Goal: Contribute content: Contribute content

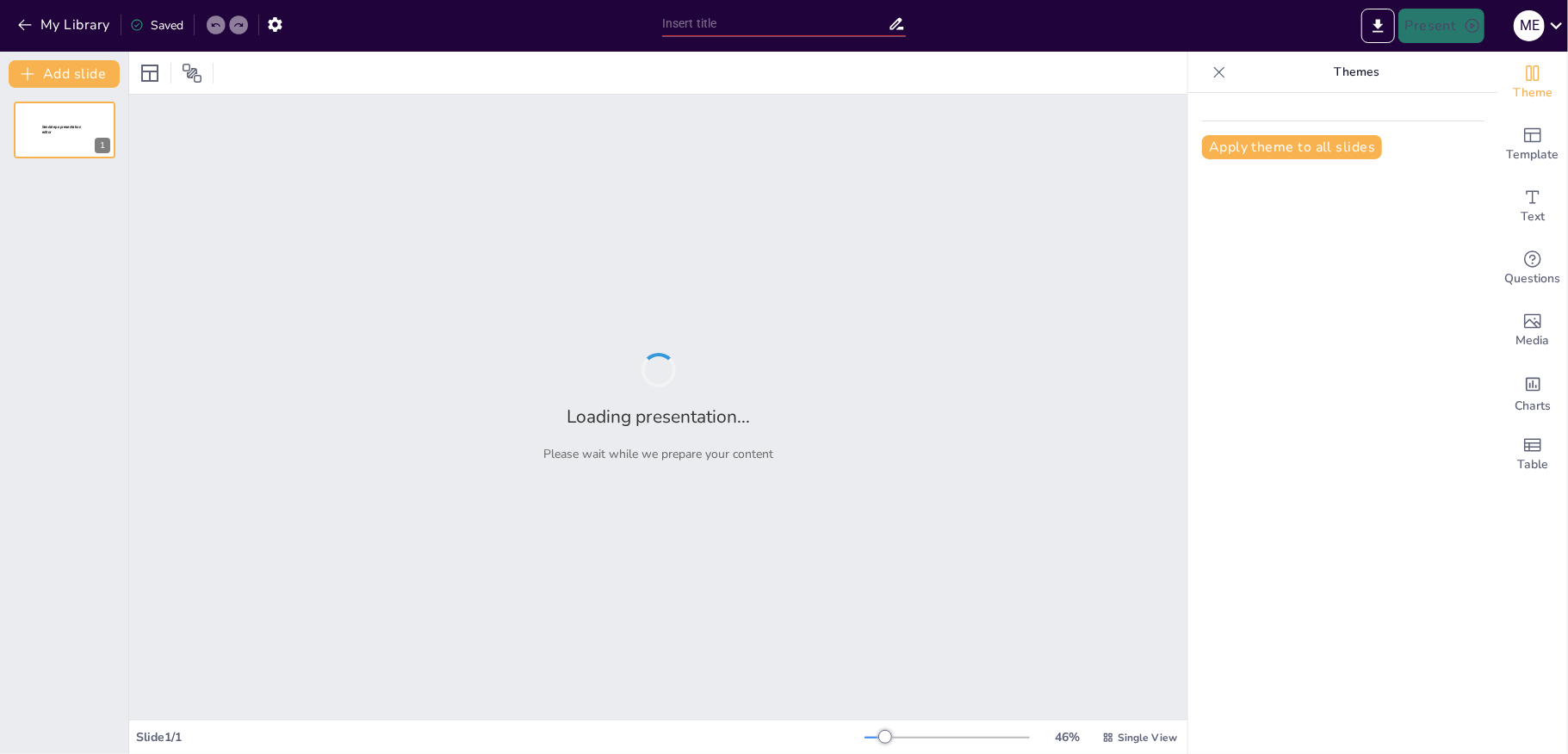
type input "La Energía: Fundamentos y Tipos"
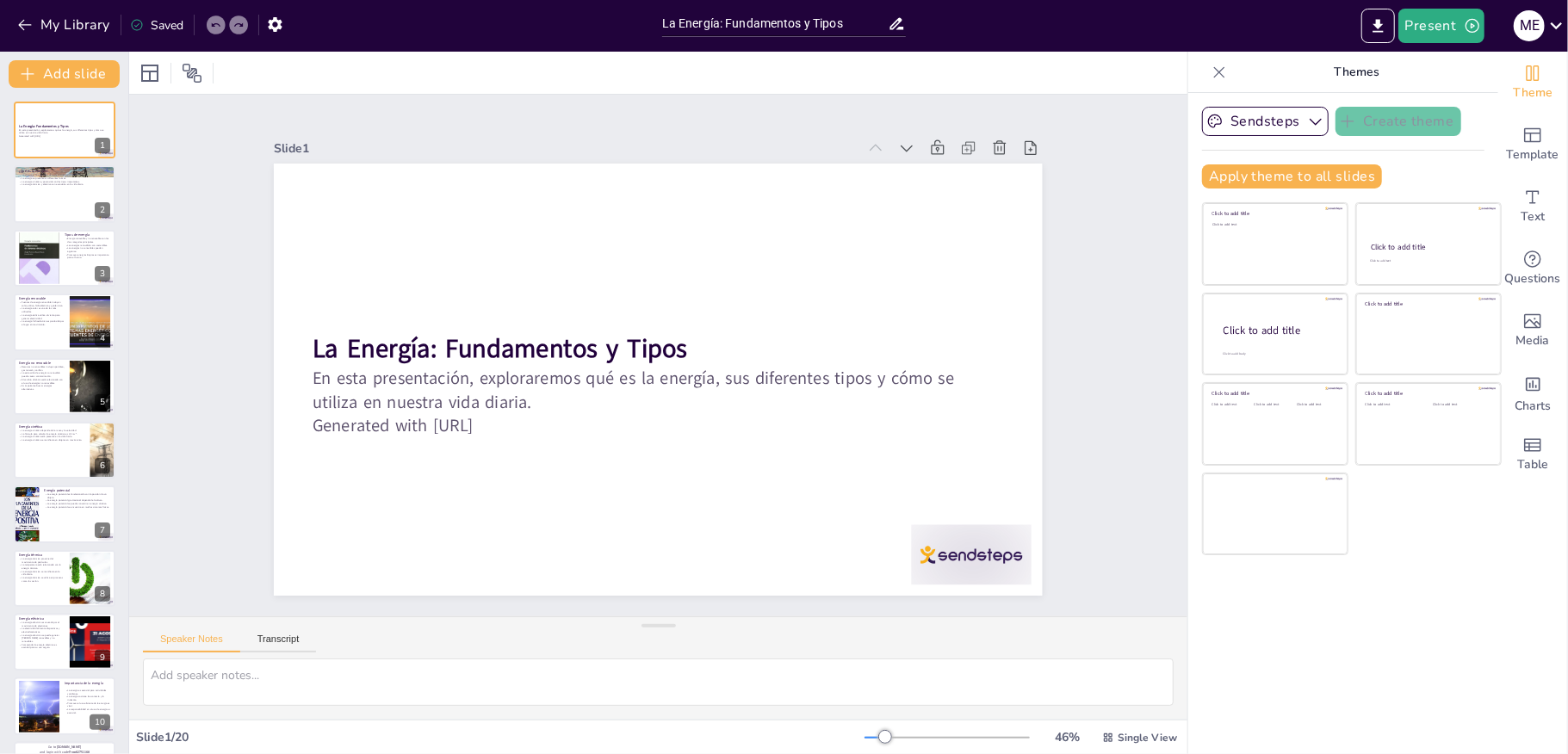
checkbox input "true"
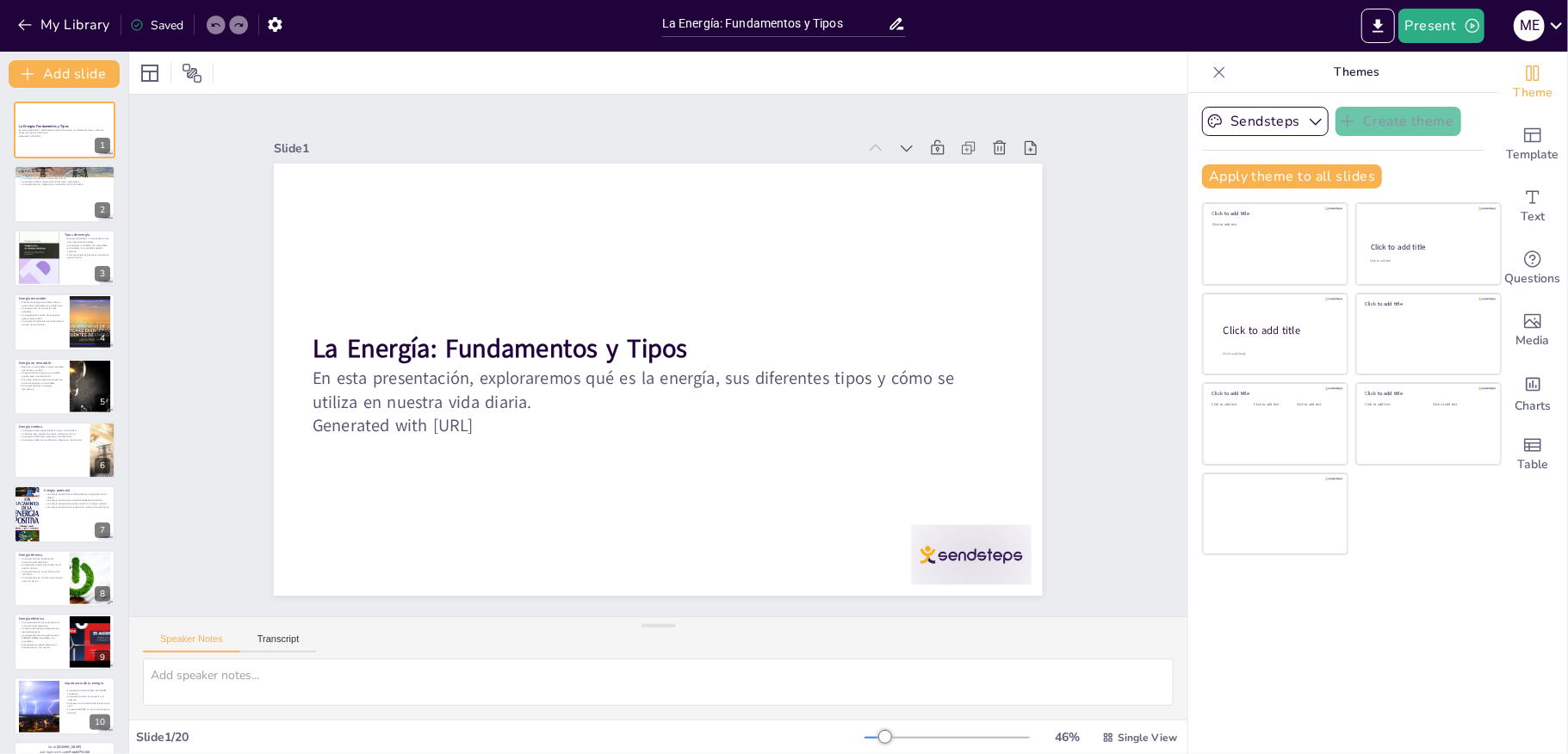
checkbox input "true"
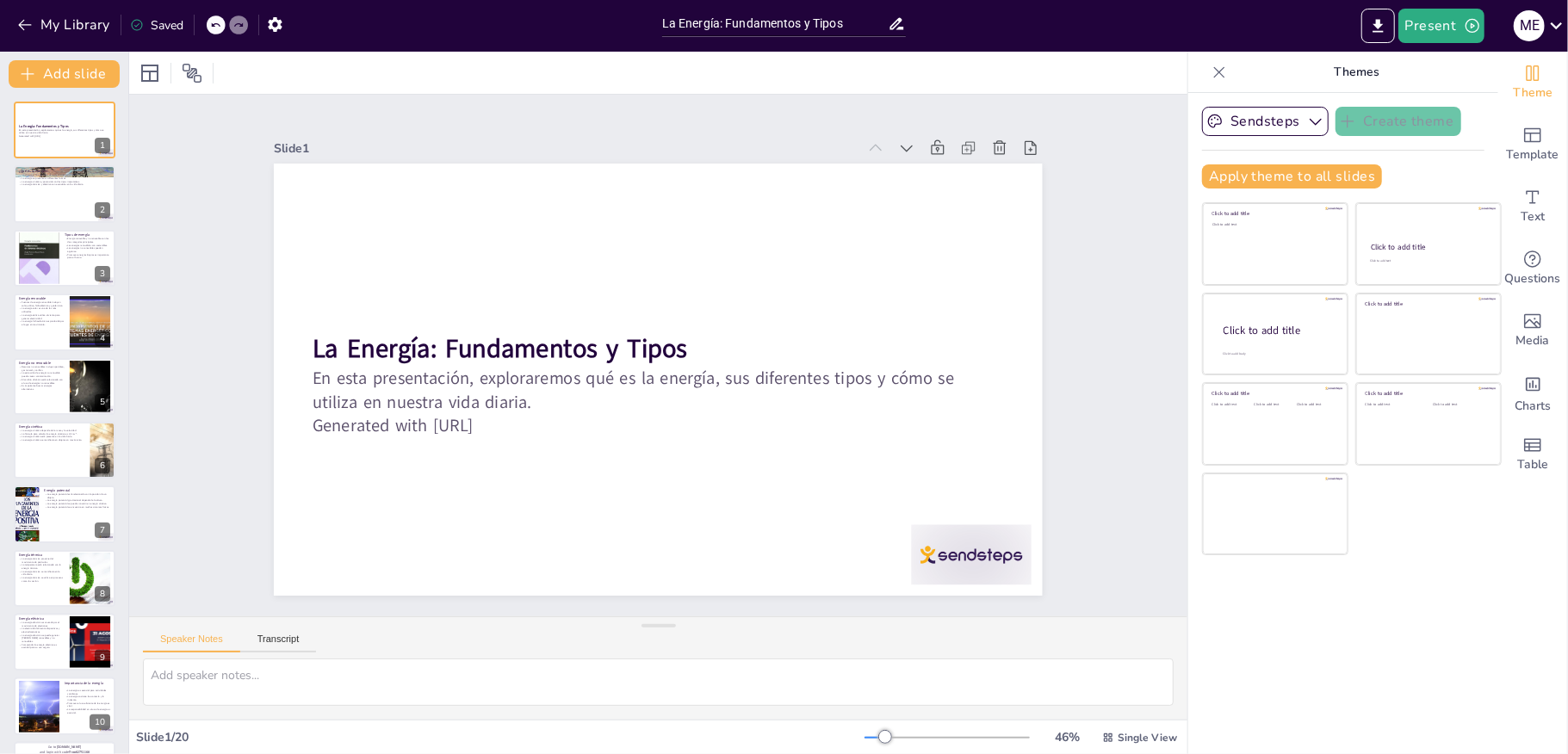
checkbox input "true"
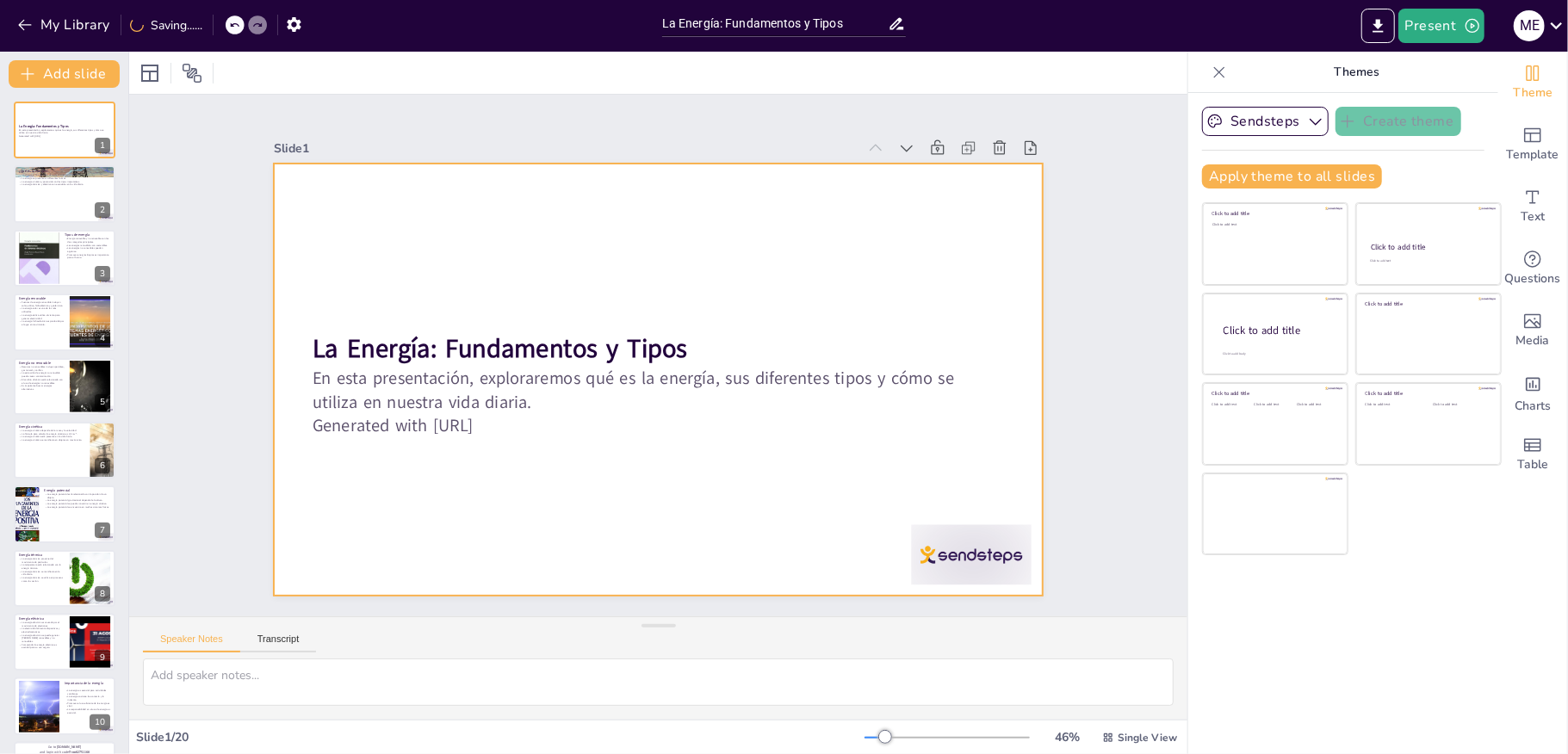
checkbox input "true"
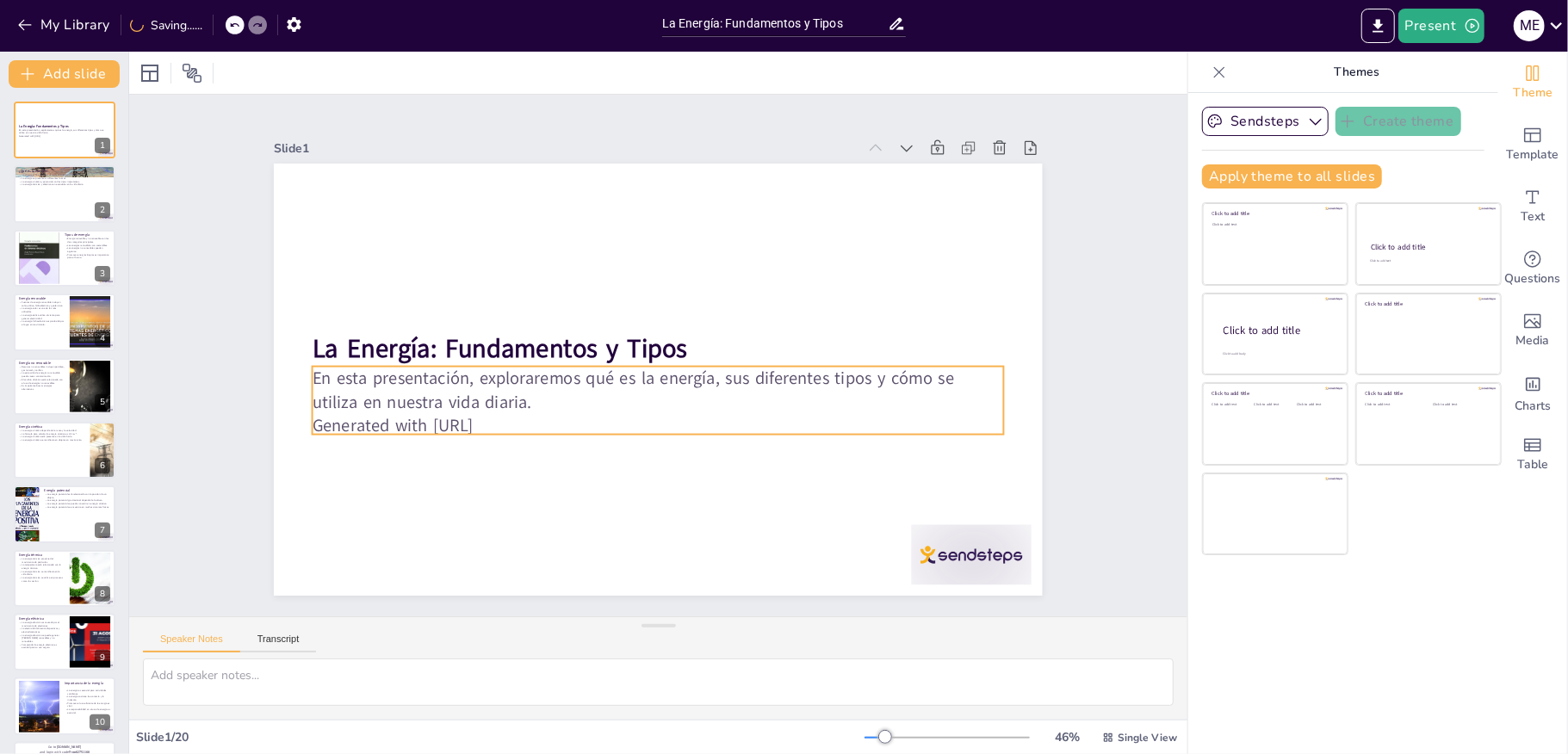
checkbox input "true"
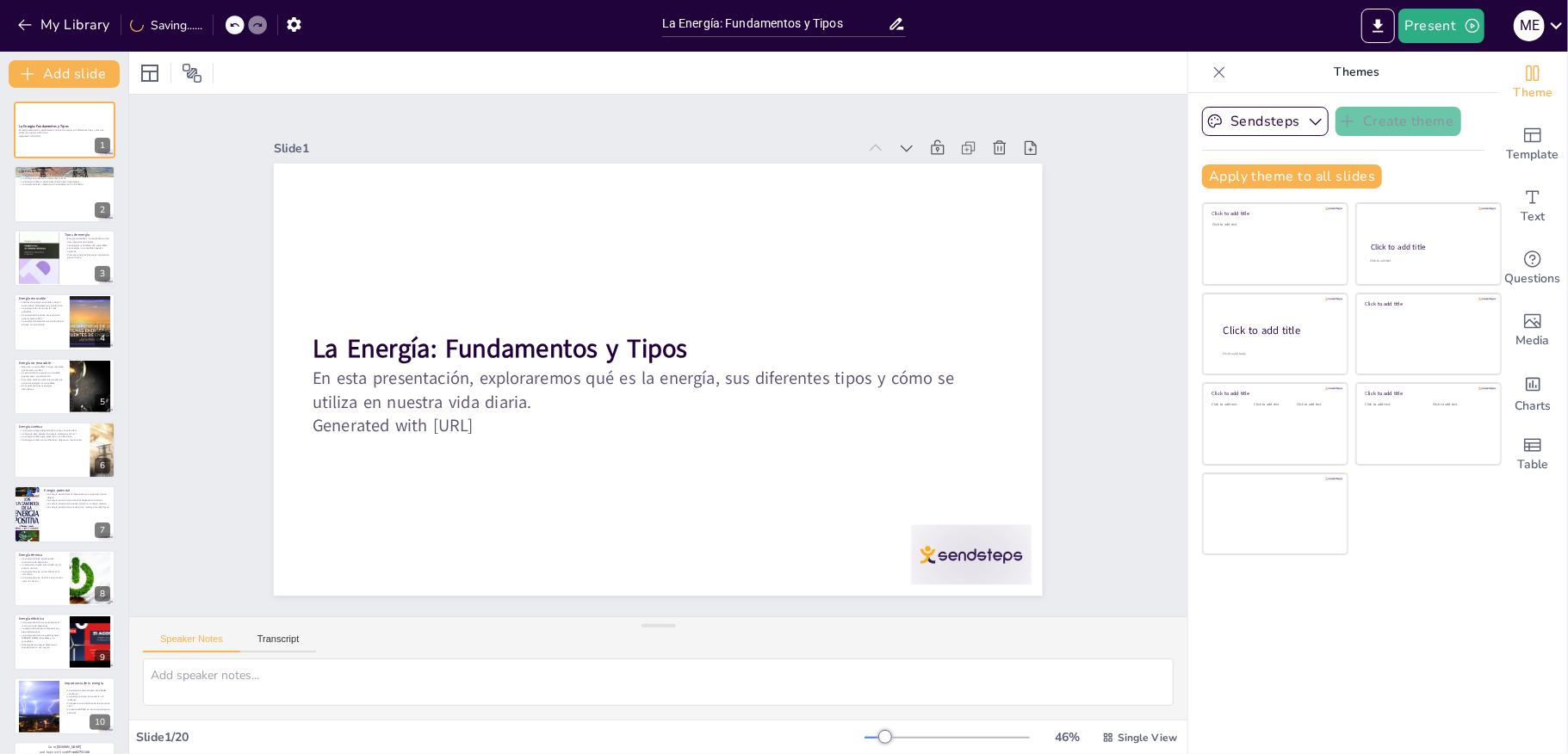
checkbox input "true"
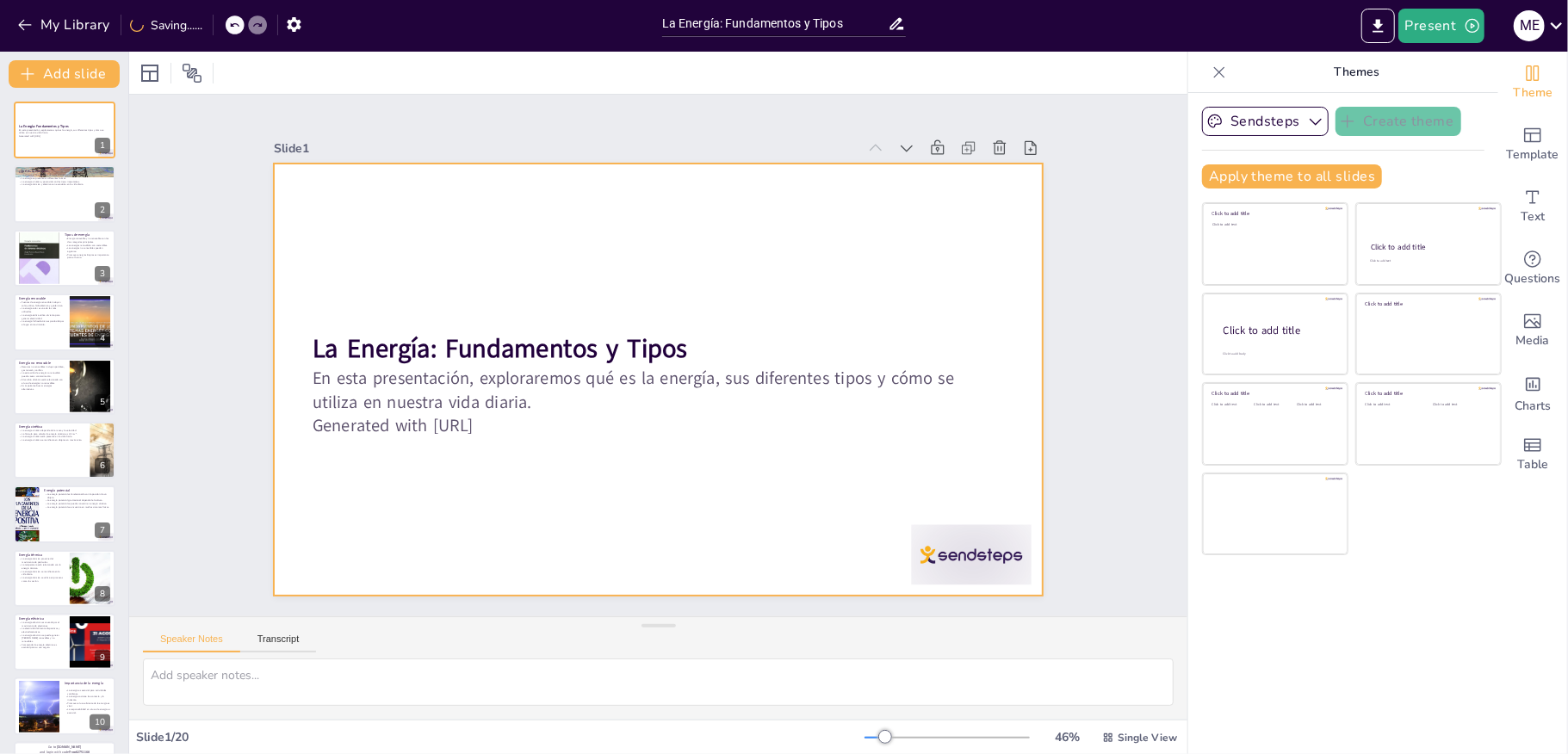
checkbox input "true"
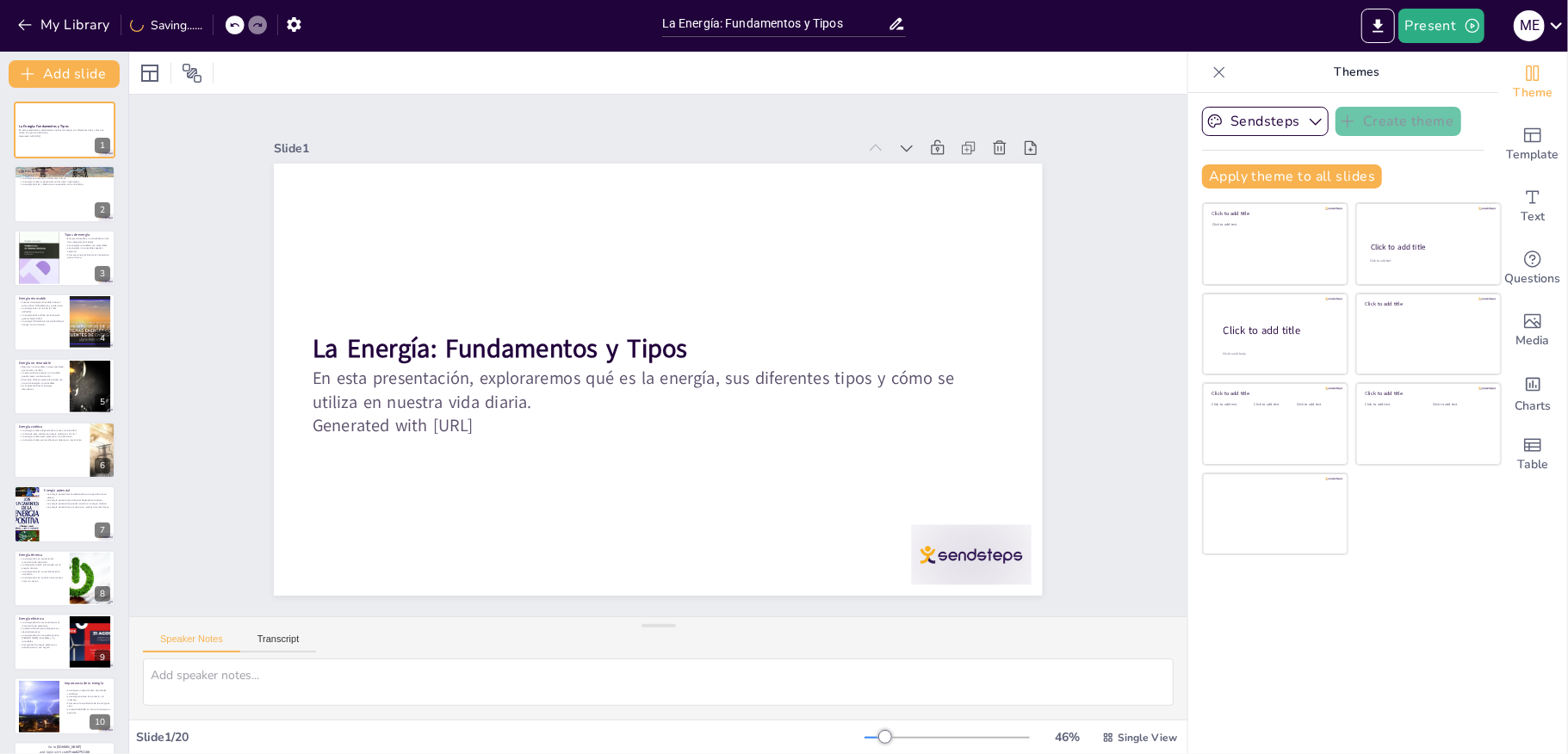
checkbox input "true"
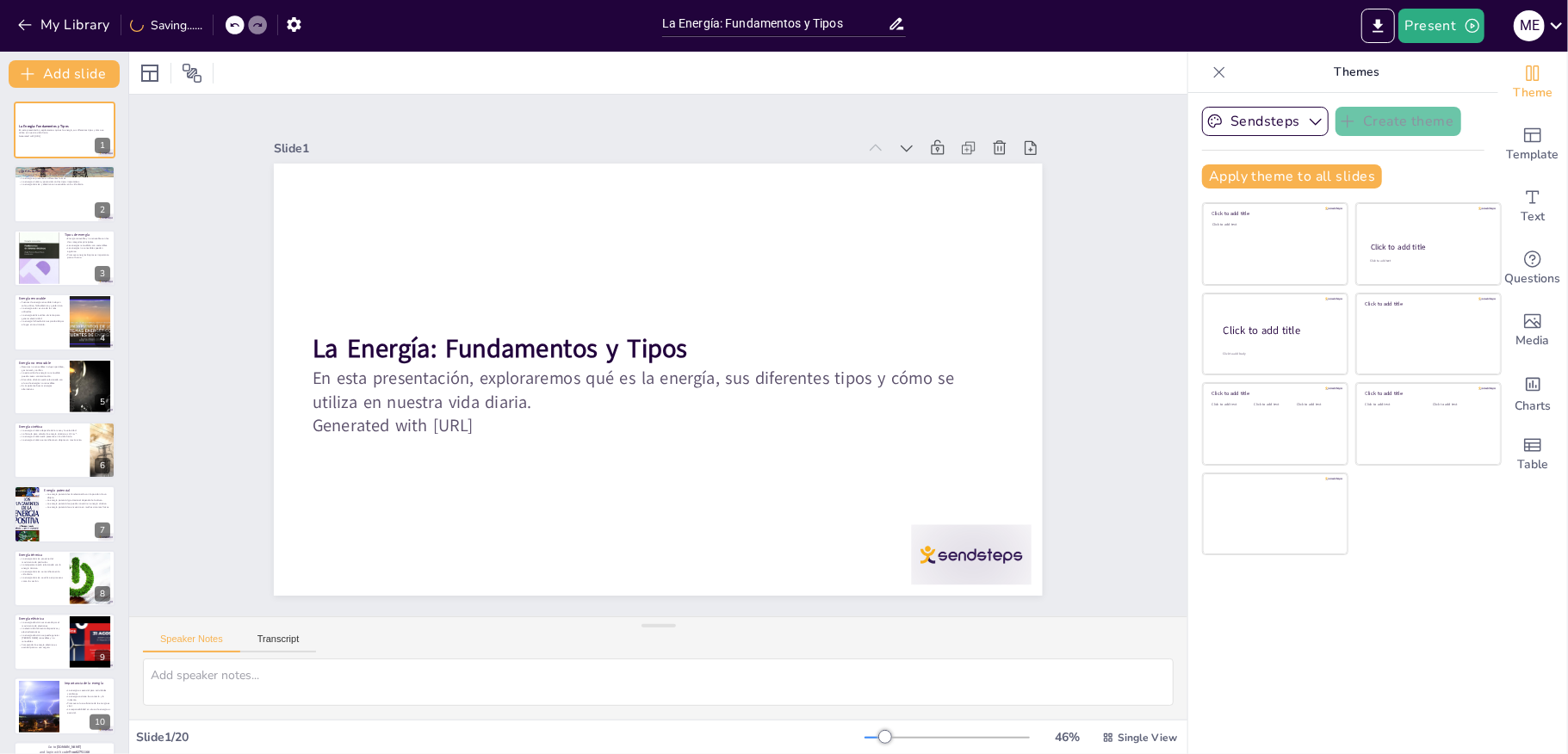
checkbox input "true"
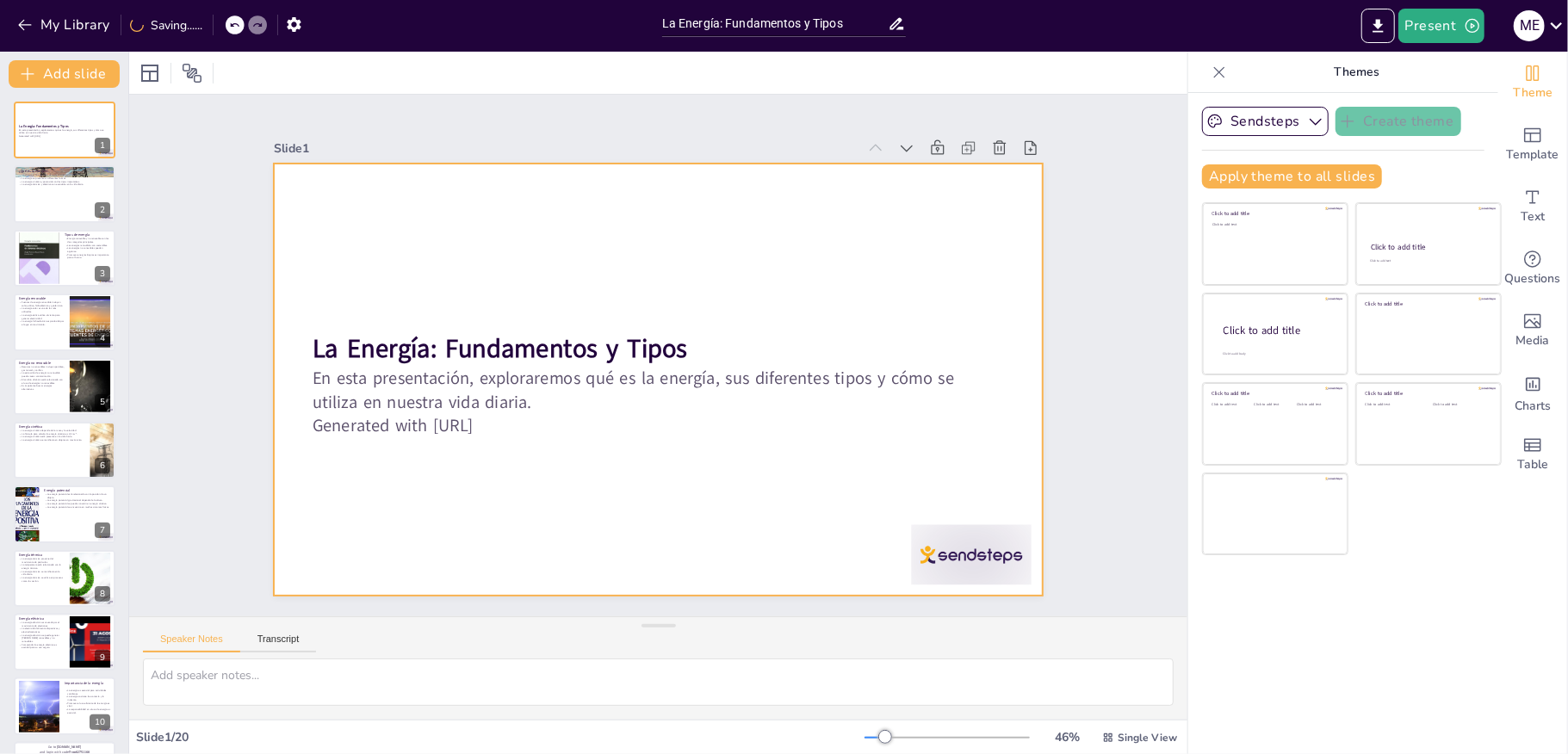
checkbox input "true"
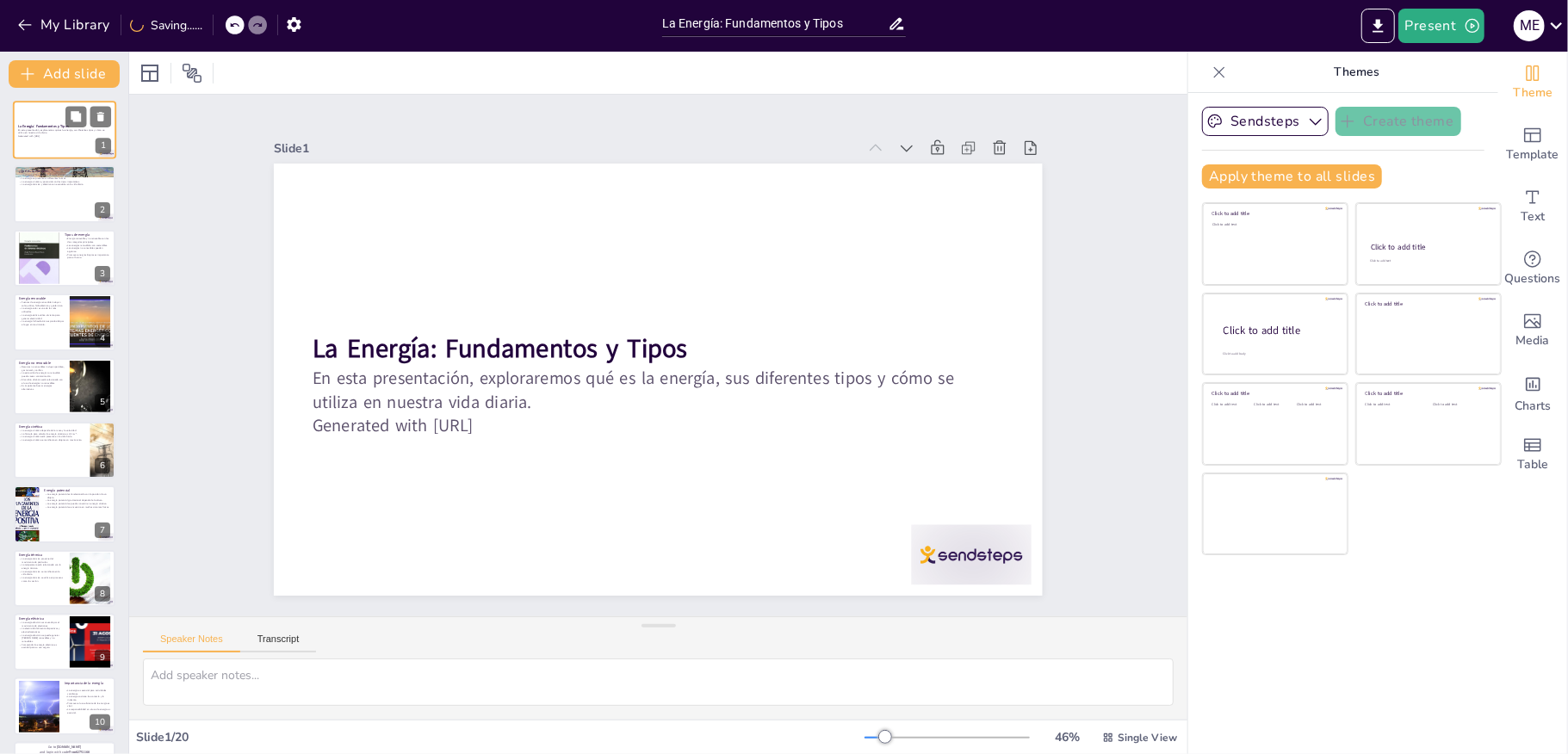
checkbox input "true"
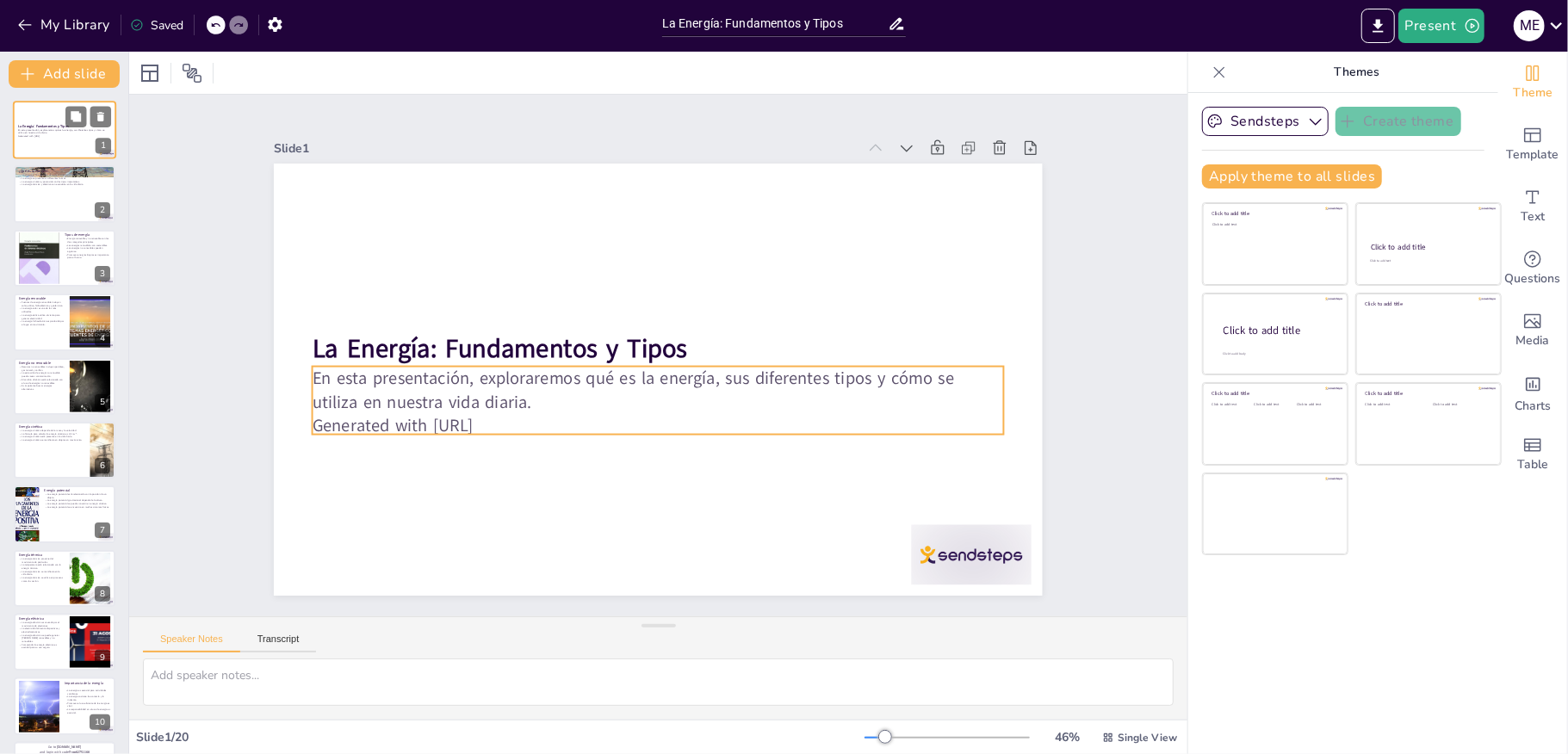
checkbox input "true"
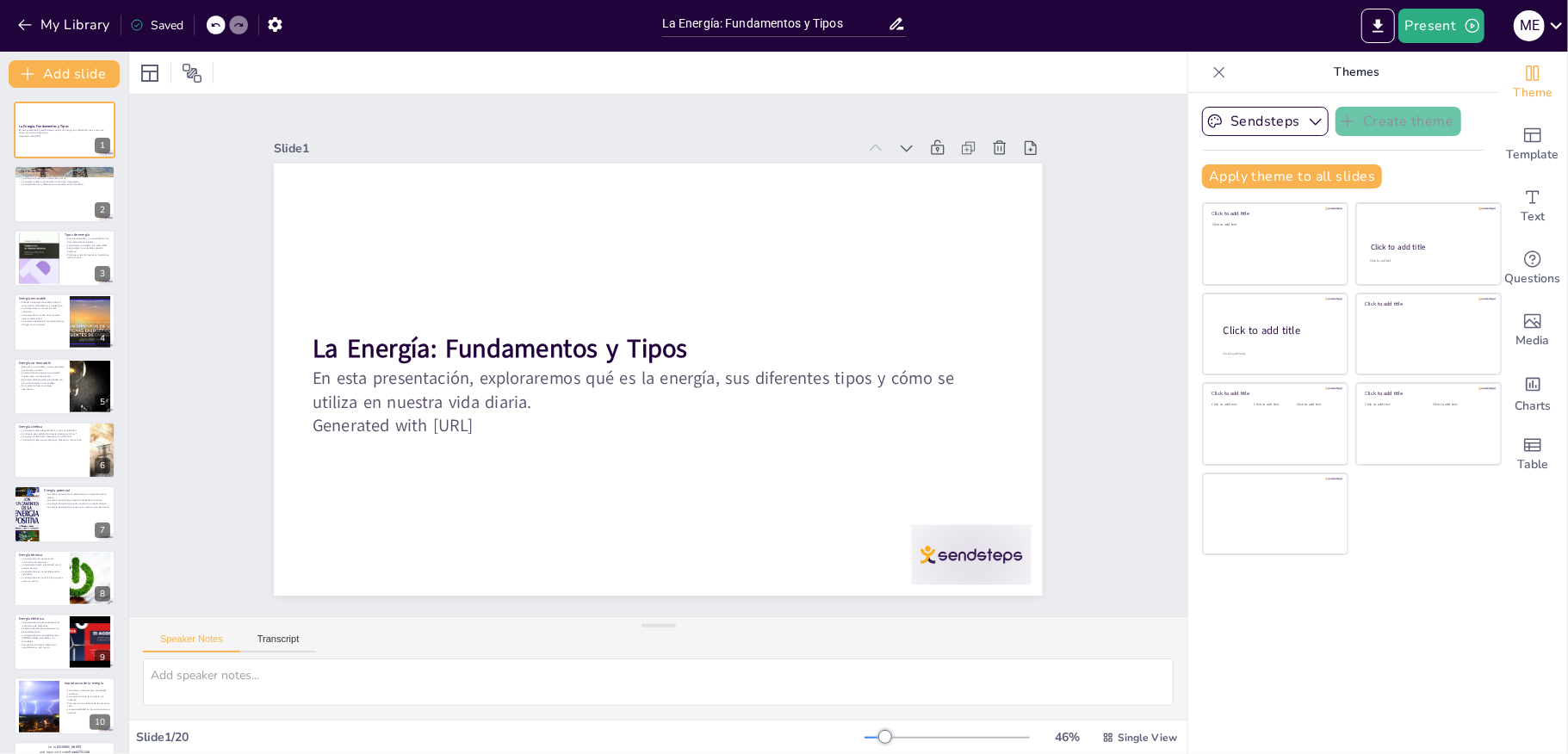
checkbox input "true"
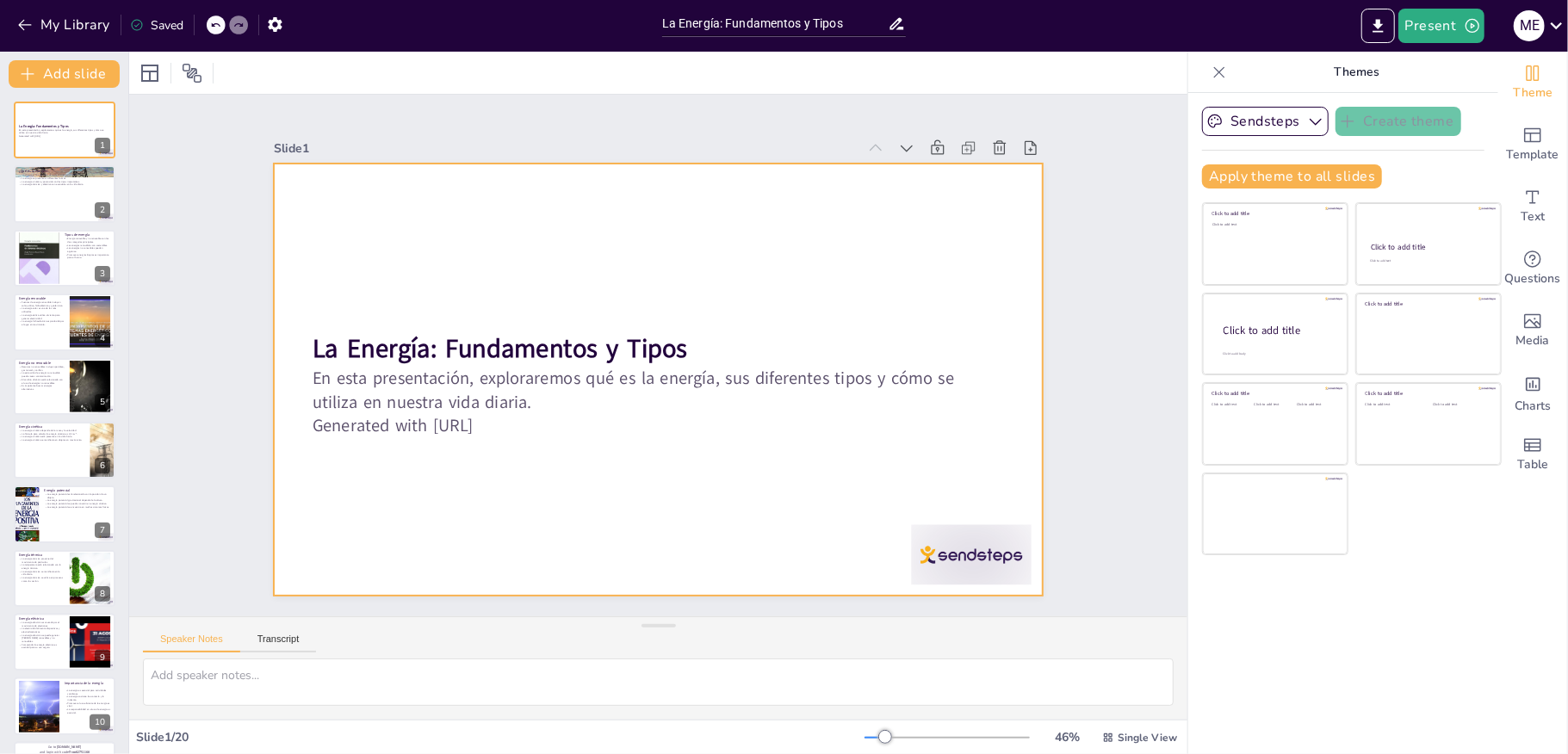
checkbox input "true"
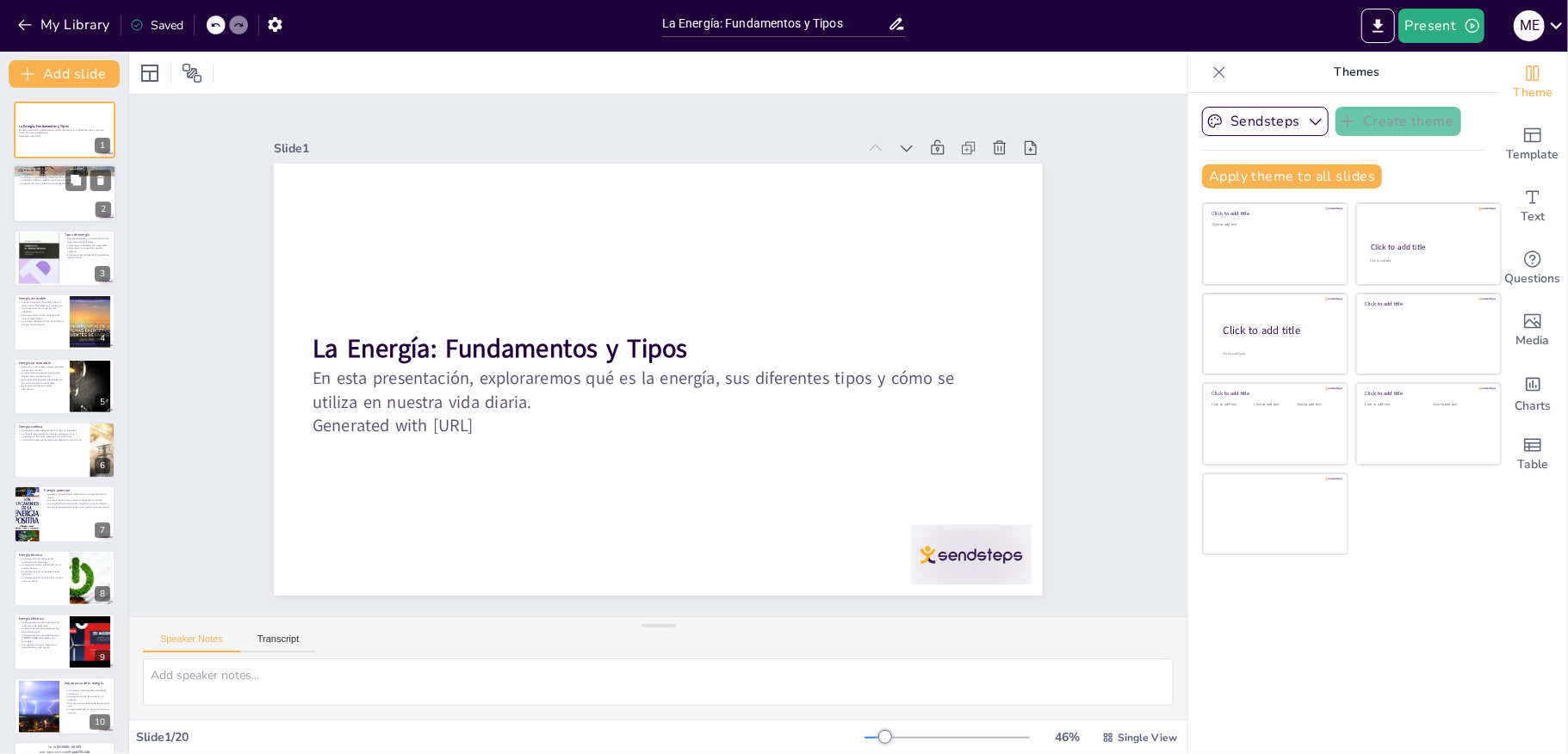
checkbox input "true"
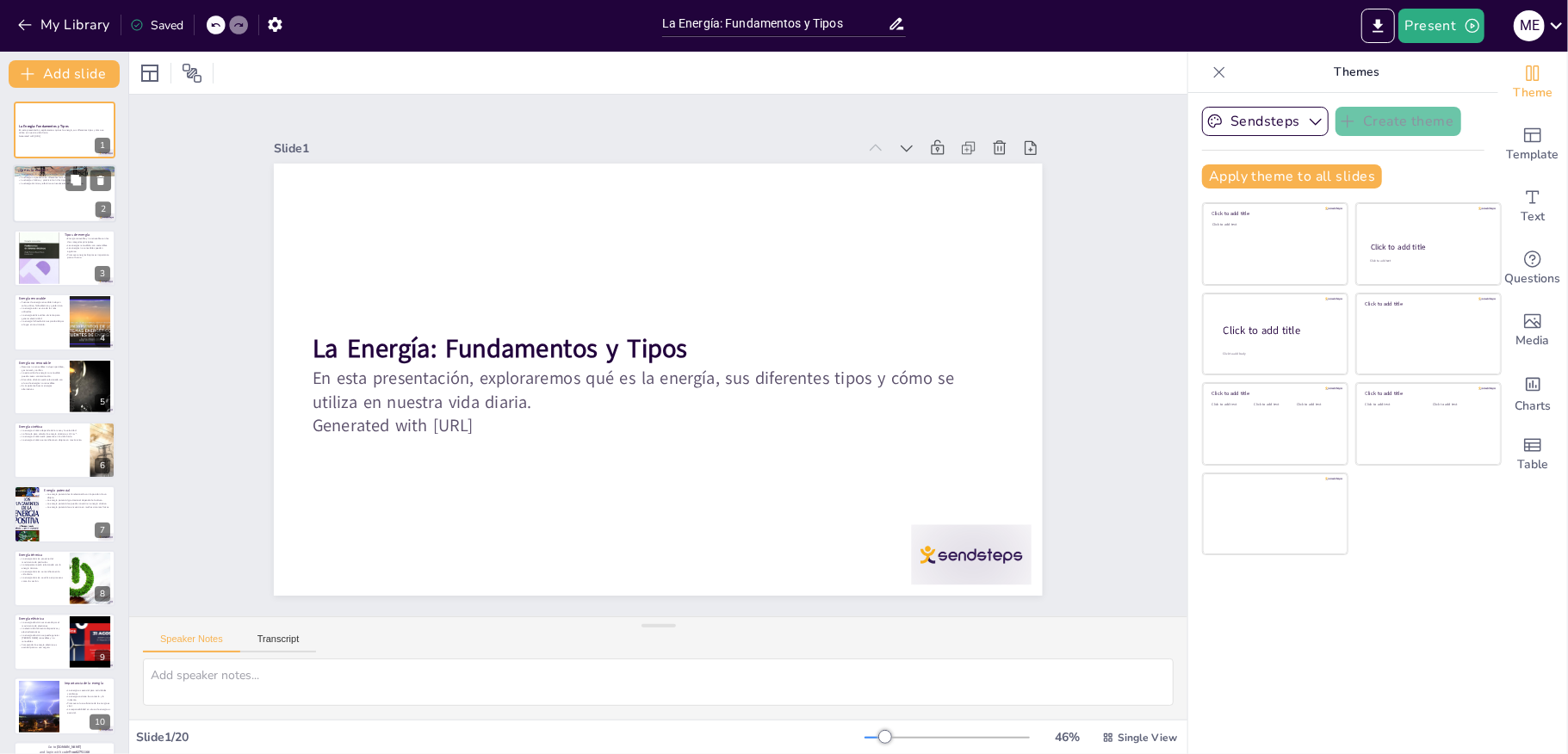
checkbox input "true"
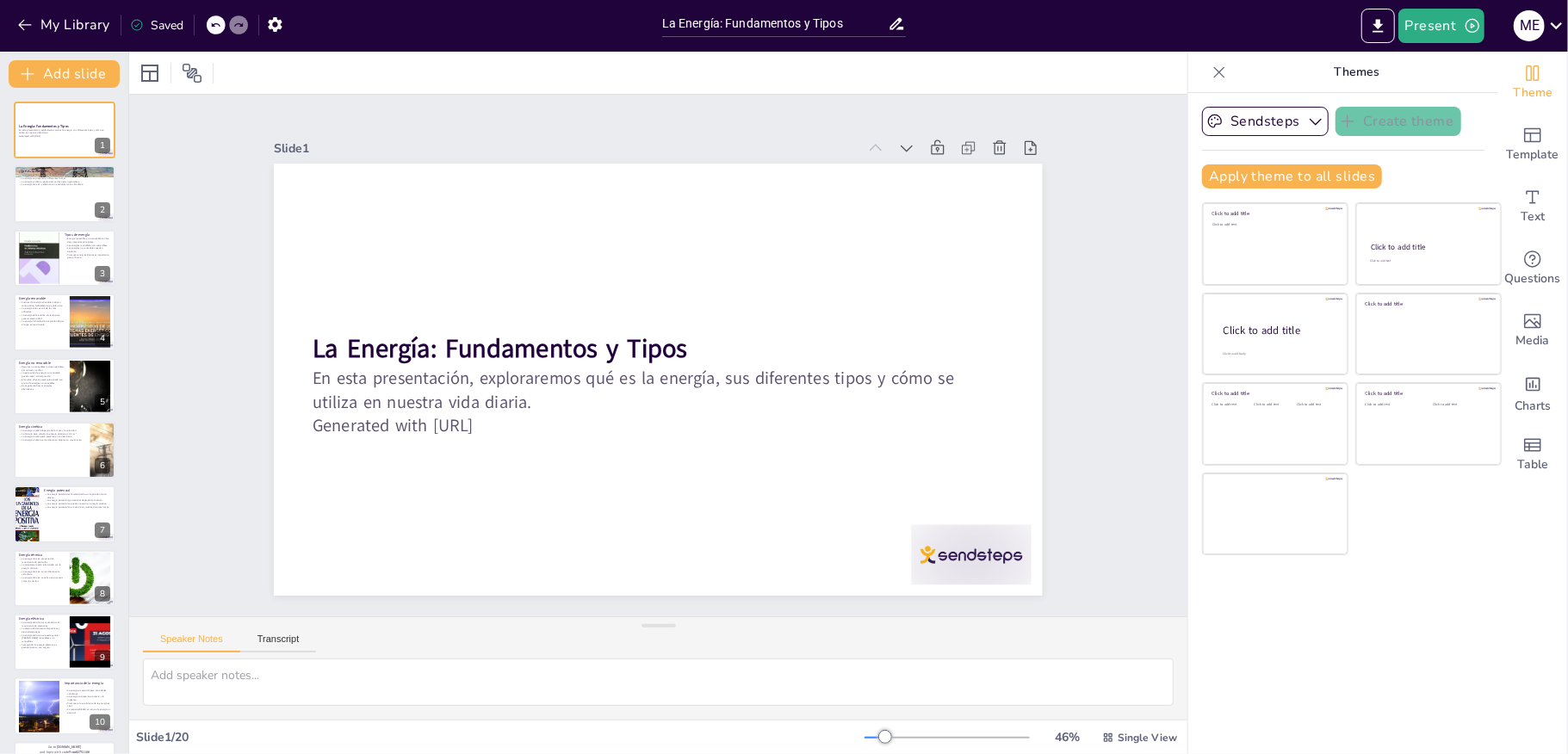
checkbox input "true"
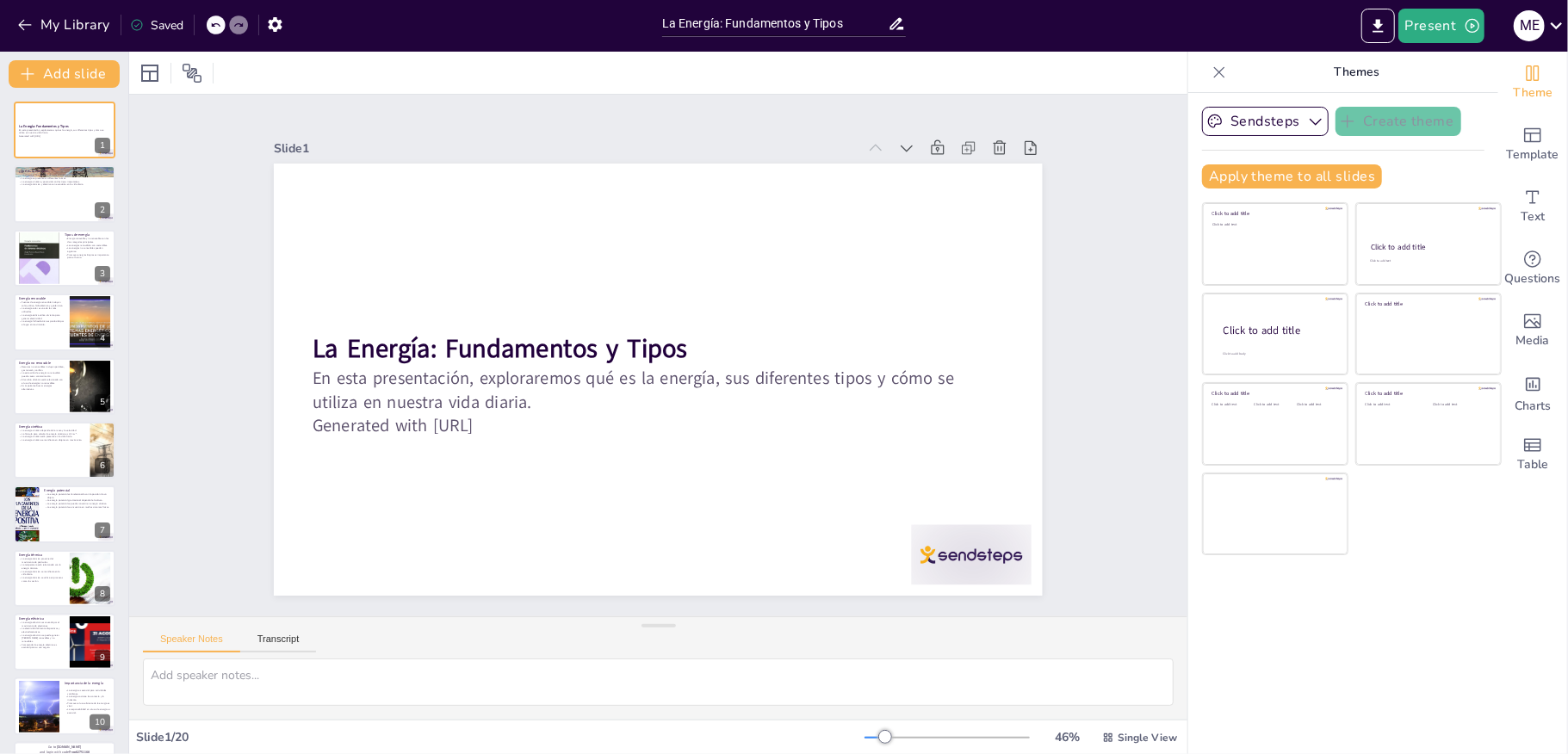
checkbox input "true"
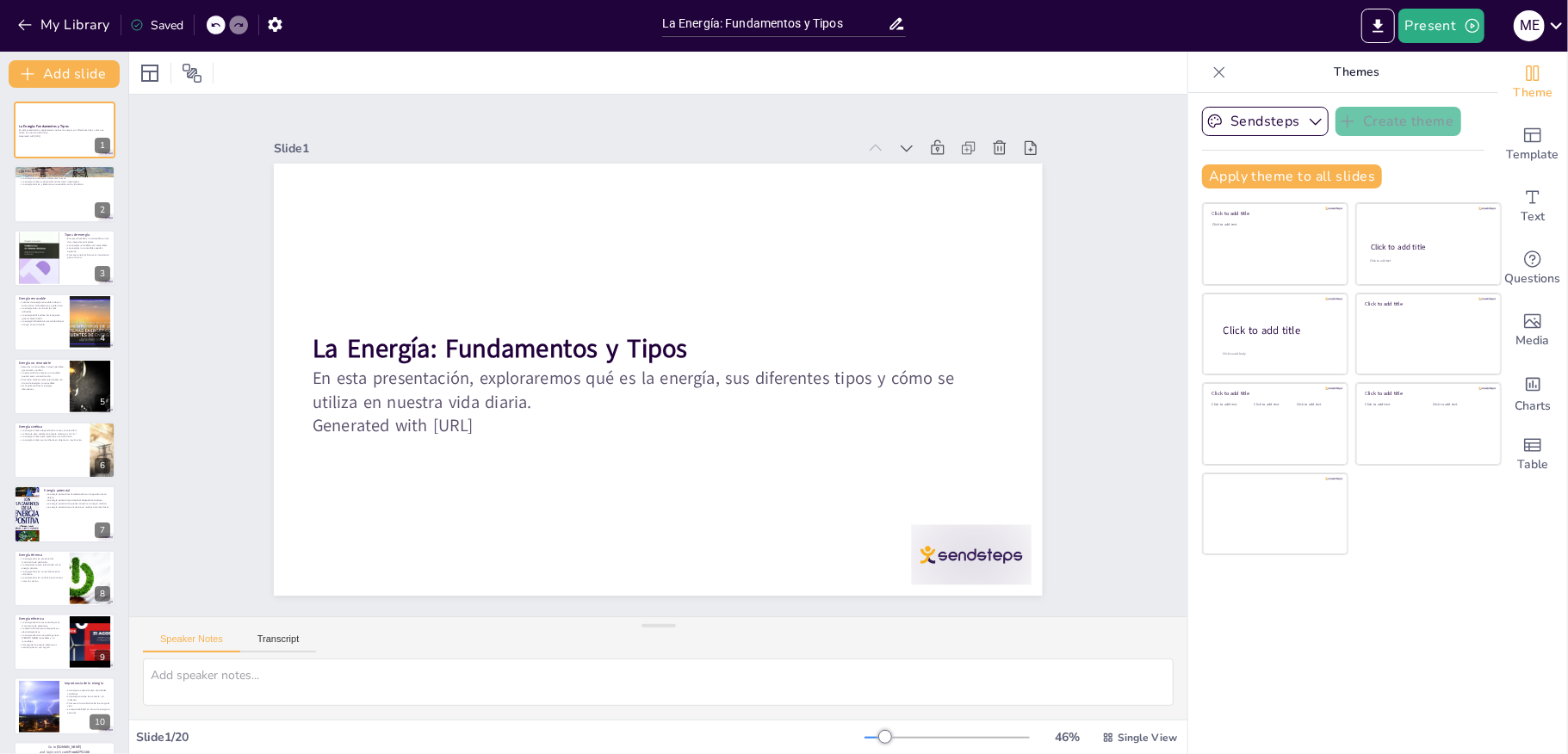
checkbox input "true"
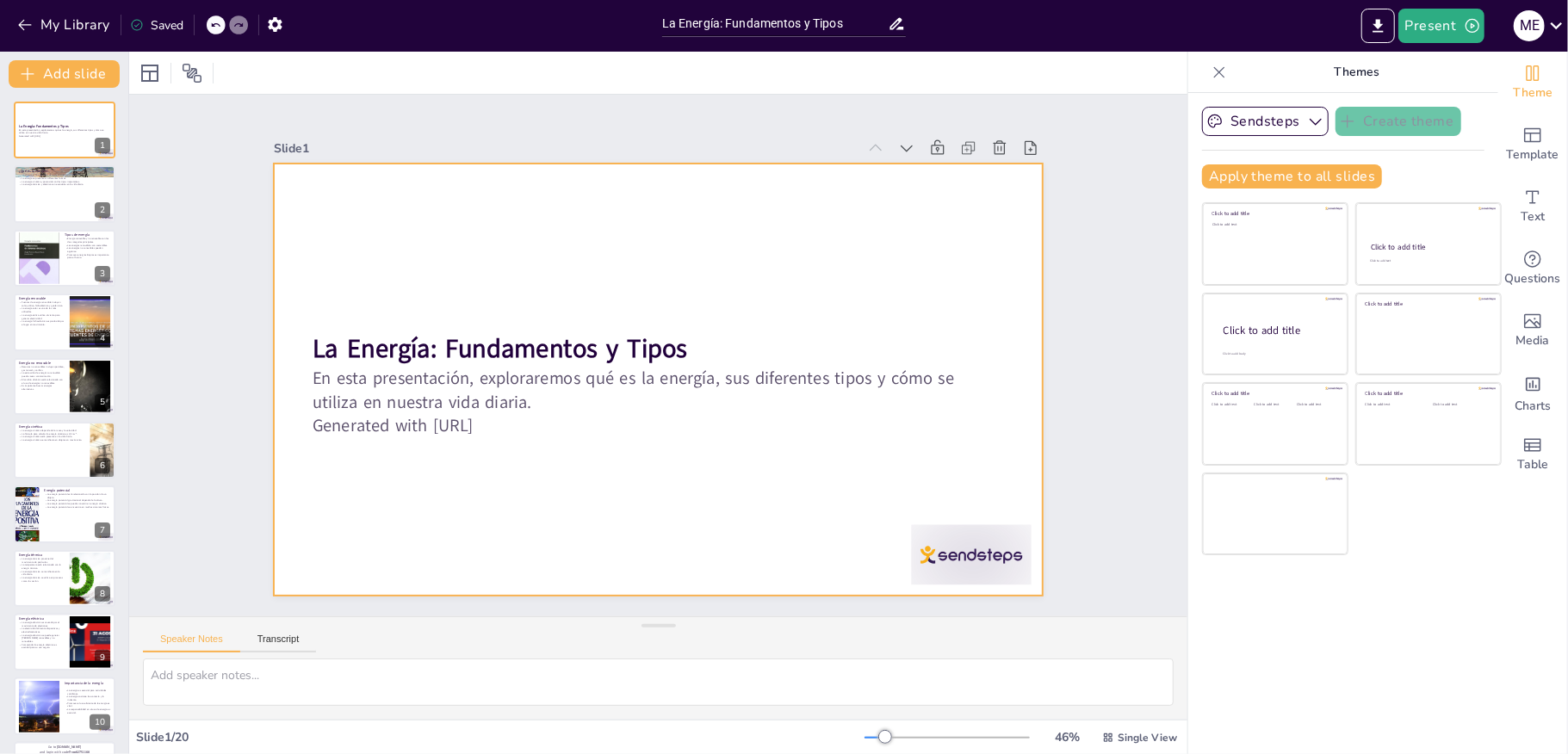
checkbox input "true"
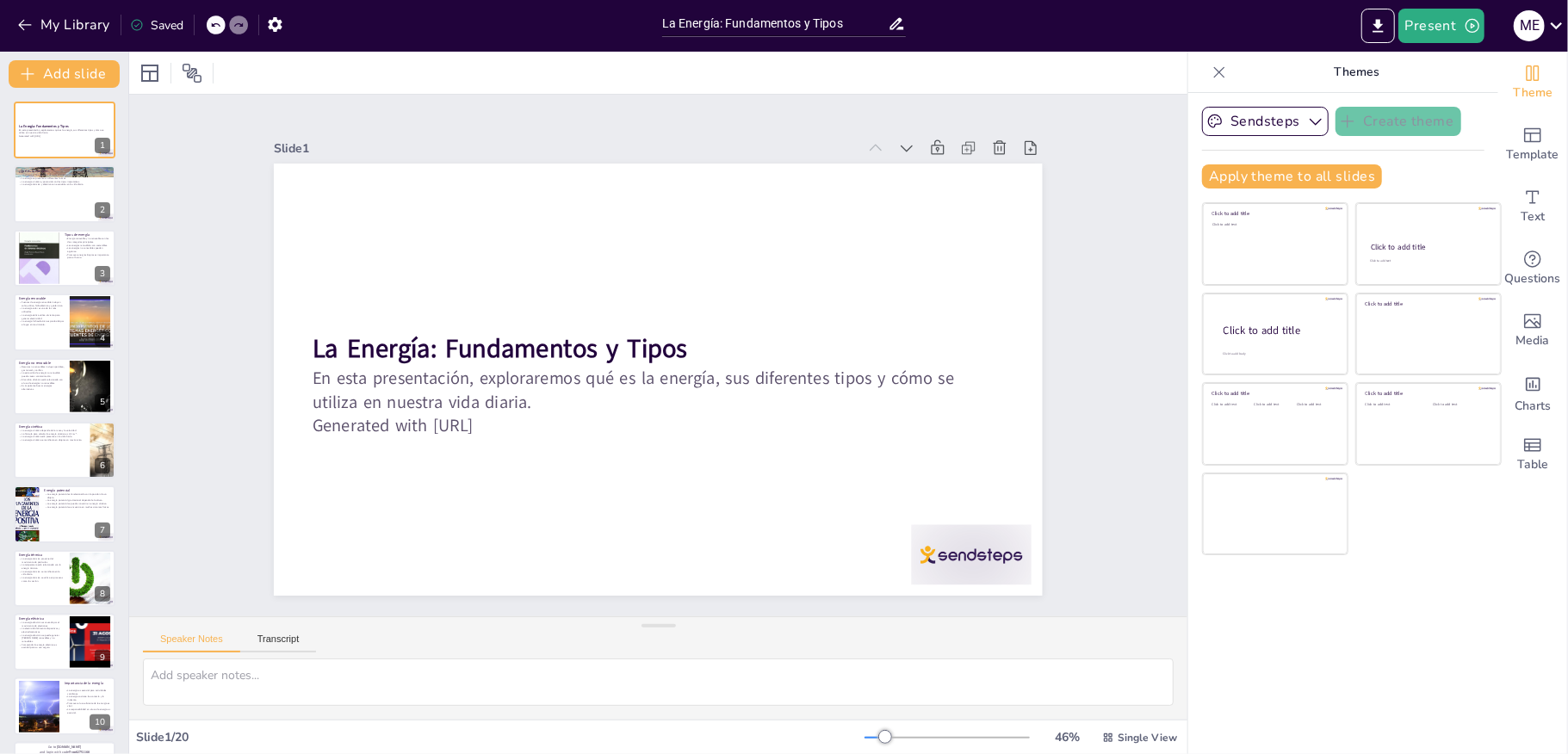
checkbox input "true"
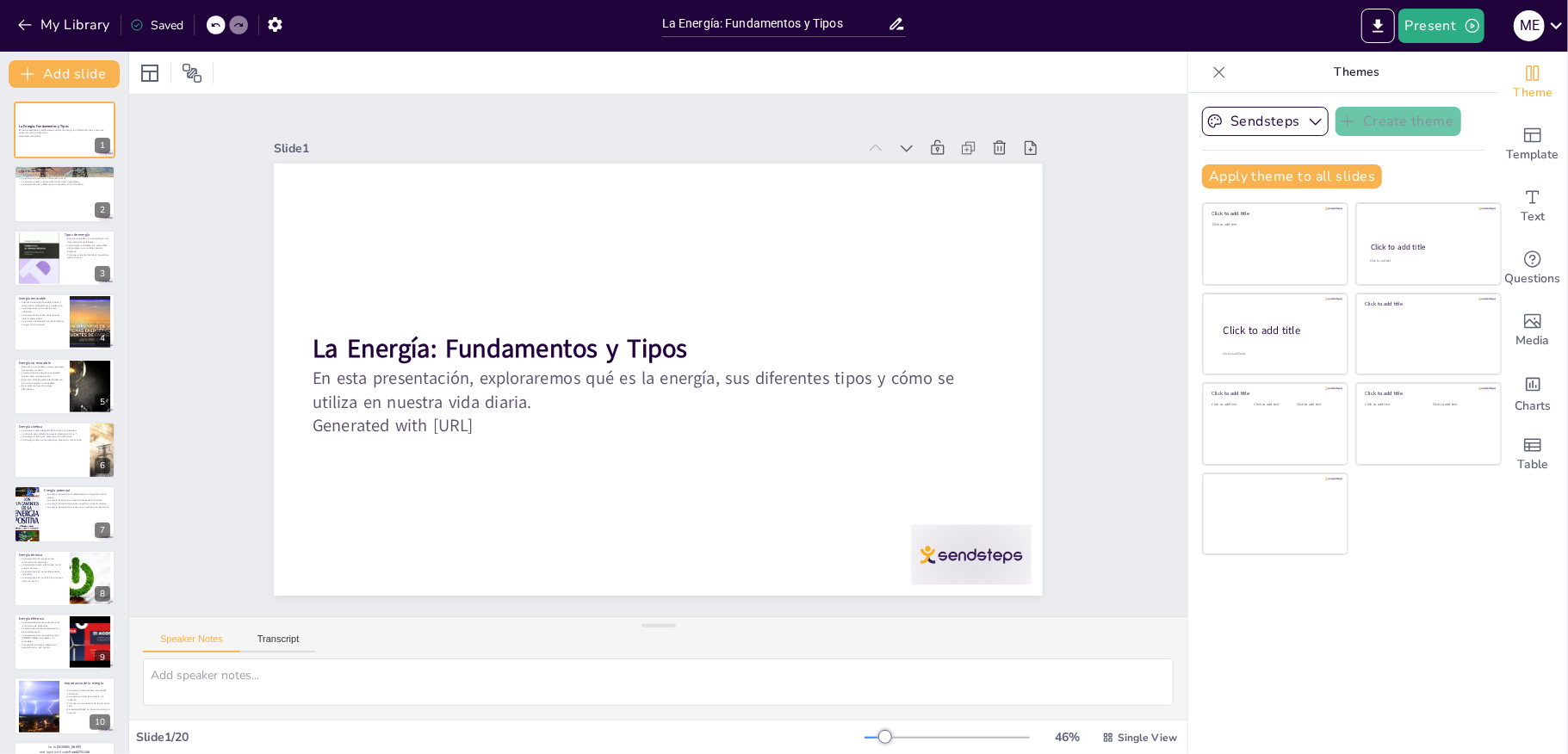
checkbox input "true"
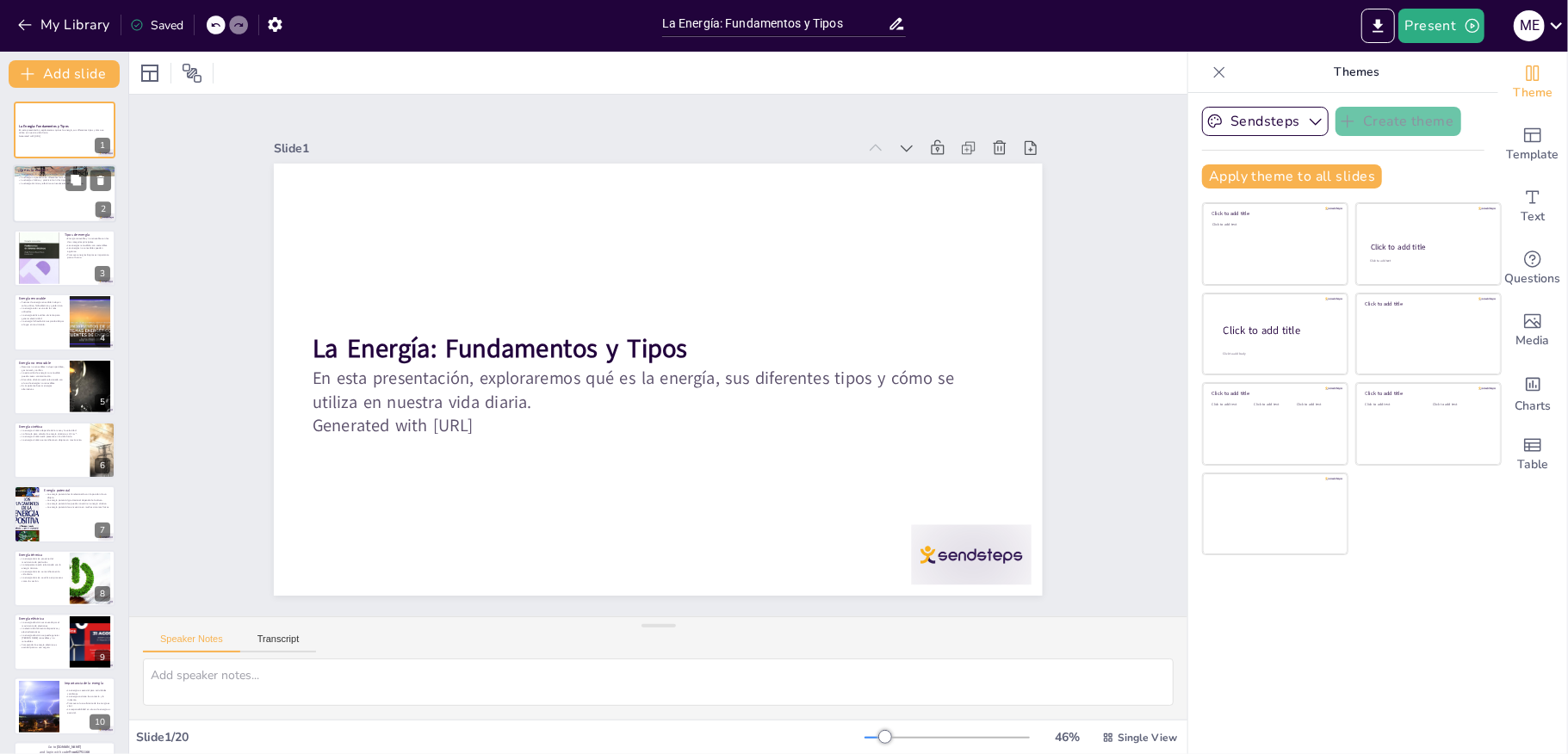
checkbox input "true"
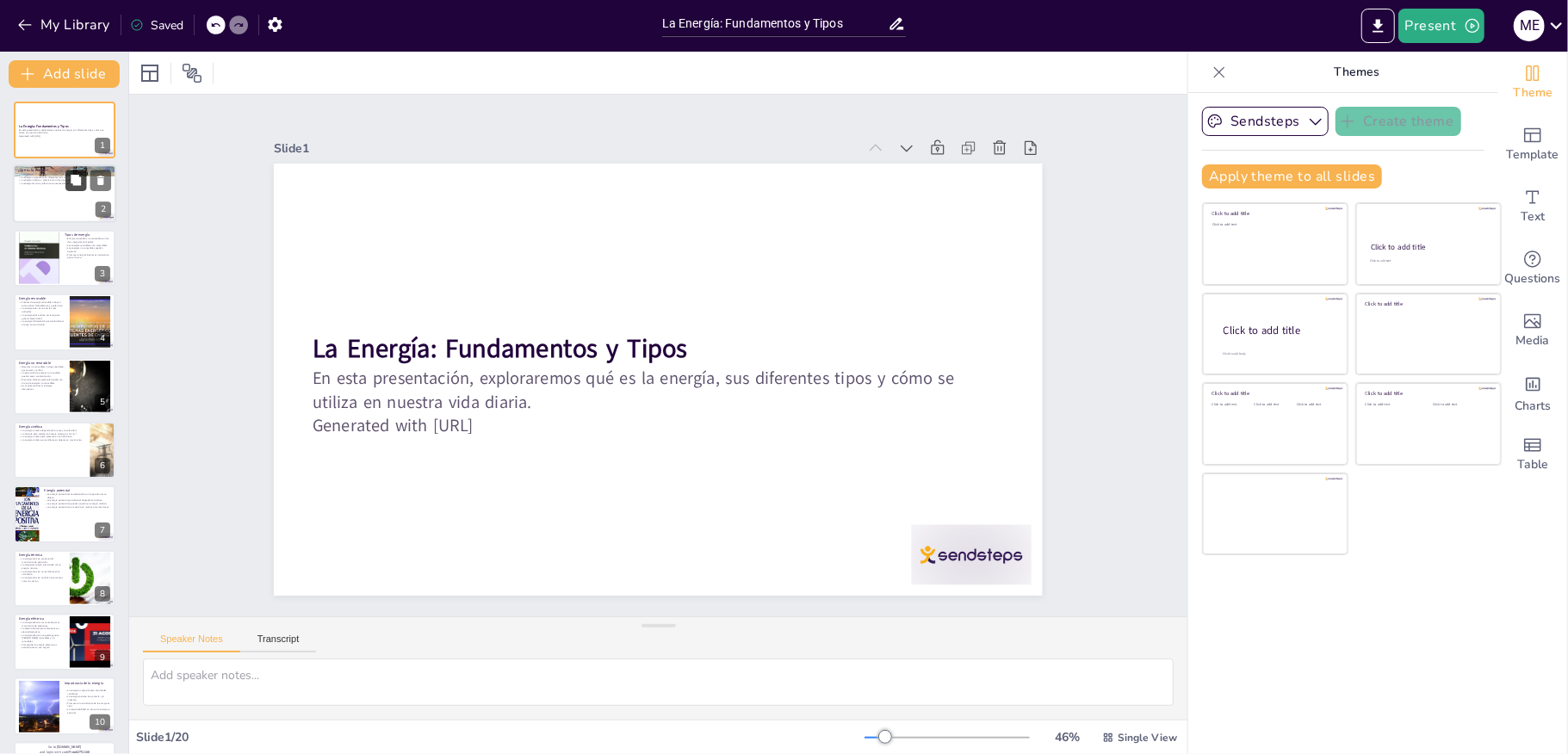
checkbox input "true"
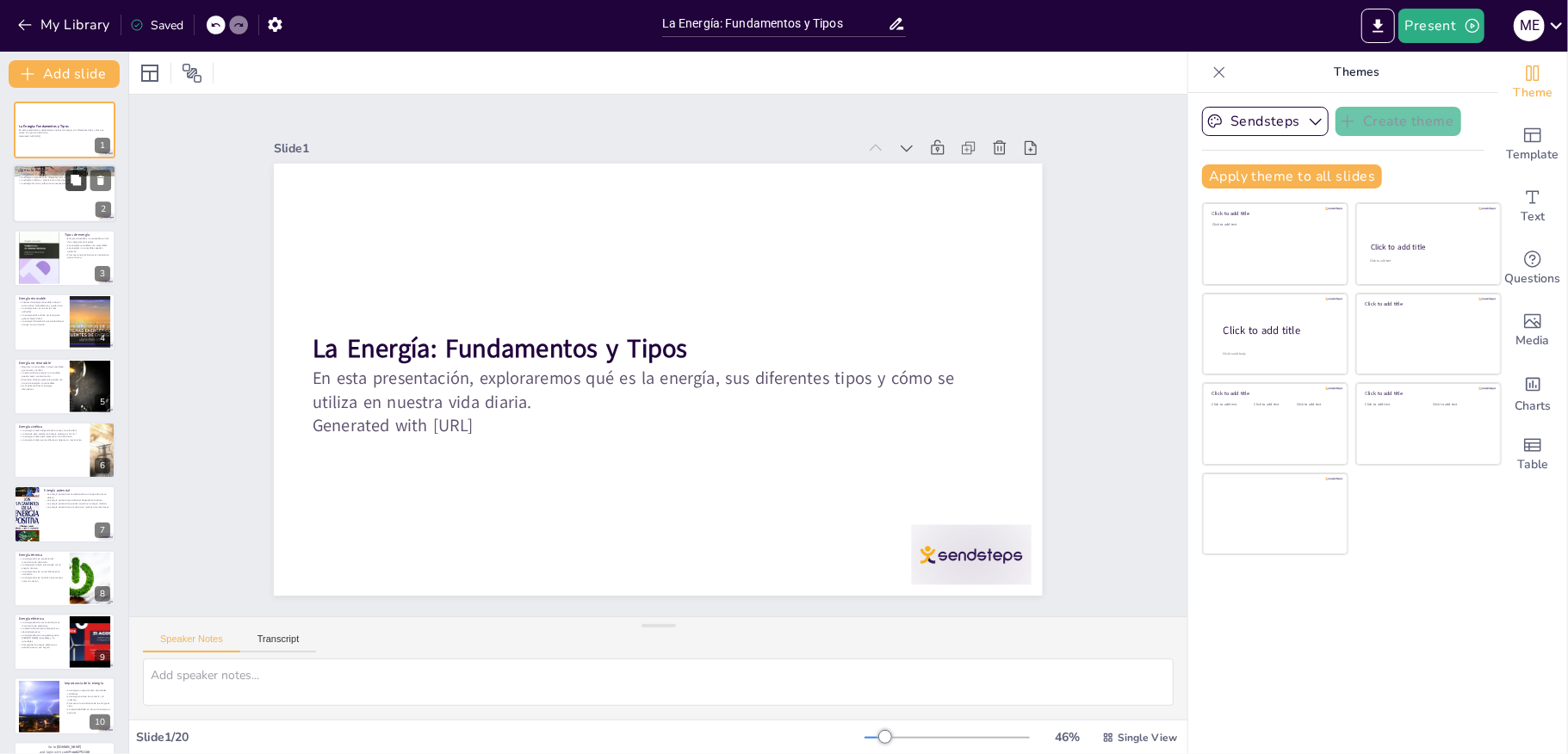
checkbox input "true"
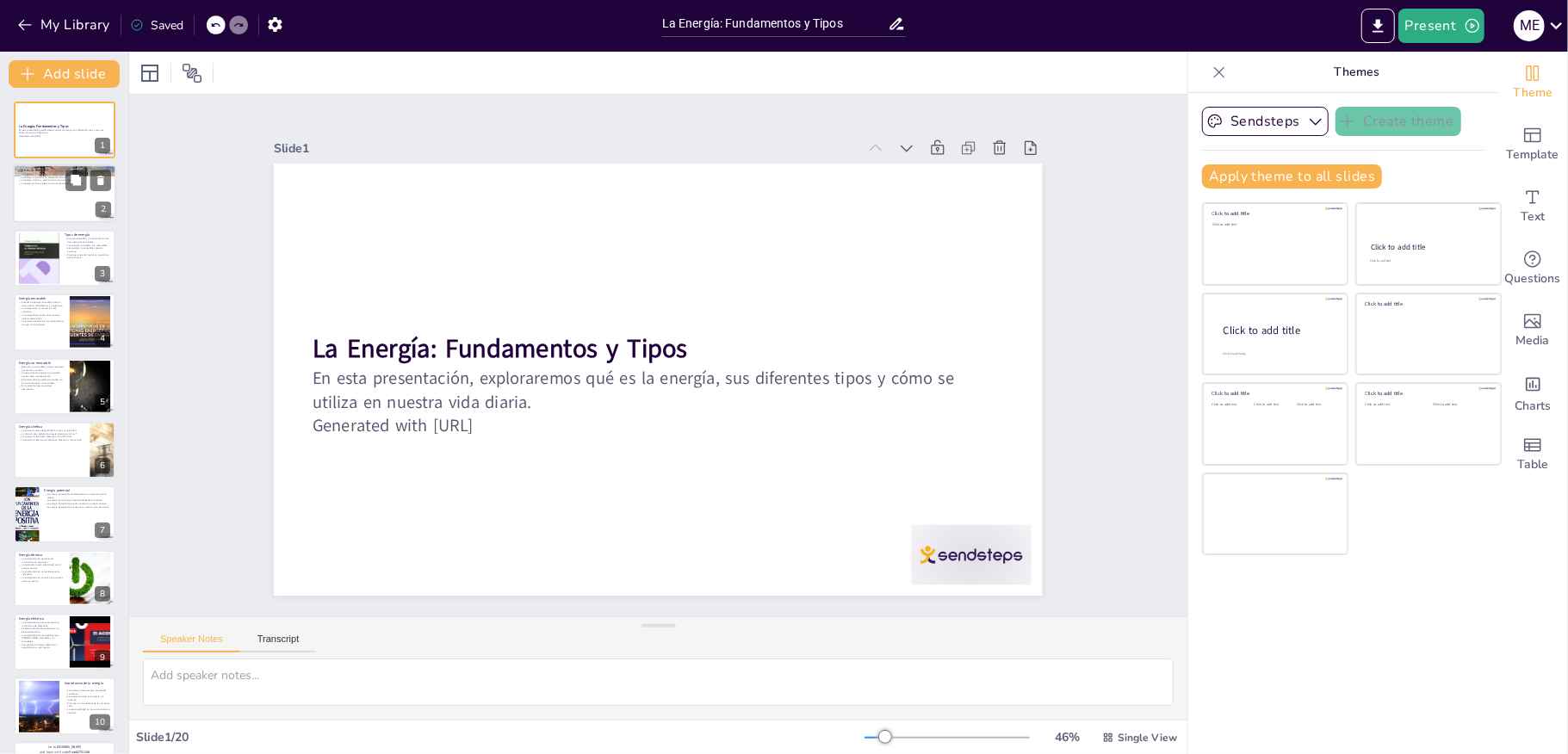
checkbox input "true"
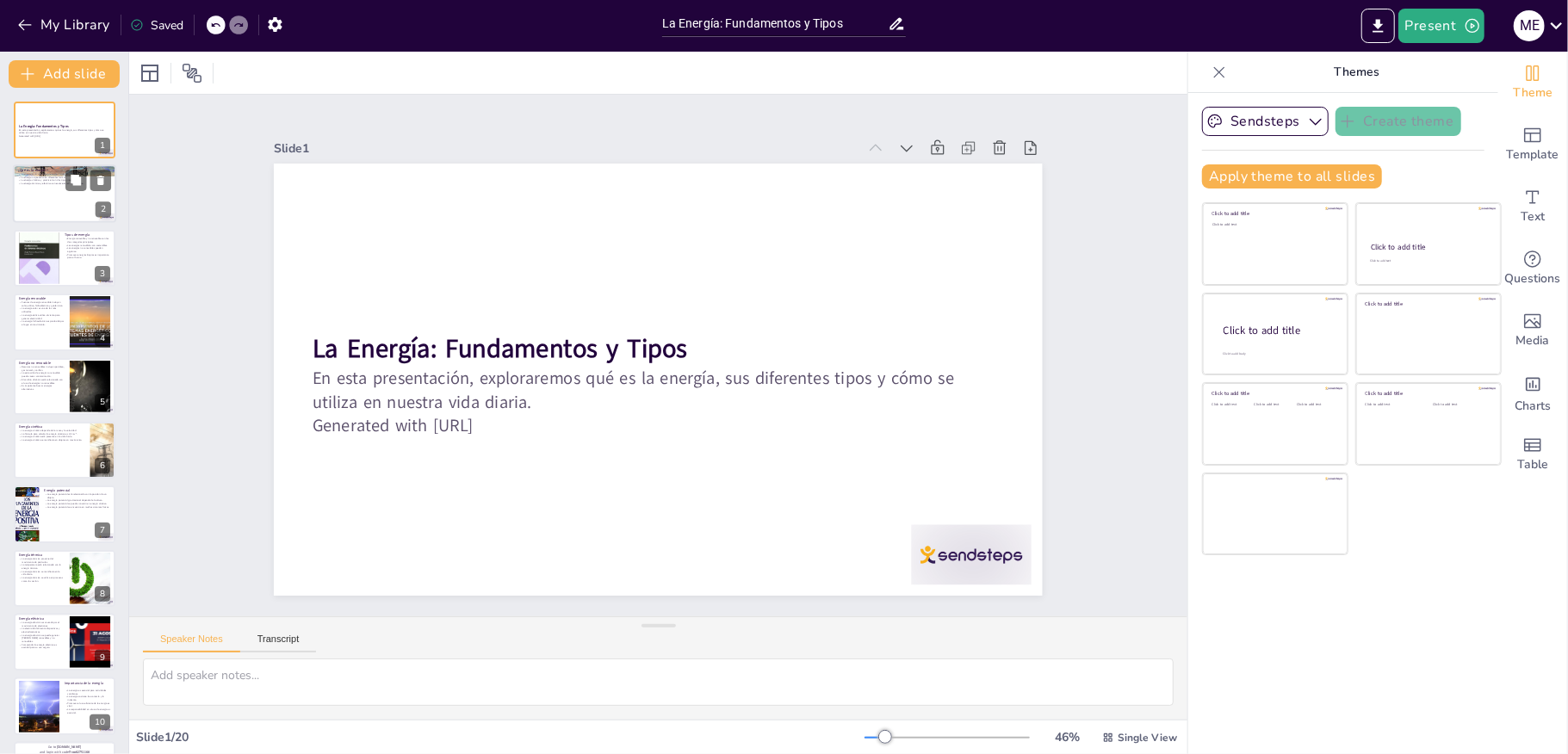
checkbox input "true"
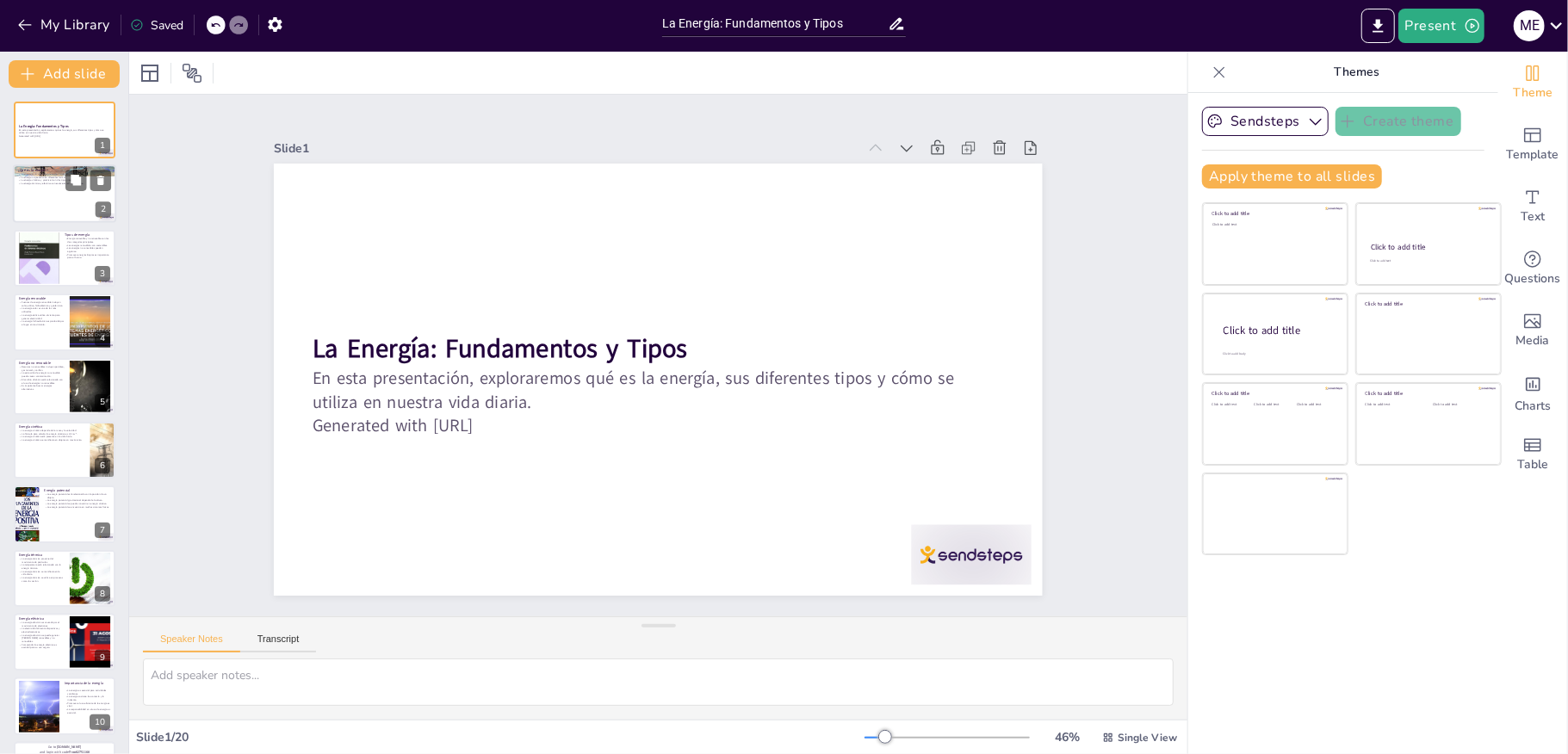
checkbox input "true"
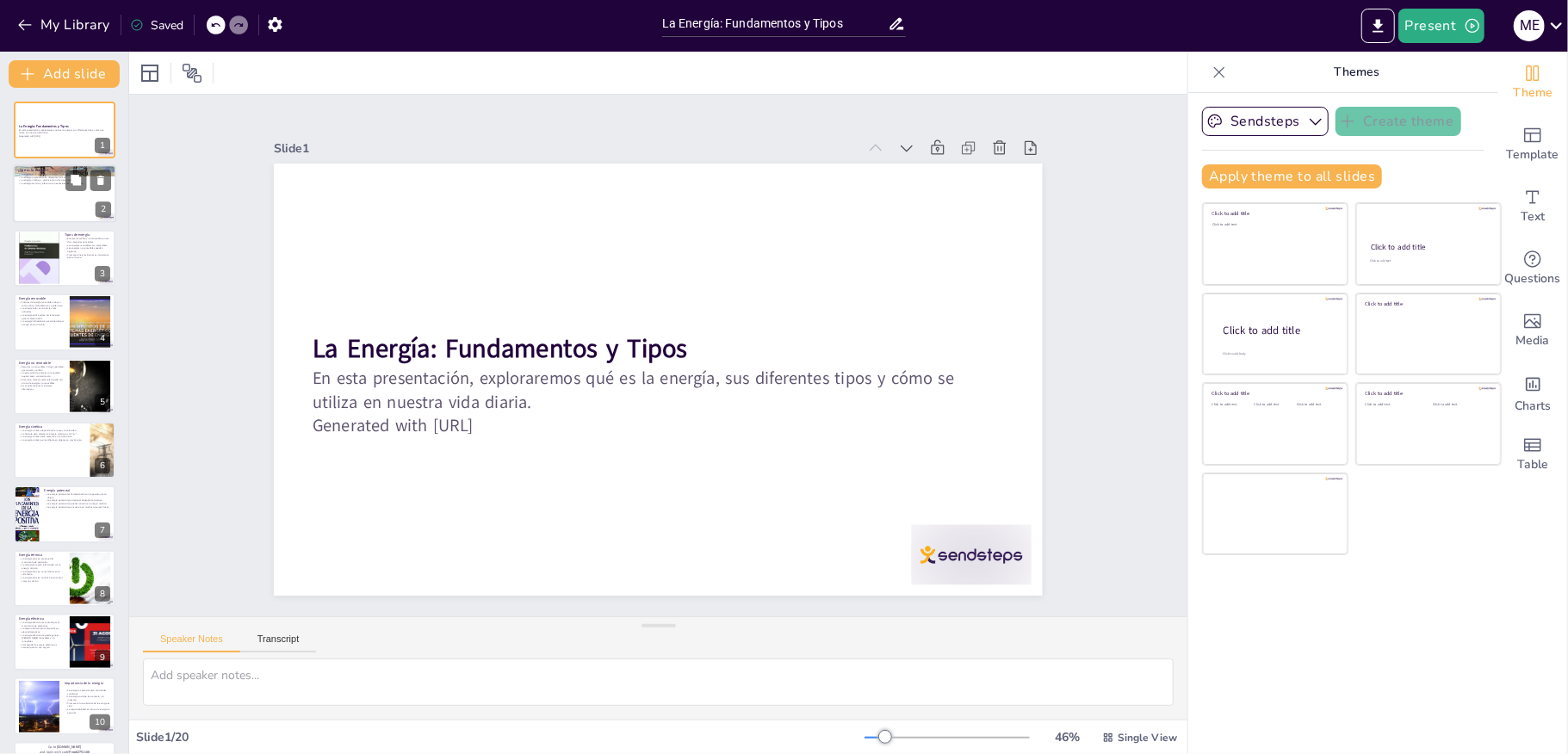
click at [43, 189] on div at bounding box center [64, 194] width 103 height 58
type textarea "La energía es un concepto clave en la física y se manifiesta de diversas manera…"
checkbox input "true"
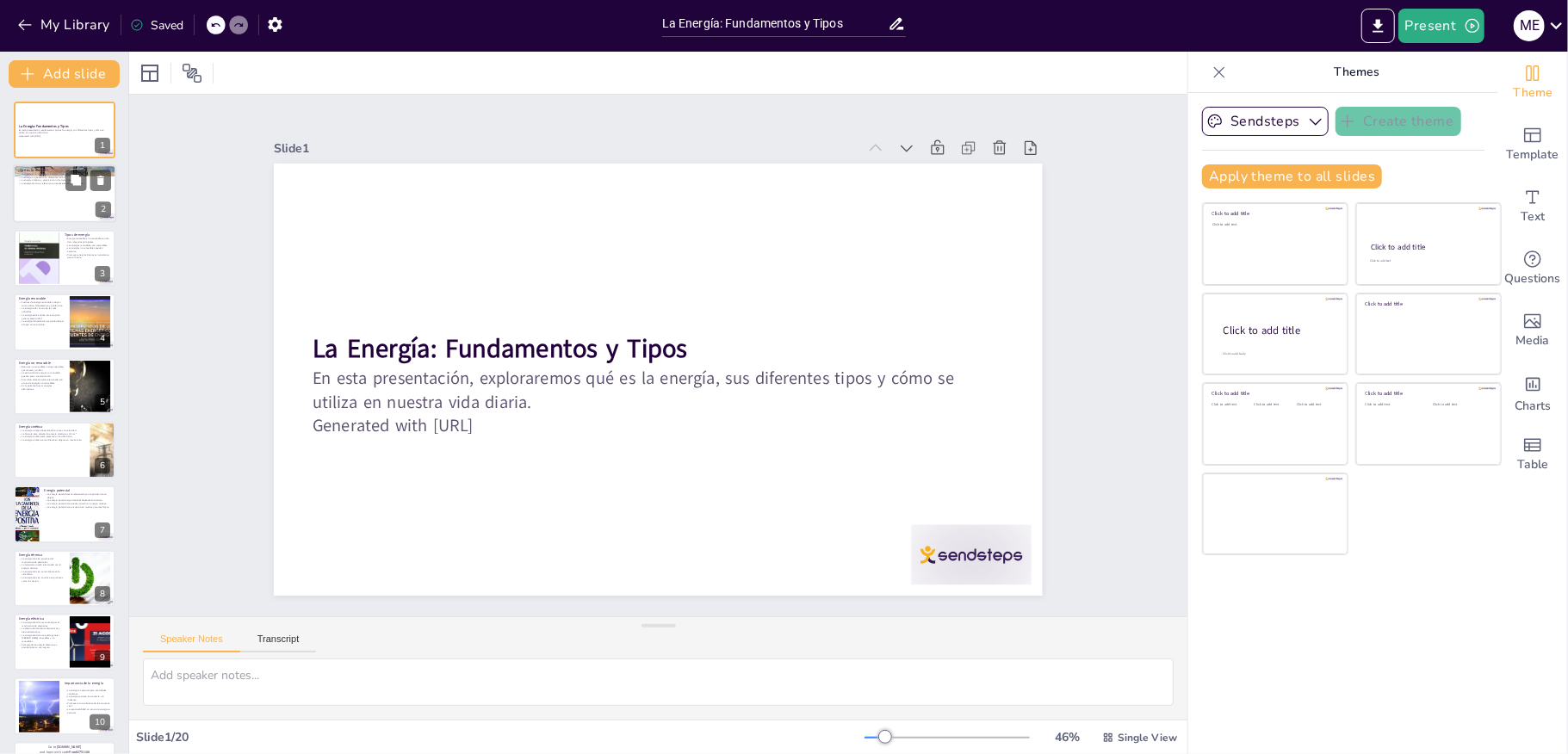
checkbox input "true"
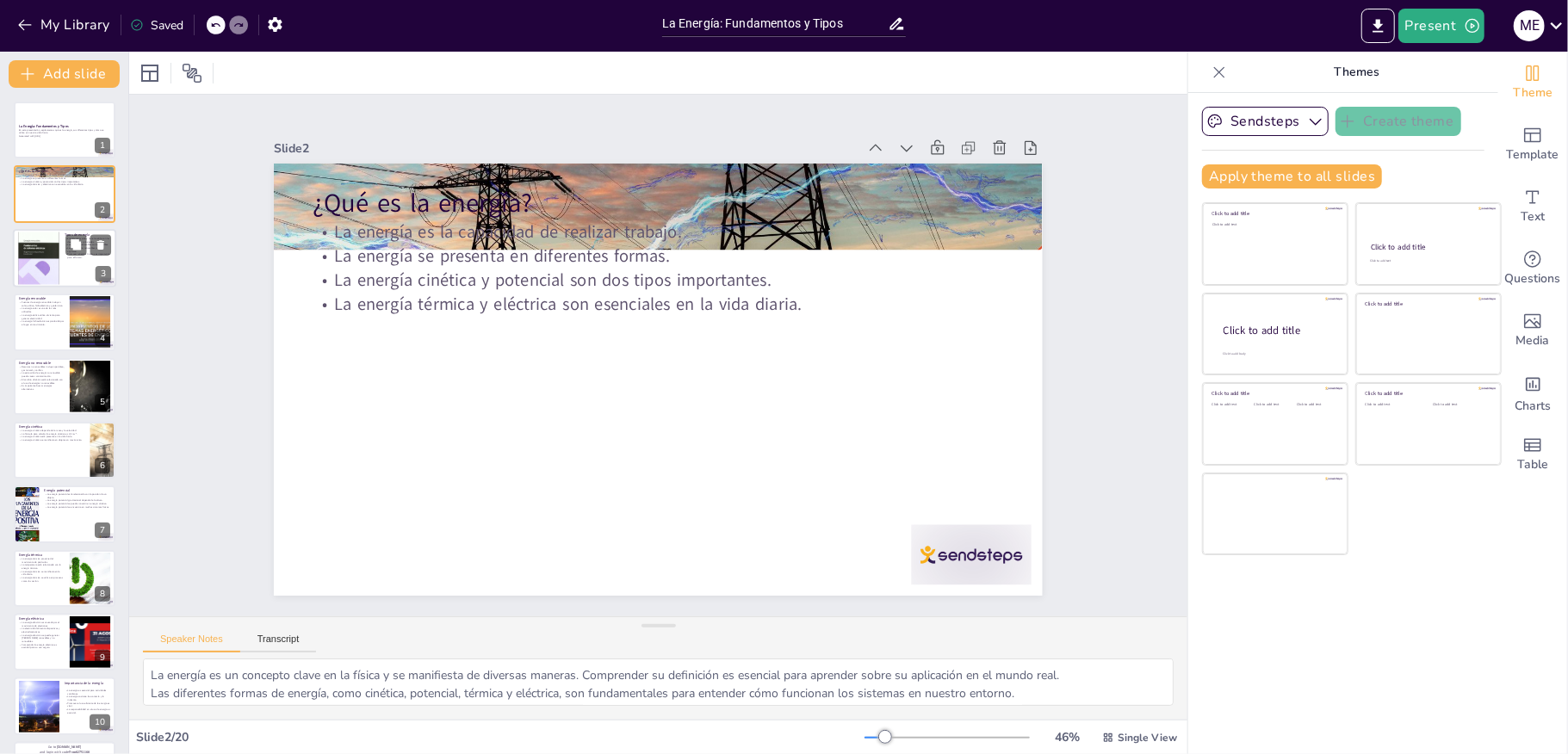
checkbox input "true"
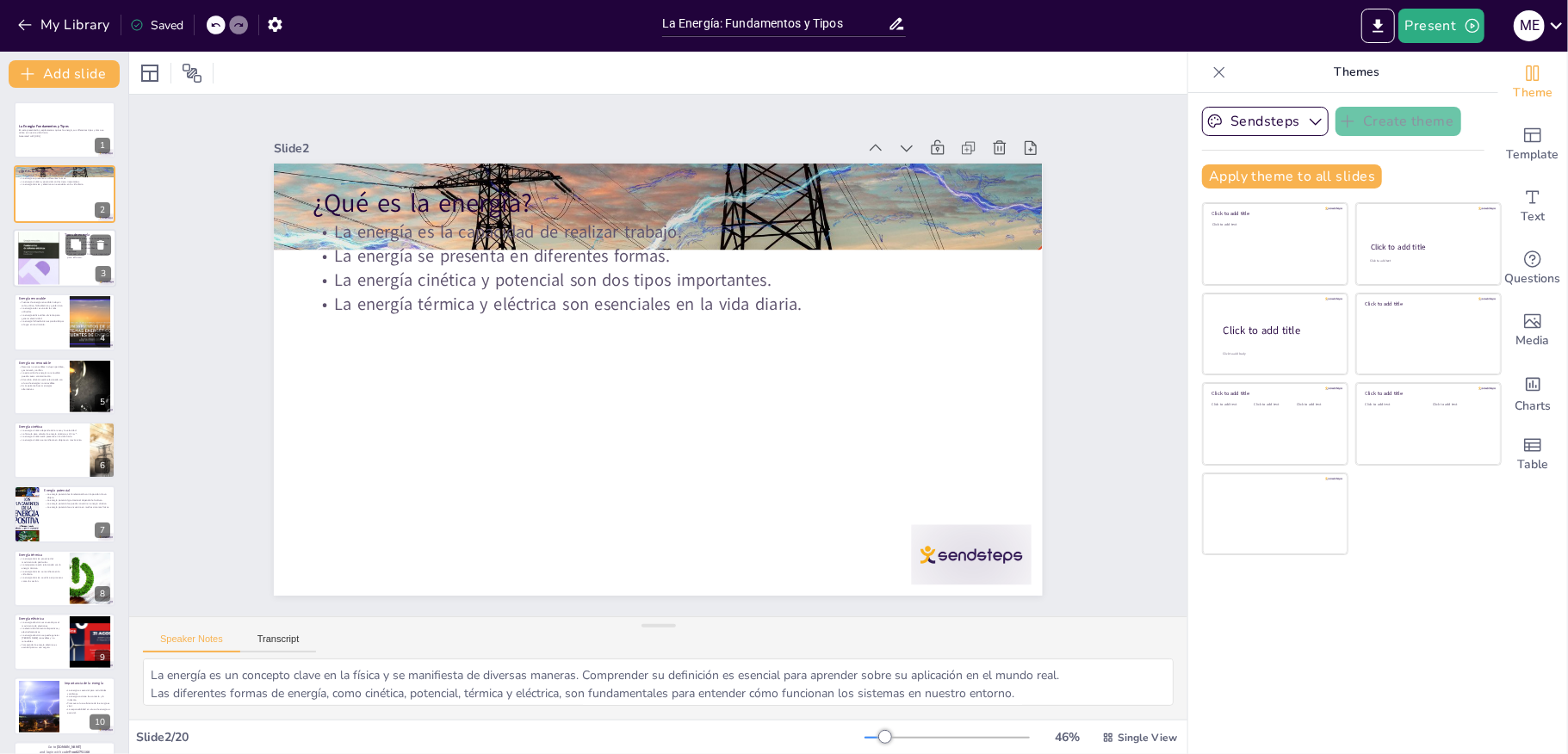
checkbox input "true"
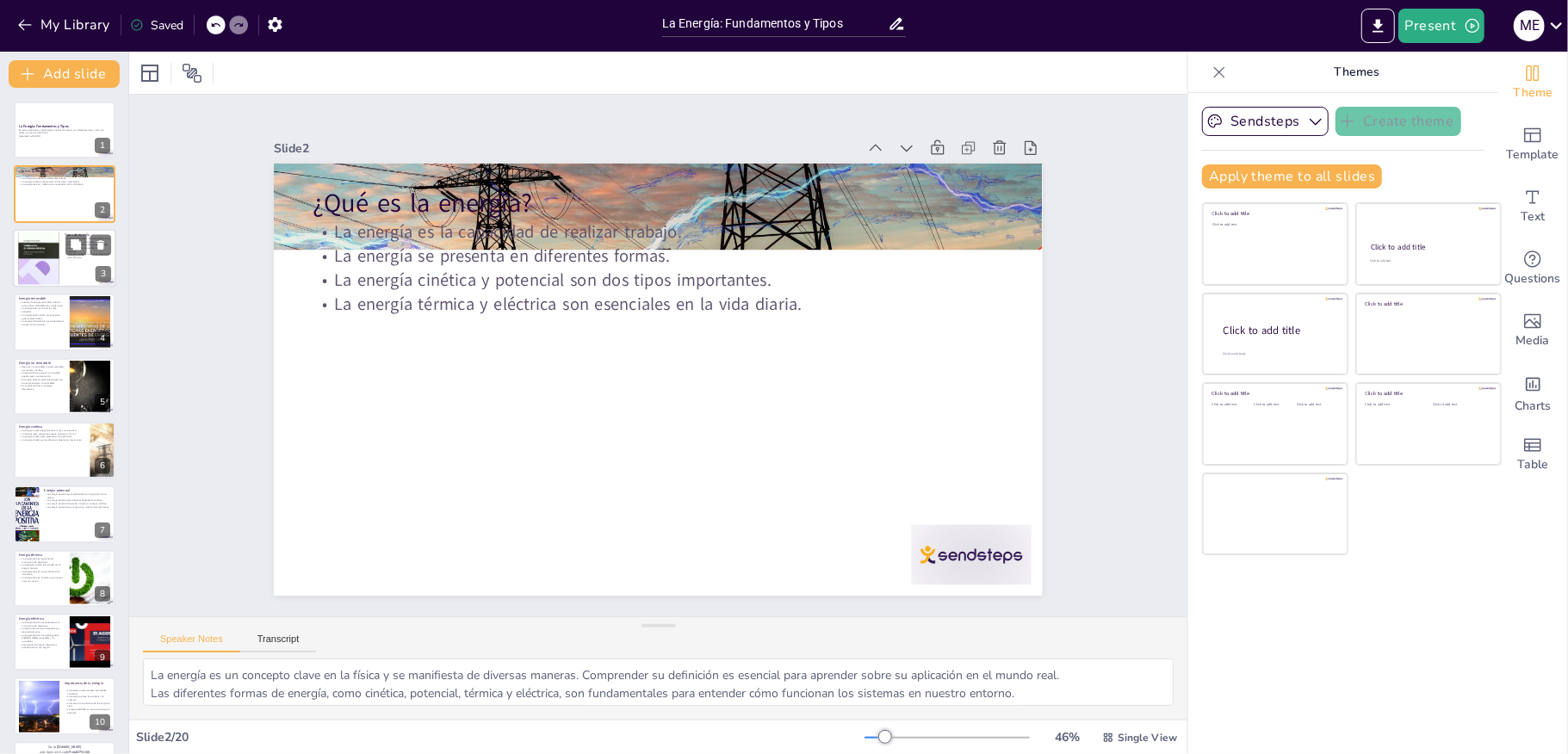
checkbox input "true"
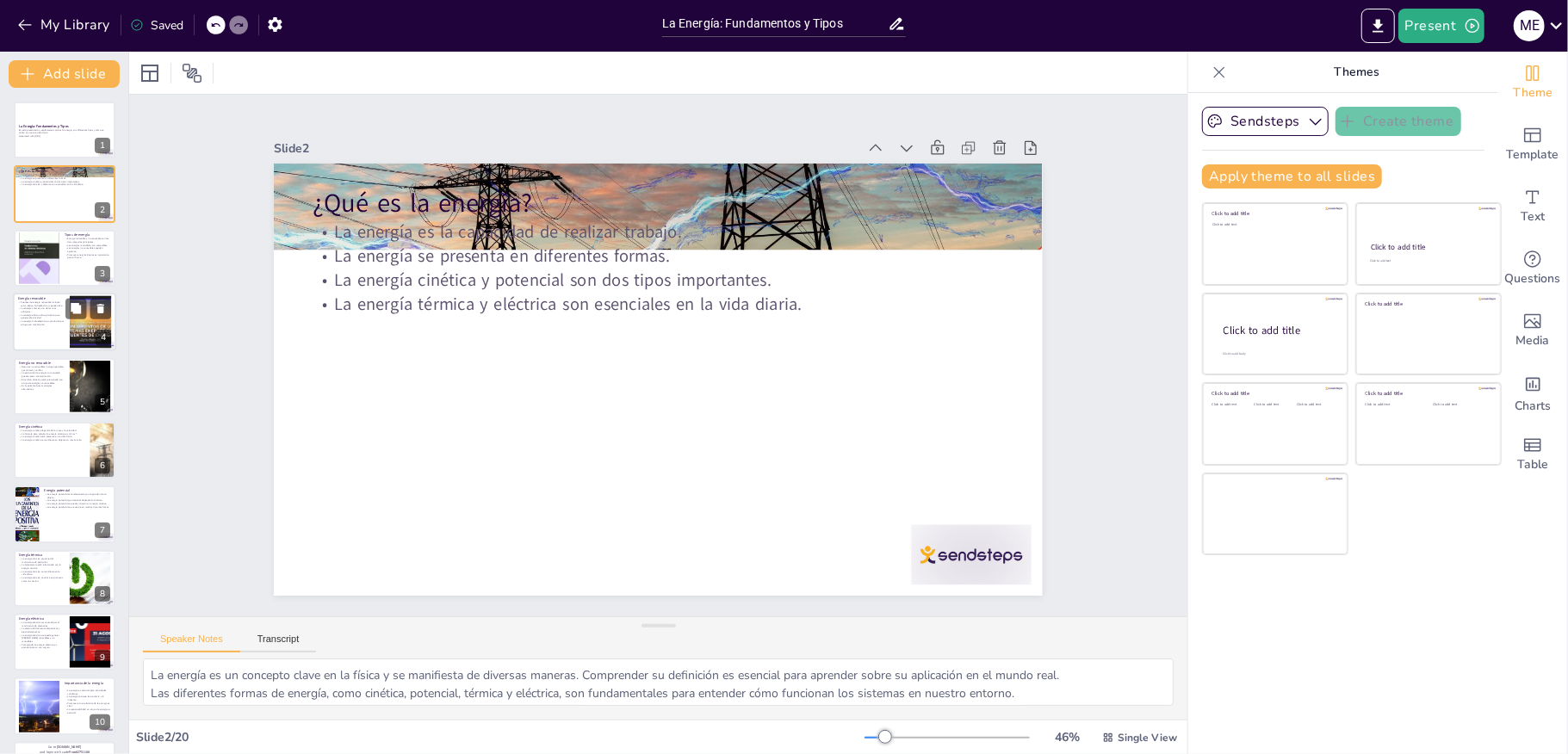
checkbox input "true"
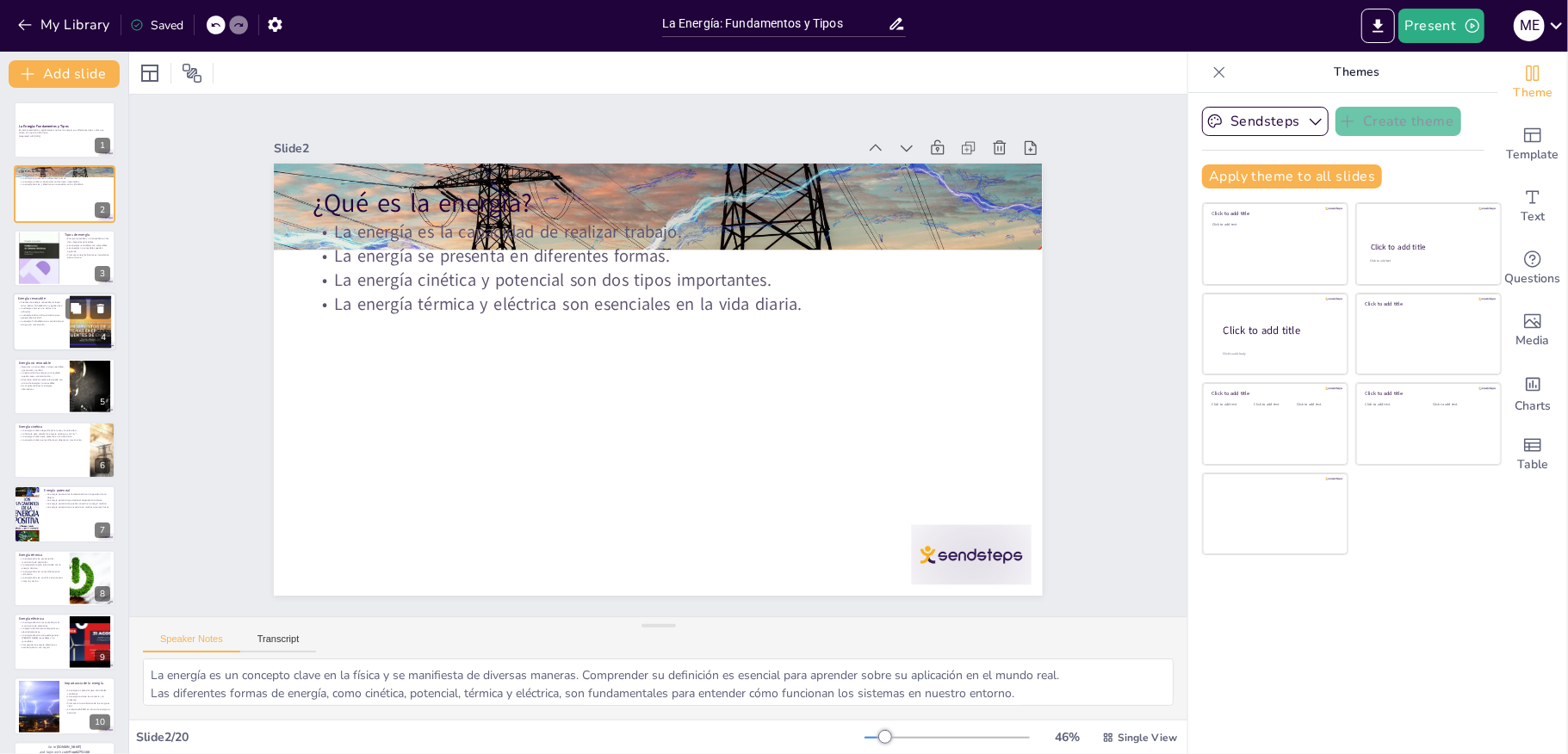
checkbox input "true"
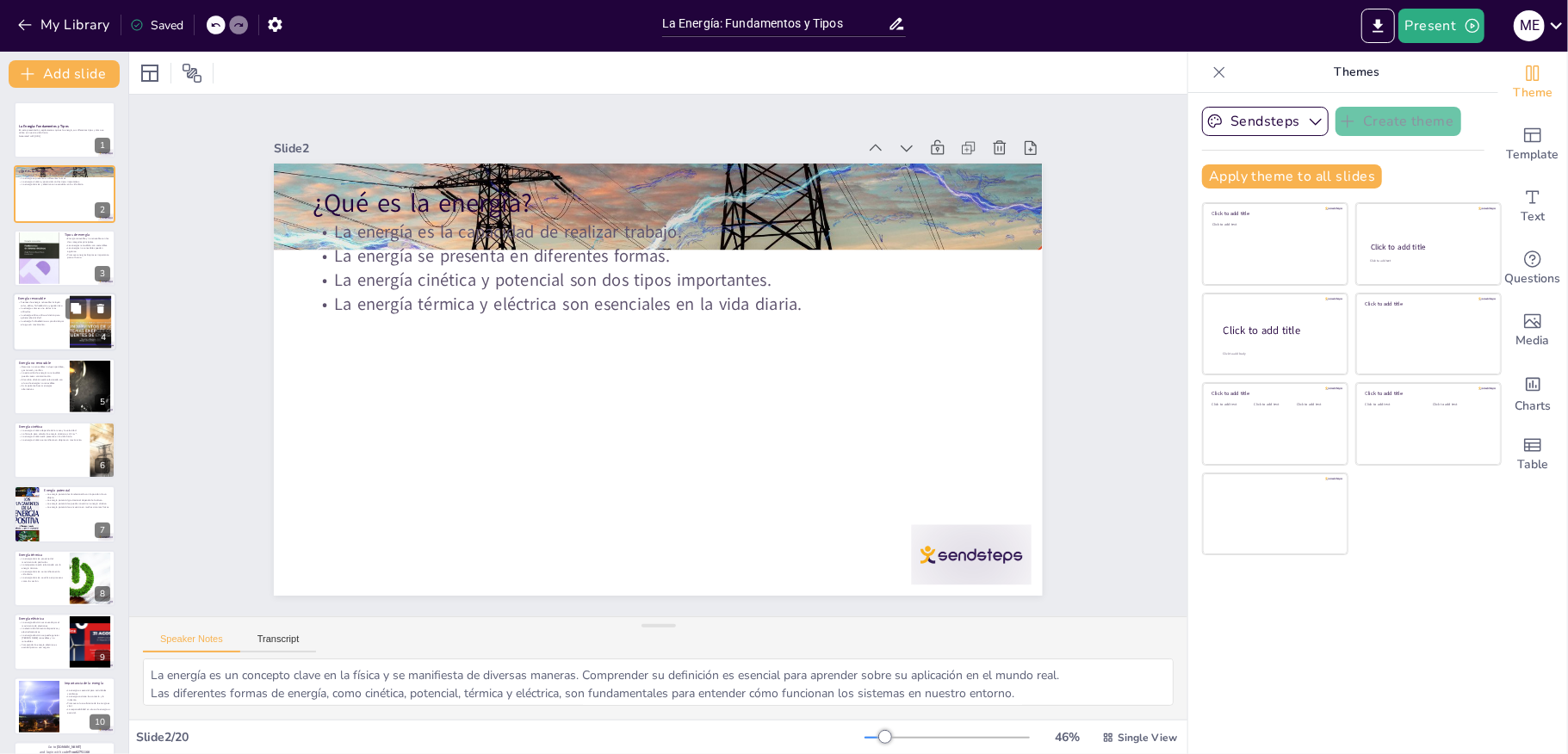
checkbox input "true"
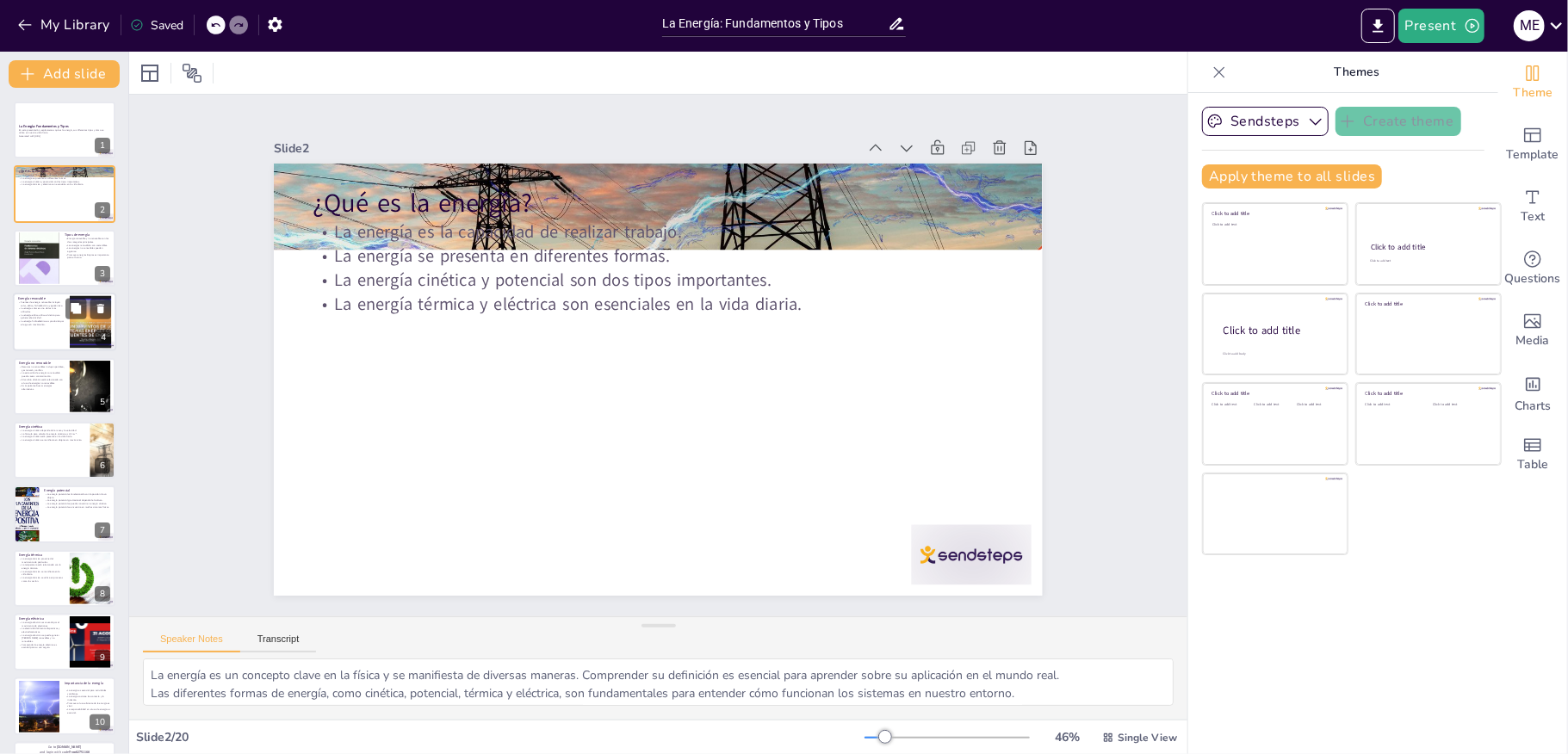
checkbox input "true"
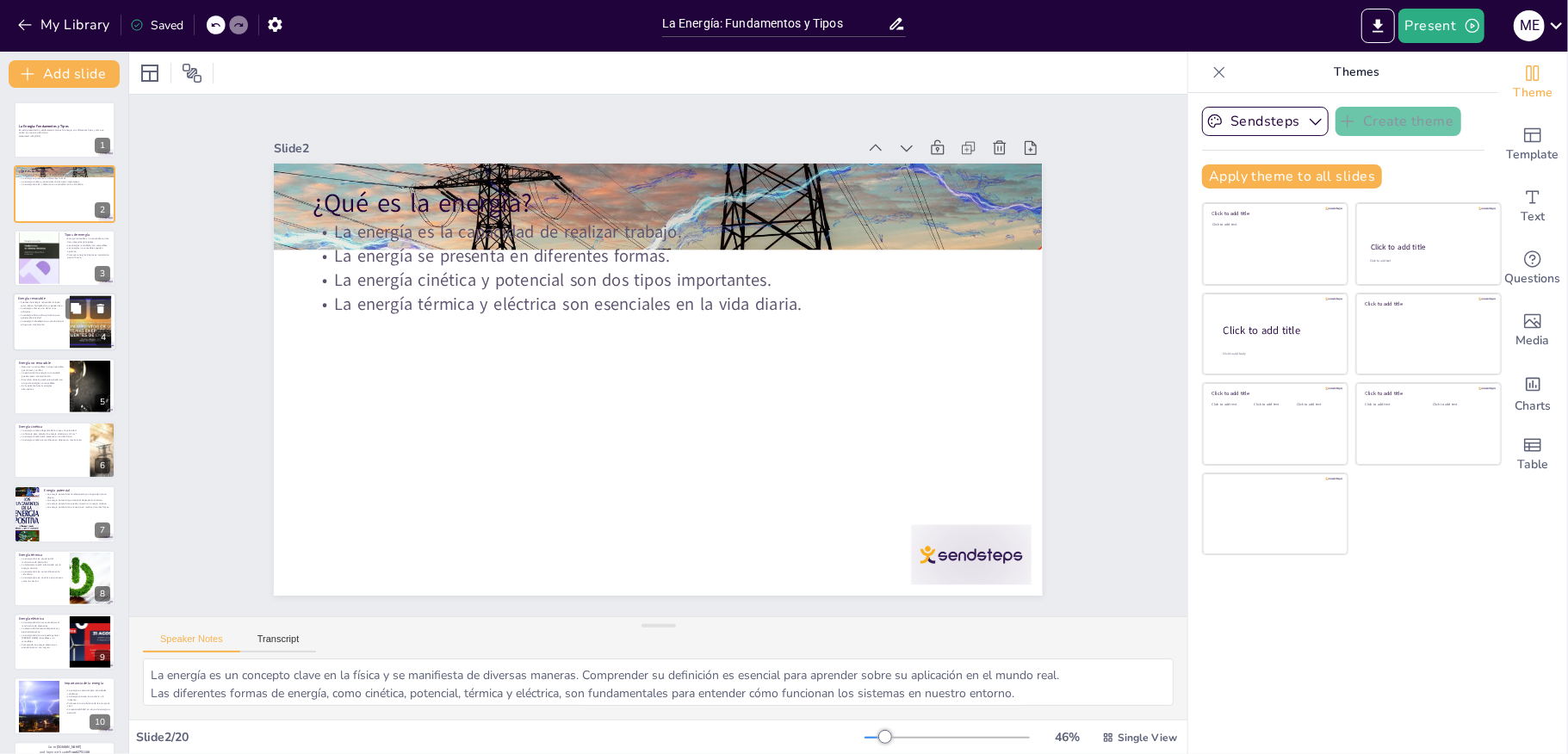
checkbox input "true"
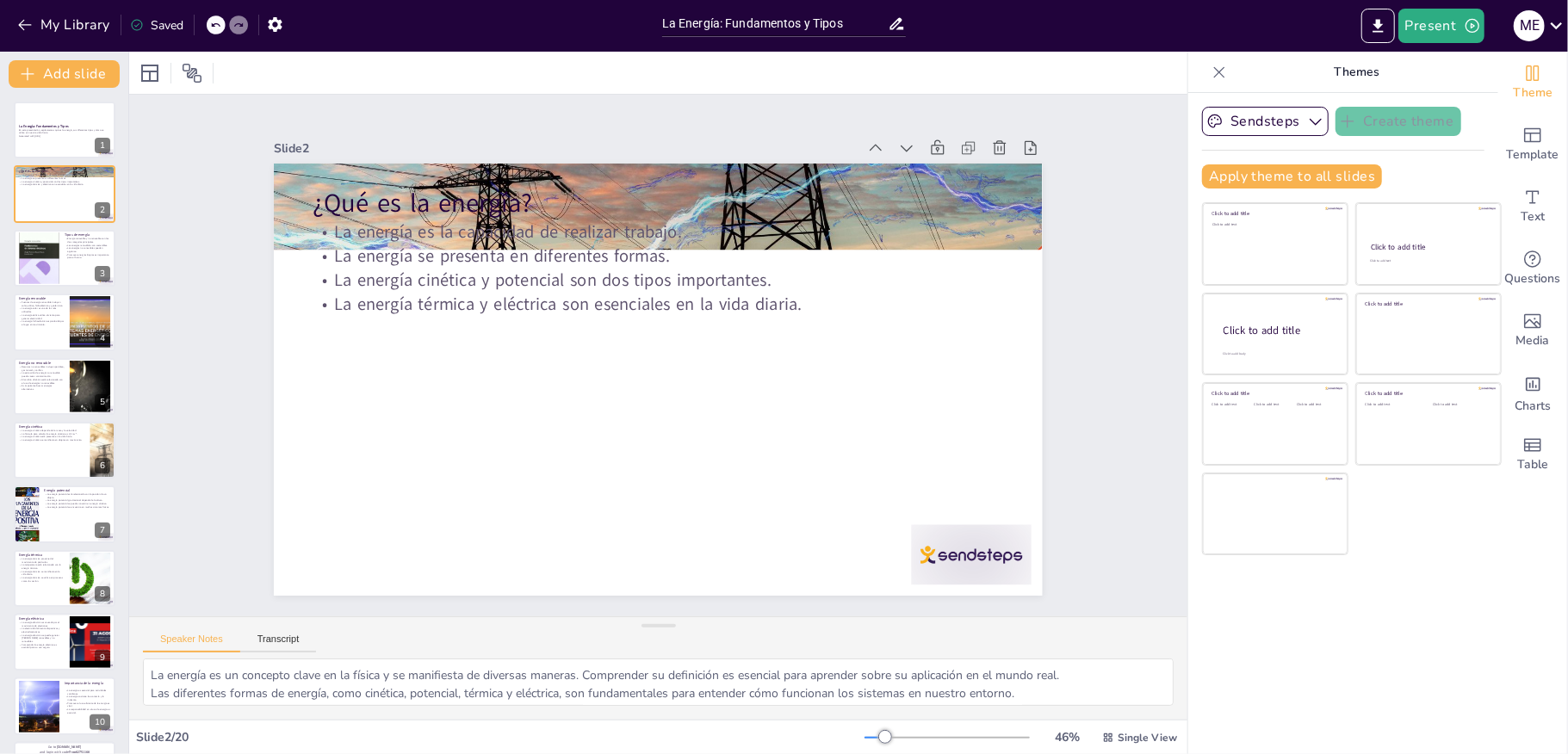
checkbox input "true"
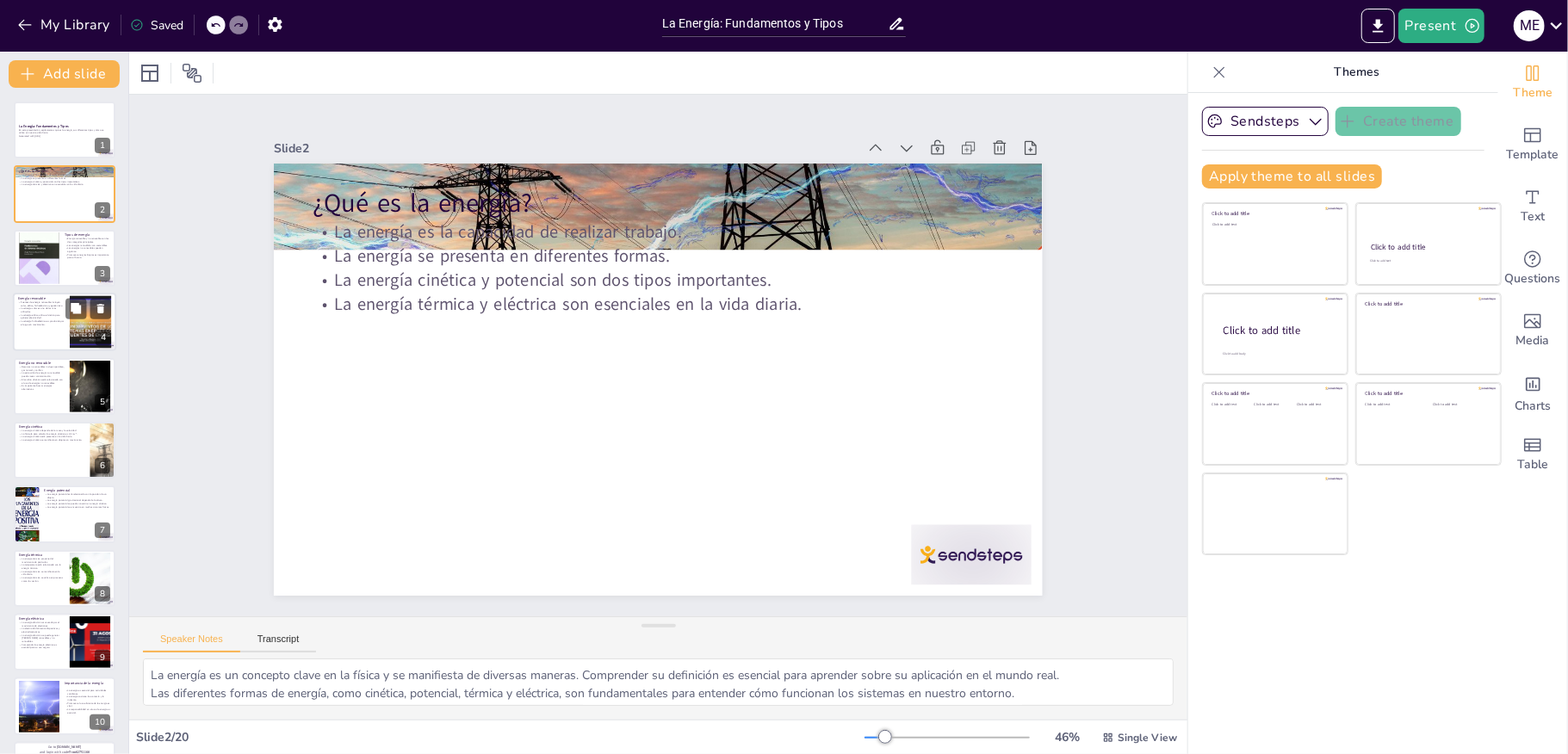
checkbox input "true"
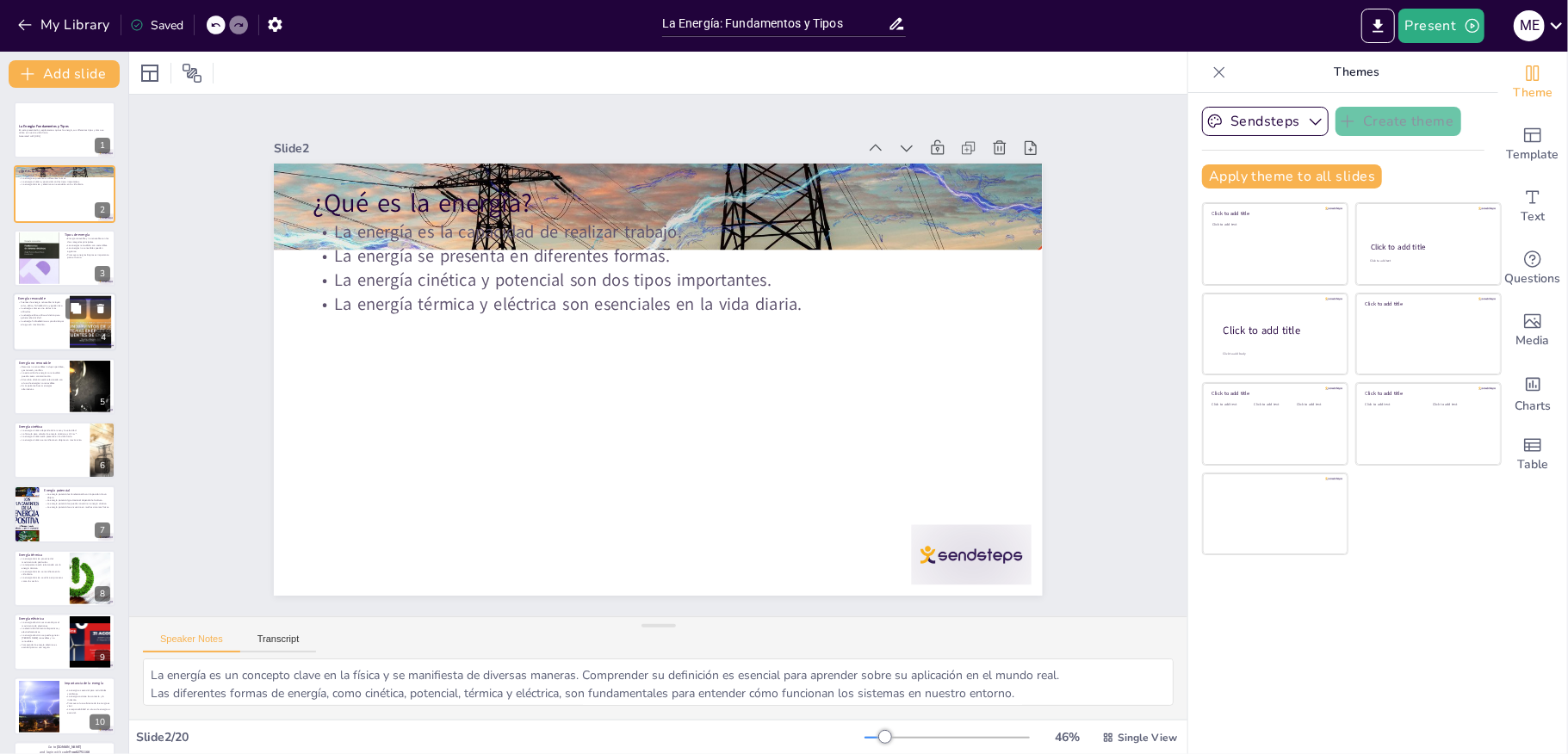
checkbox input "true"
click at [34, 276] on div at bounding box center [39, 257] width 41 height 56
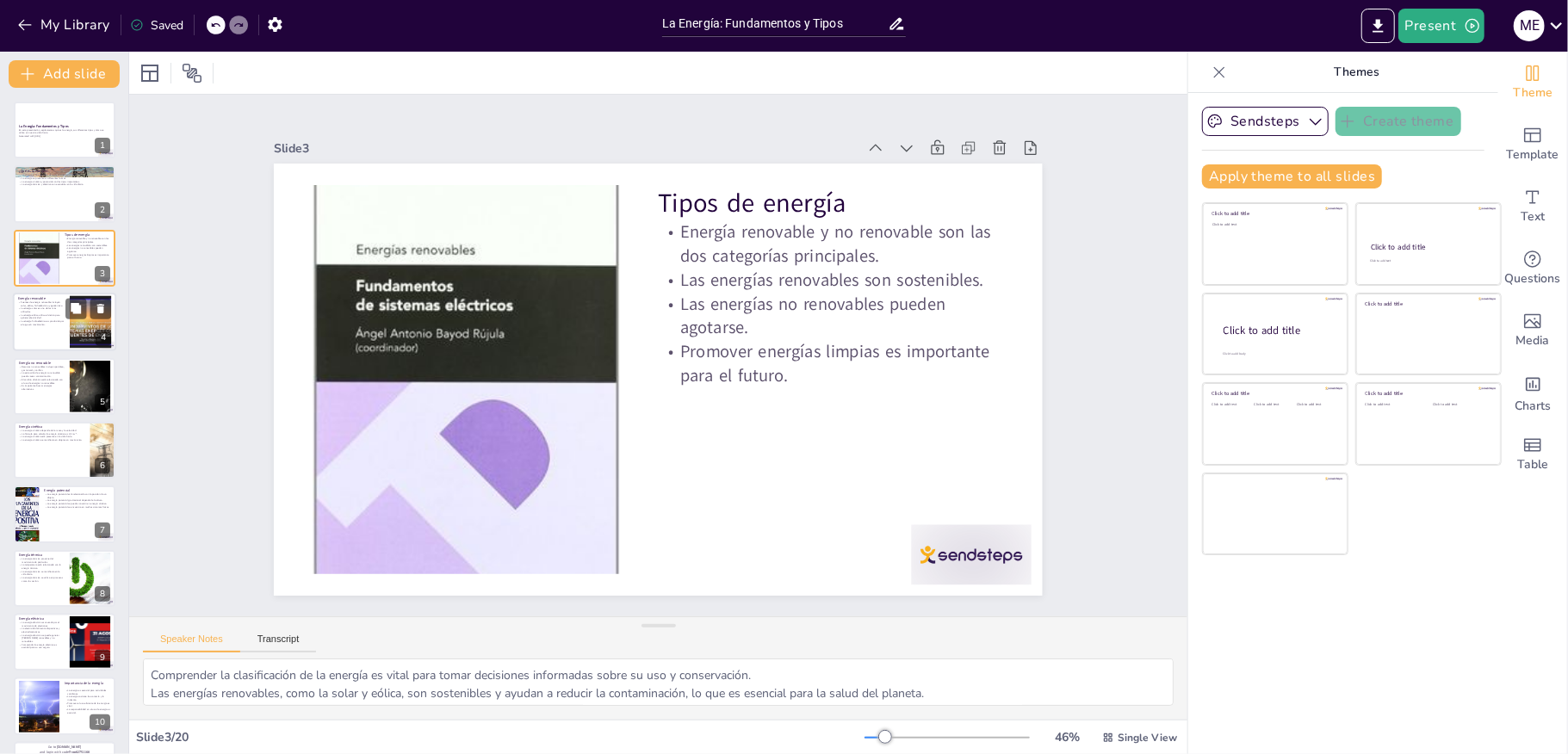
click at [26, 329] on div at bounding box center [64, 321] width 103 height 58
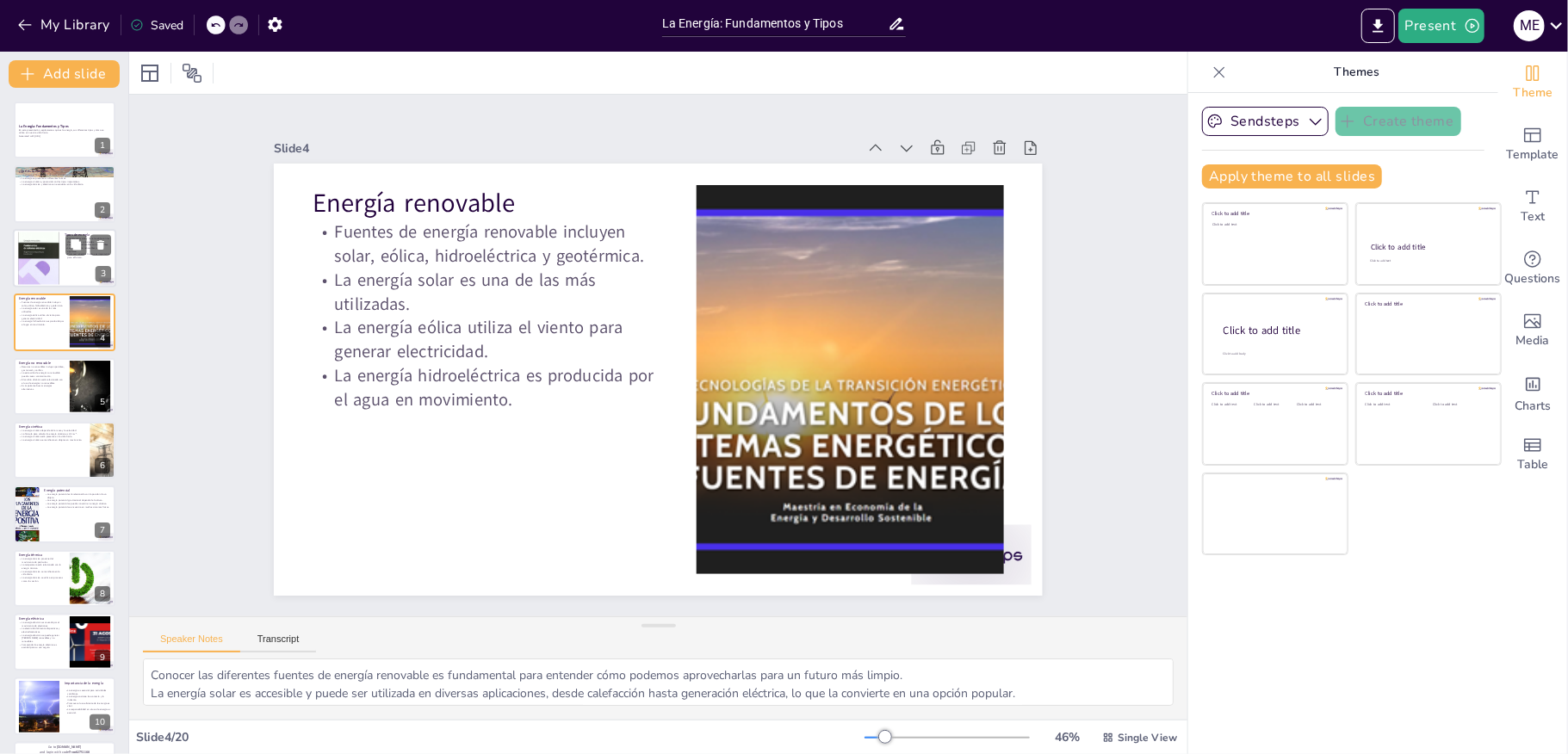
click at [41, 263] on div at bounding box center [39, 257] width 41 height 56
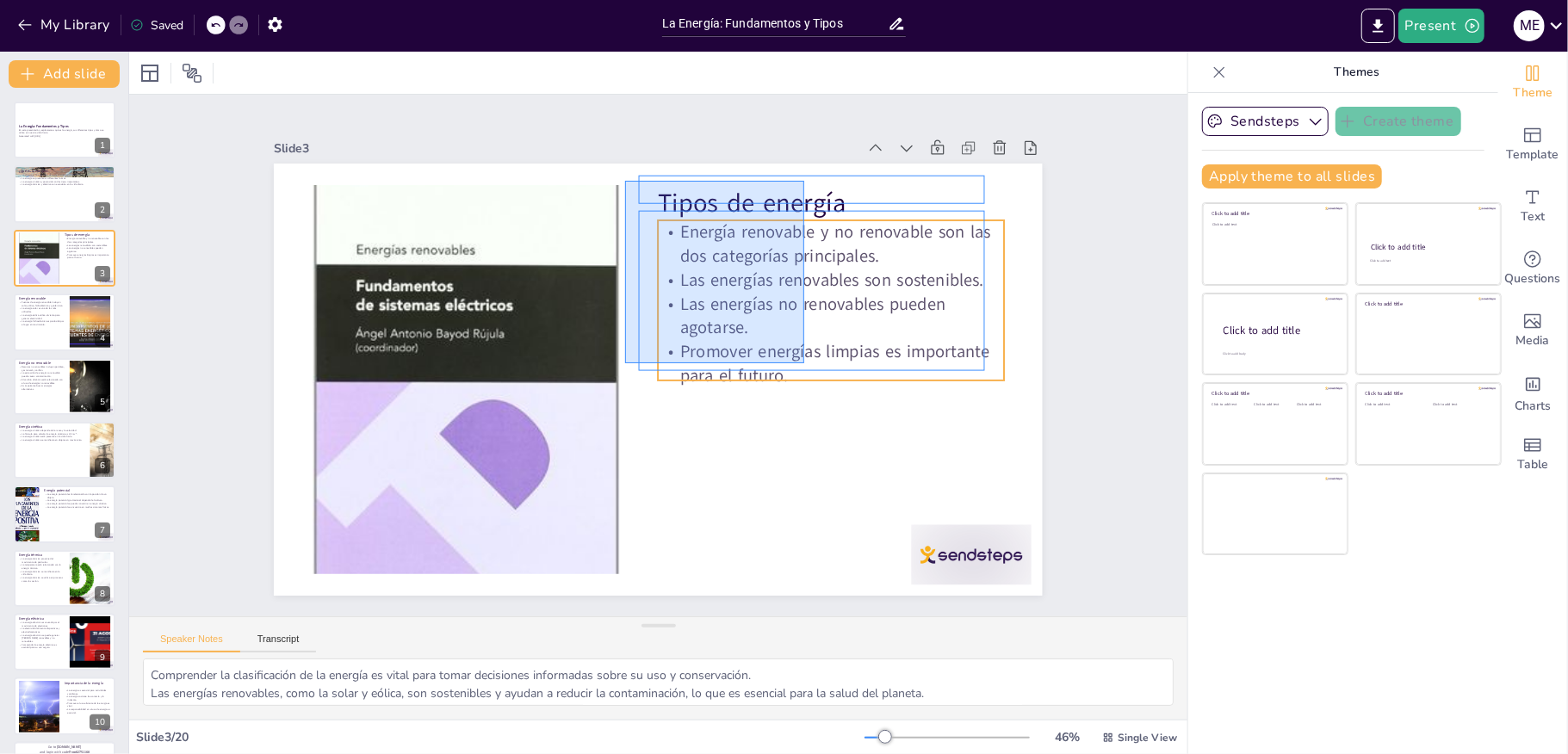
drag, startPoint x: 625, startPoint y: 181, endPoint x: 805, endPoint y: 367, distance: 258.8
click at [805, 367] on div "Tipos de energía Energía renovable y no renovable son las dos categorías princi…" at bounding box center [841, 415] width 238 height 731
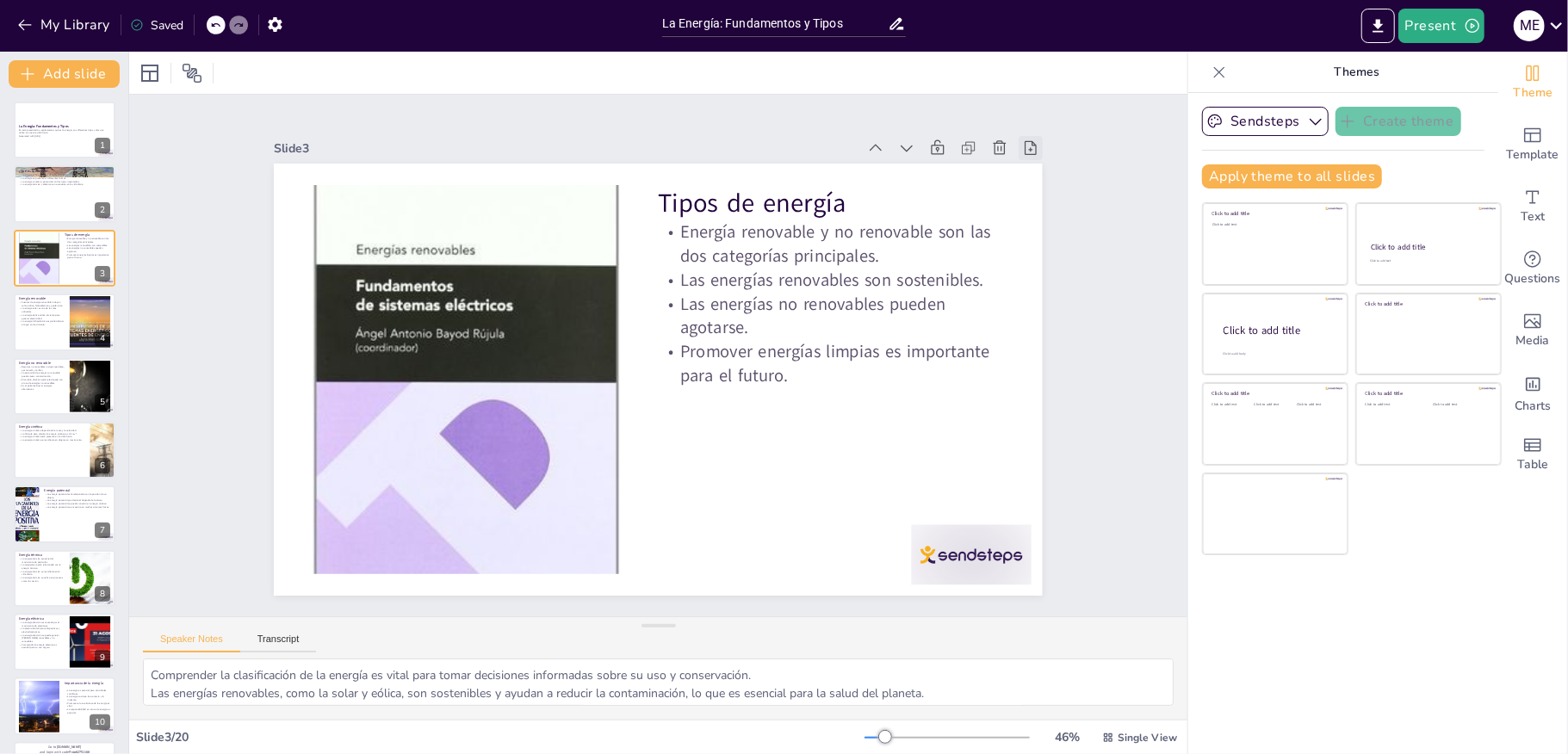
click at [1041, 178] on icon at bounding box center [1050, 187] width 19 height 19
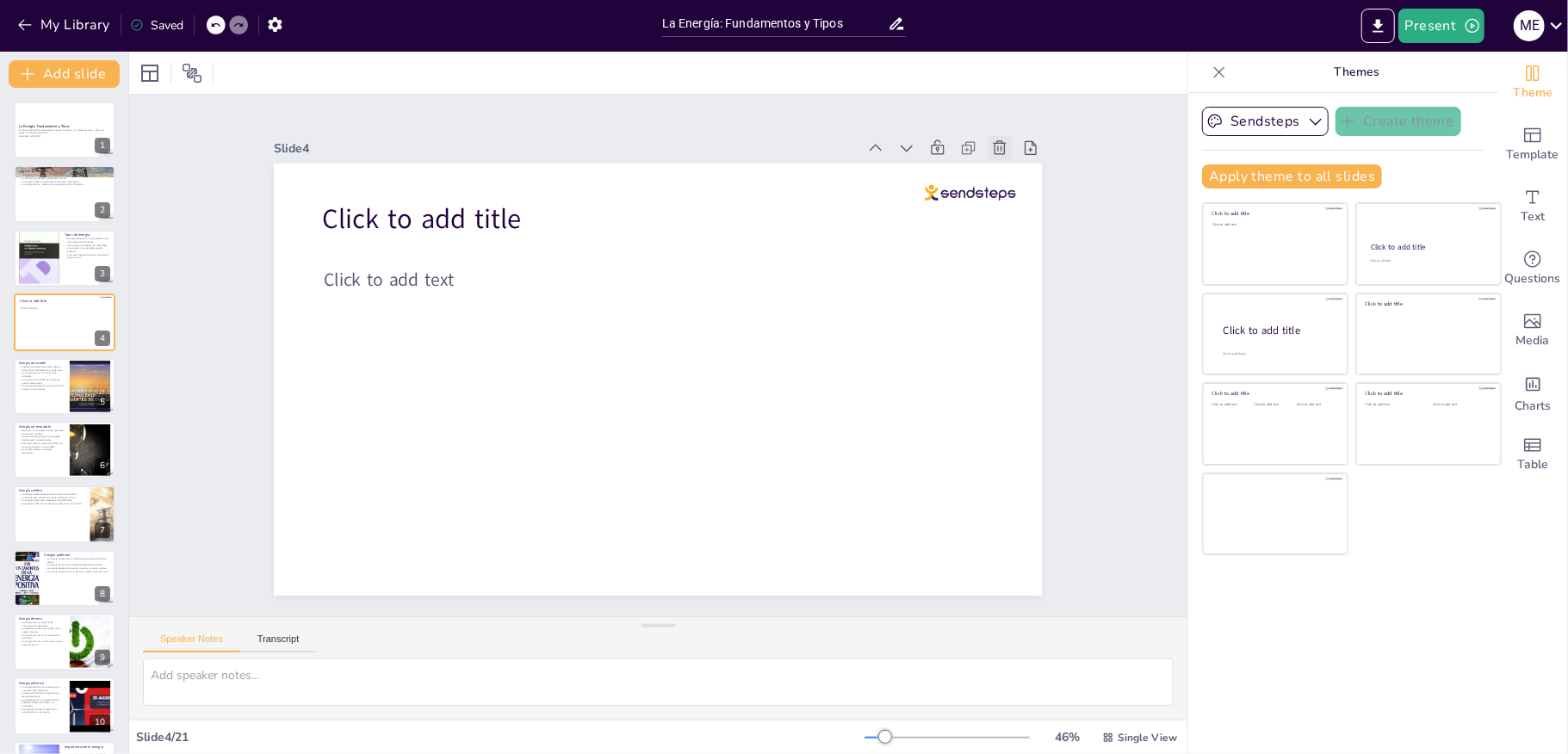
click at [1025, 213] on icon at bounding box center [1035, 223] width 21 height 21
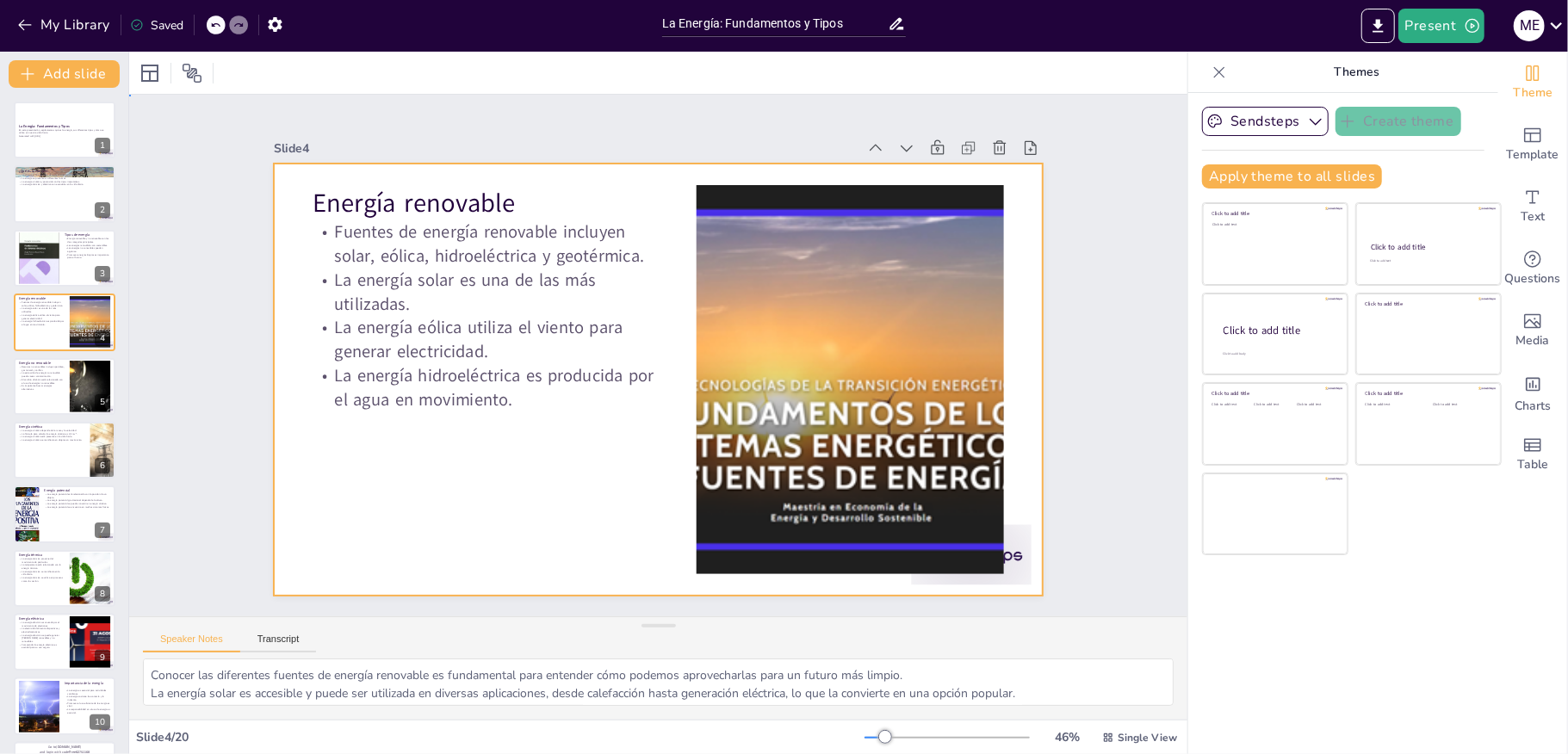
click at [291, 212] on div at bounding box center [653, 379] width 841 height 583
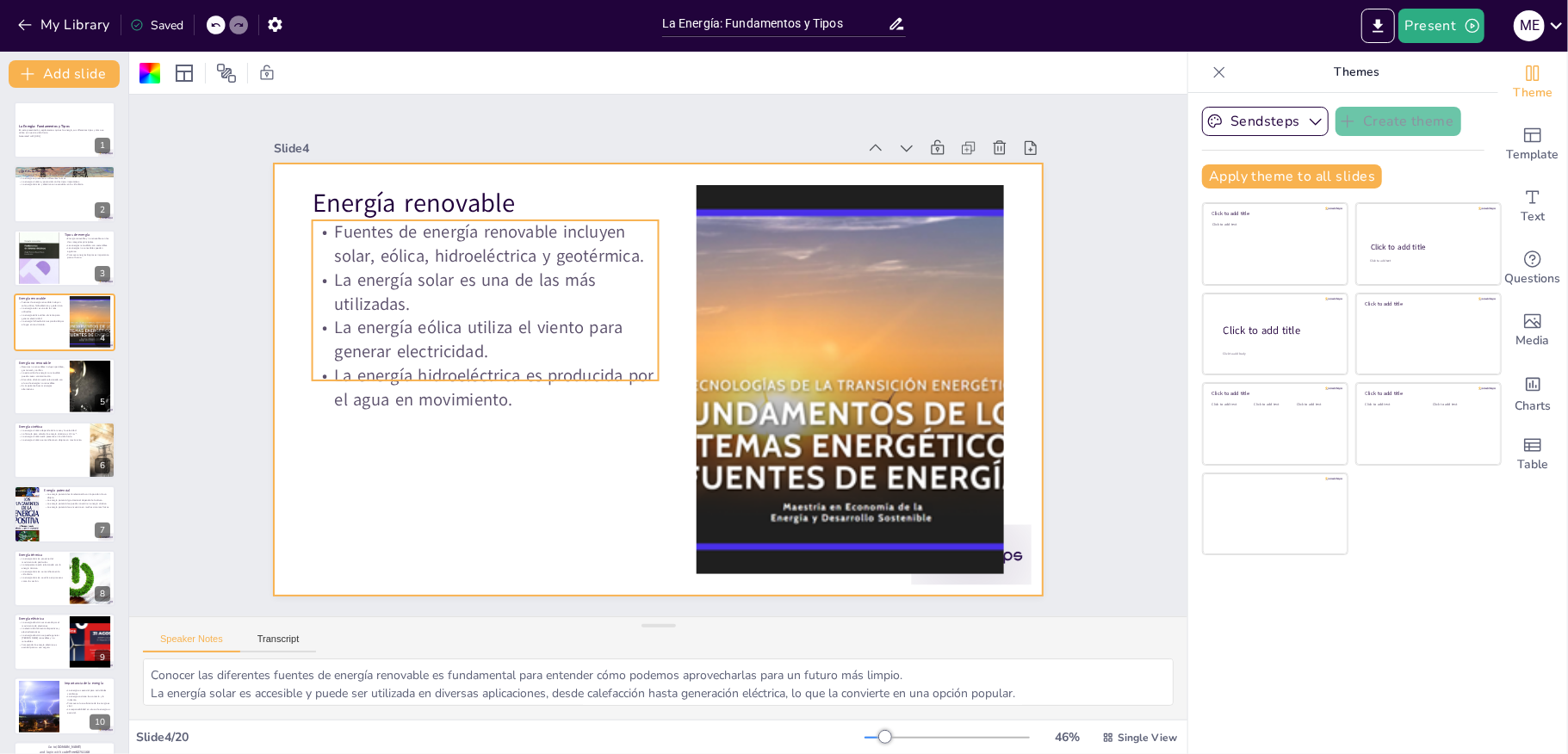
click at [332, 231] on p "Fuentes de energía renovable incluyen solar, eólica, hidroeléctrica y geotérmic…" at bounding box center [498, 226] width 349 height 83
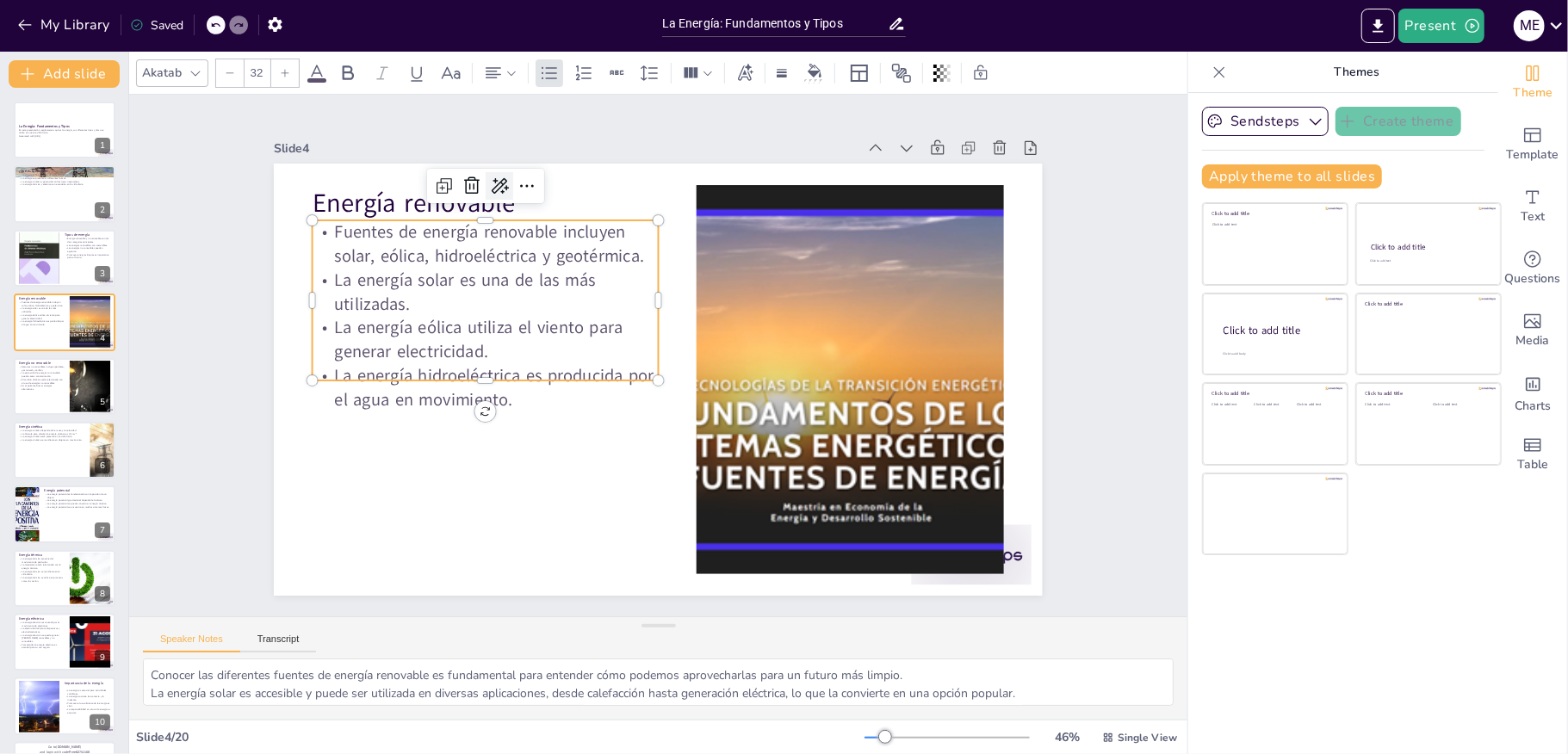
click at [489, 176] on icon at bounding box center [499, 186] width 21 height 21
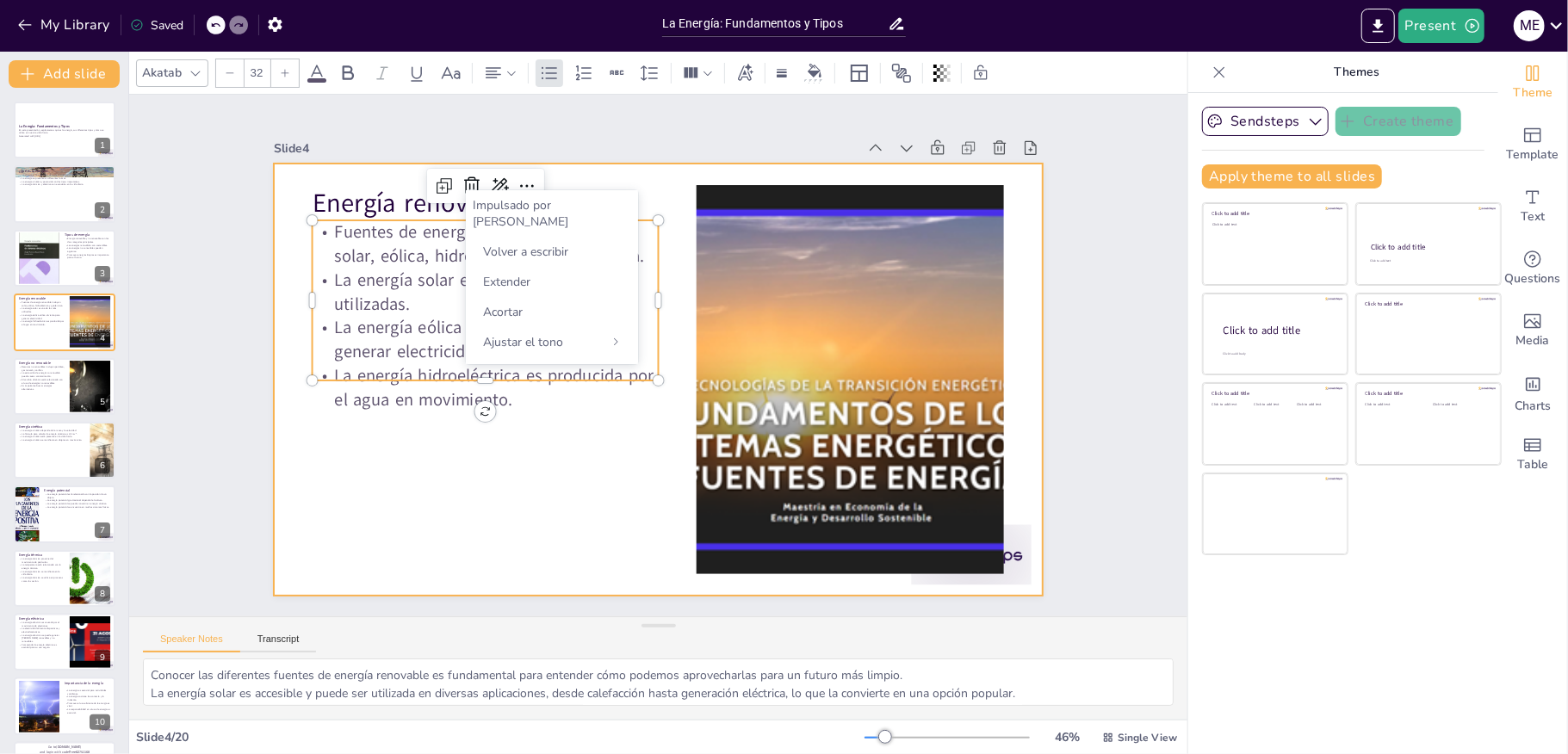
click at [277, 308] on div at bounding box center [656, 379] width 810 height 509
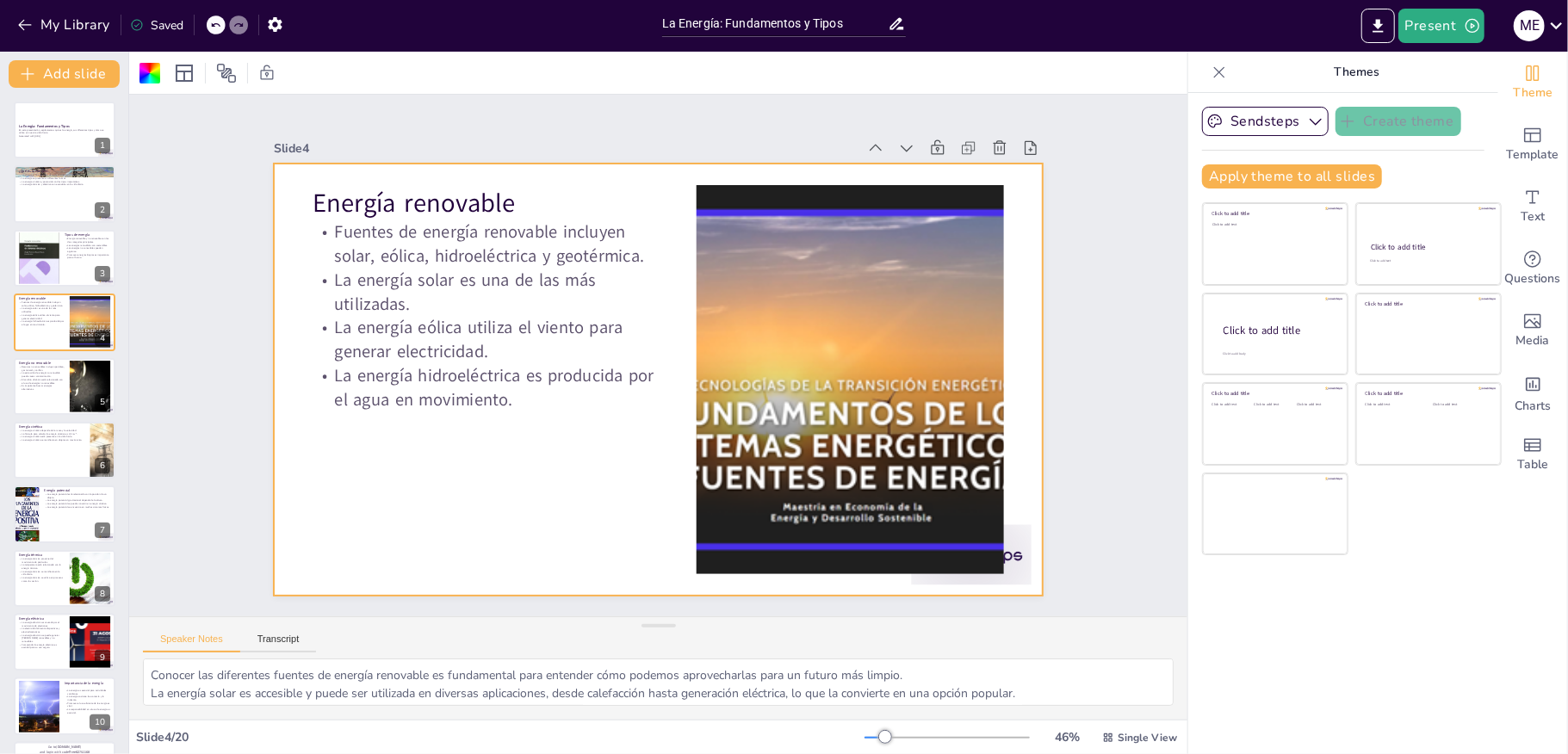
click at [276, 288] on div at bounding box center [655, 378] width 810 height 510
click at [328, 292] on p "La energía solar es una de las más utilizadas." at bounding box center [502, 257] width 348 height 118
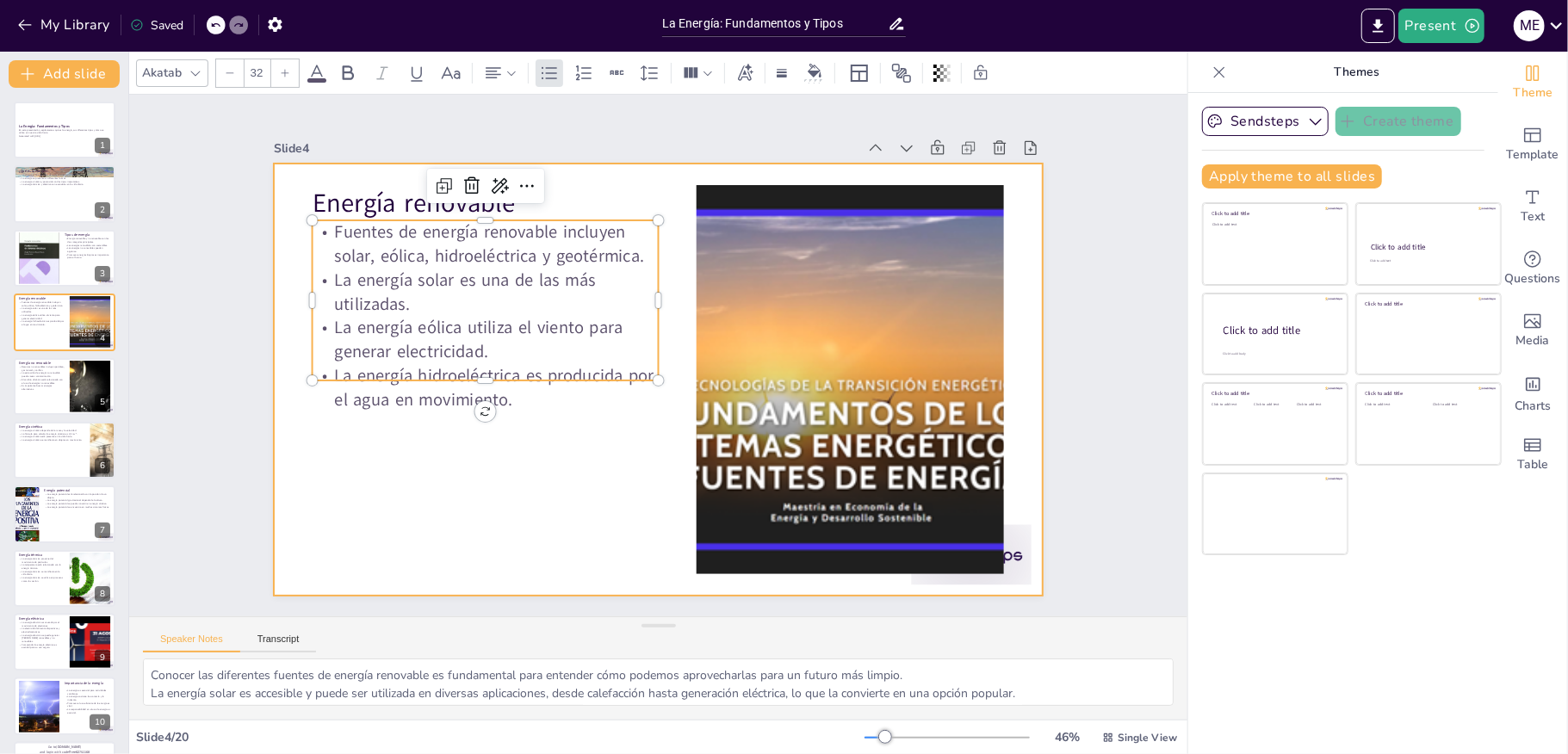
click at [474, 435] on div at bounding box center [646, 377] width 882 height 758
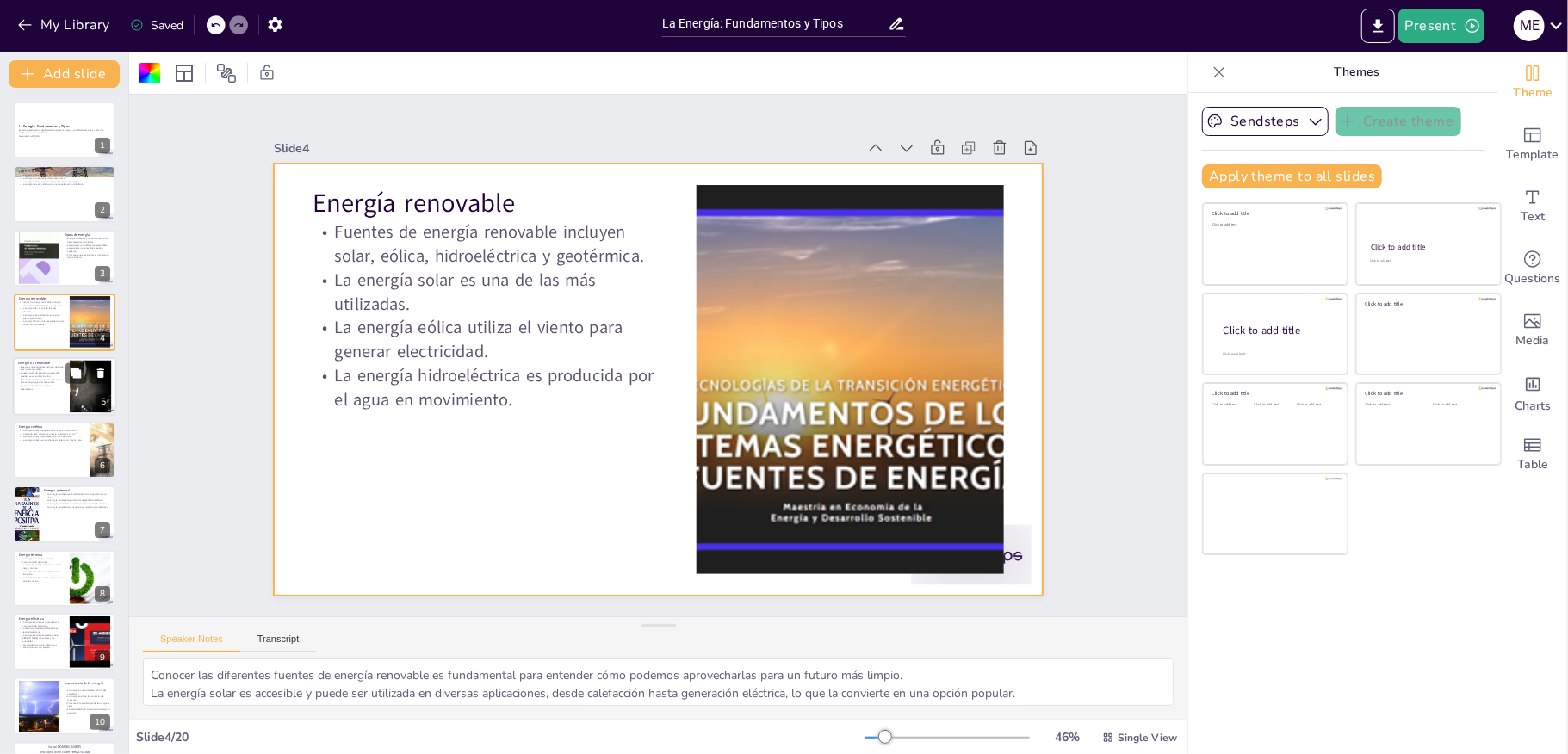
click at [39, 386] on p "Es importante buscar energías alternativas." at bounding box center [41, 386] width 47 height 6
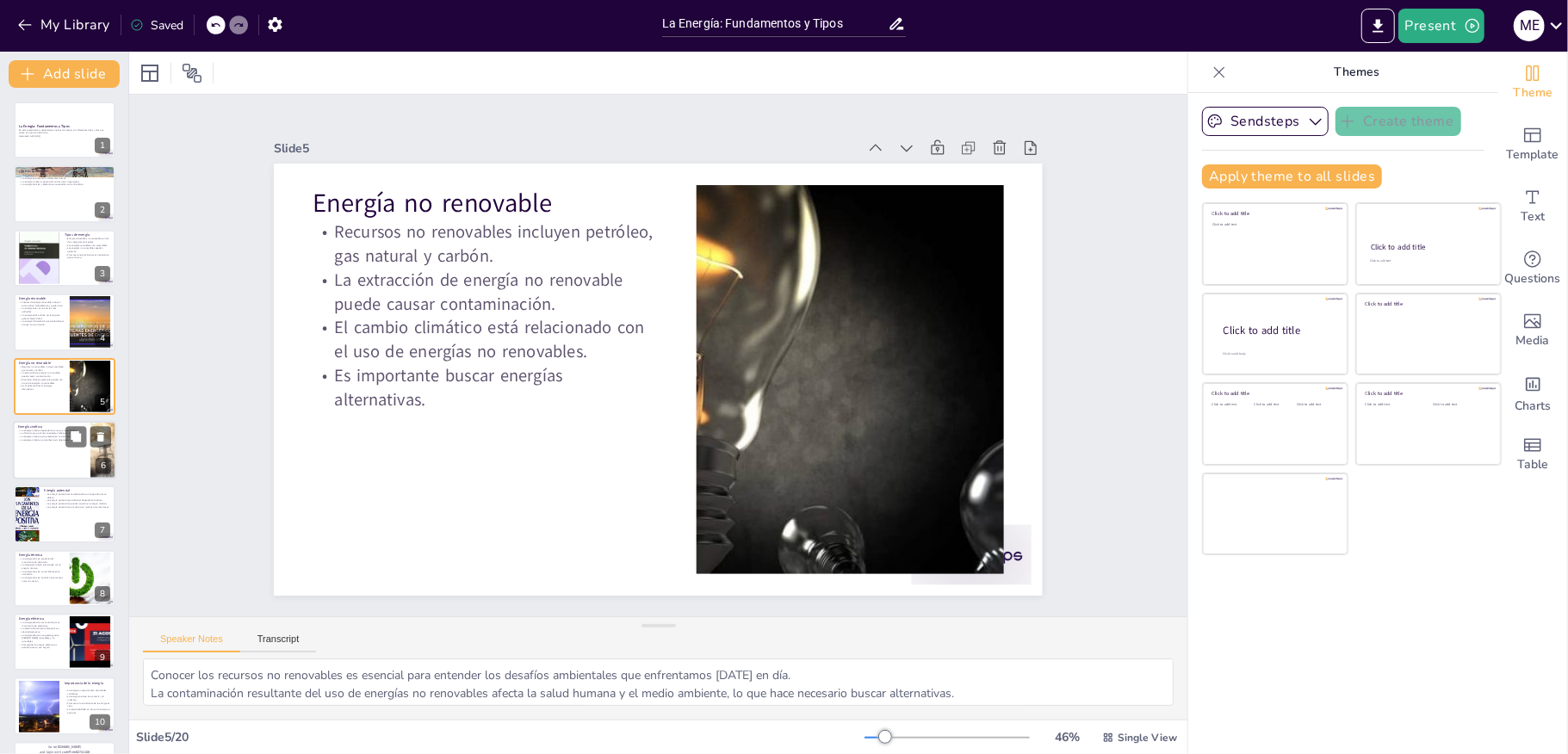
click at [48, 451] on div at bounding box center [64, 449] width 103 height 58
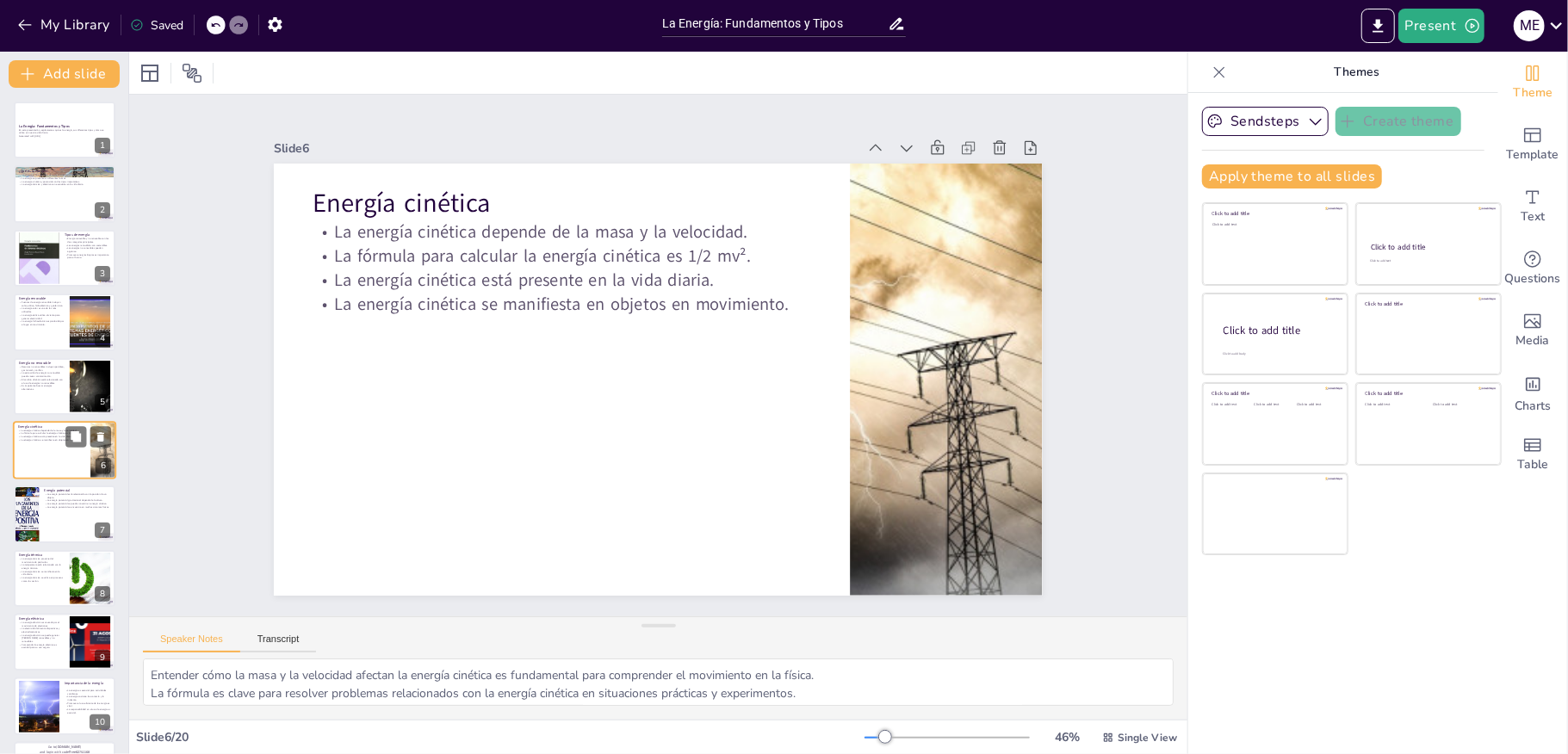
scroll to position [29, 0]
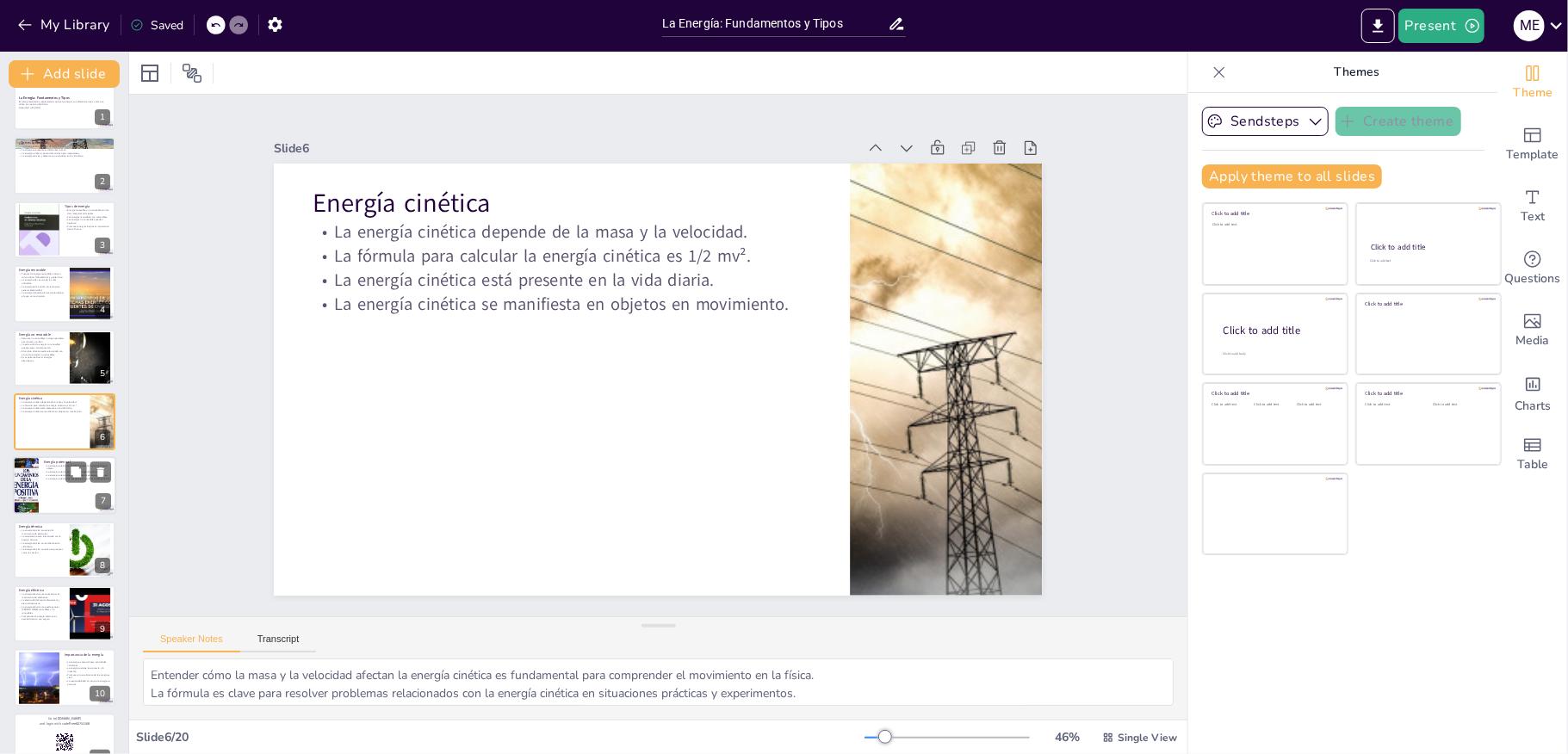
click at [32, 499] on div at bounding box center [26, 486] width 41 height 58
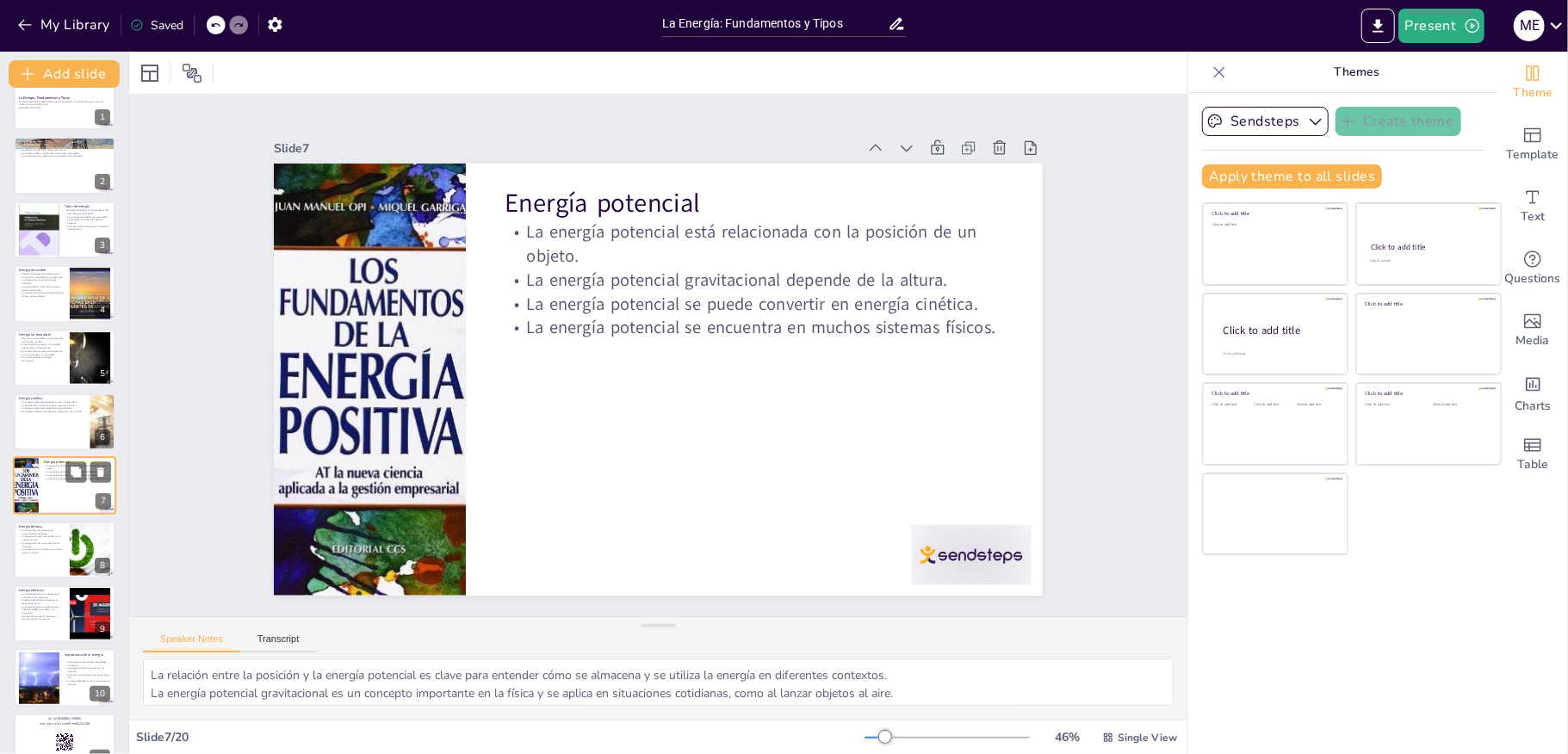
scroll to position [93, 0]
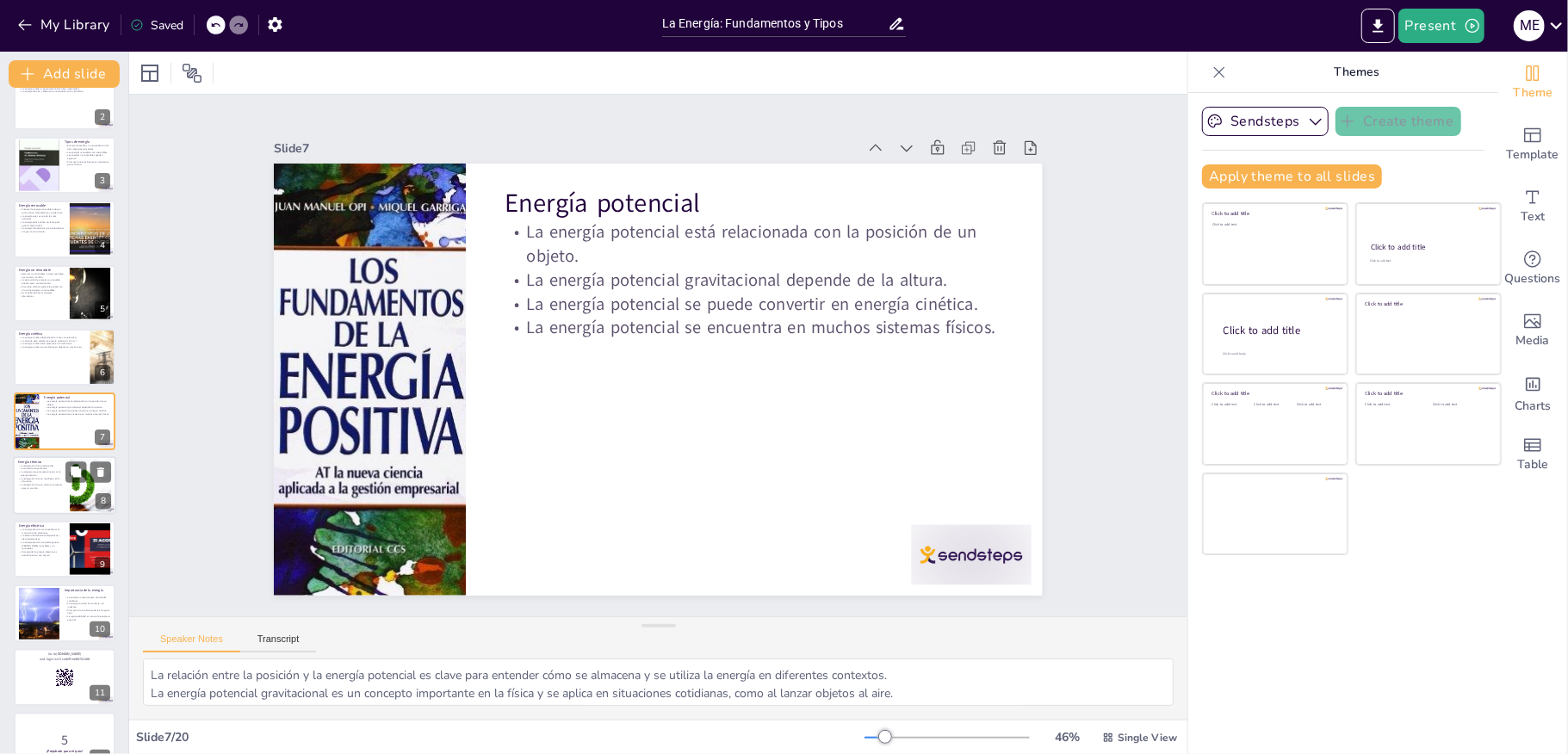
click at [39, 481] on p "La energía térmica se manifiesta en la vida diaria." at bounding box center [41, 480] width 47 height 6
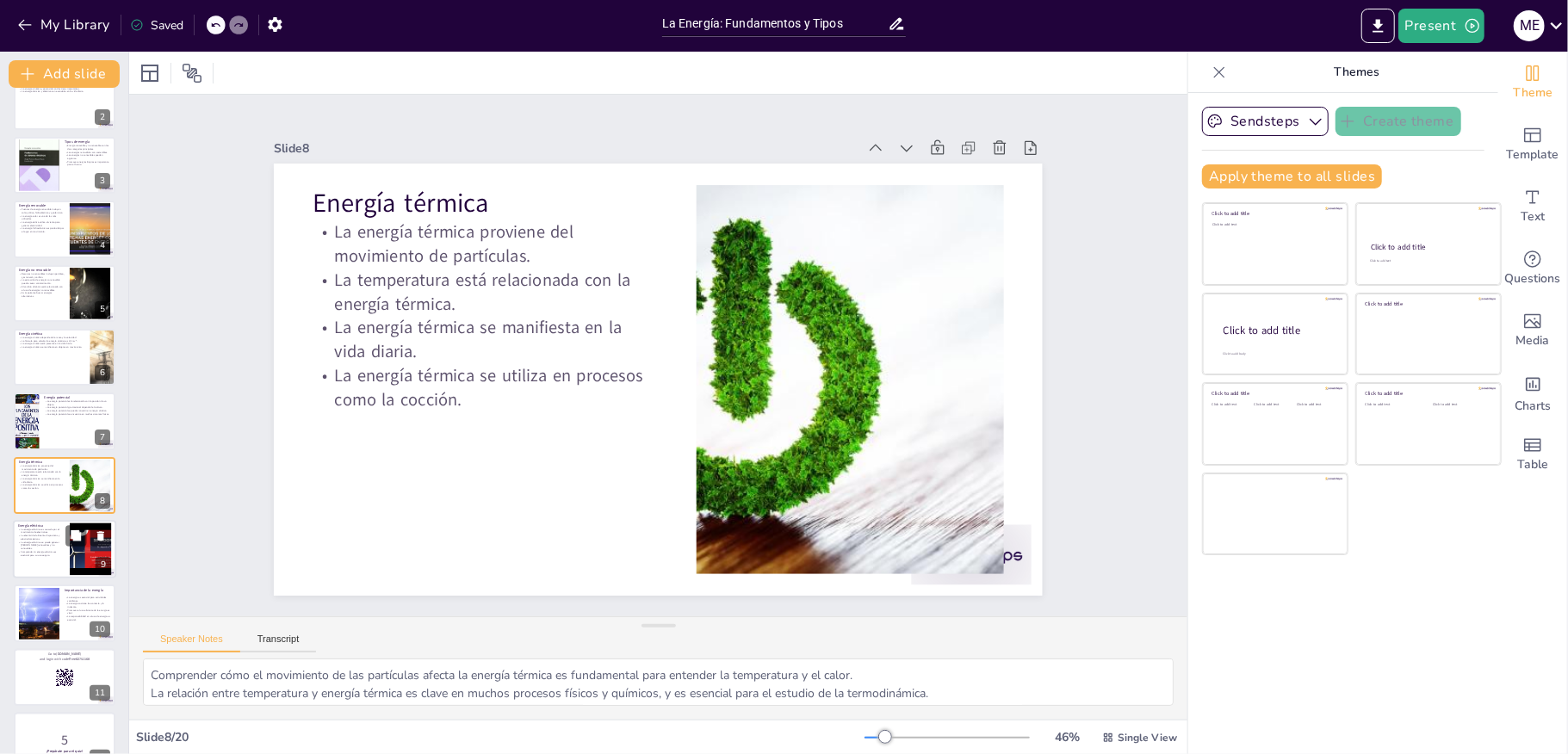
scroll to position [157, 0]
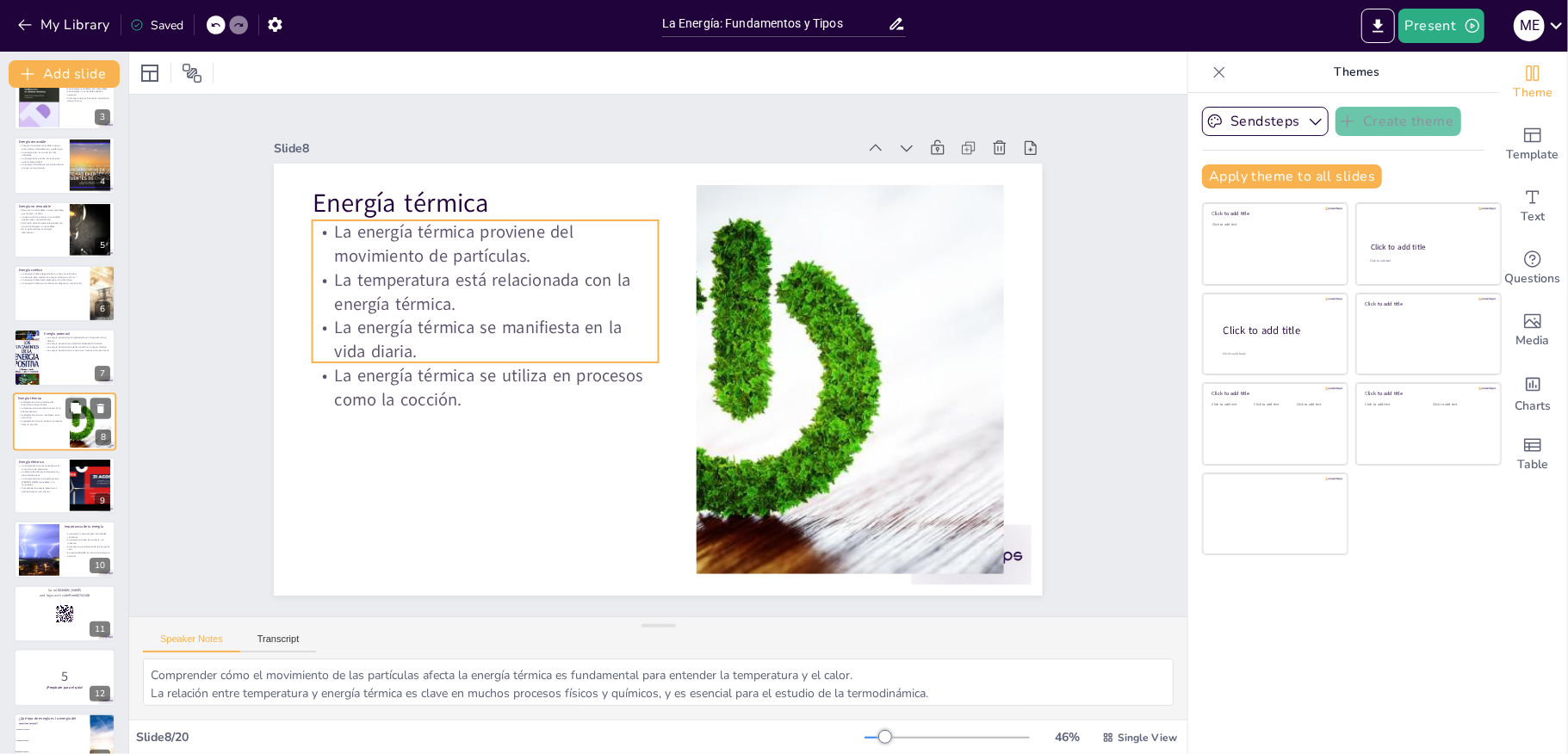
click at [29, 415] on p "La energía térmica se manifiesta en la vida diaria." at bounding box center [41, 416] width 47 height 6
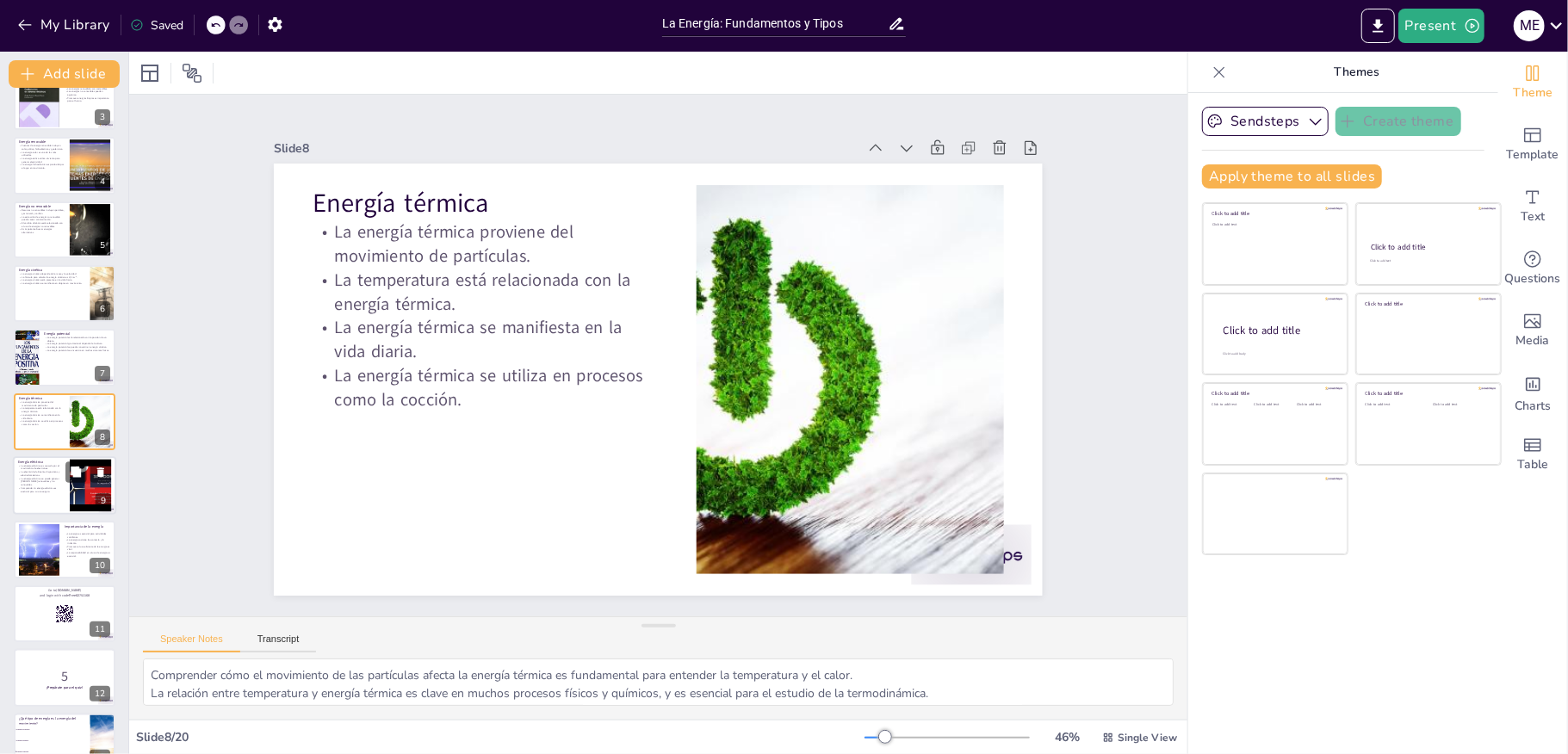
click at [36, 487] on p "Comprender la energía eléctrica es esencial para su uso seguro." at bounding box center [41, 489] width 47 height 6
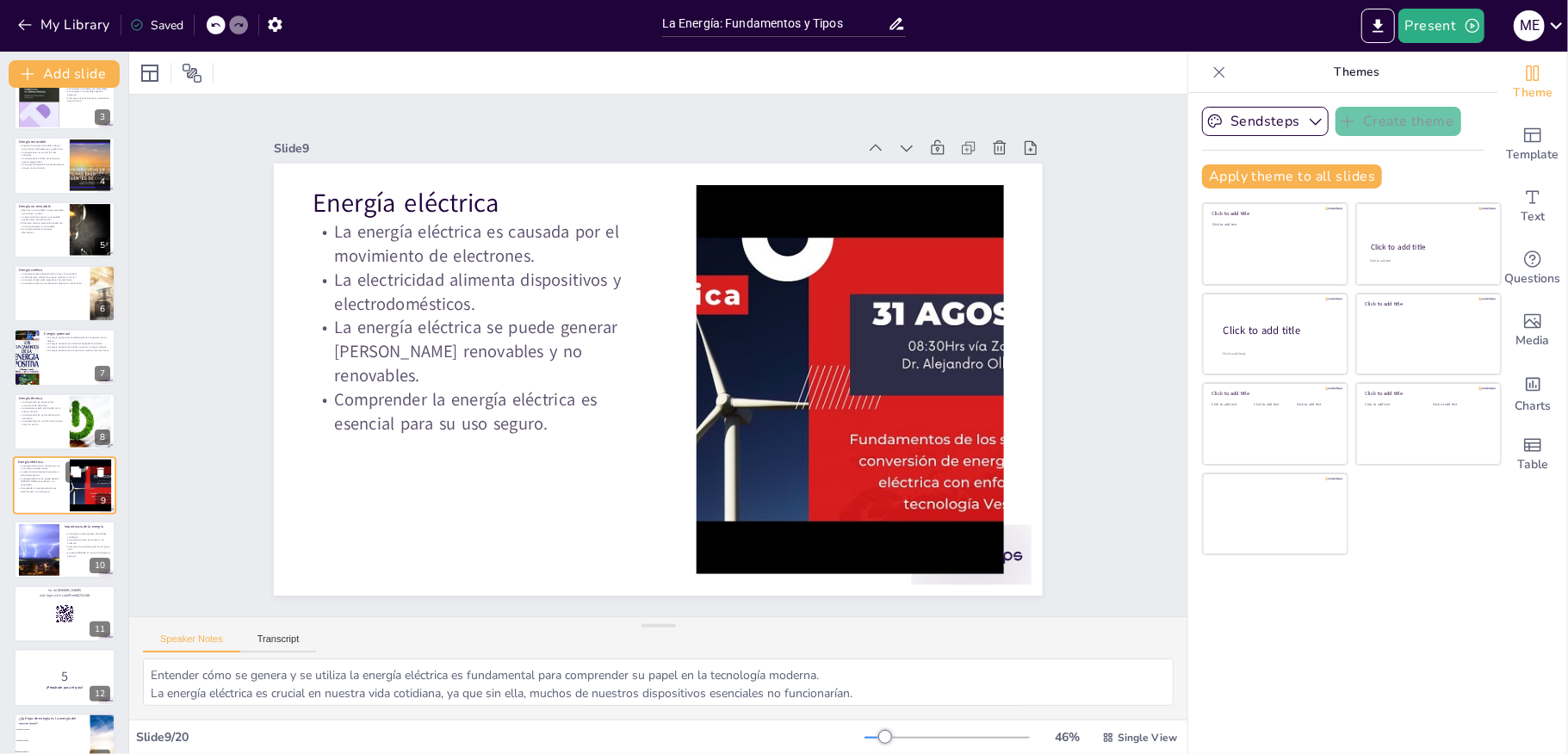
scroll to position [221, 0]
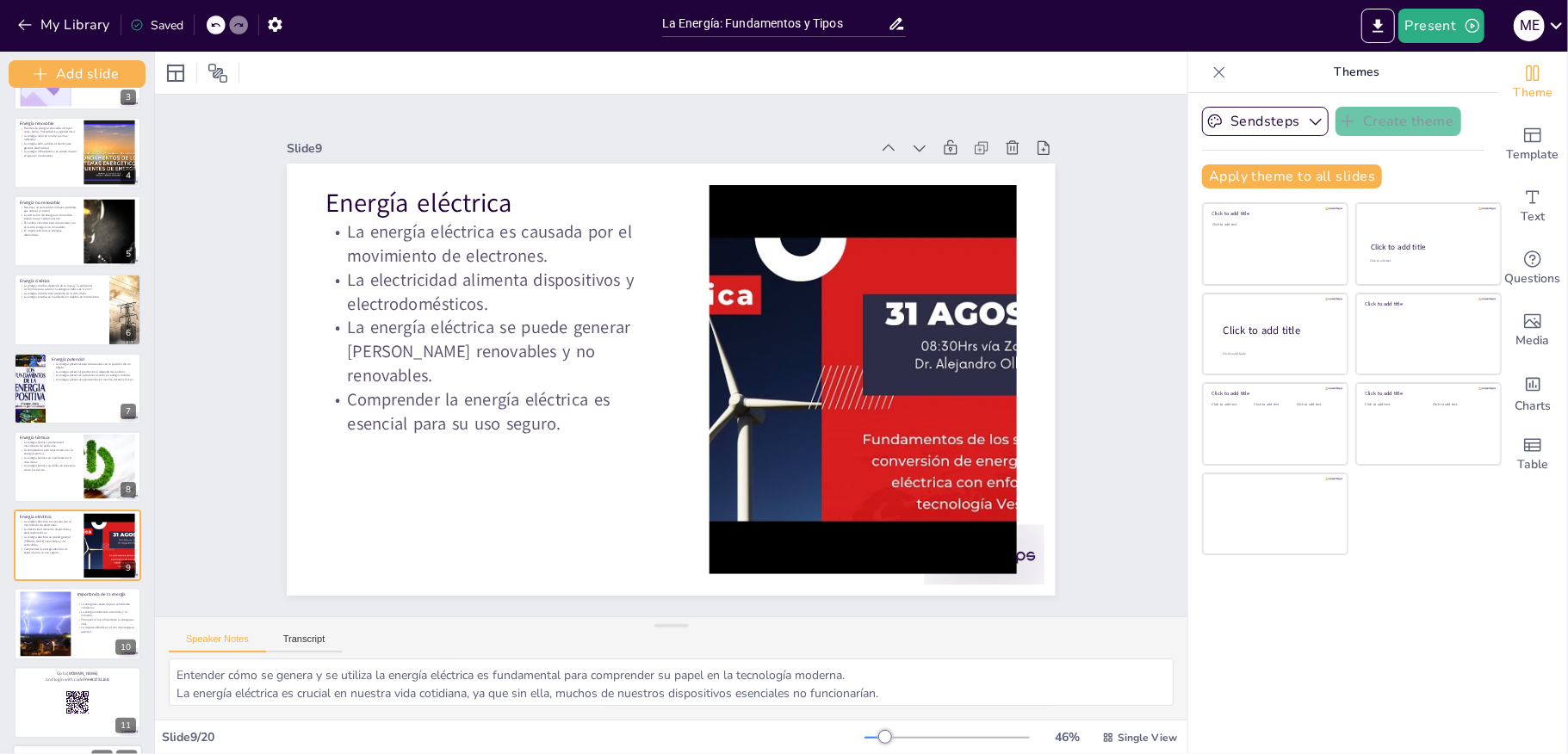
drag, startPoint x: 124, startPoint y: 507, endPoint x: 94, endPoint y: 620, distance: 116.9
click at [110, 620] on div "Add slide La Energía: Fundamentos y Tipos En esta presentación, exploraremos qu…" at bounding box center [77, 403] width 155 height 702
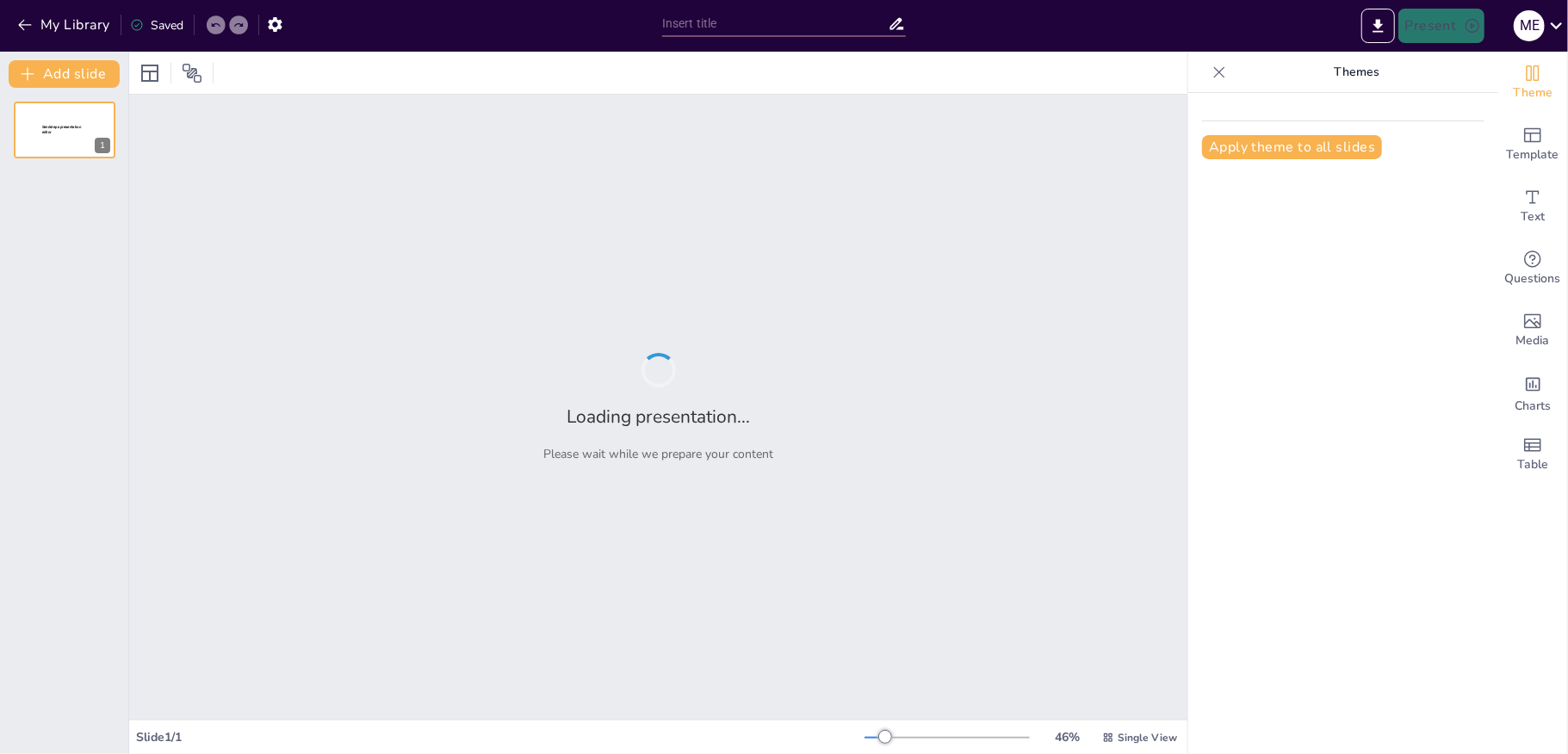
type input "La Energía: Fundamentos y Tipos"
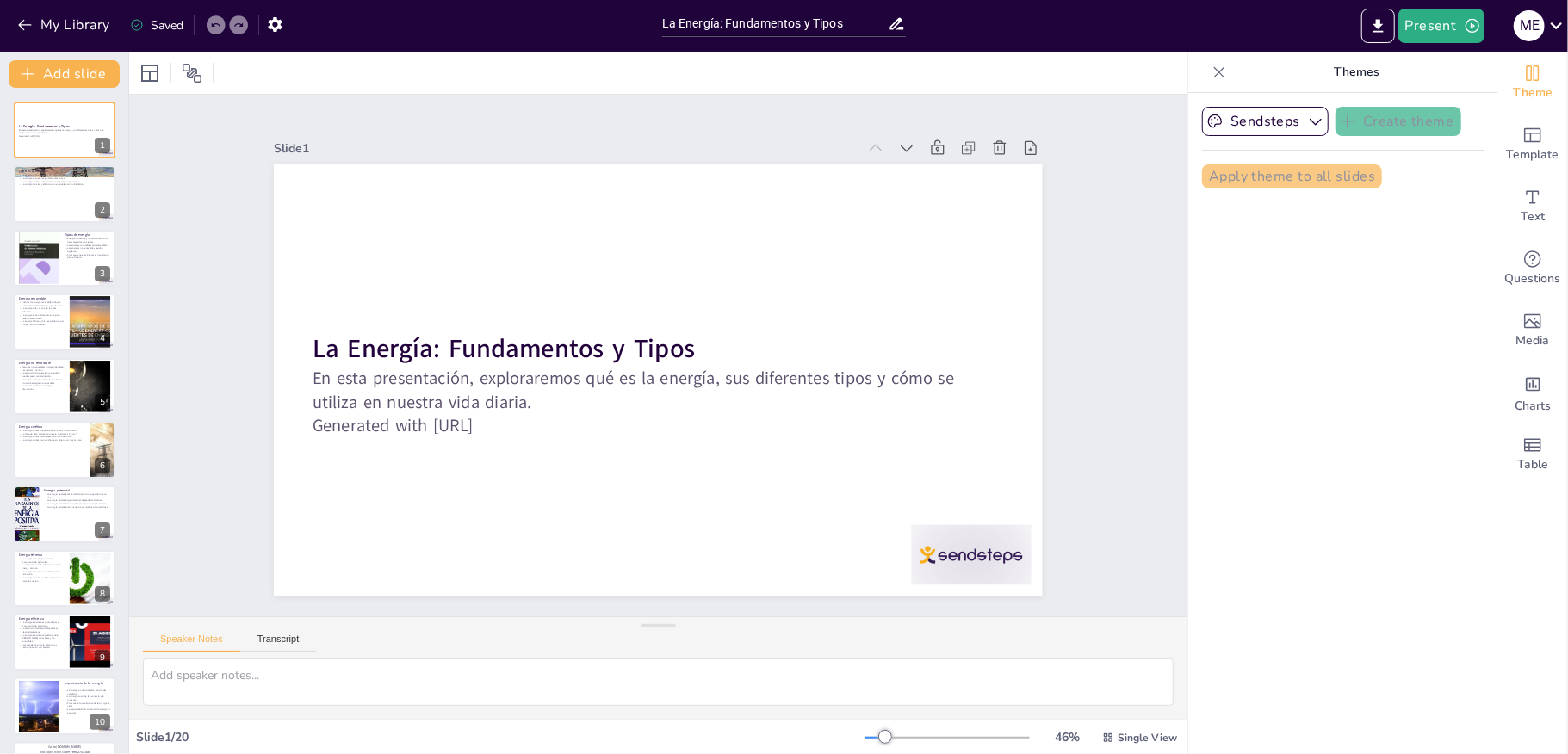
checkbox input "true"
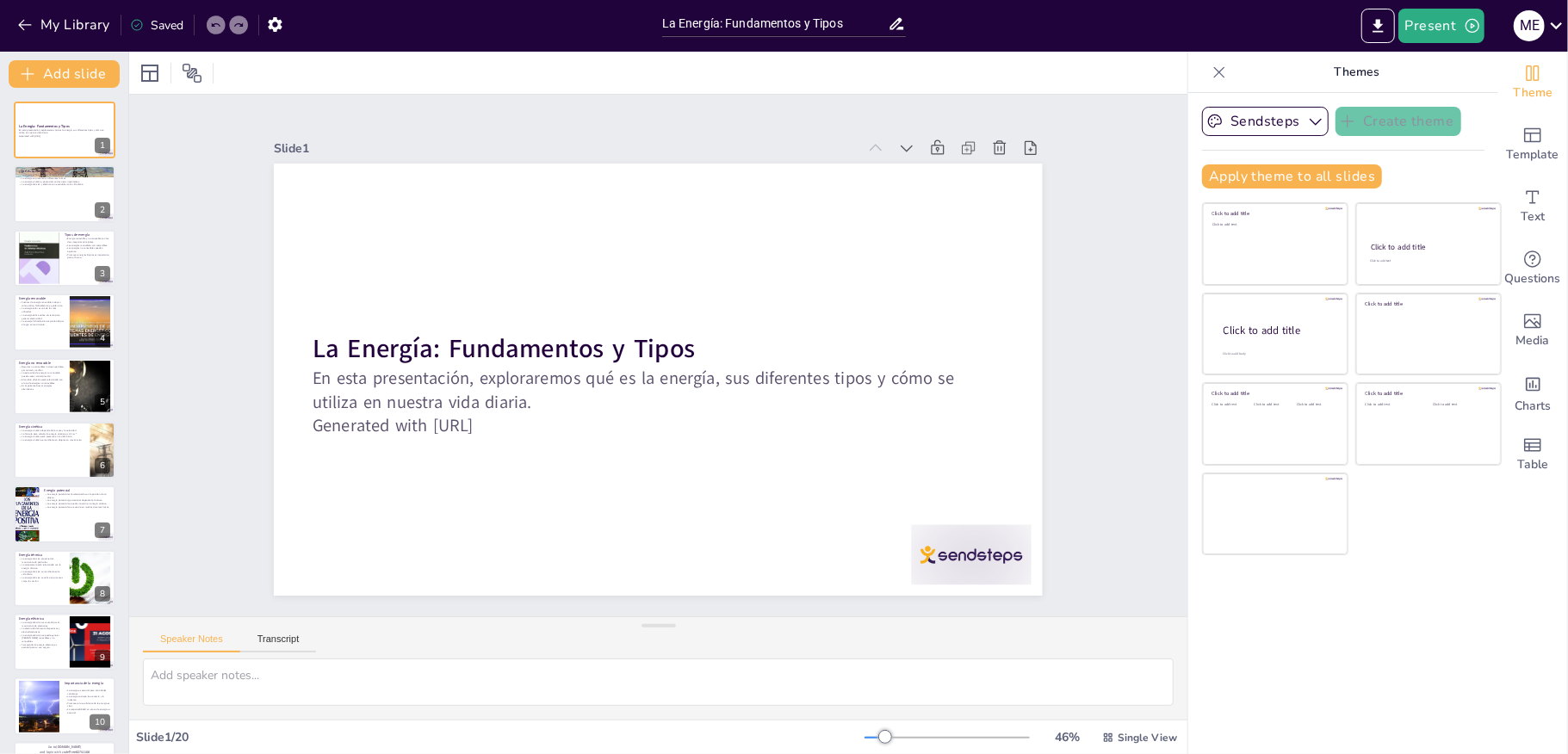
checkbox input "true"
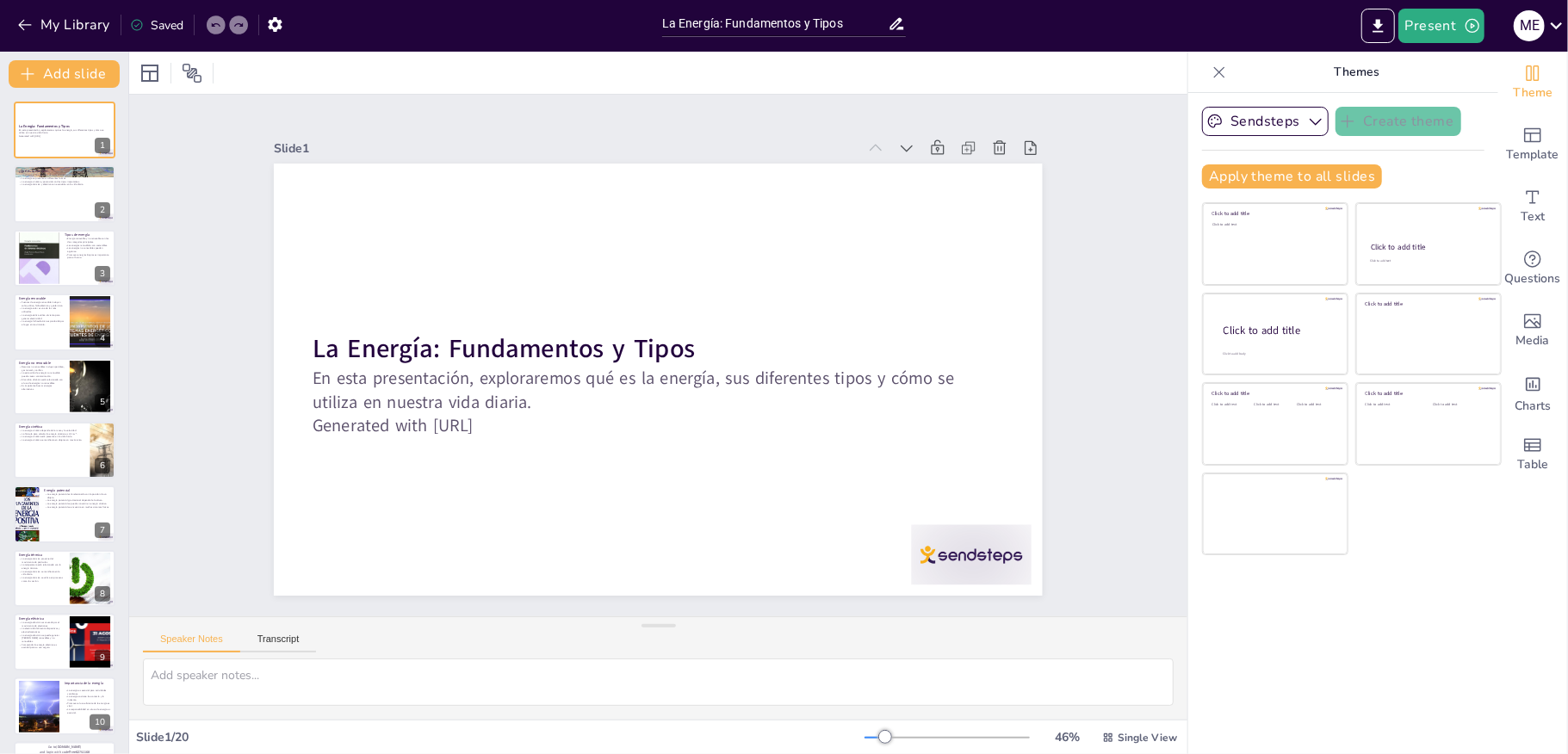
checkbox input "true"
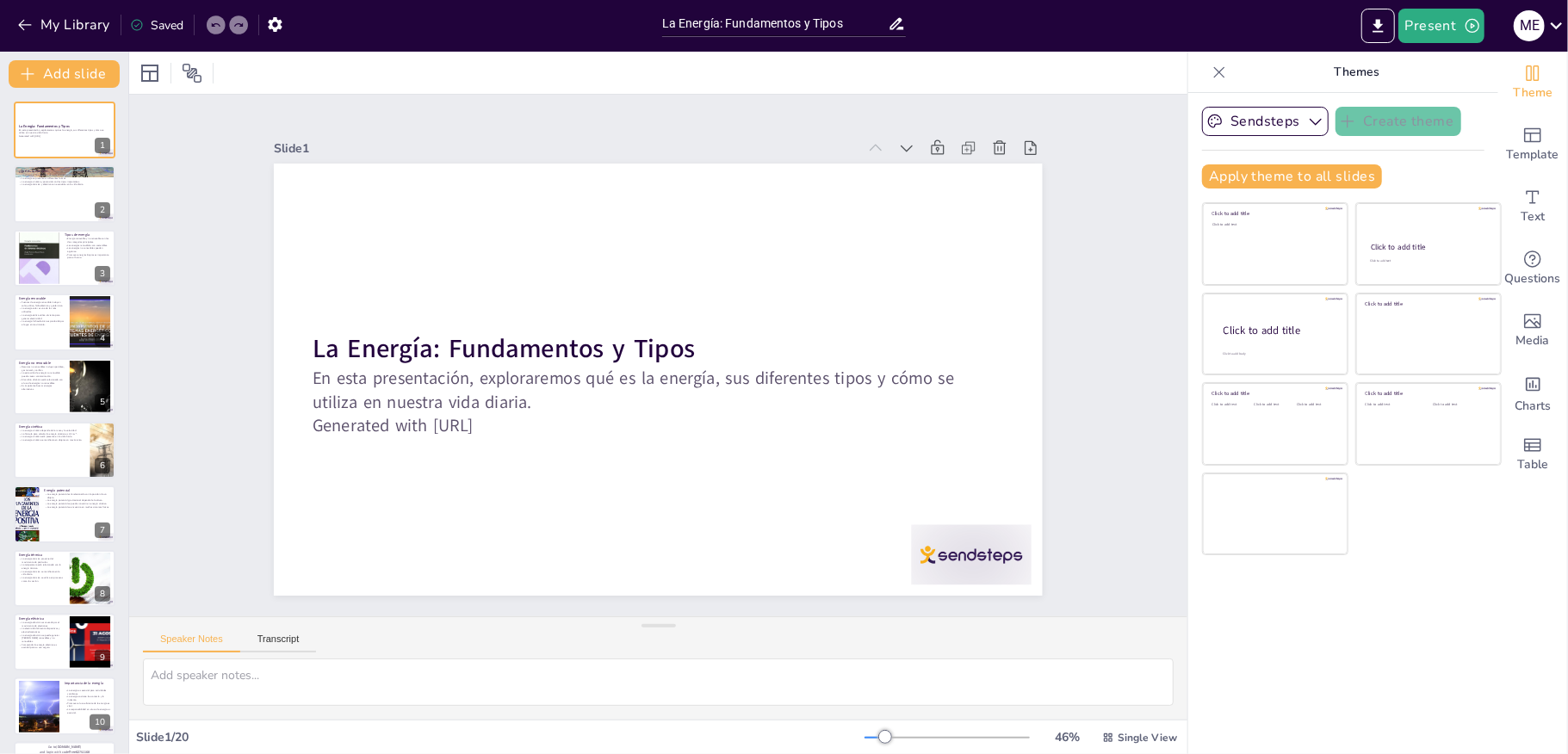
checkbox input "true"
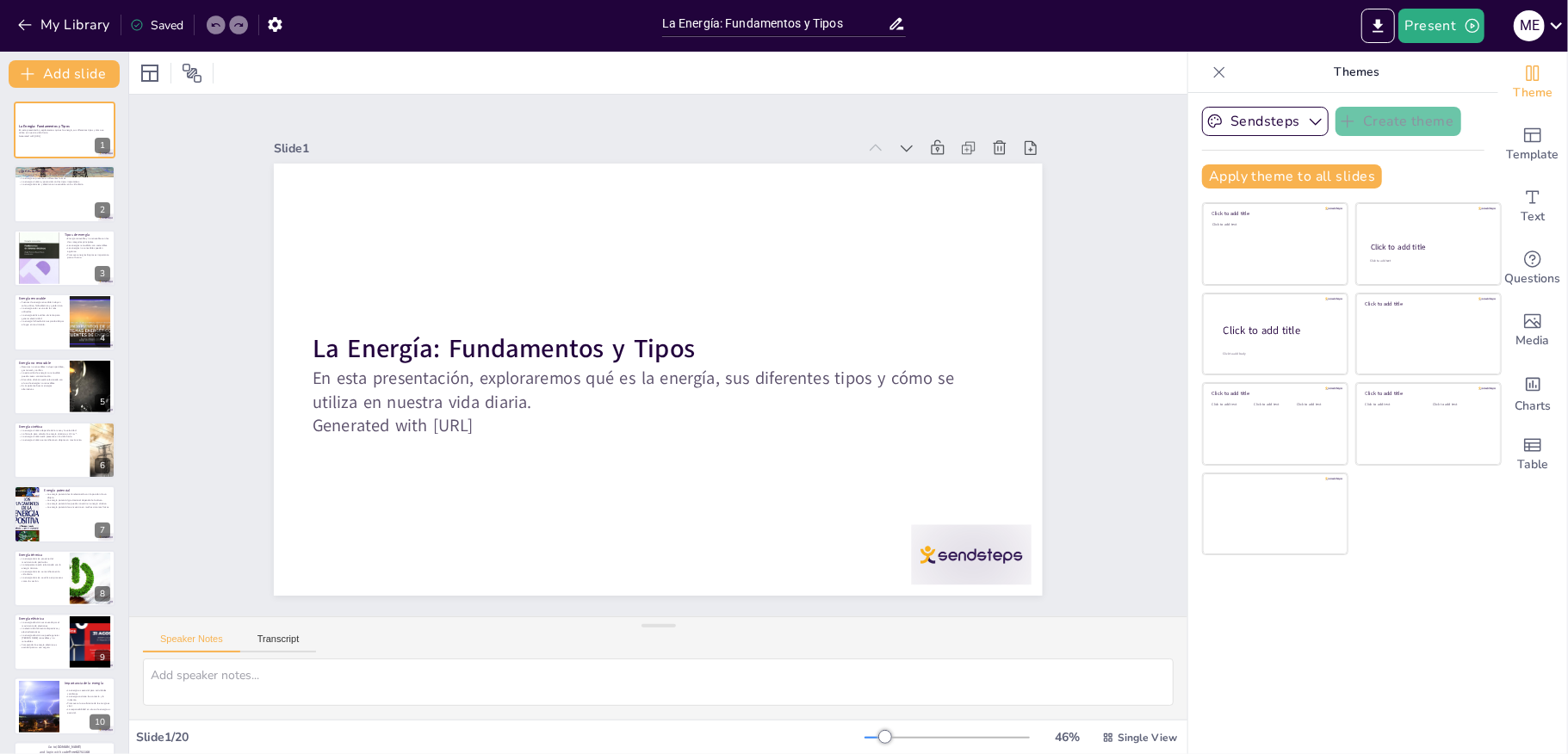
checkbox input "true"
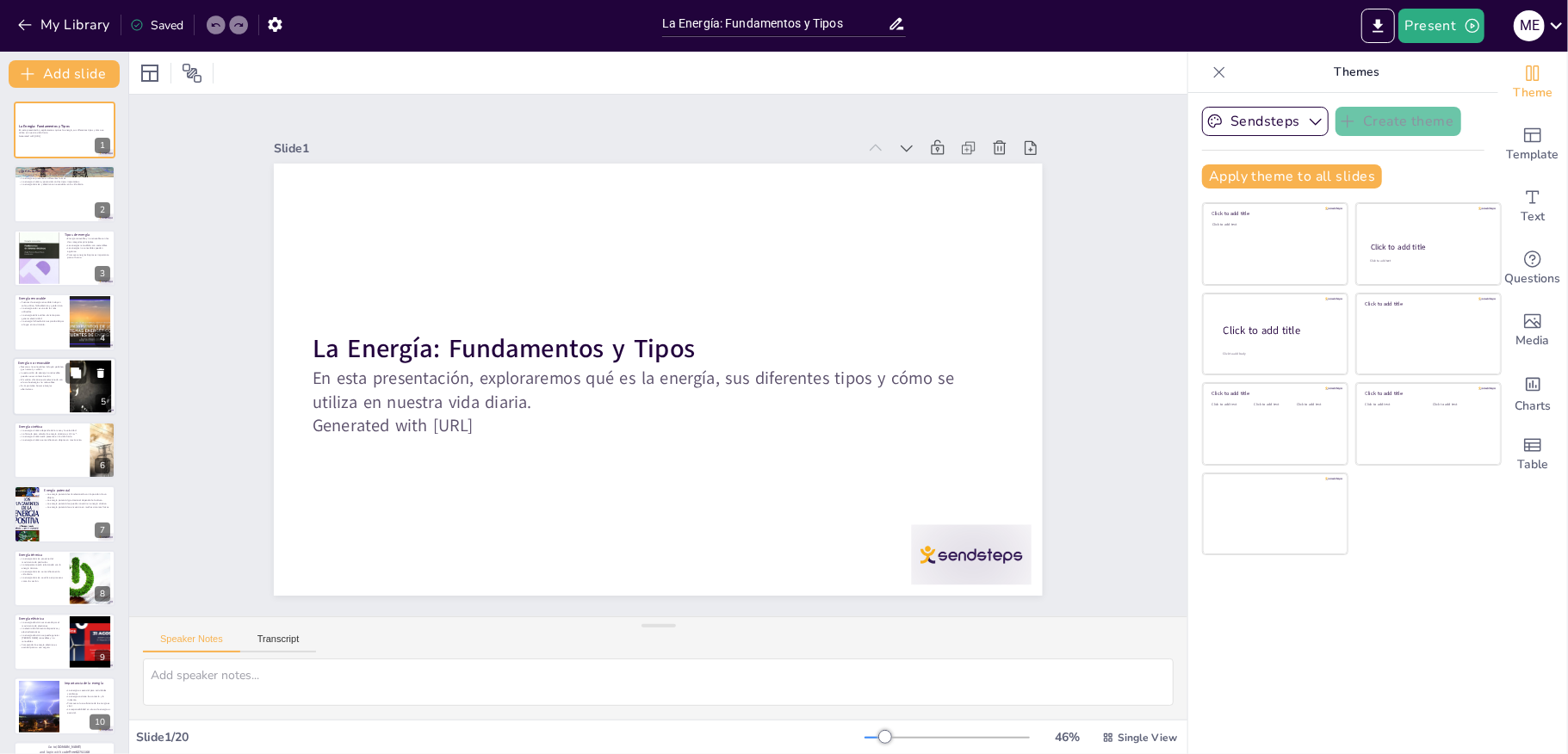
checkbox input "true"
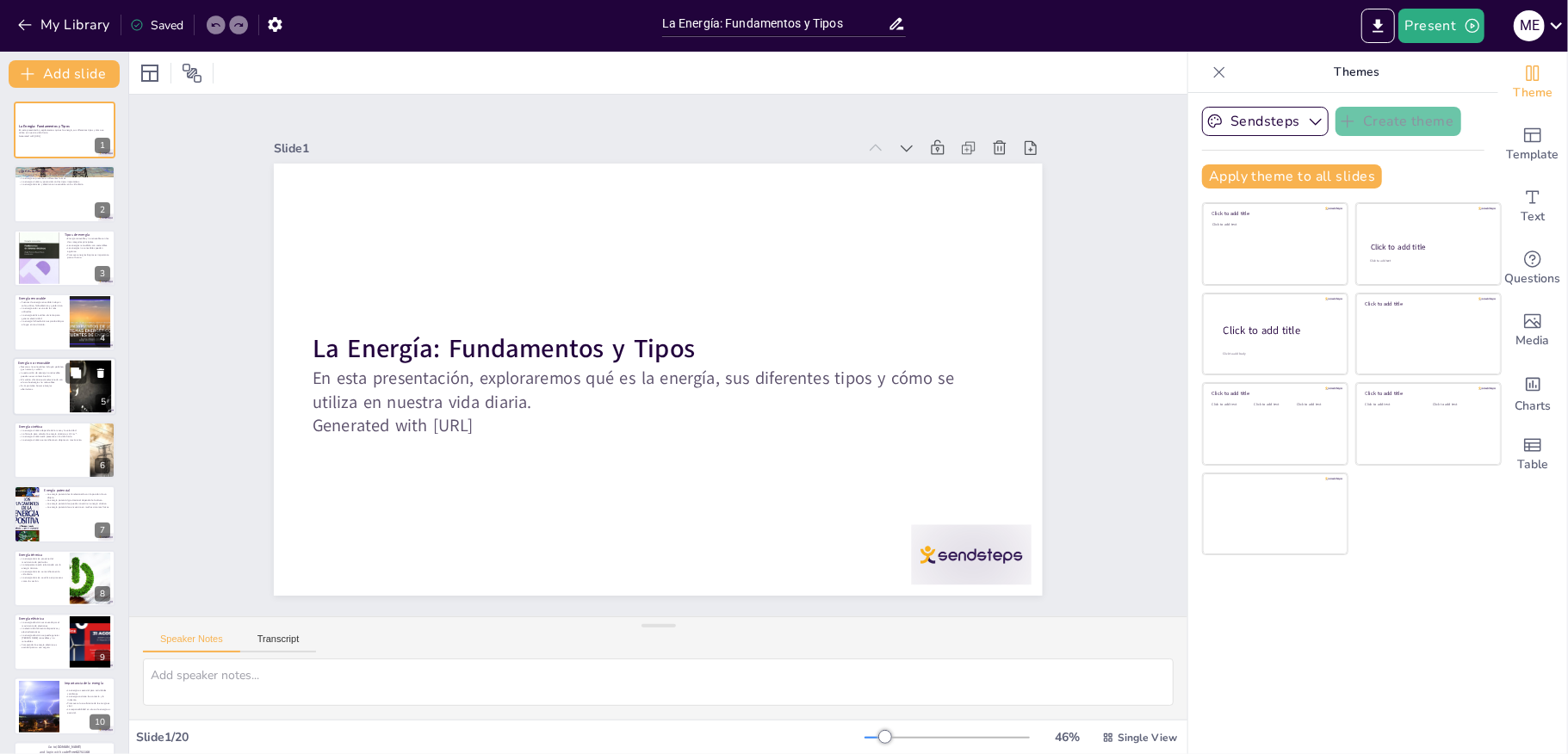
checkbox input "true"
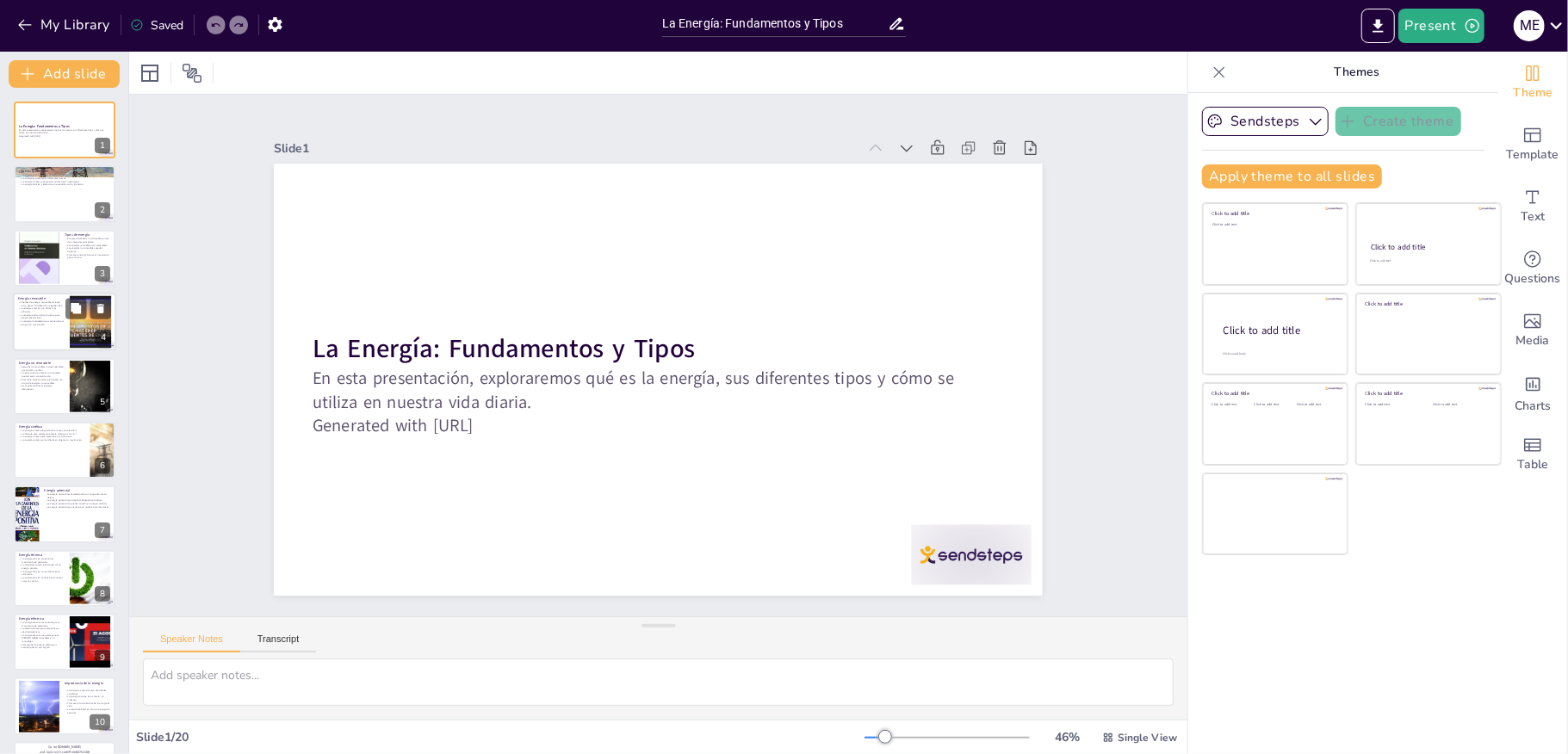
checkbox input "true"
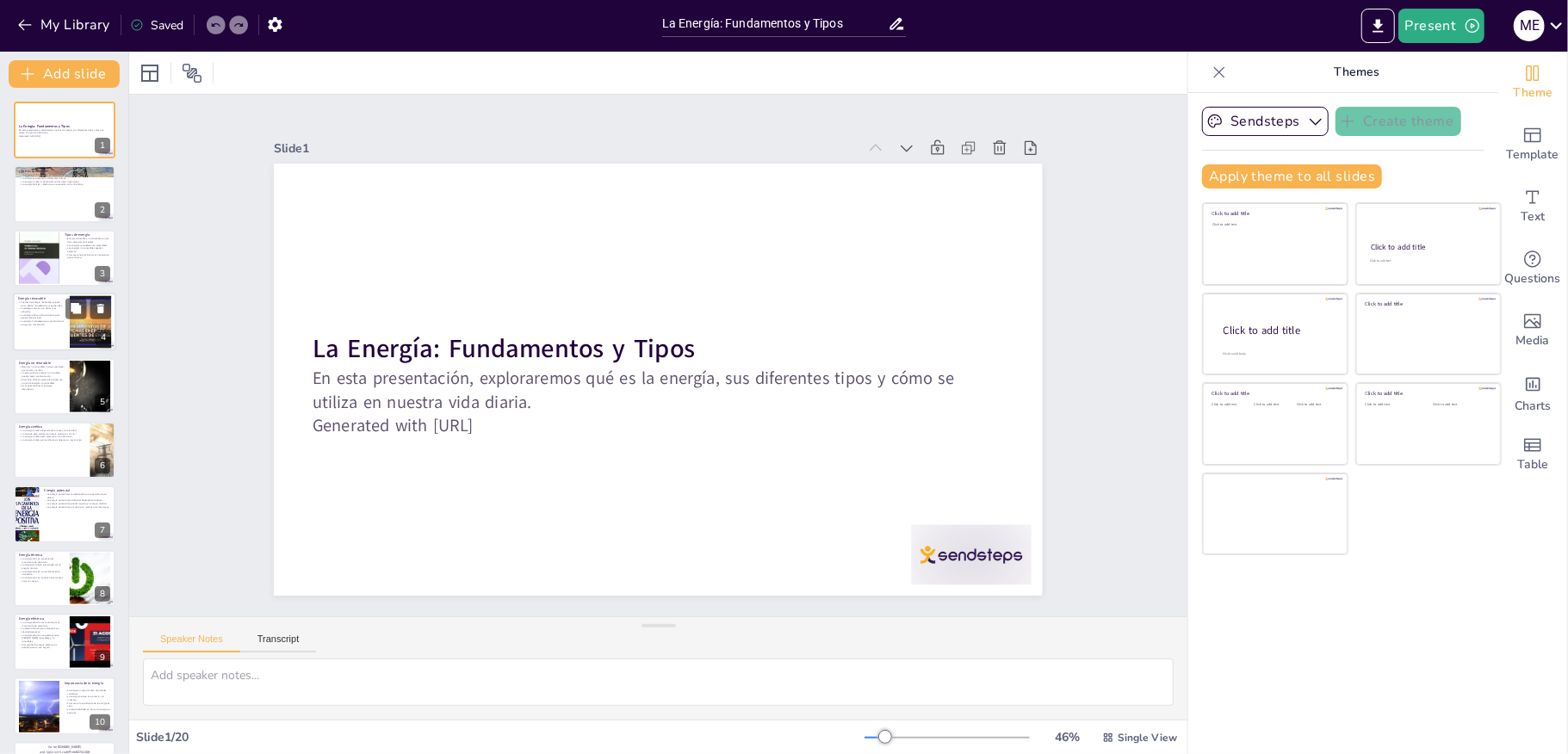
checkbox input "true"
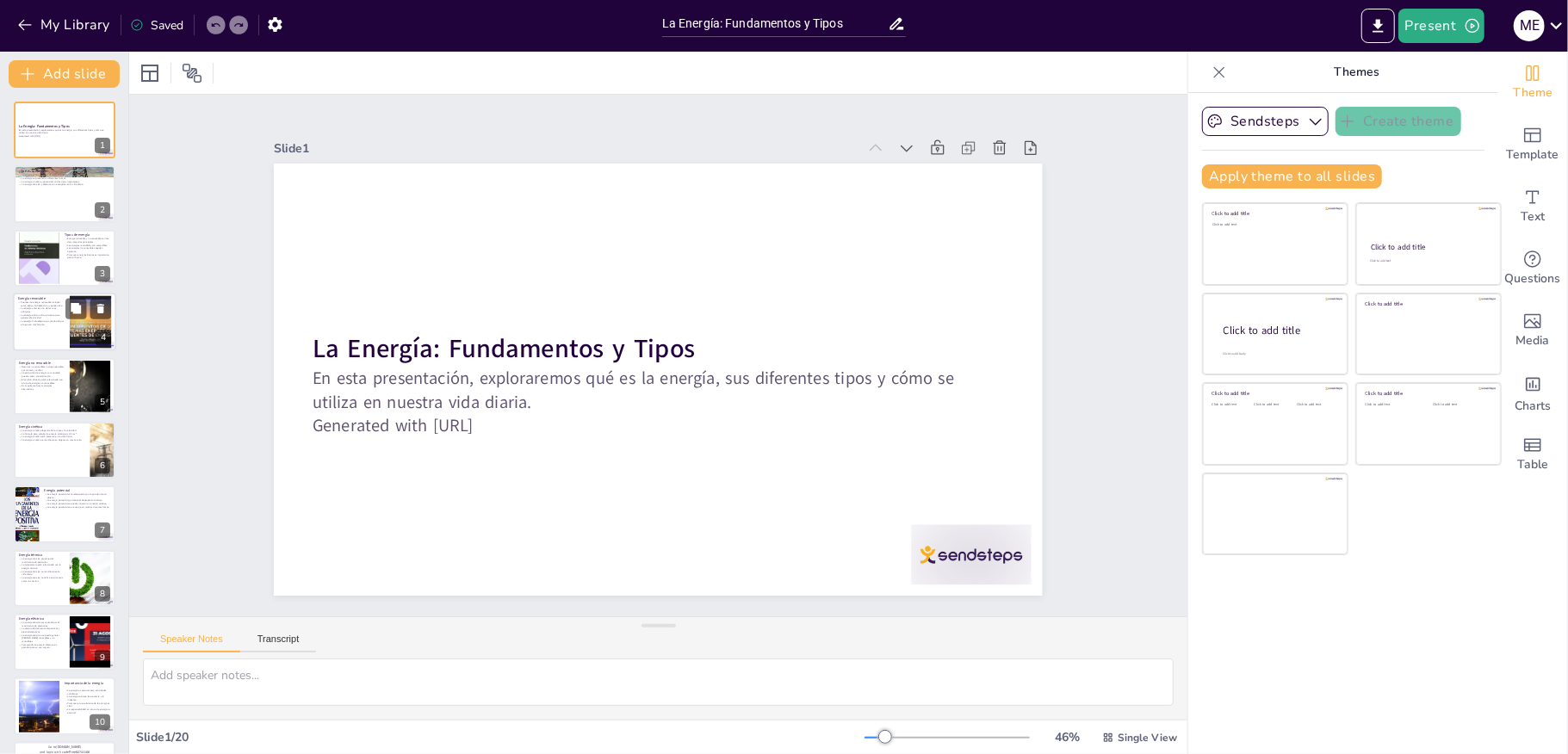
checkbox input "true"
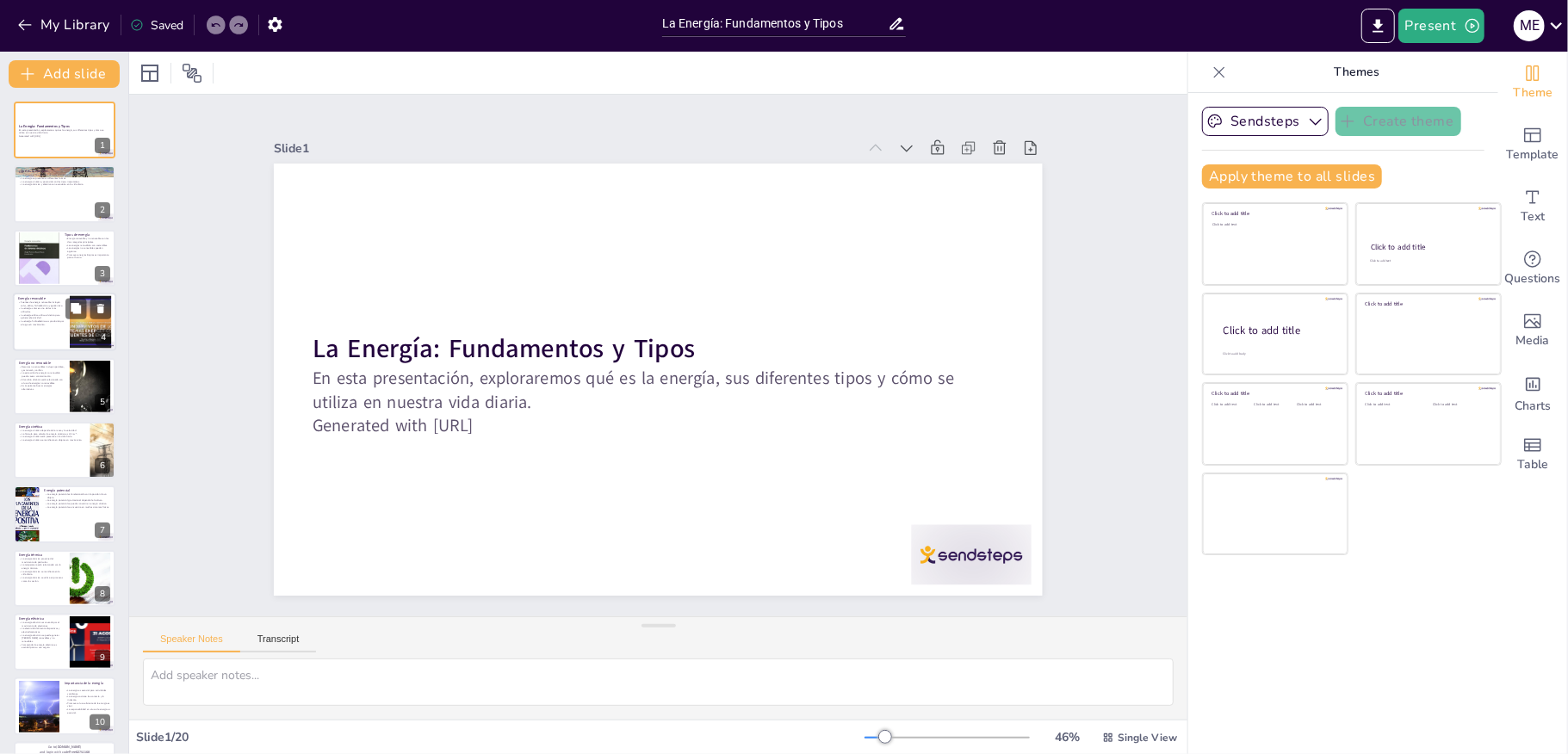
checkbox input "true"
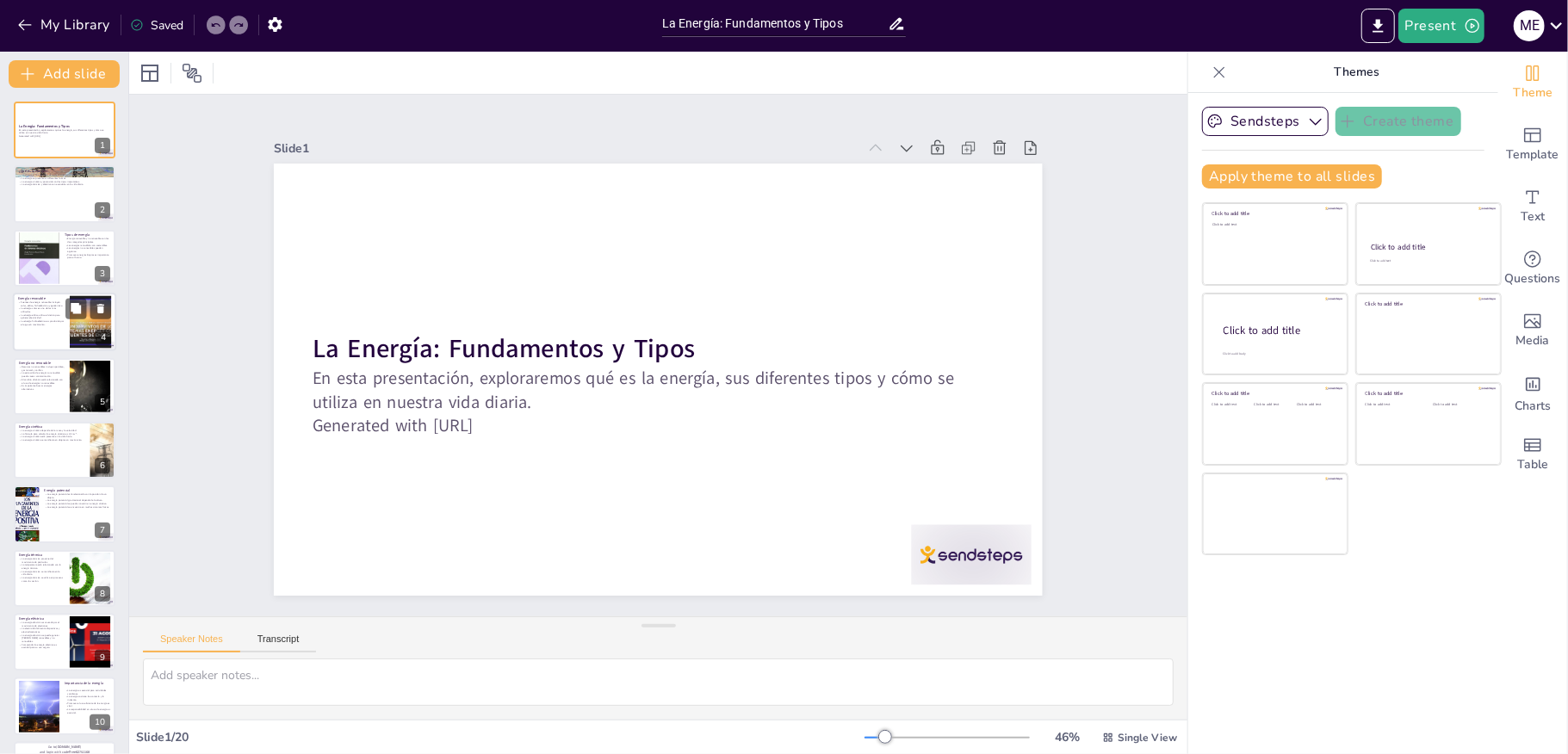
checkbox input "true"
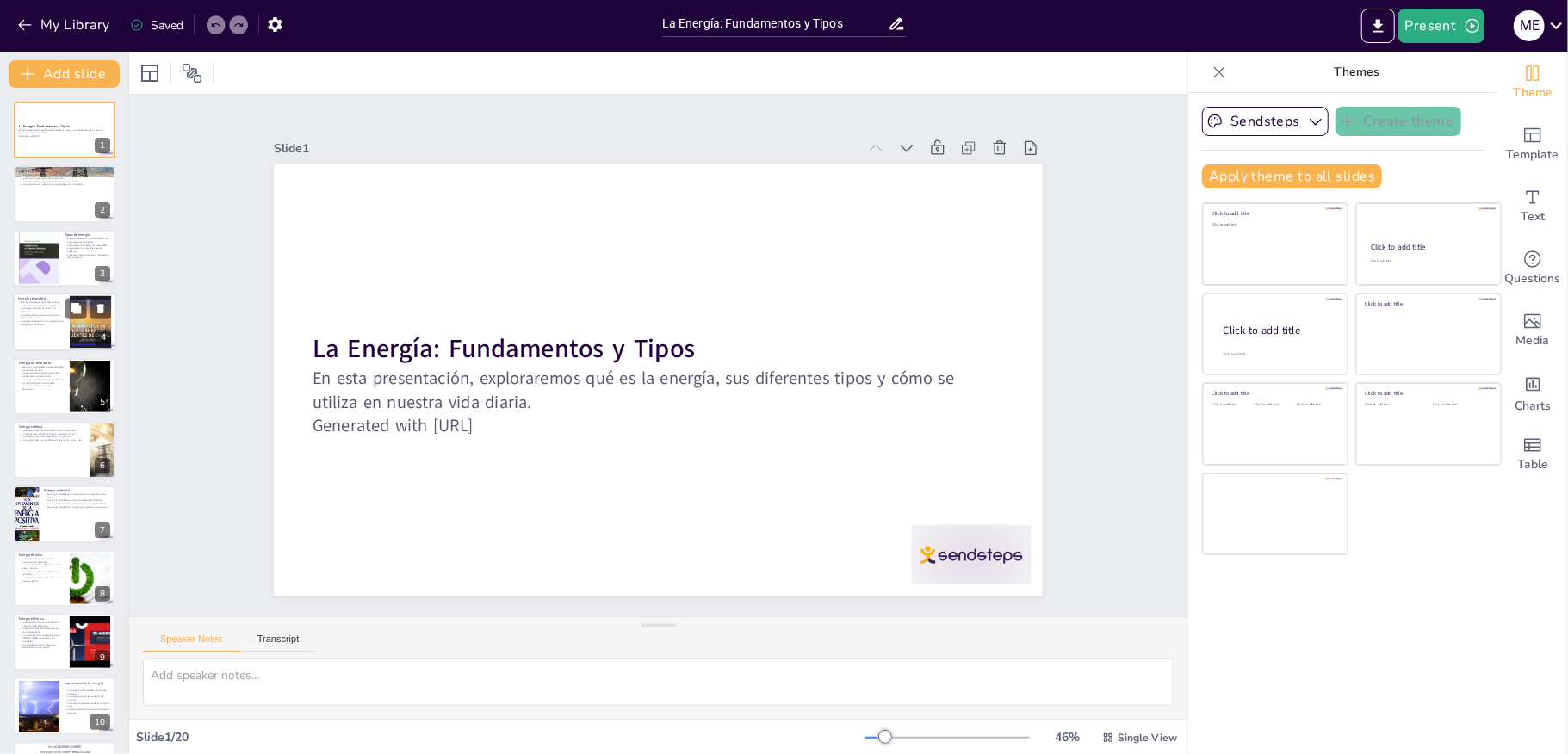
click at [34, 300] on p "Fuentes de energía renovable incluyen solar, eólica, hidroeléctrica y geotérmic…" at bounding box center [41, 303] width 47 height 6
type textarea "Conocer las diferentes fuentes de energía renovable es fundamental para entende…"
checkbox input "true"
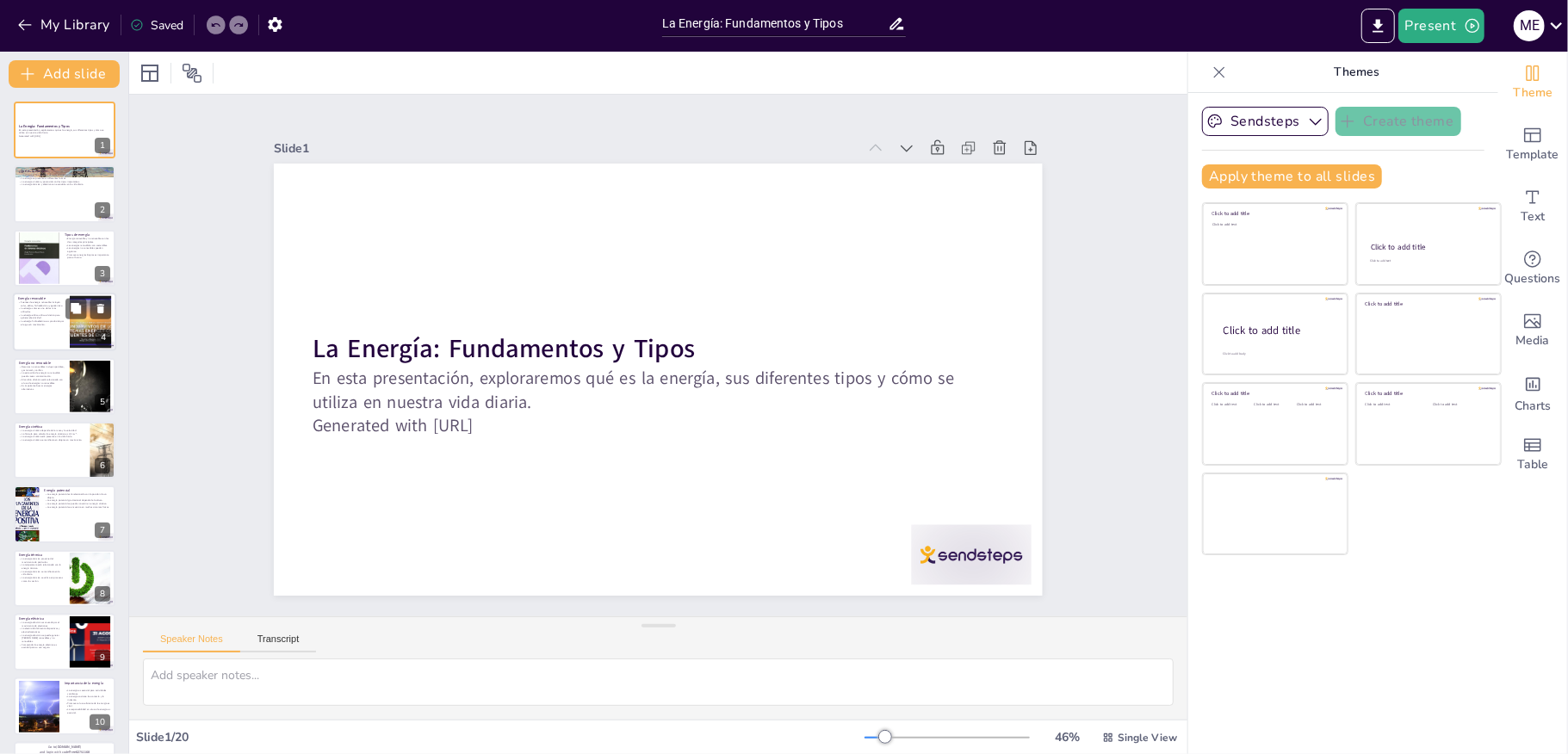
checkbox input "true"
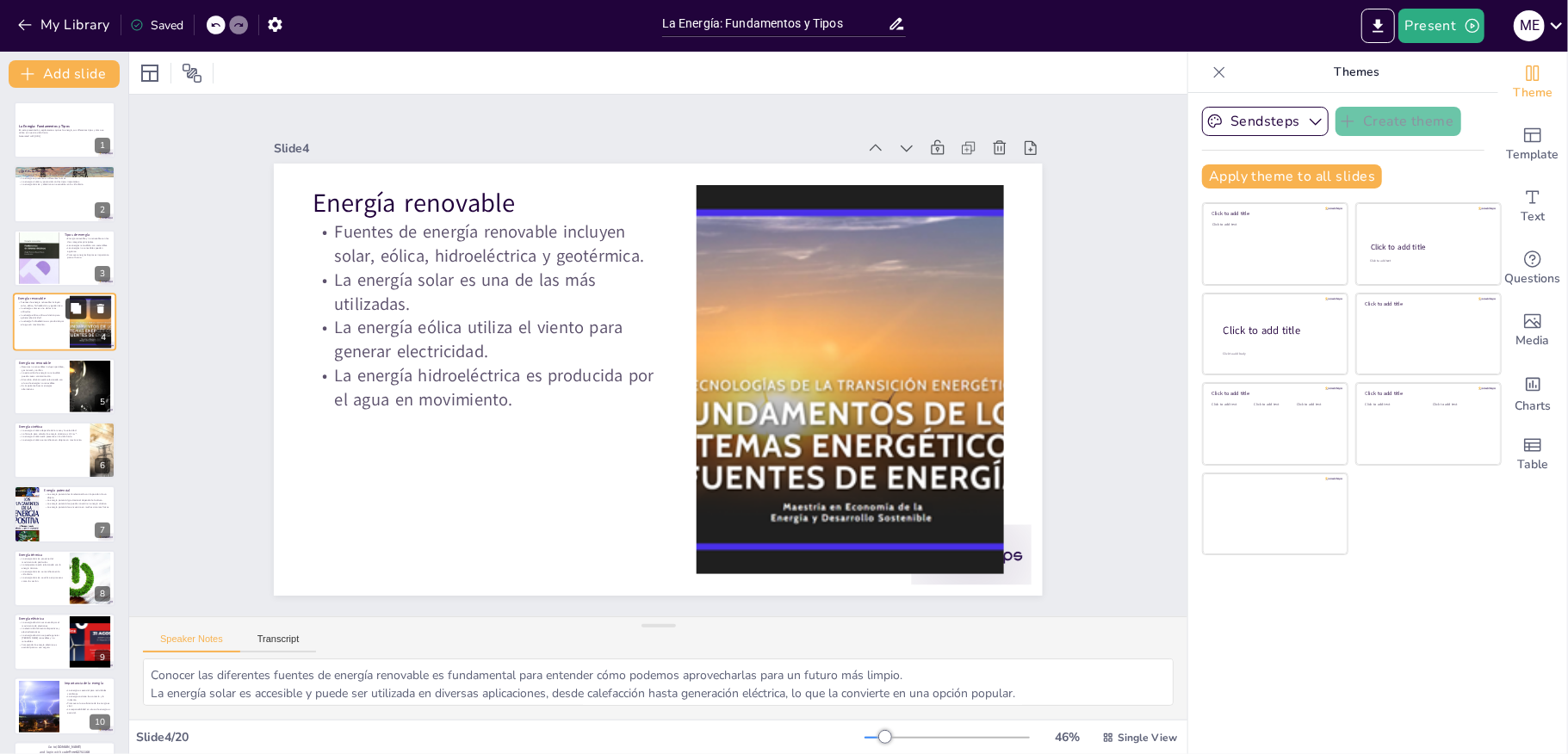
checkbox input "true"
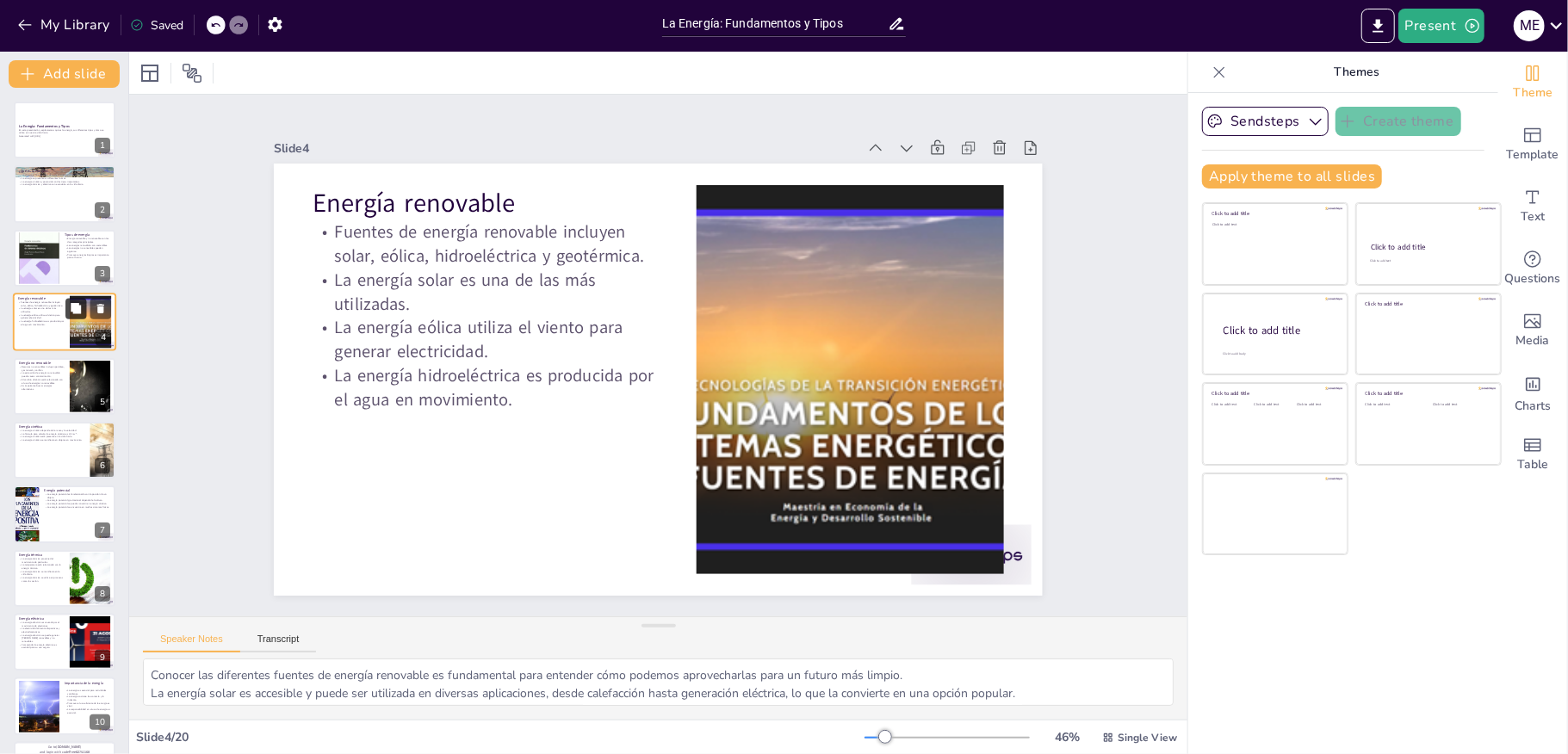
checkbox input "true"
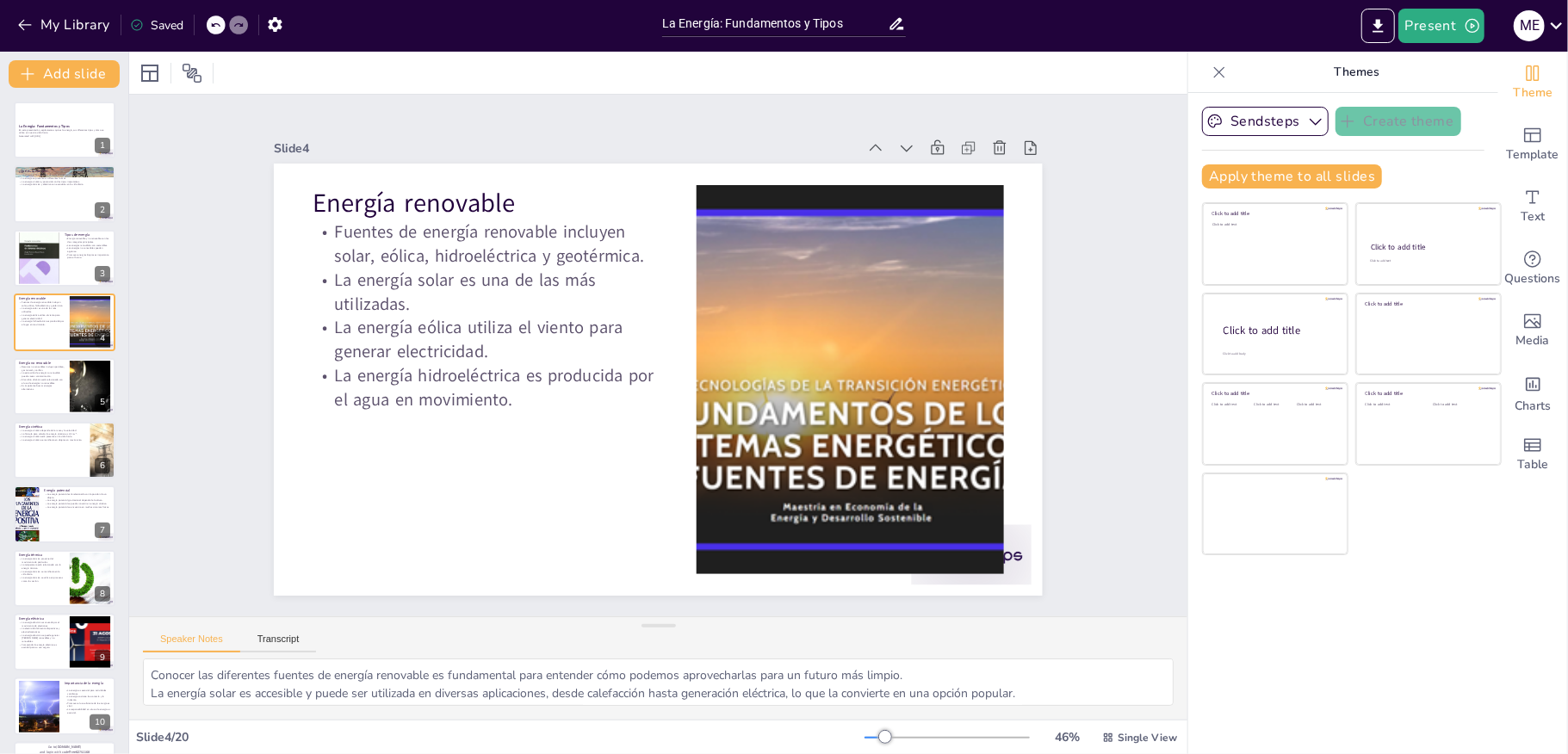
checkbox input "true"
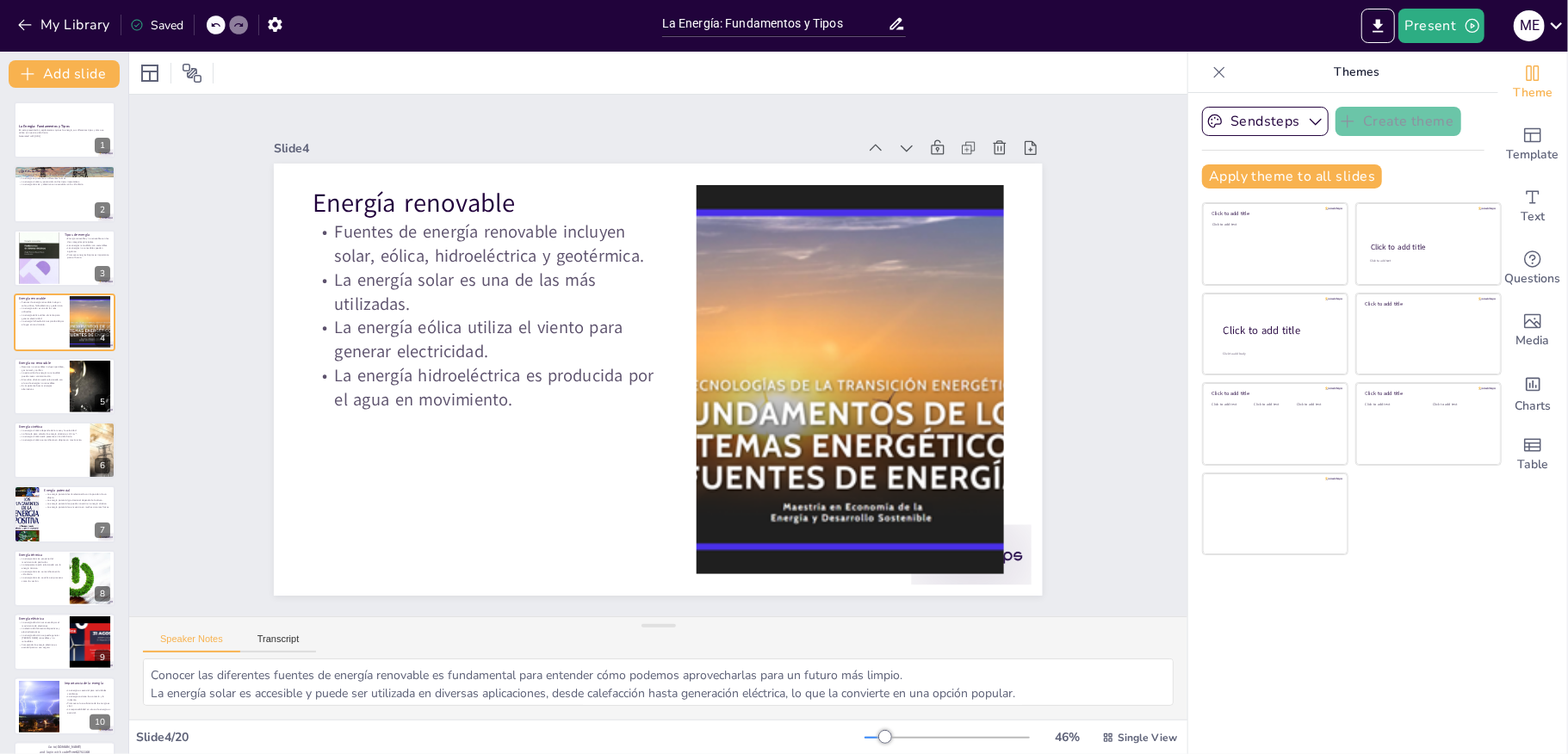
checkbox input "true"
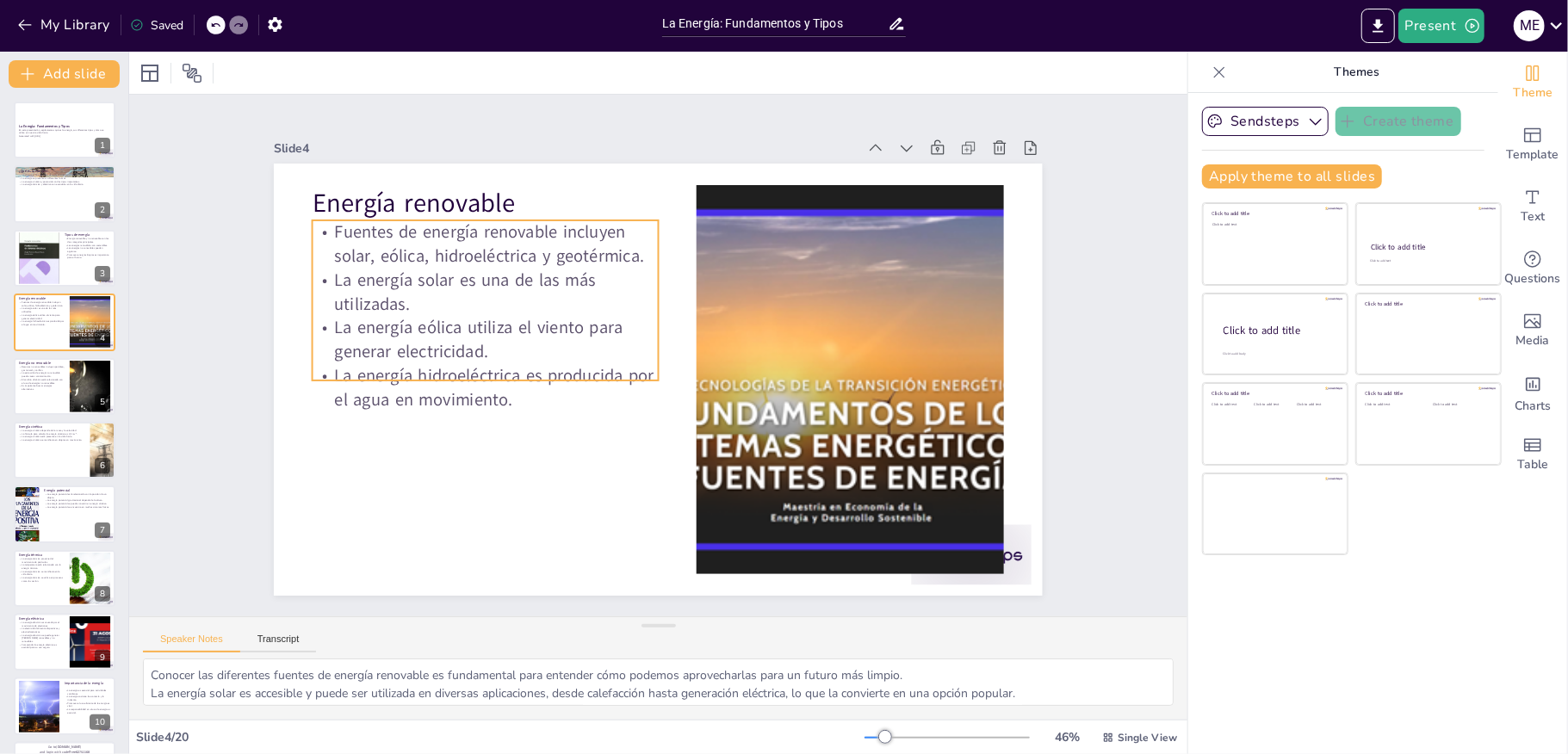
checkbox input "true"
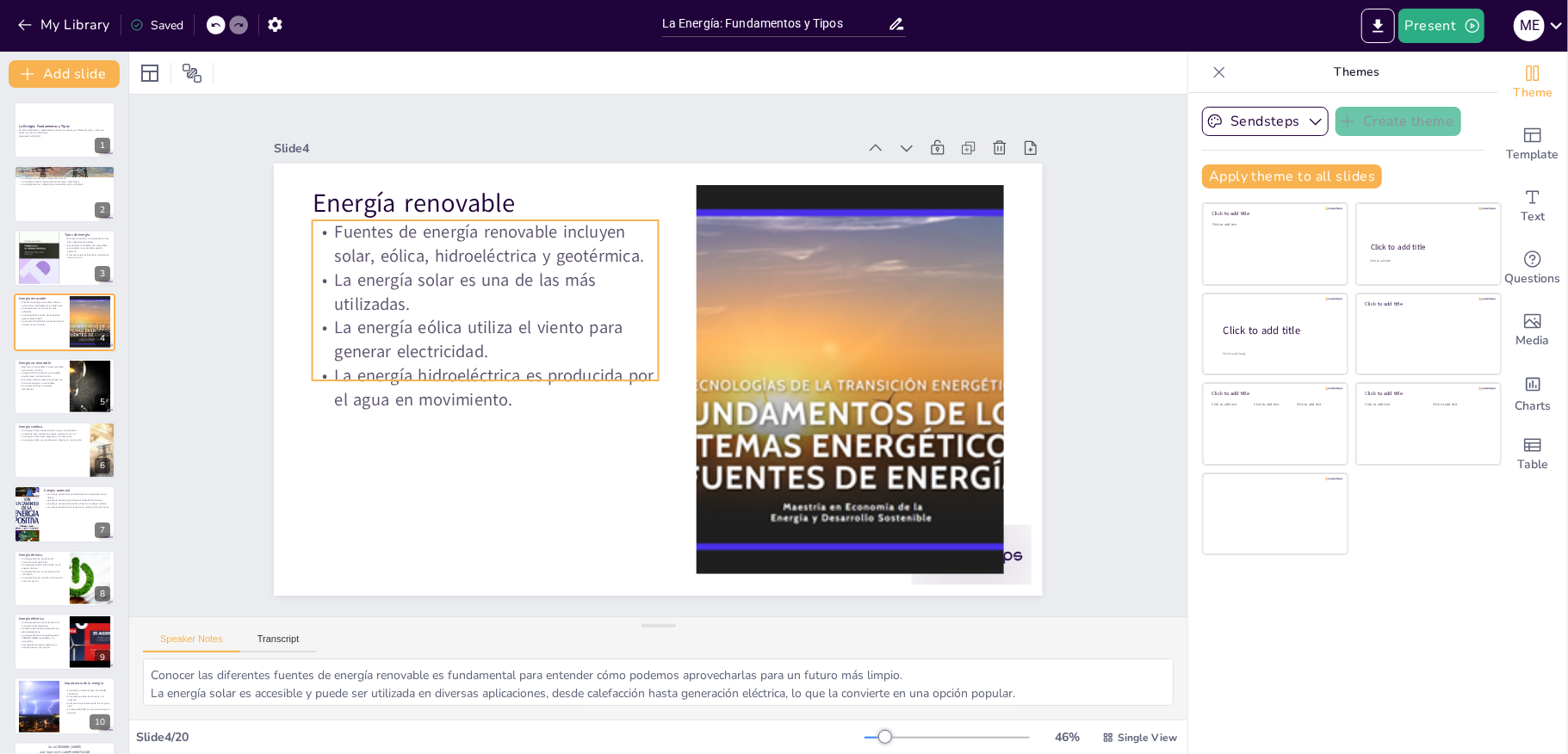
checkbox input "true"
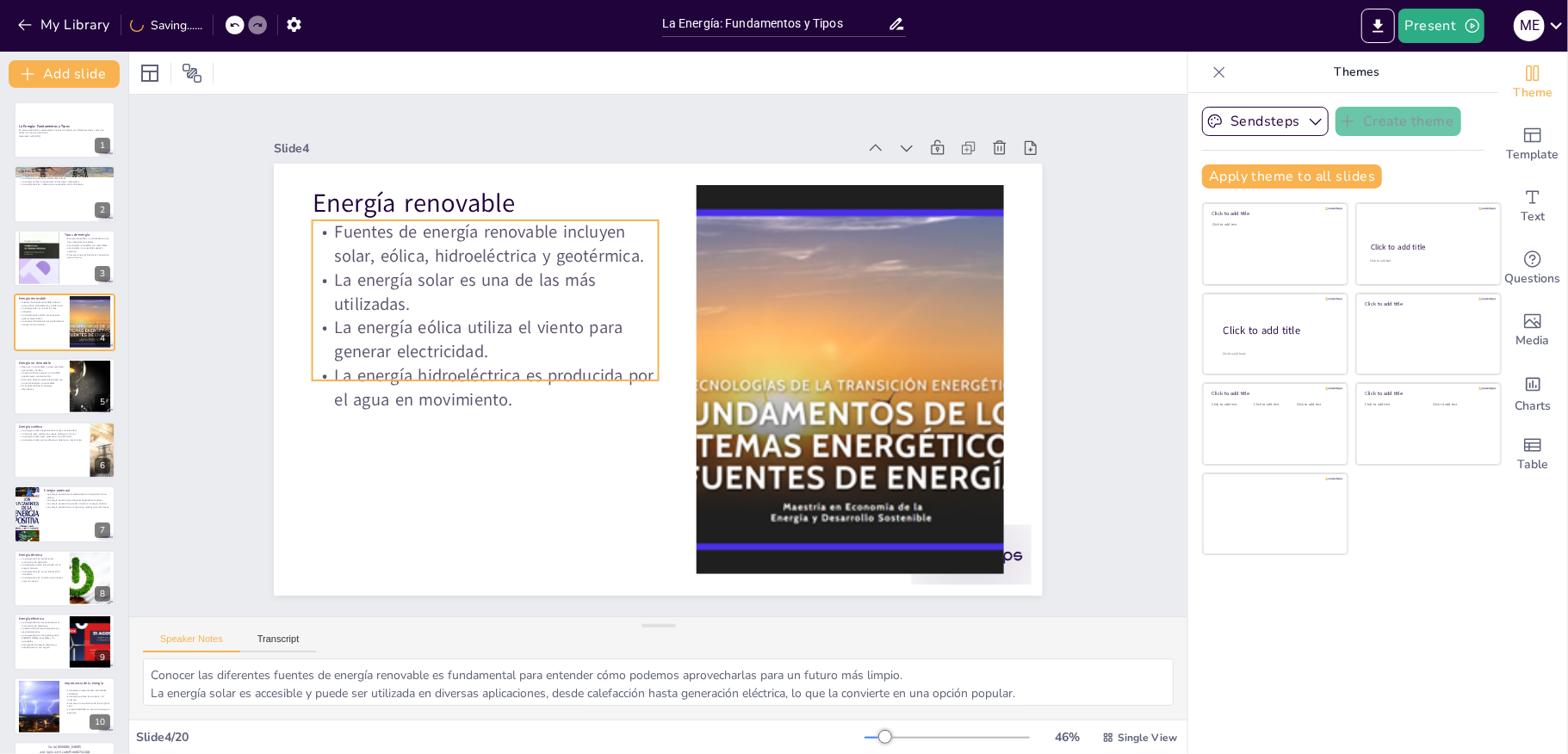
checkbox input "true"
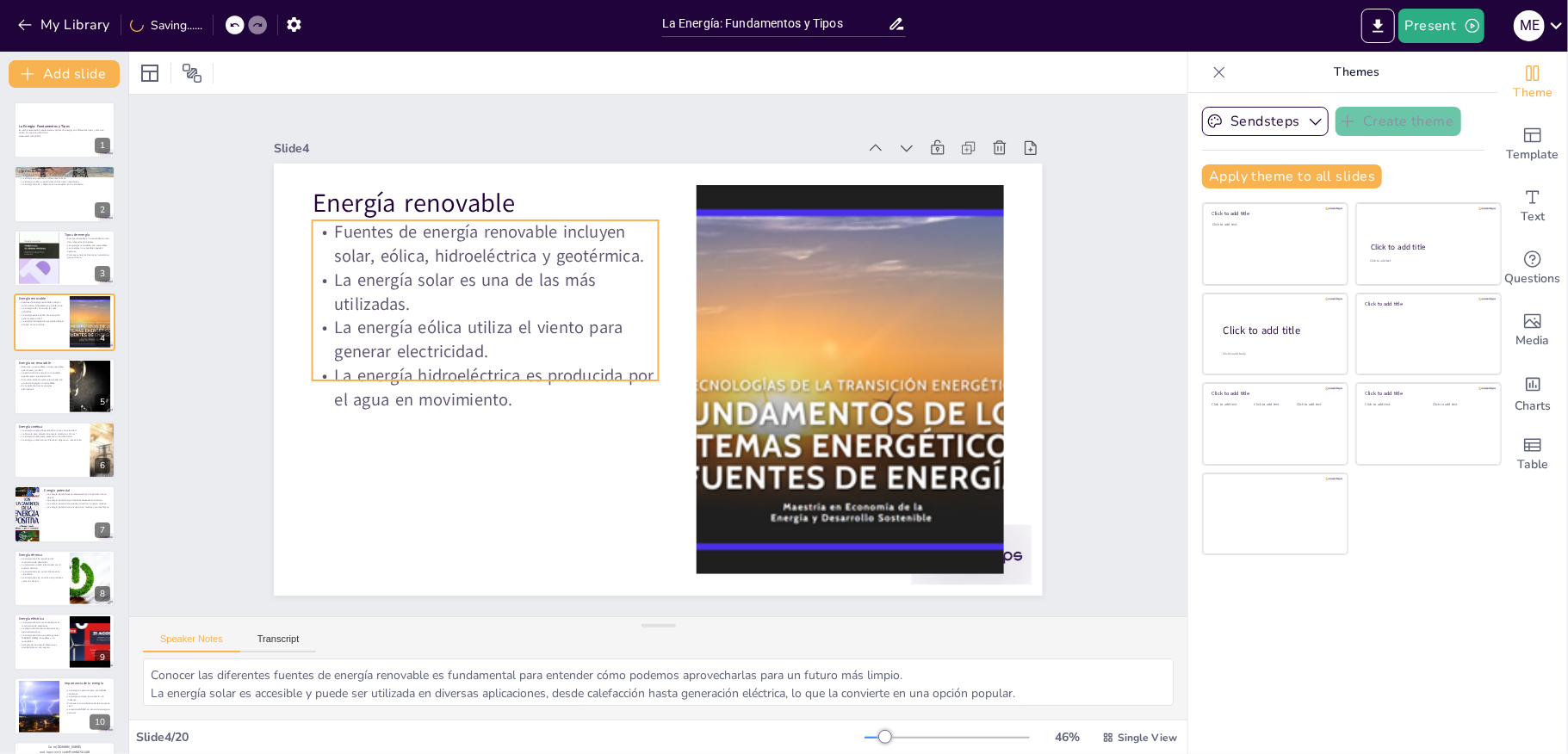
checkbox input "true"
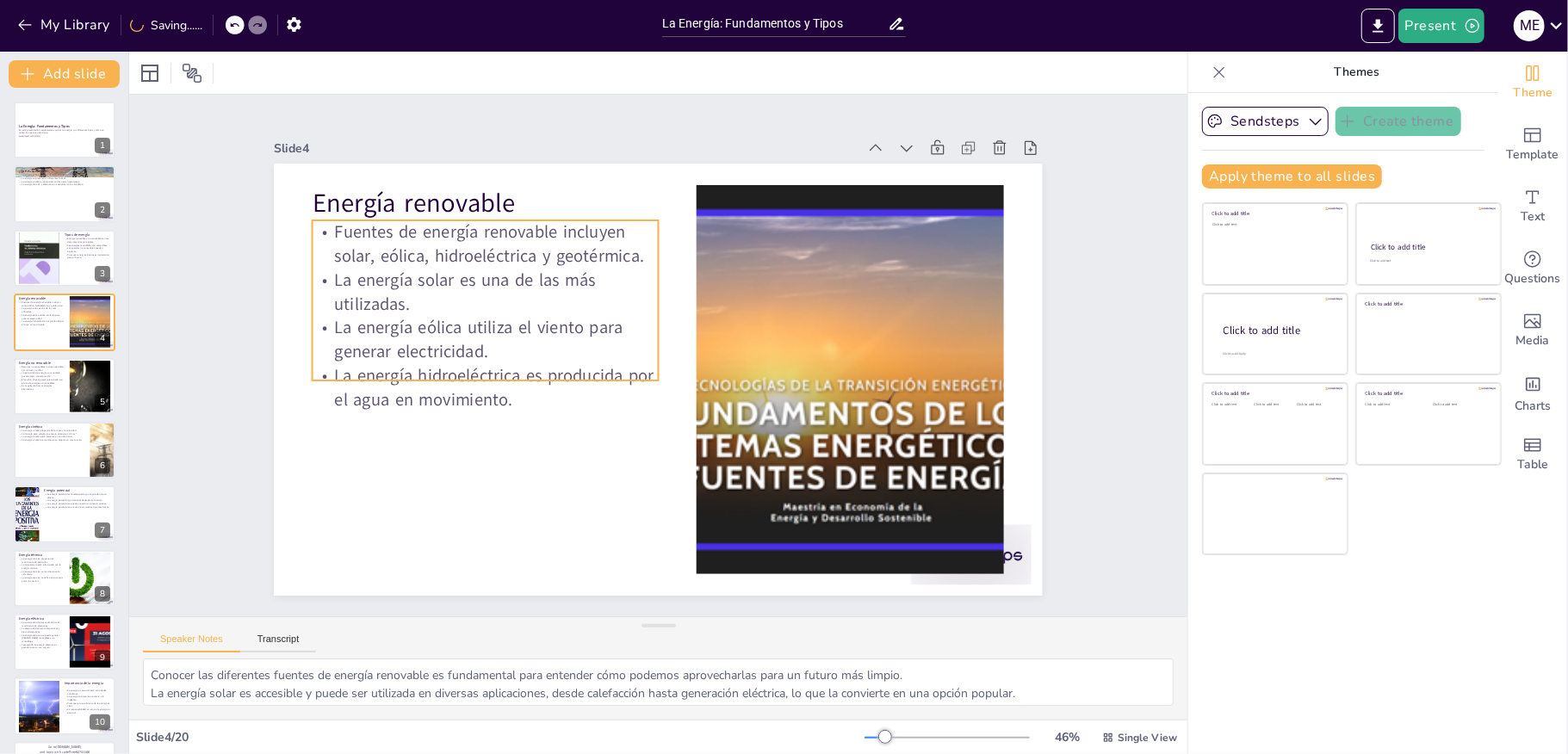
checkbox input "true"
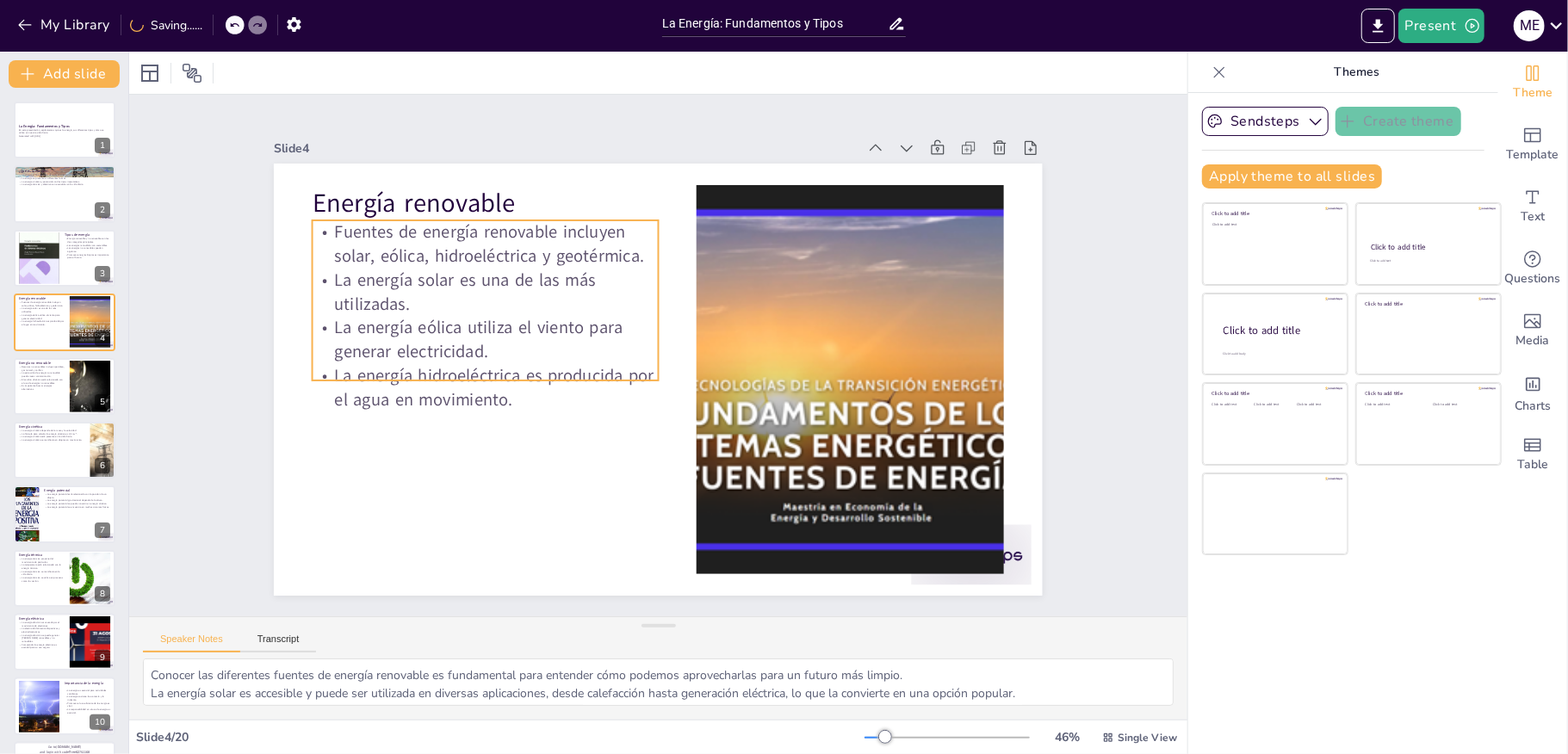
checkbox input "true"
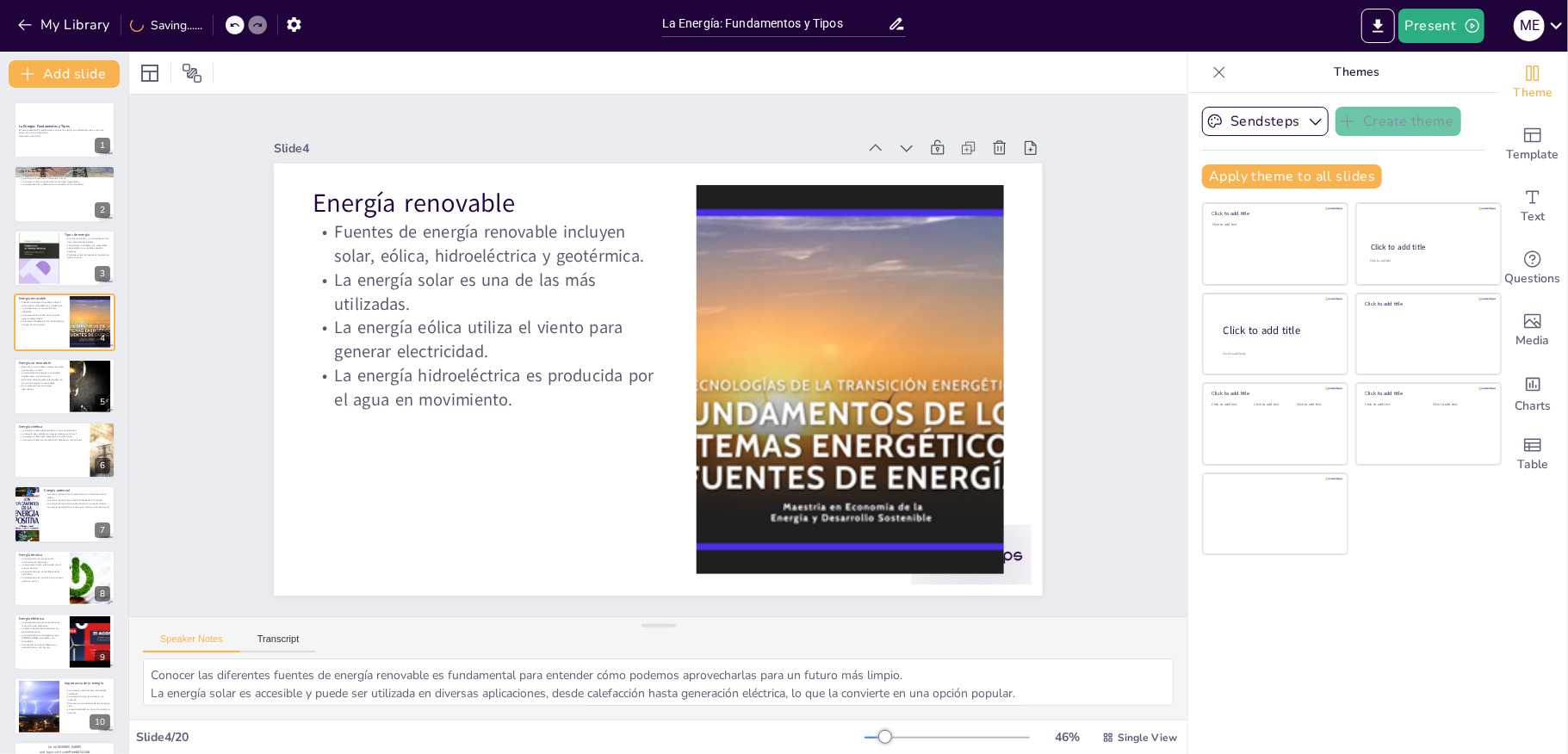
checkbox input "true"
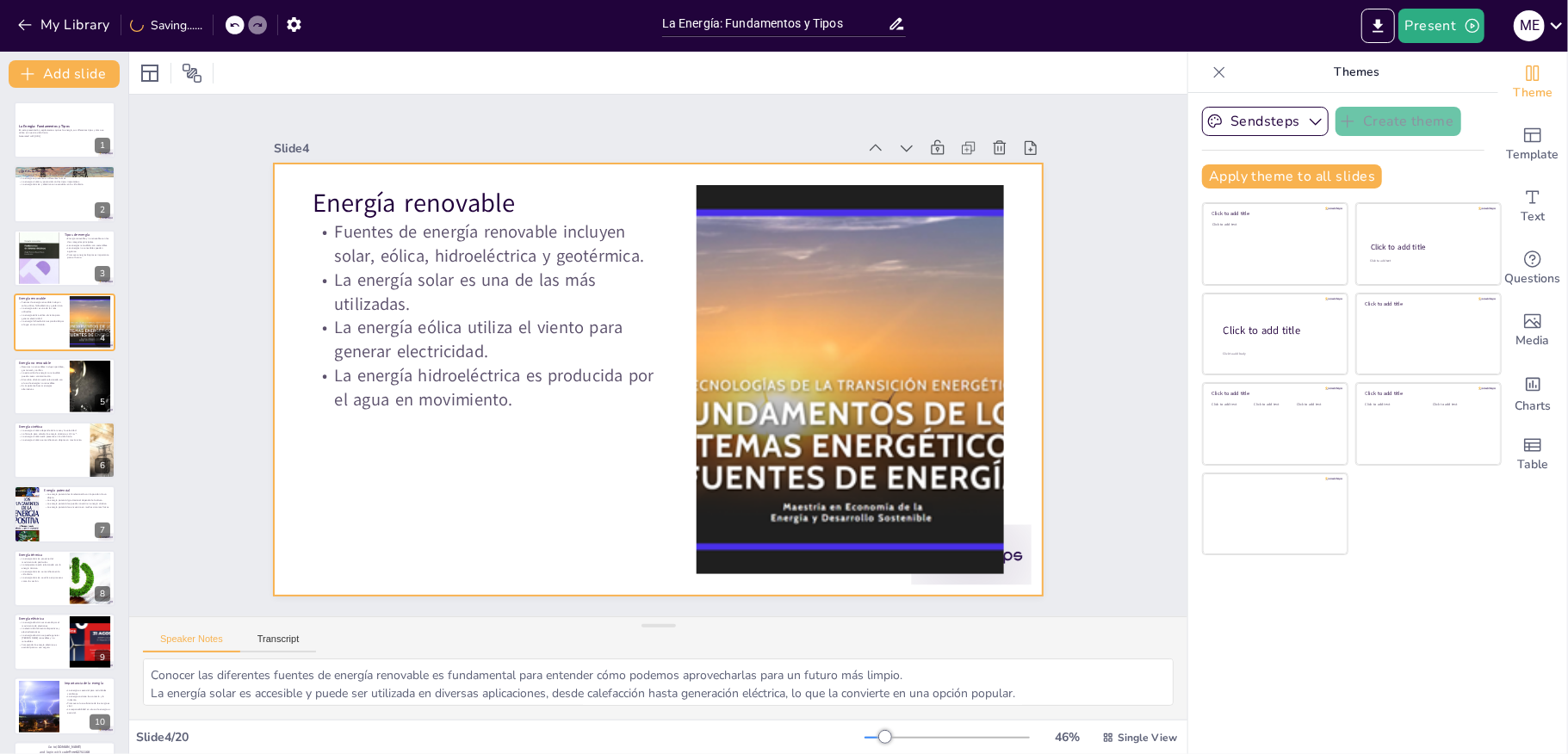
checkbox input "true"
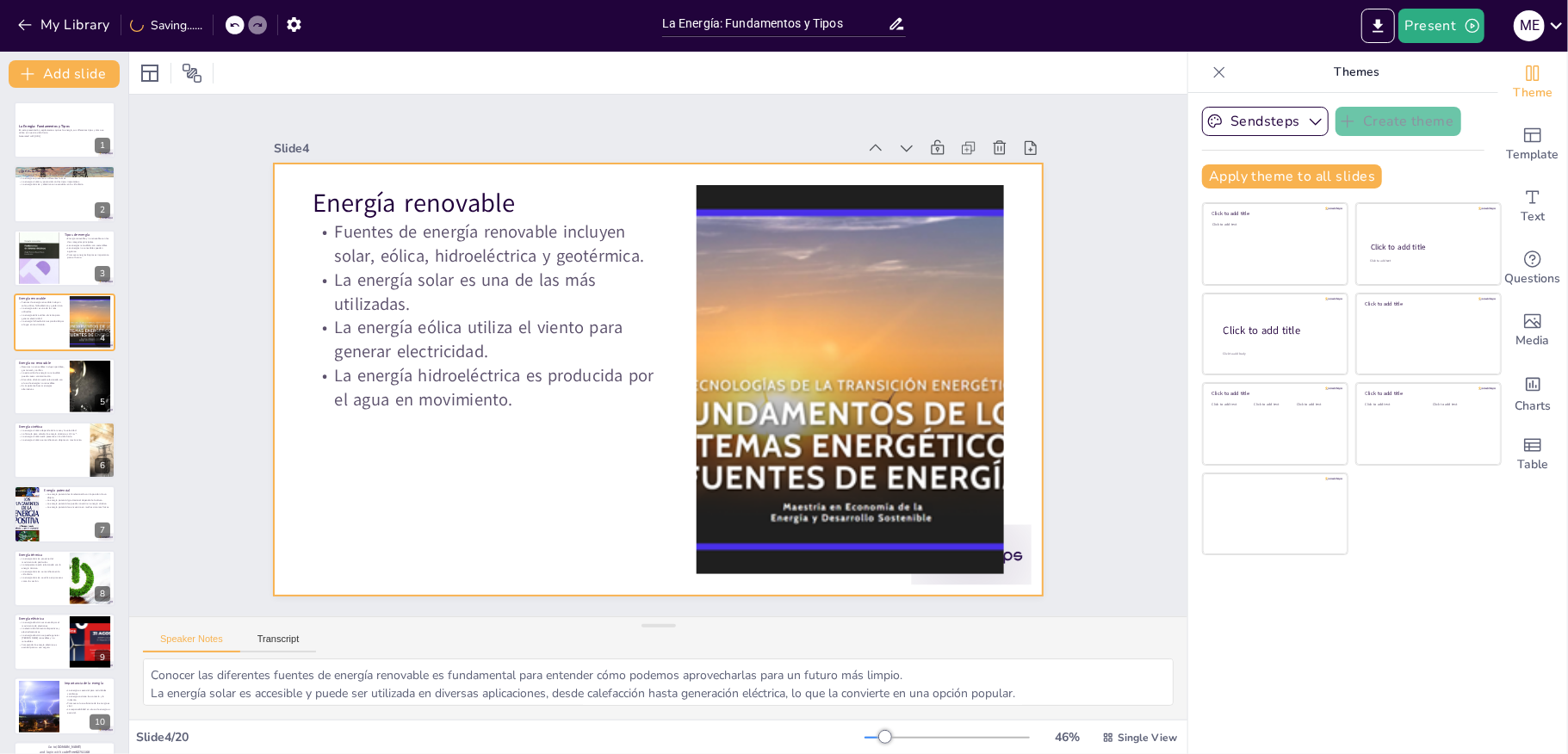
checkbox input "true"
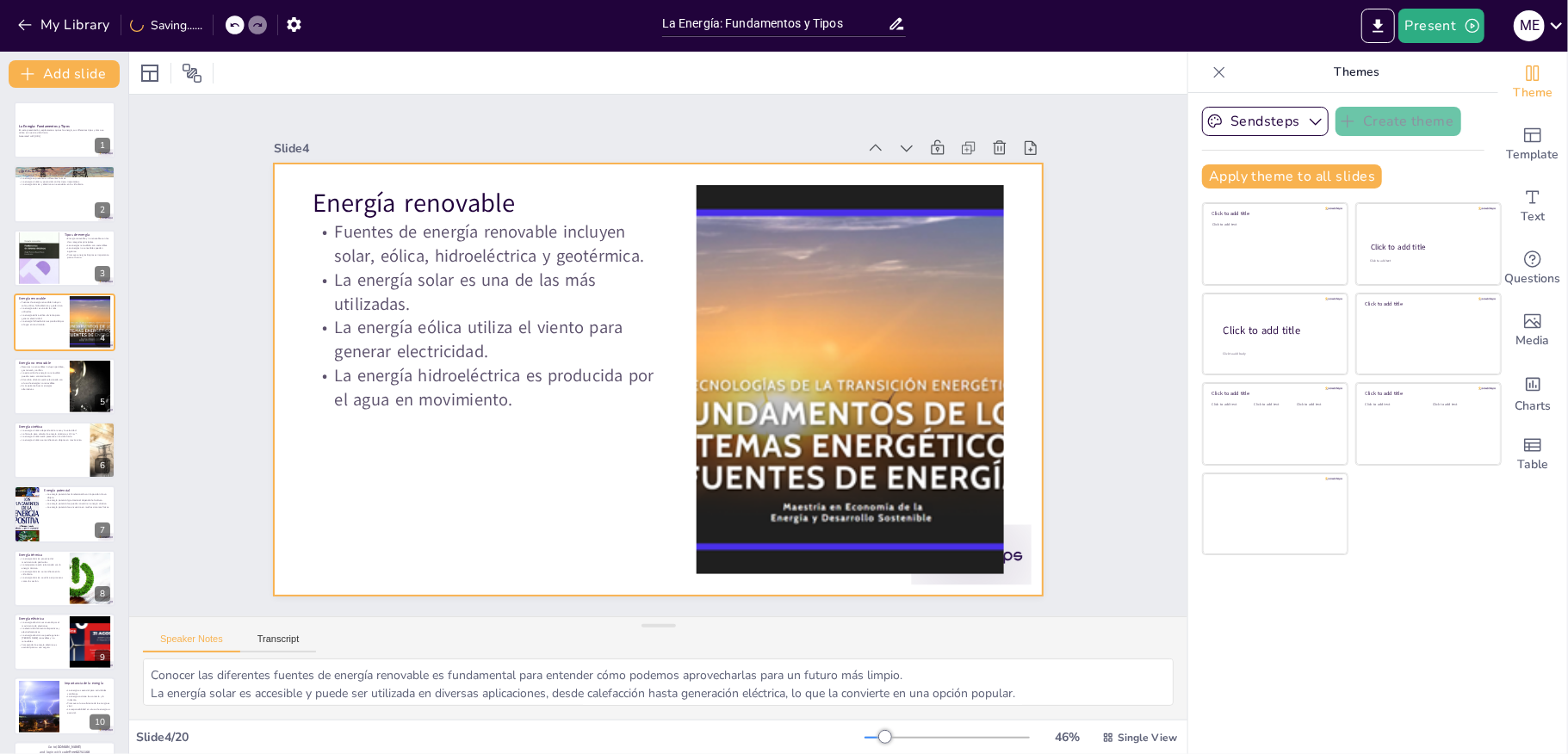
checkbox input "true"
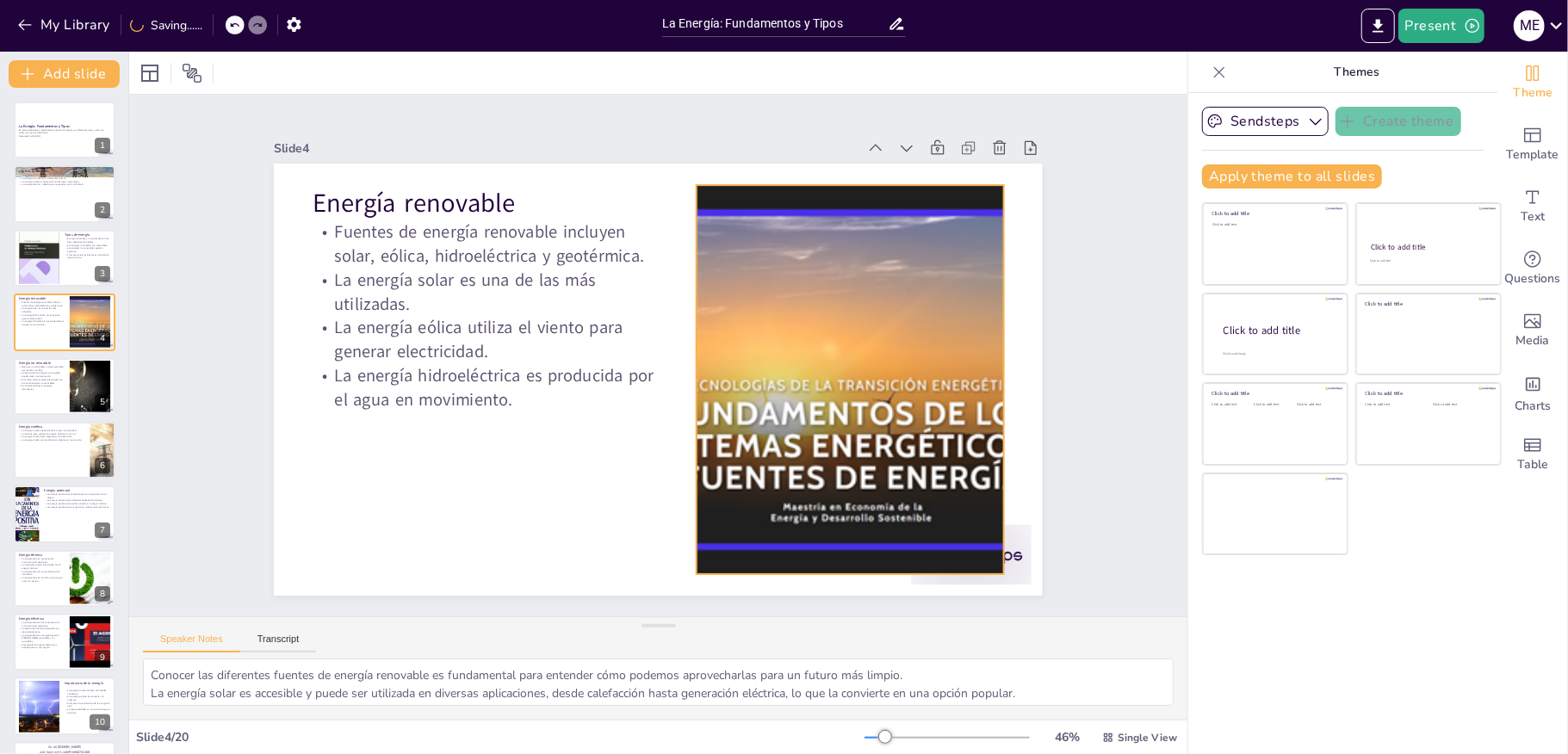
checkbox input "true"
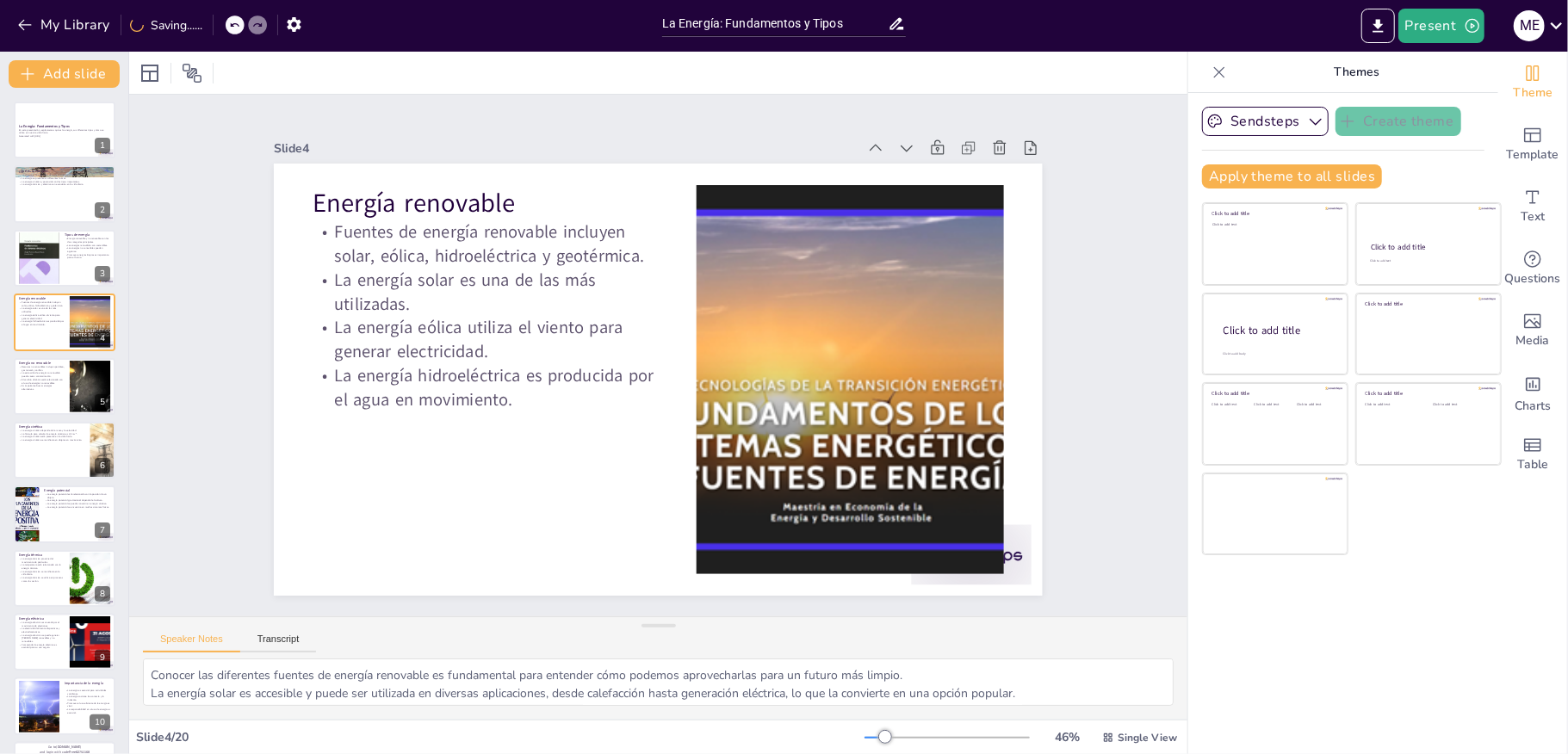
checkbox input "true"
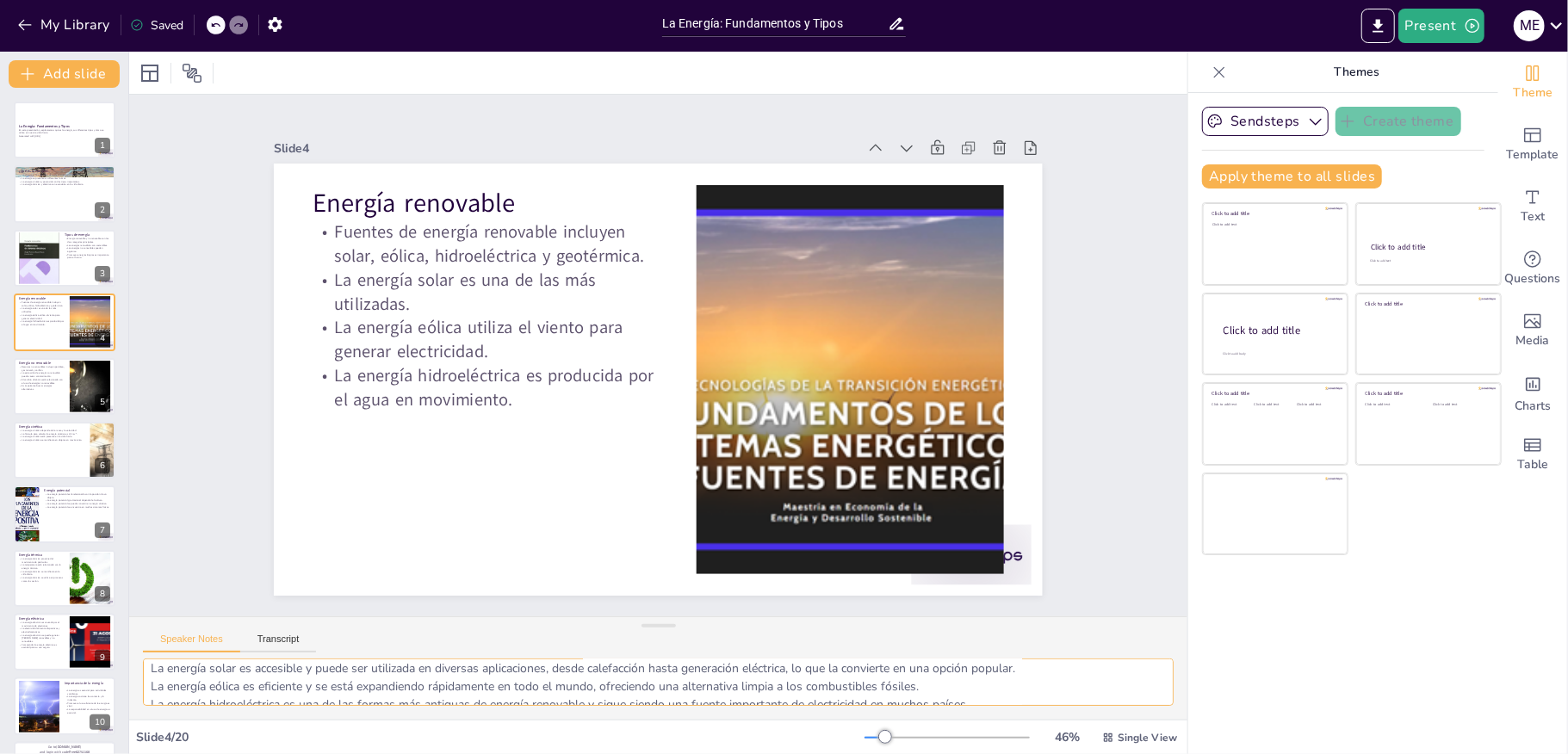
scroll to position [41, 0]
checkbox input "true"
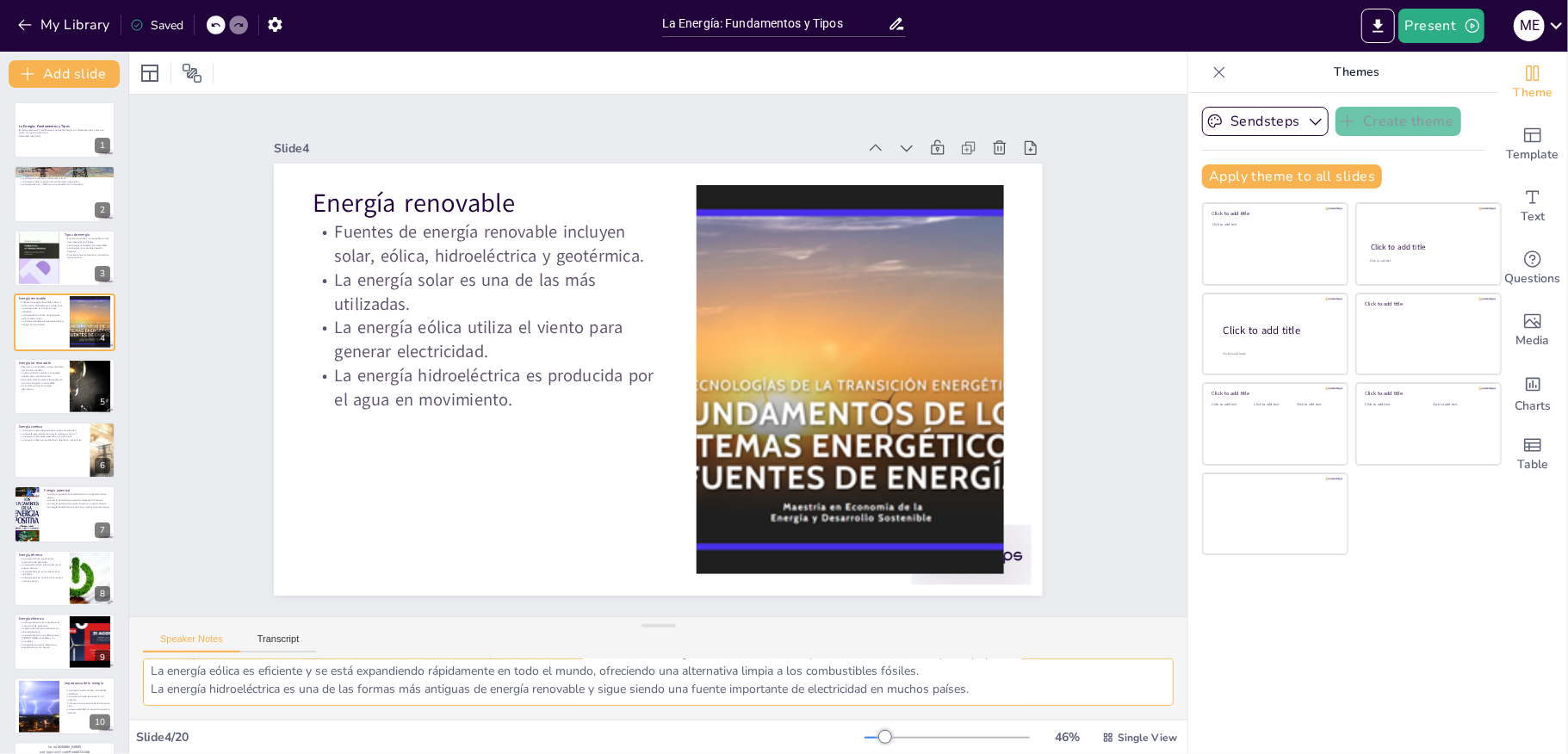
checkbox input "true"
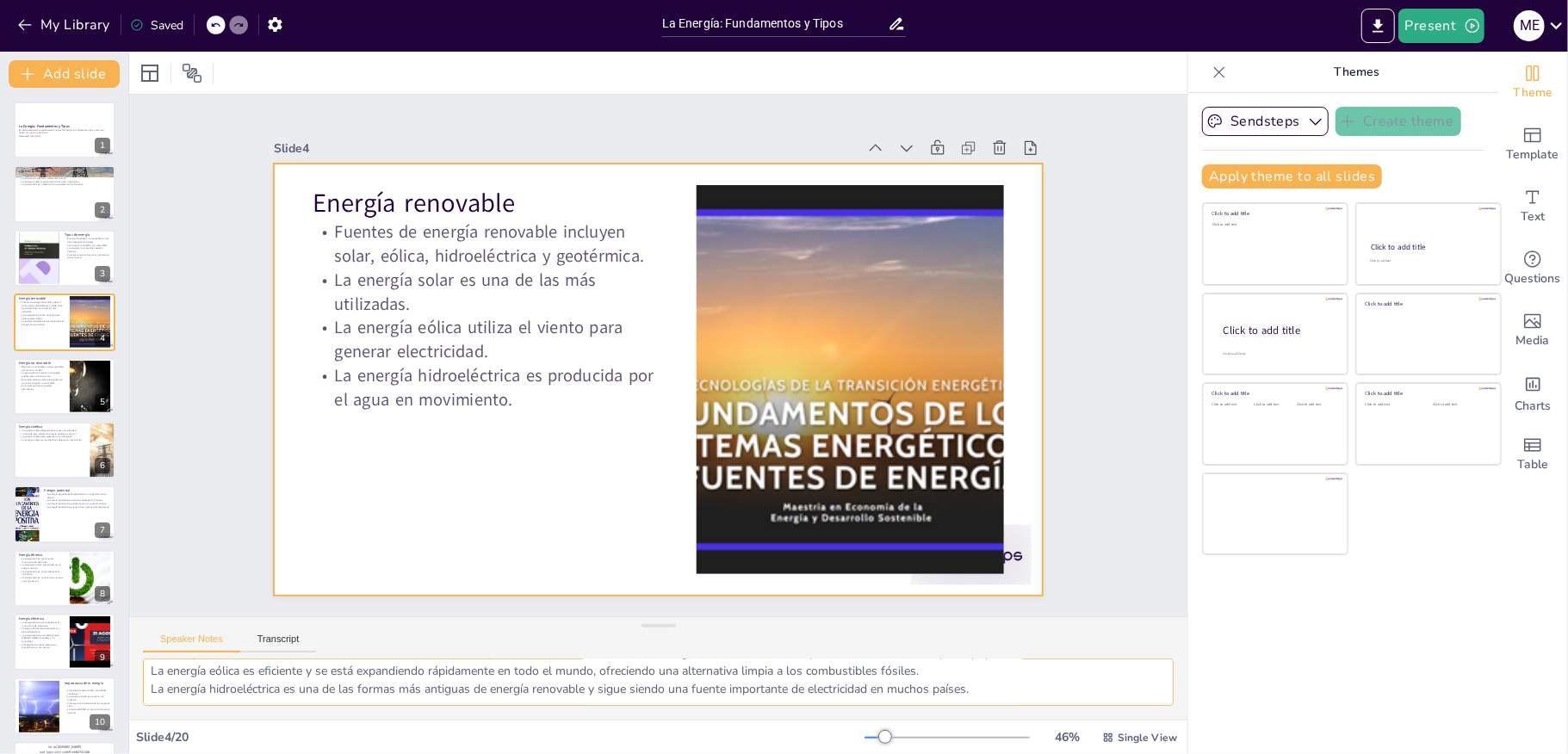
checkbox input "true"
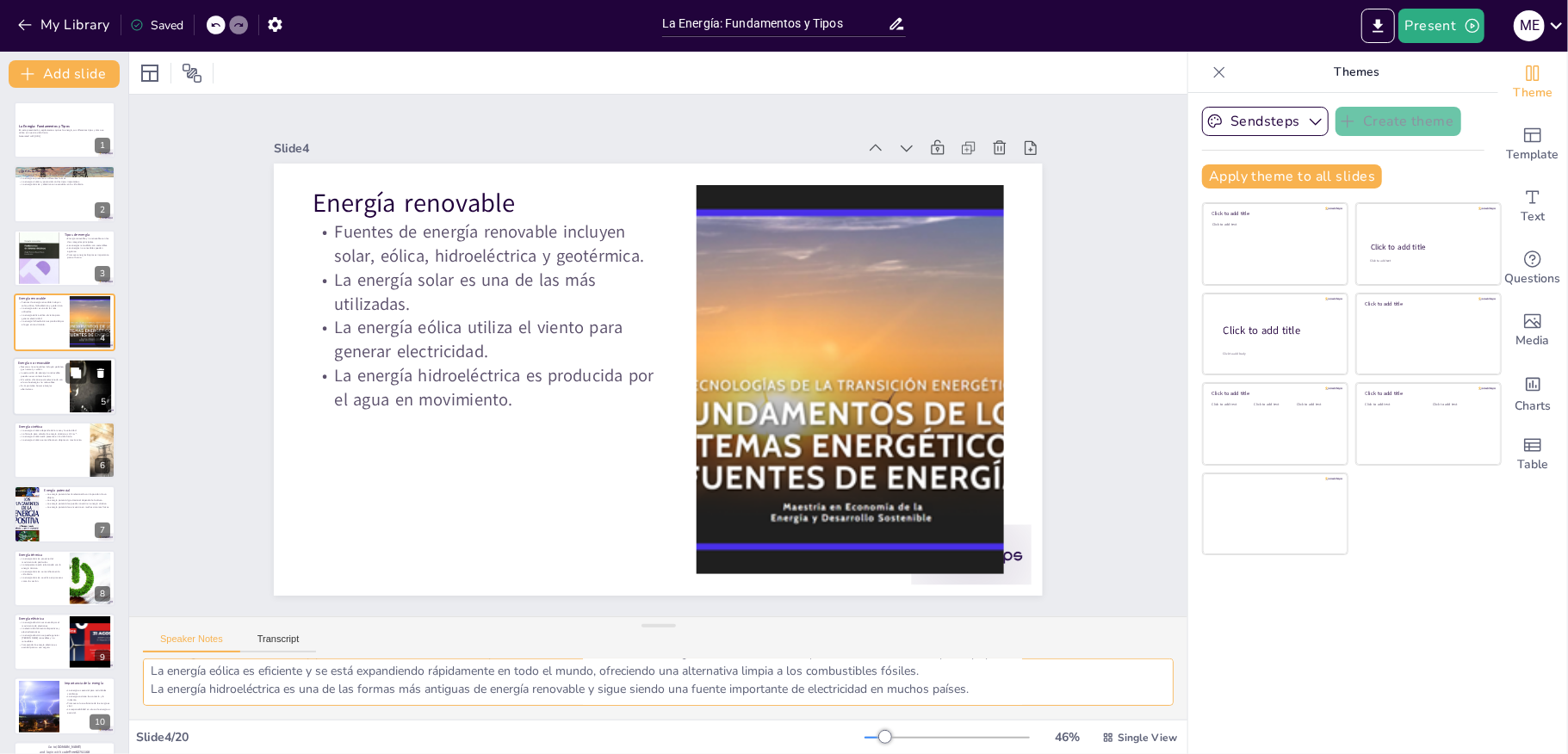
checkbox input "true"
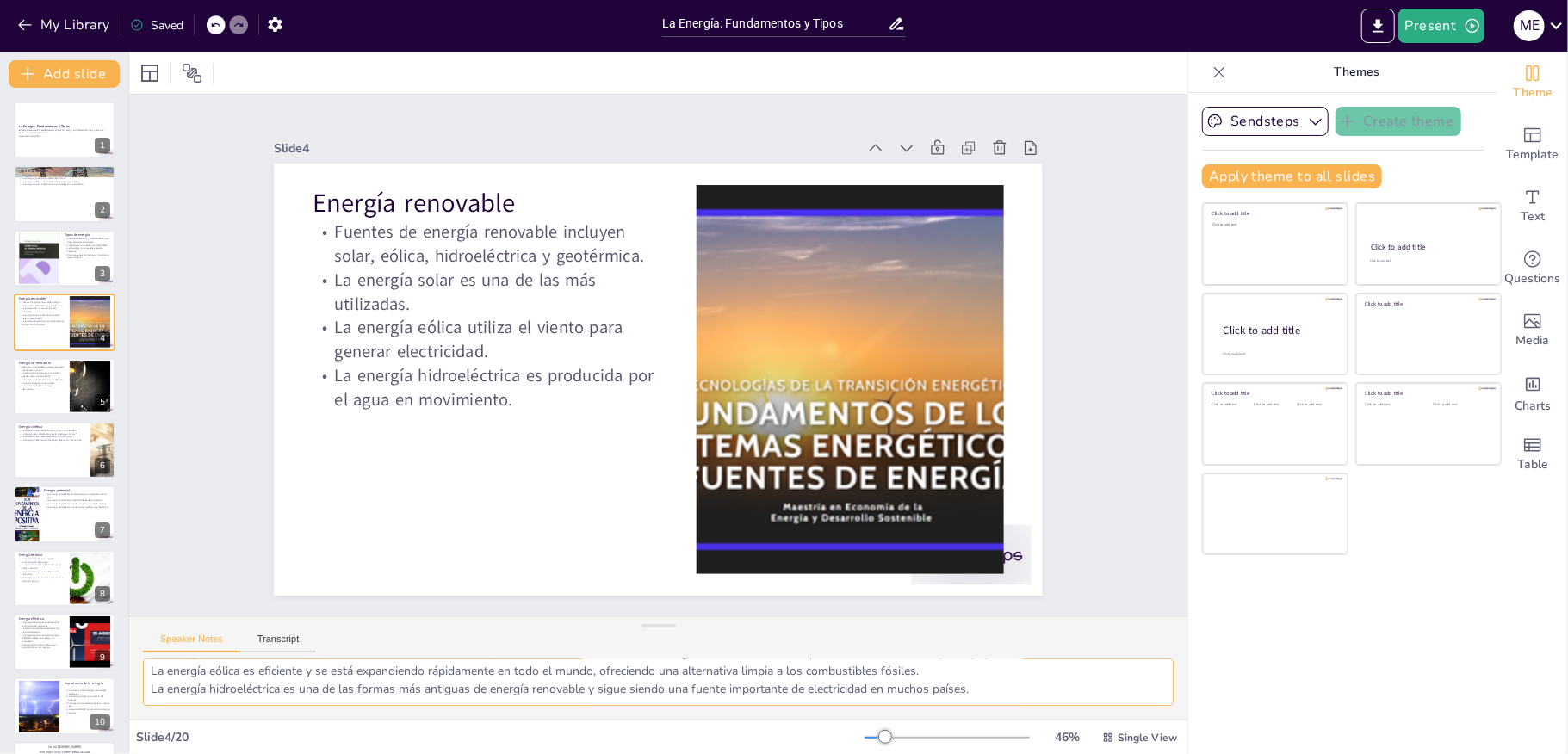
checkbox input "true"
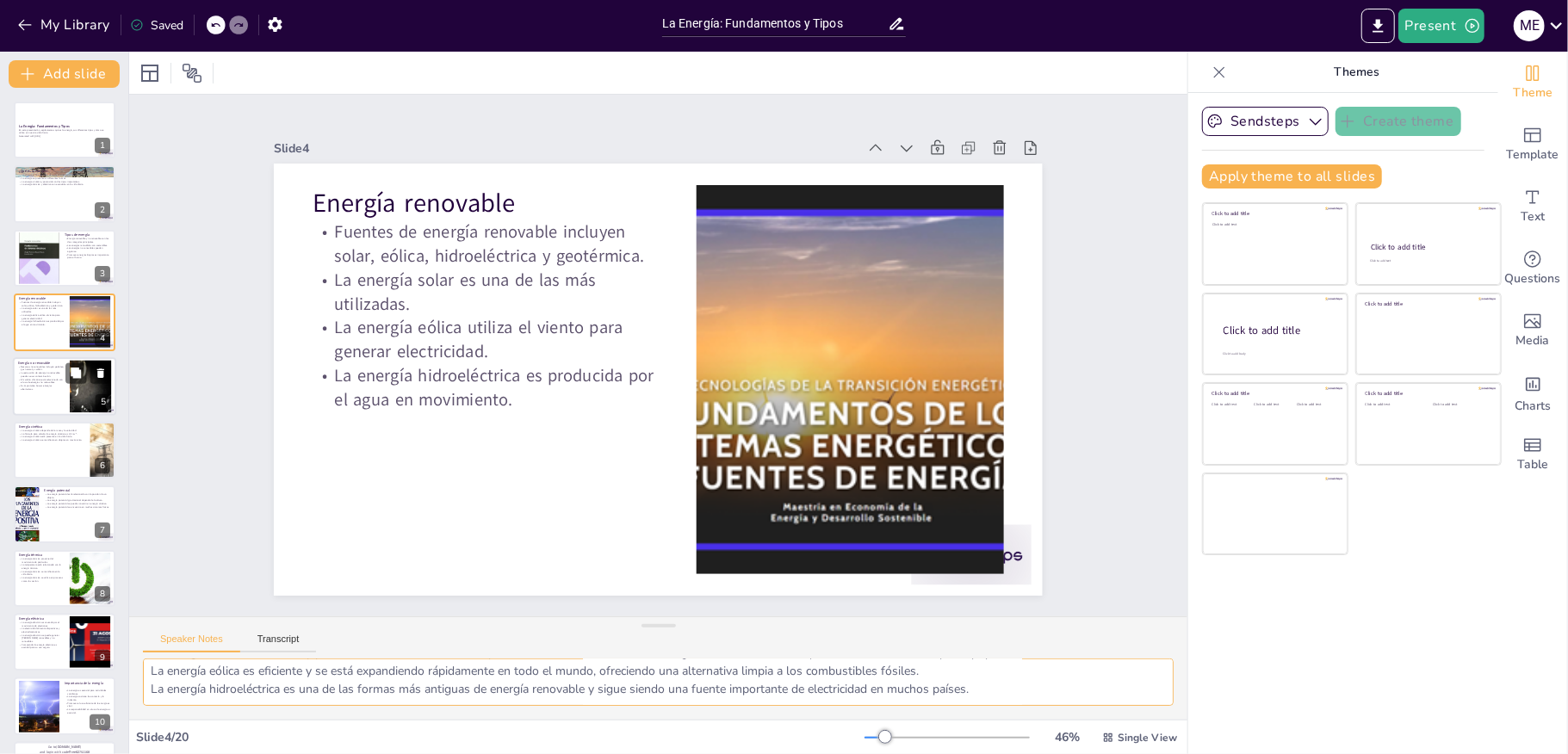
checkbox input "true"
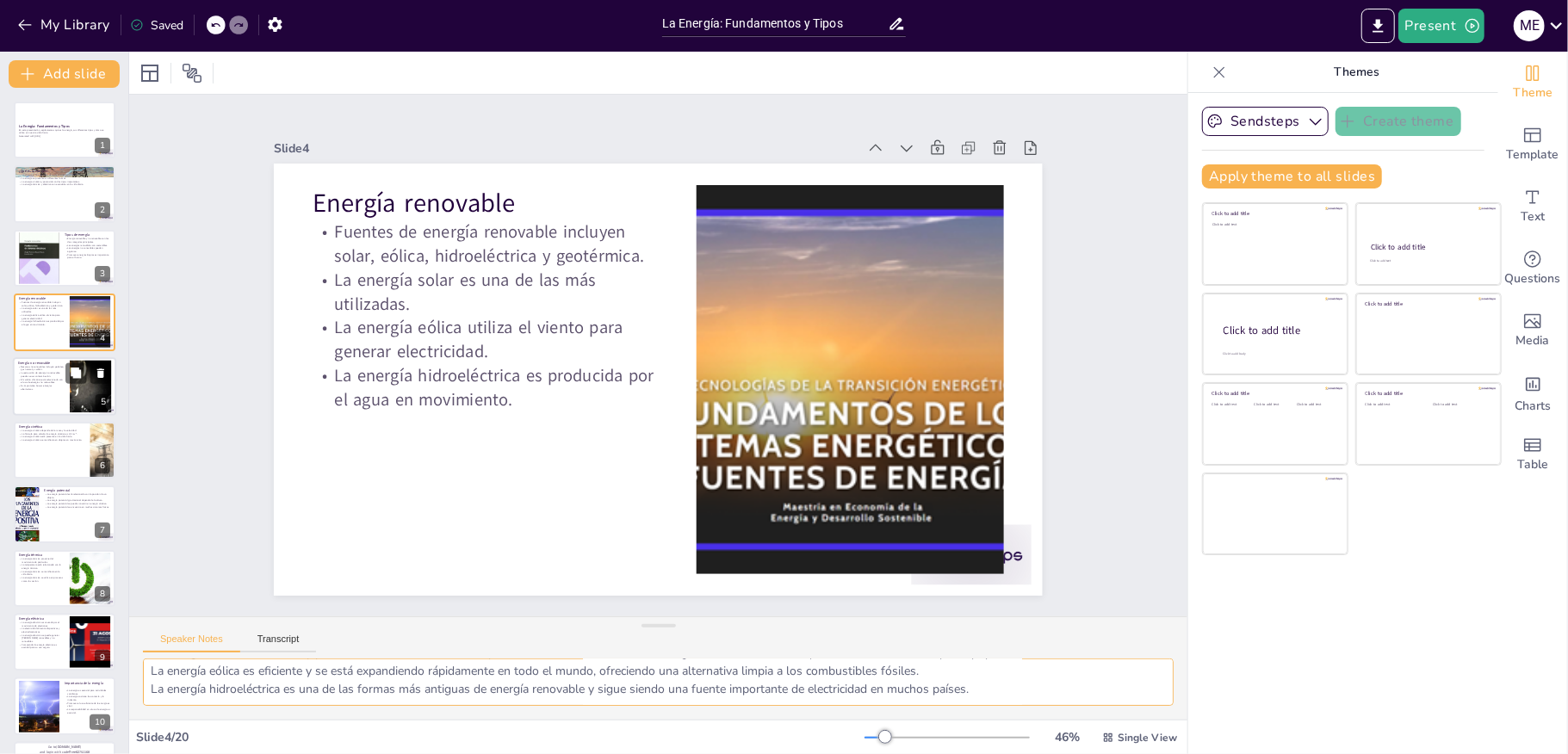
checkbox input "true"
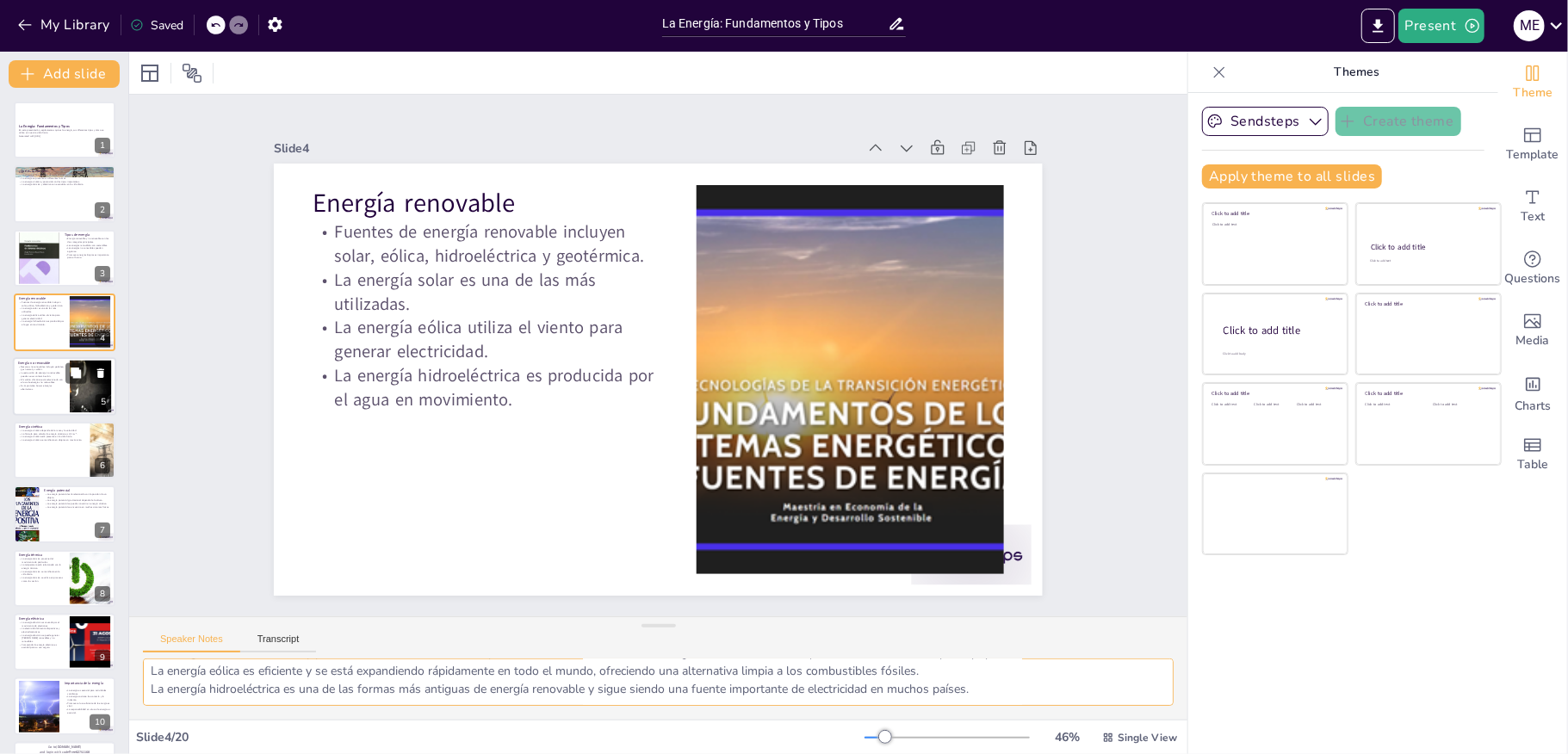
click at [34, 391] on div at bounding box center [64, 386] width 103 height 58
type textarea "Conocer los recursos no renovables es esencial para entender los desafíos ambie…"
checkbox input "true"
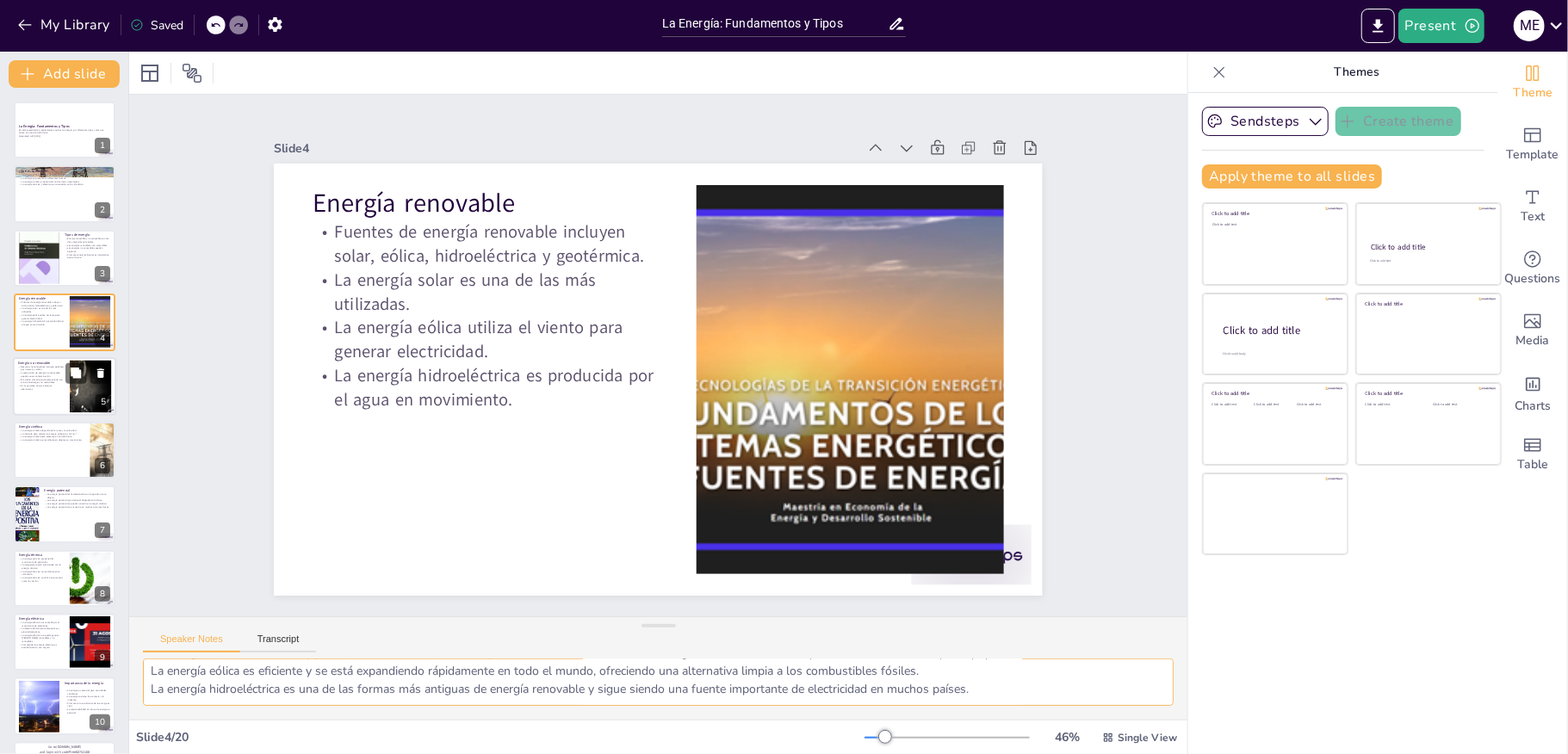
checkbox input "true"
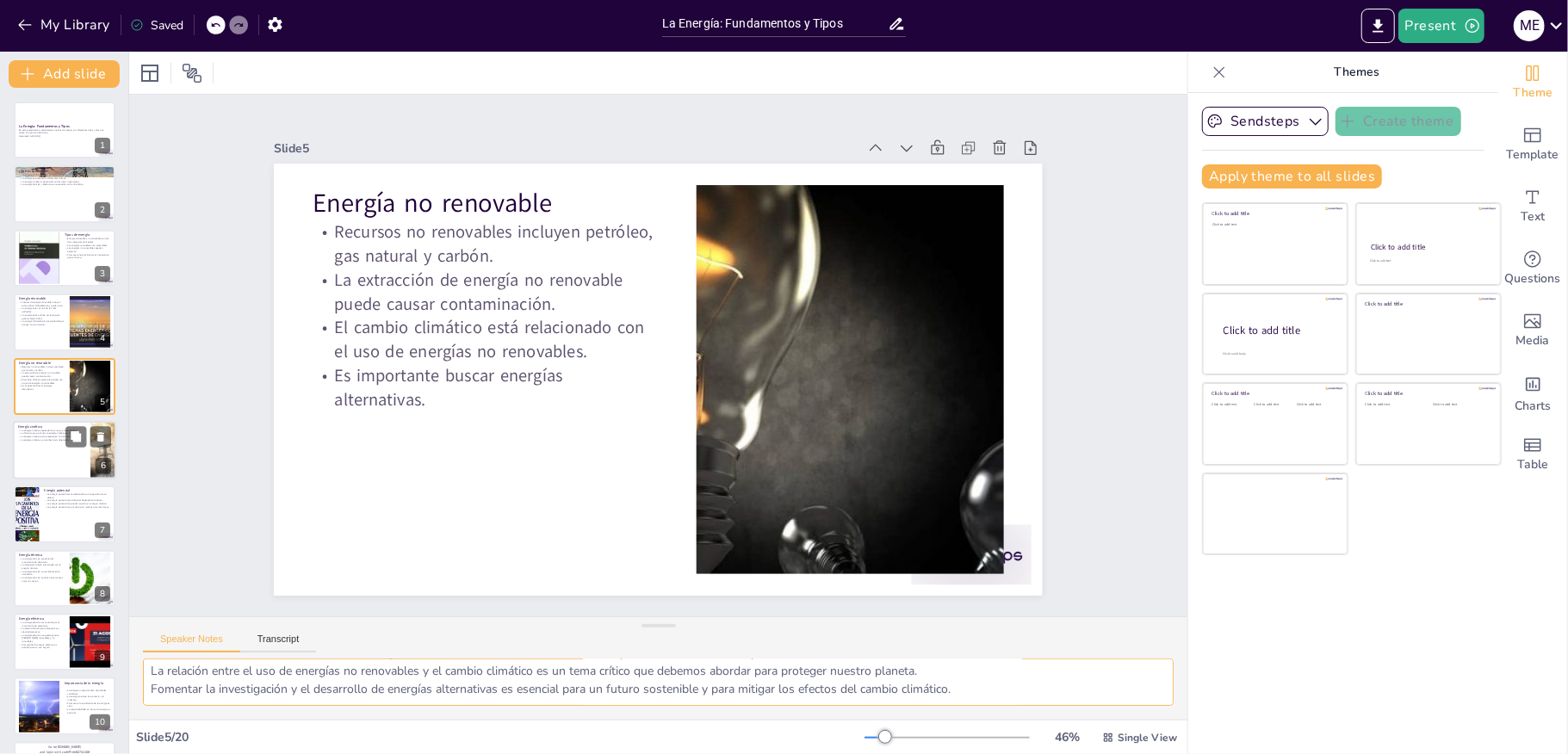
checkbox input "true"
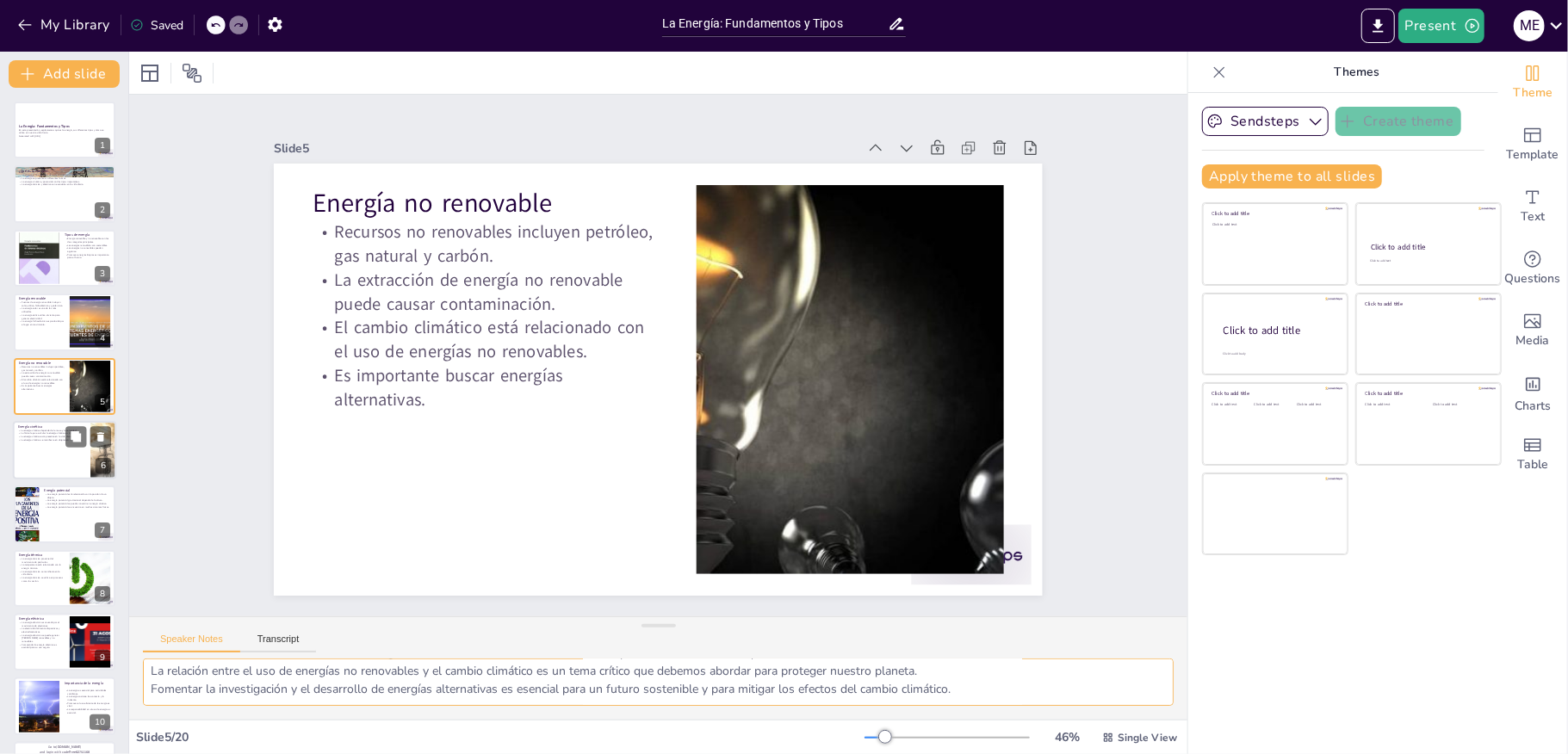
checkbox input "true"
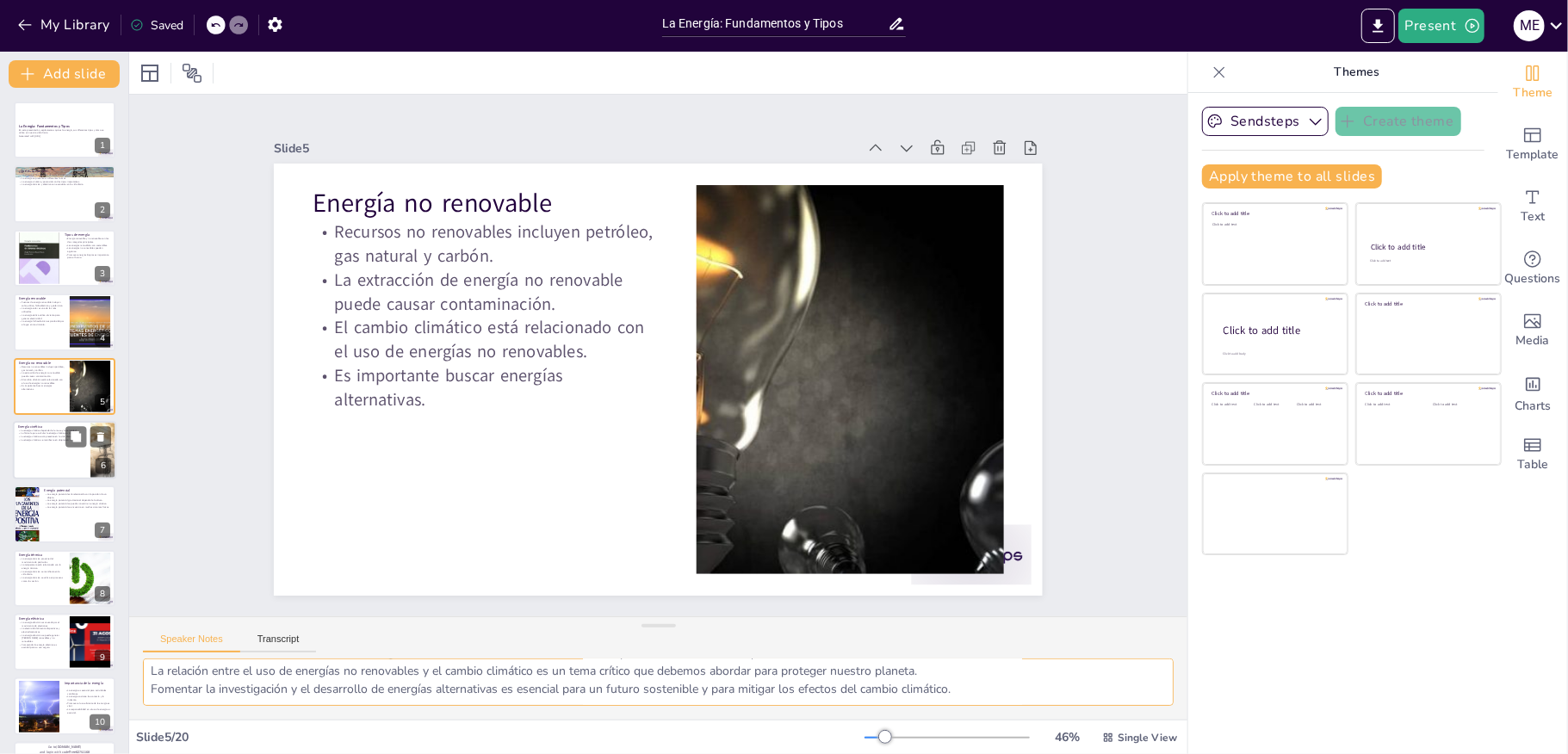
checkbox input "true"
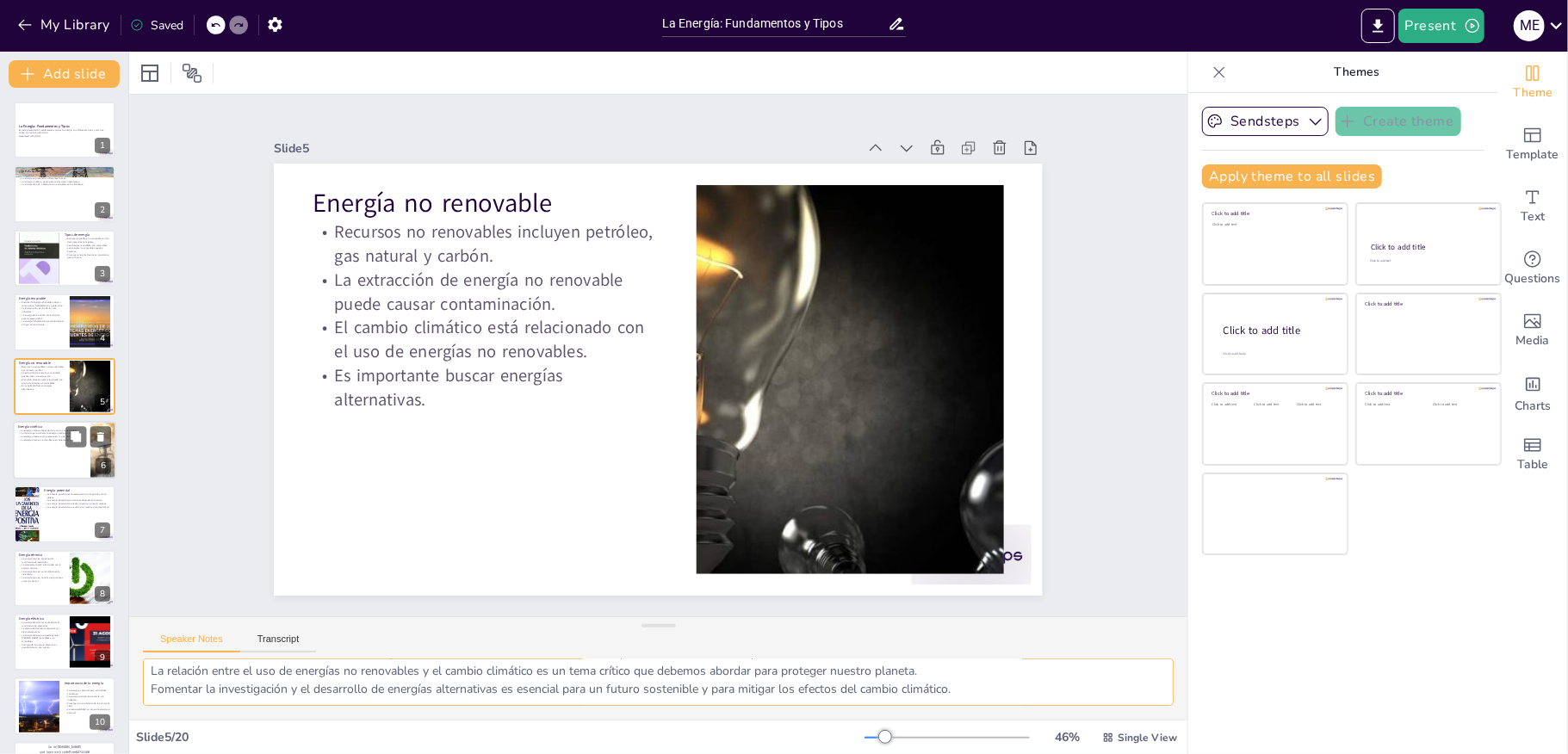
checkbox input "true"
click at [19, 444] on div "La energía cinética depende de la masa y la velocidad. La fórmula para calcular…" at bounding box center [51, 438] width 67 height 19
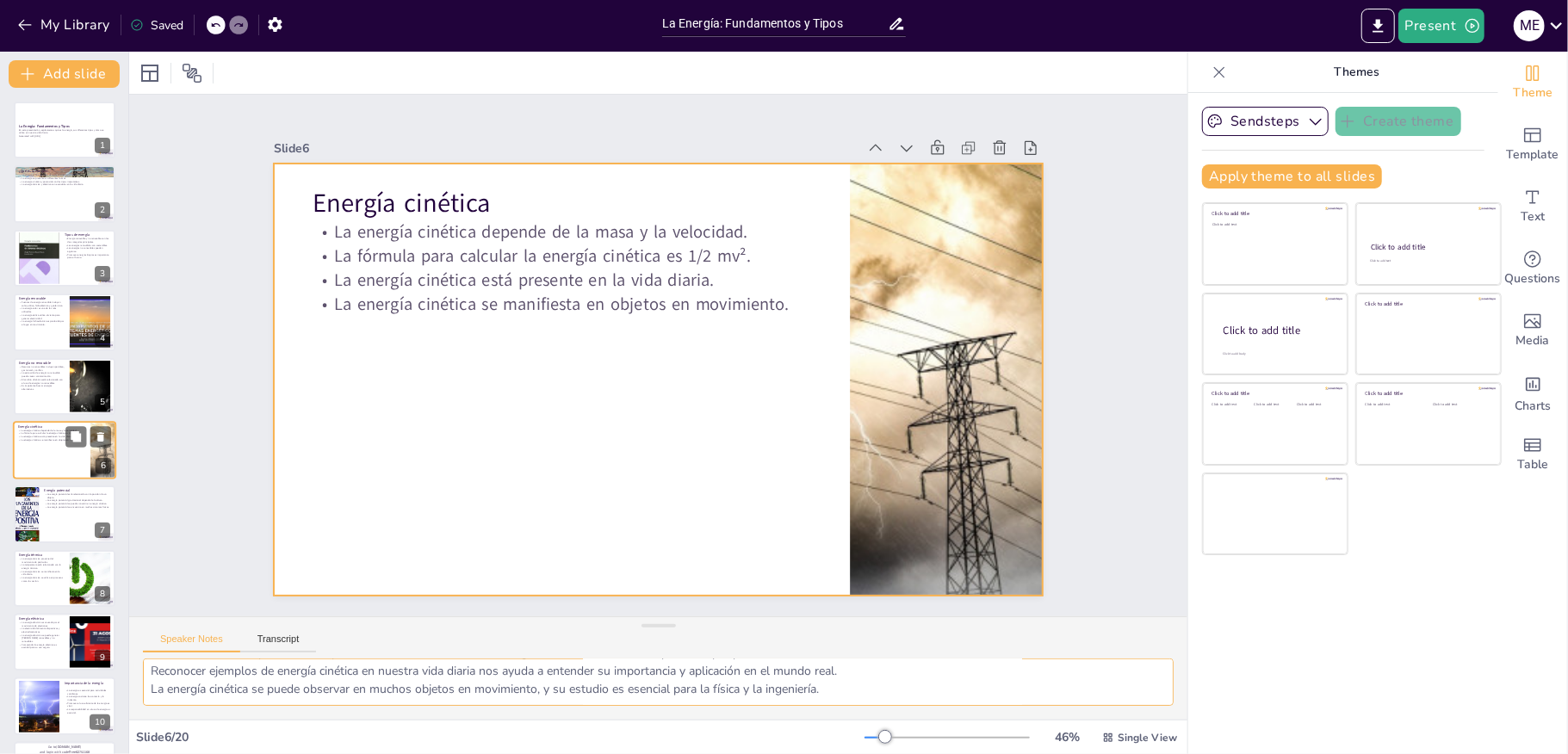
scroll to position [29, 0]
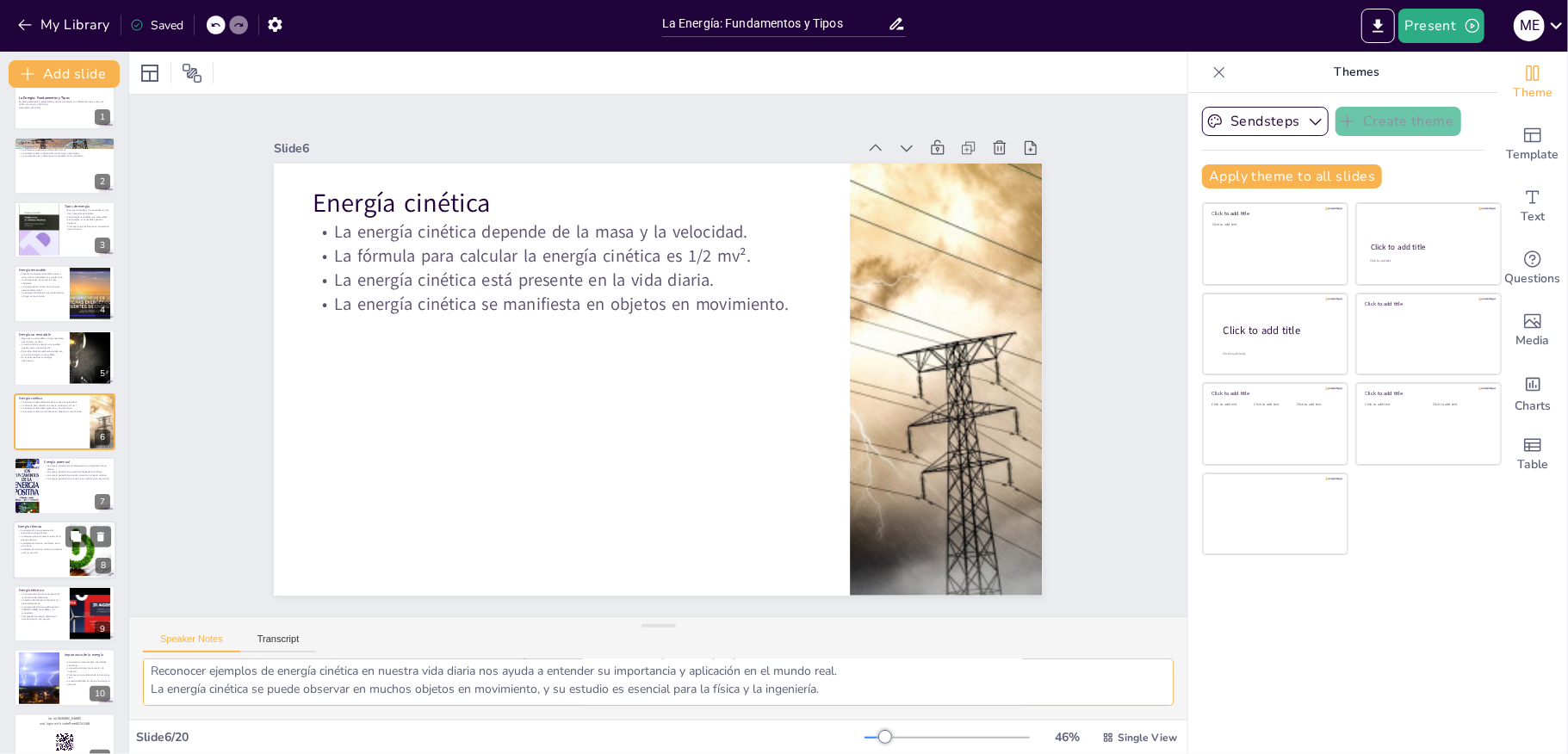
click at [32, 544] on p "La energía térmica se manifiesta en la vida diaria." at bounding box center [41, 544] width 47 height 6
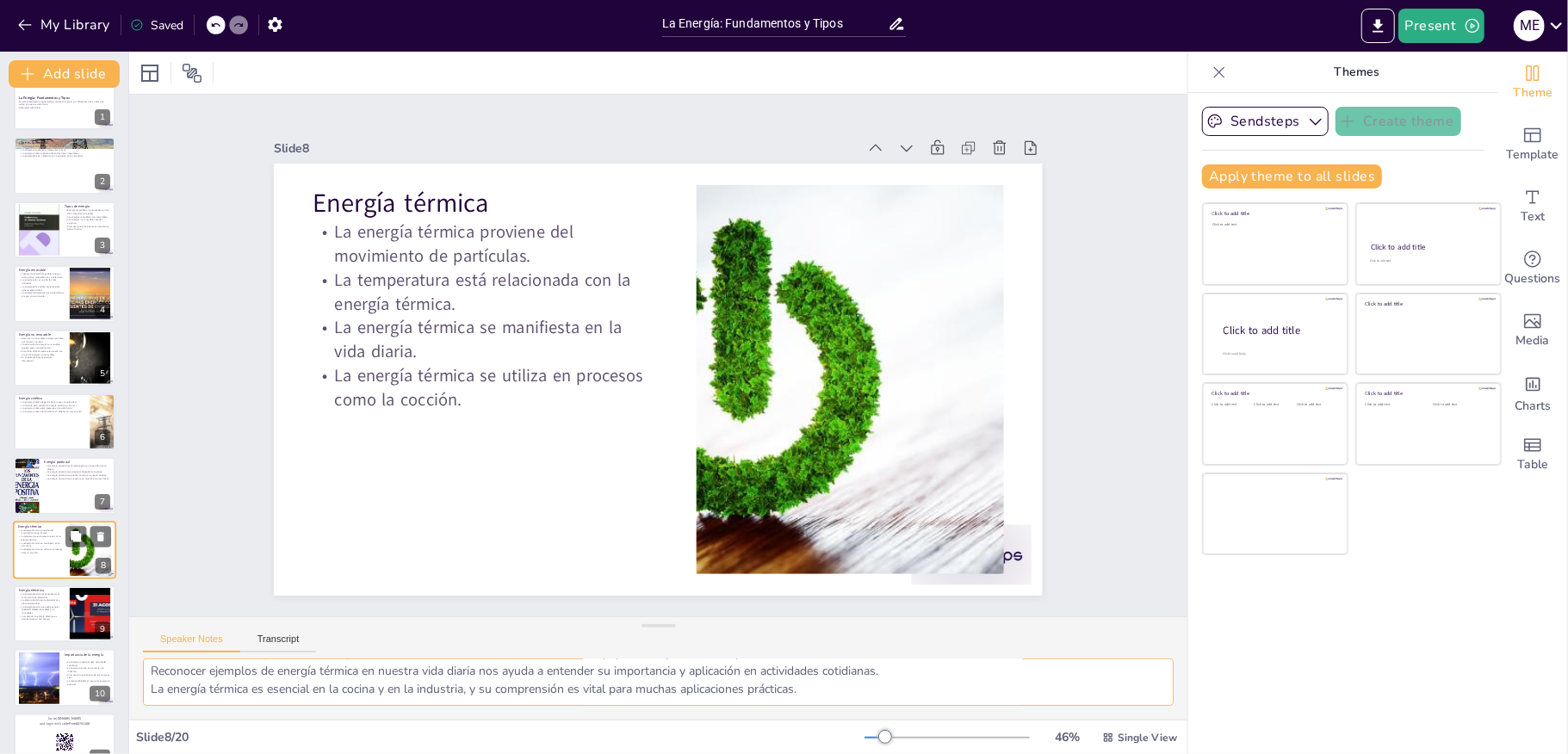
scroll to position [157, 0]
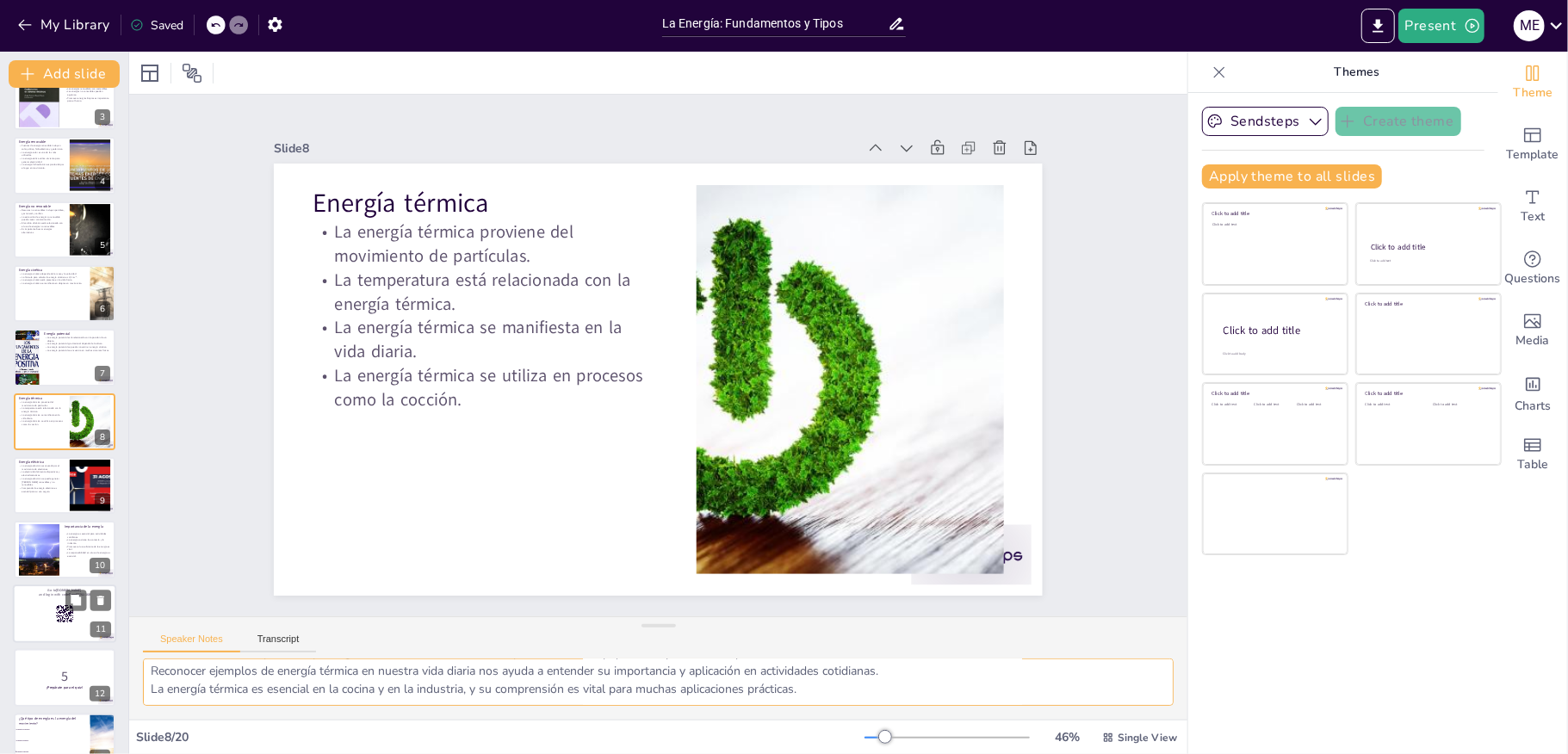
click at [14, 601] on div at bounding box center [64, 613] width 103 height 58
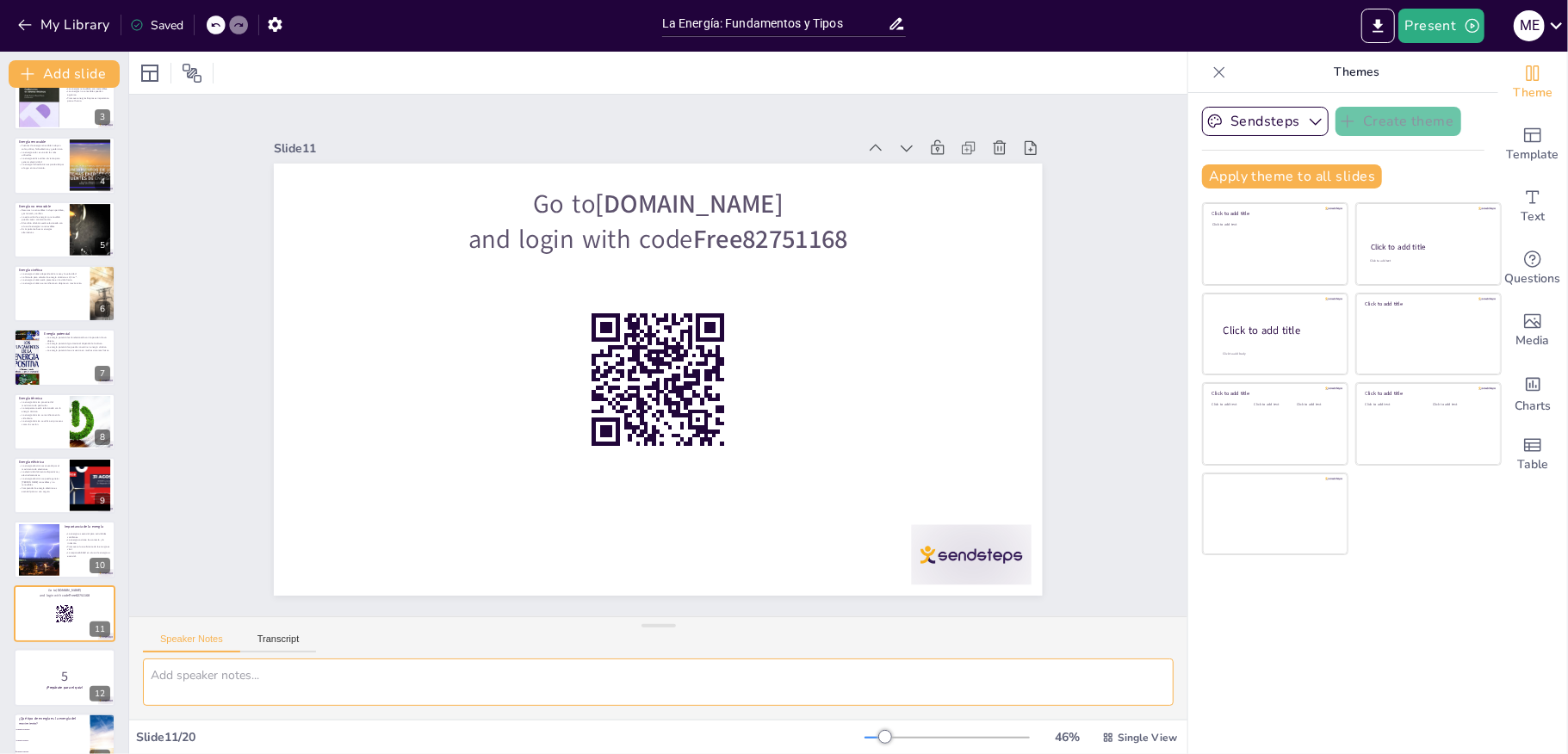
scroll to position [0, 0]
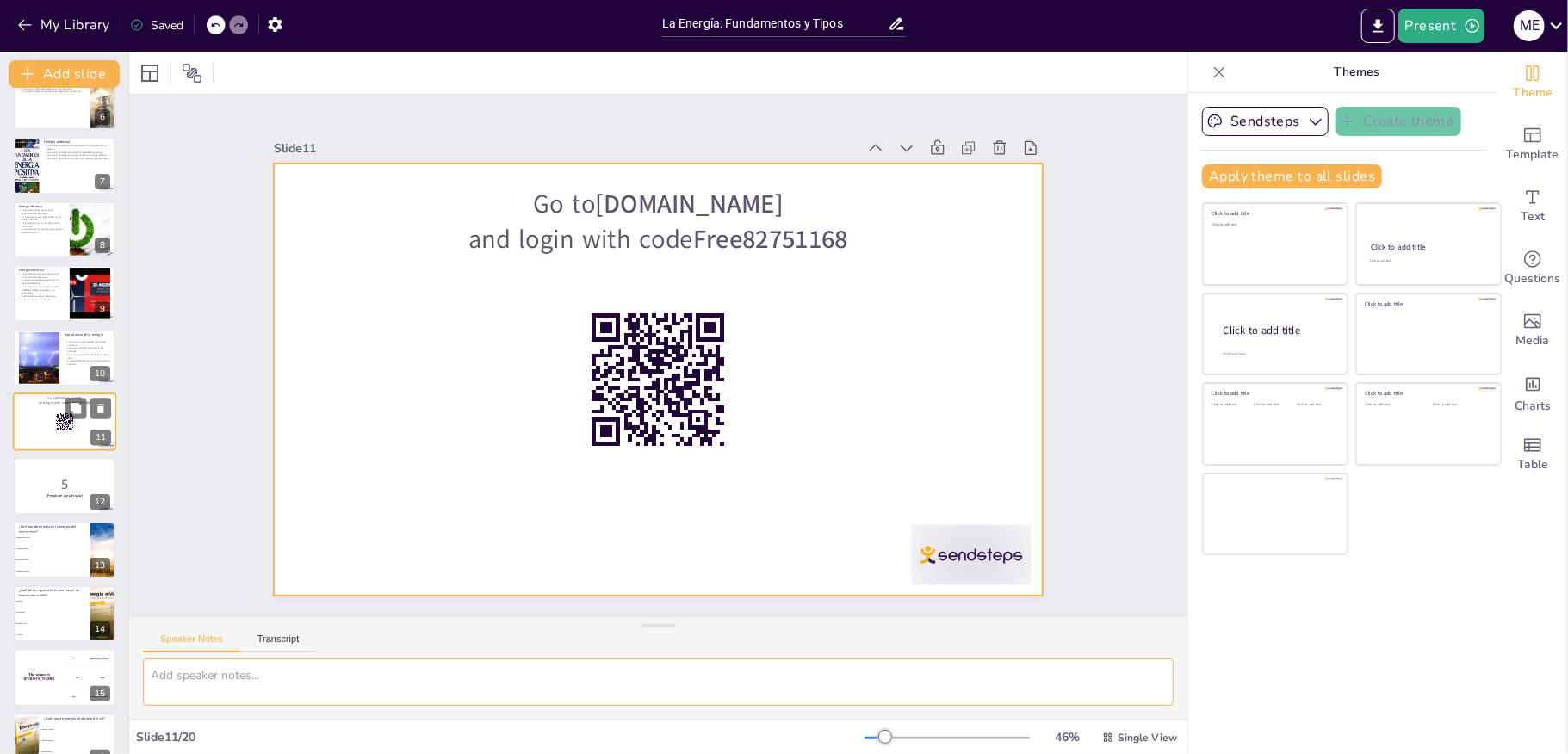
click at [22, 430] on div at bounding box center [64, 421] width 103 height 58
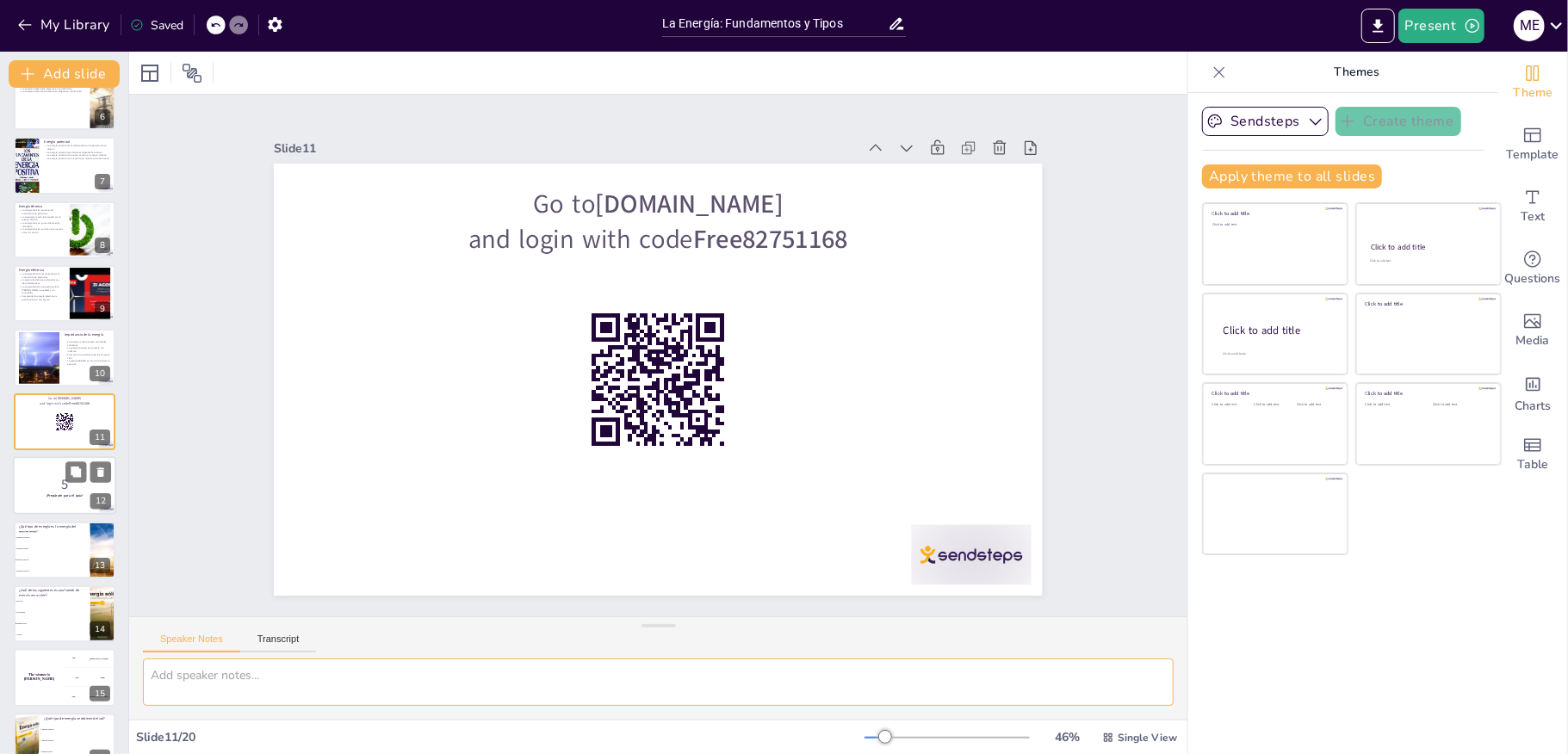
click at [36, 490] on p "5" at bounding box center [65, 484] width 93 height 19
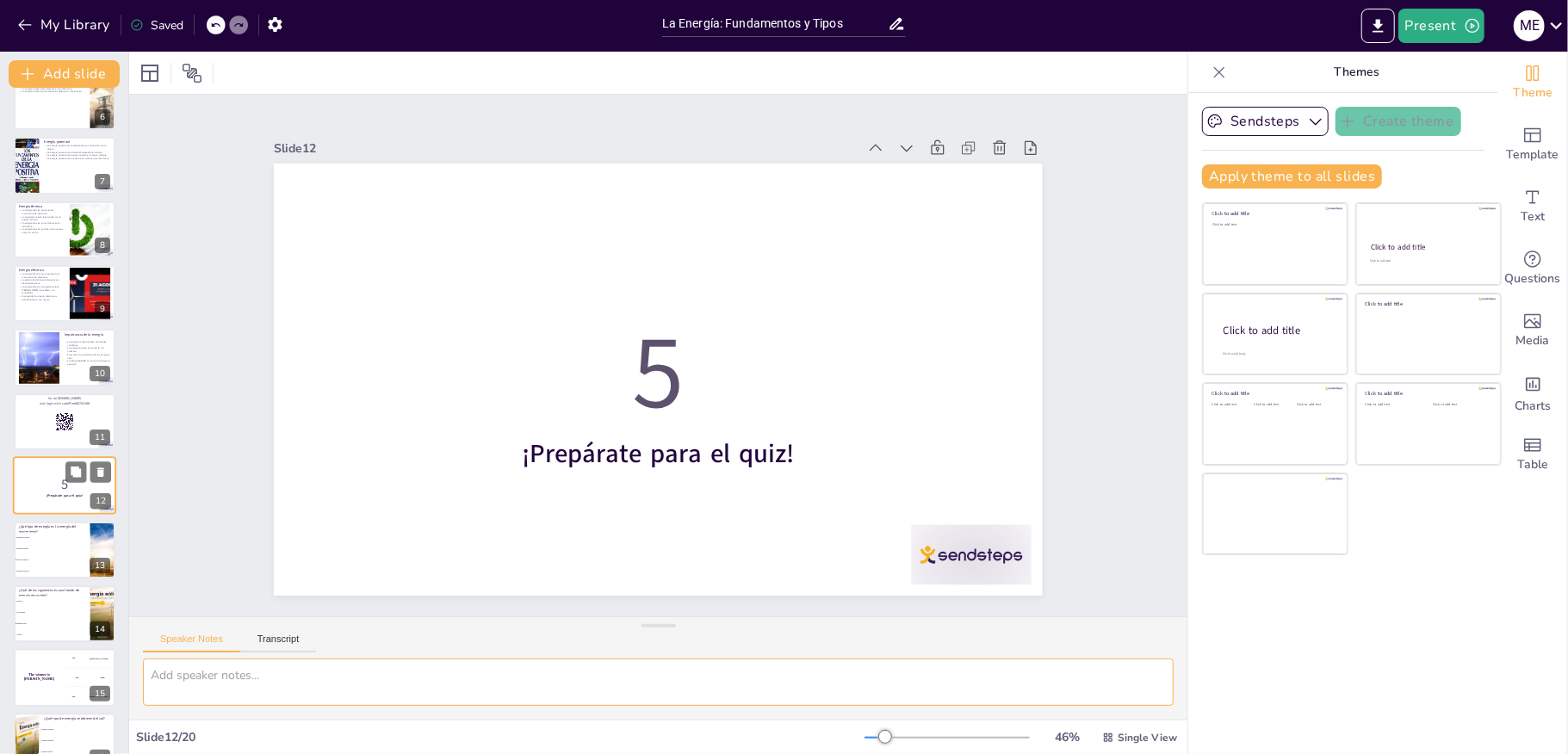
scroll to position [413, 0]
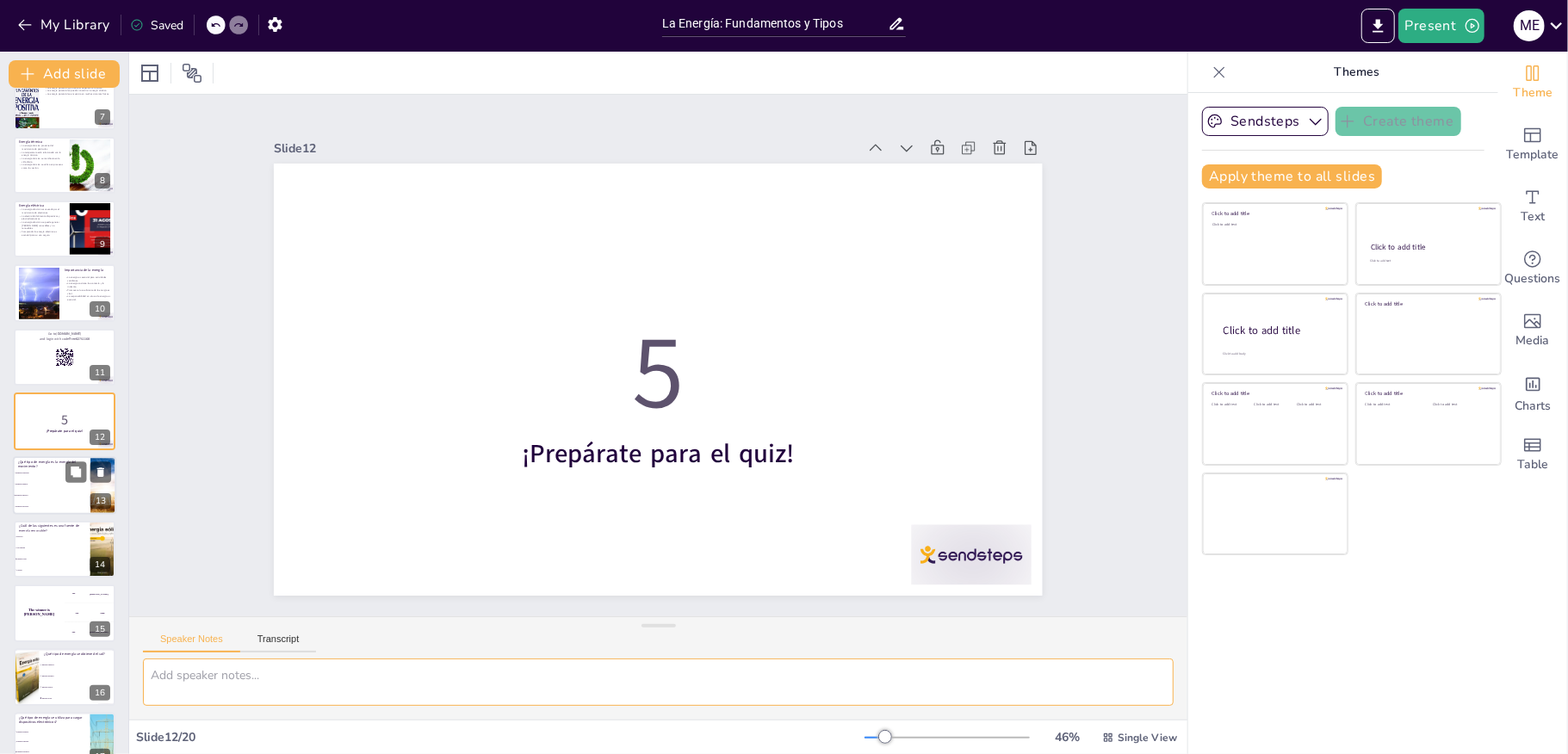
click at [32, 494] on span "Energía cinética" at bounding box center [52, 495] width 74 height 3
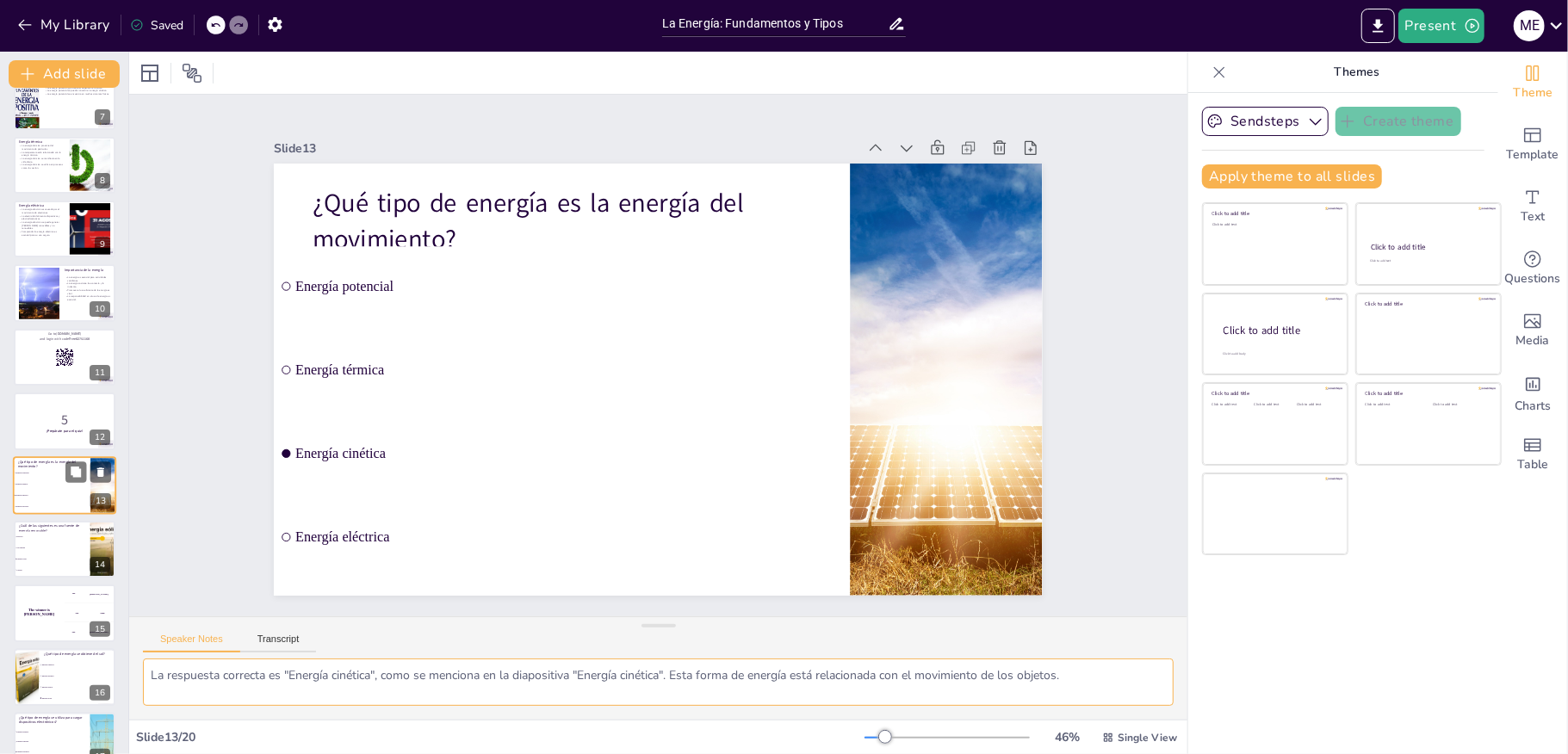
scroll to position [477, 0]
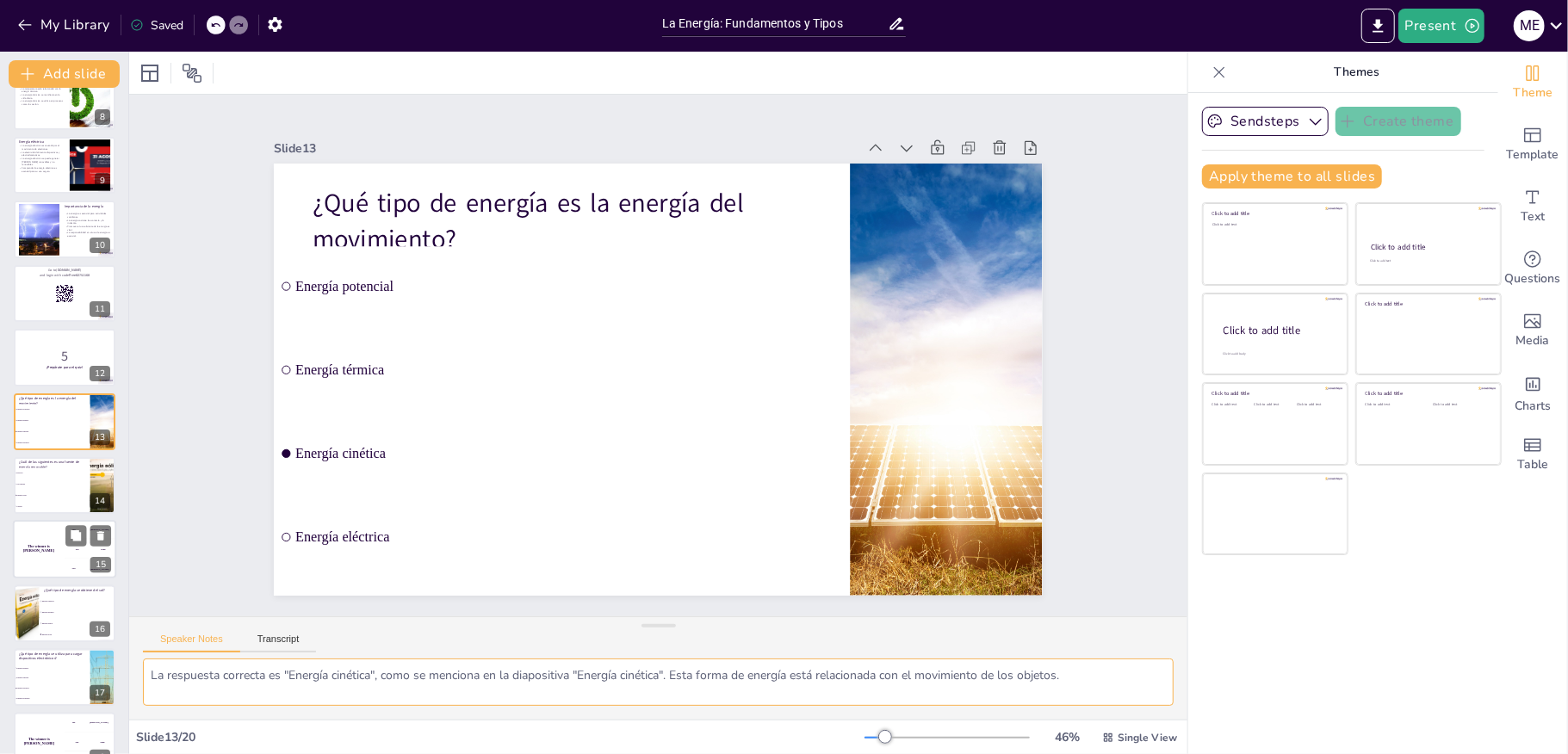
click at [17, 549] on h4 "The winner is Niels 🏆" at bounding box center [39, 550] width 52 height 9
click at [17, 678] on span "Energía cinética" at bounding box center [52, 679] width 73 height 2
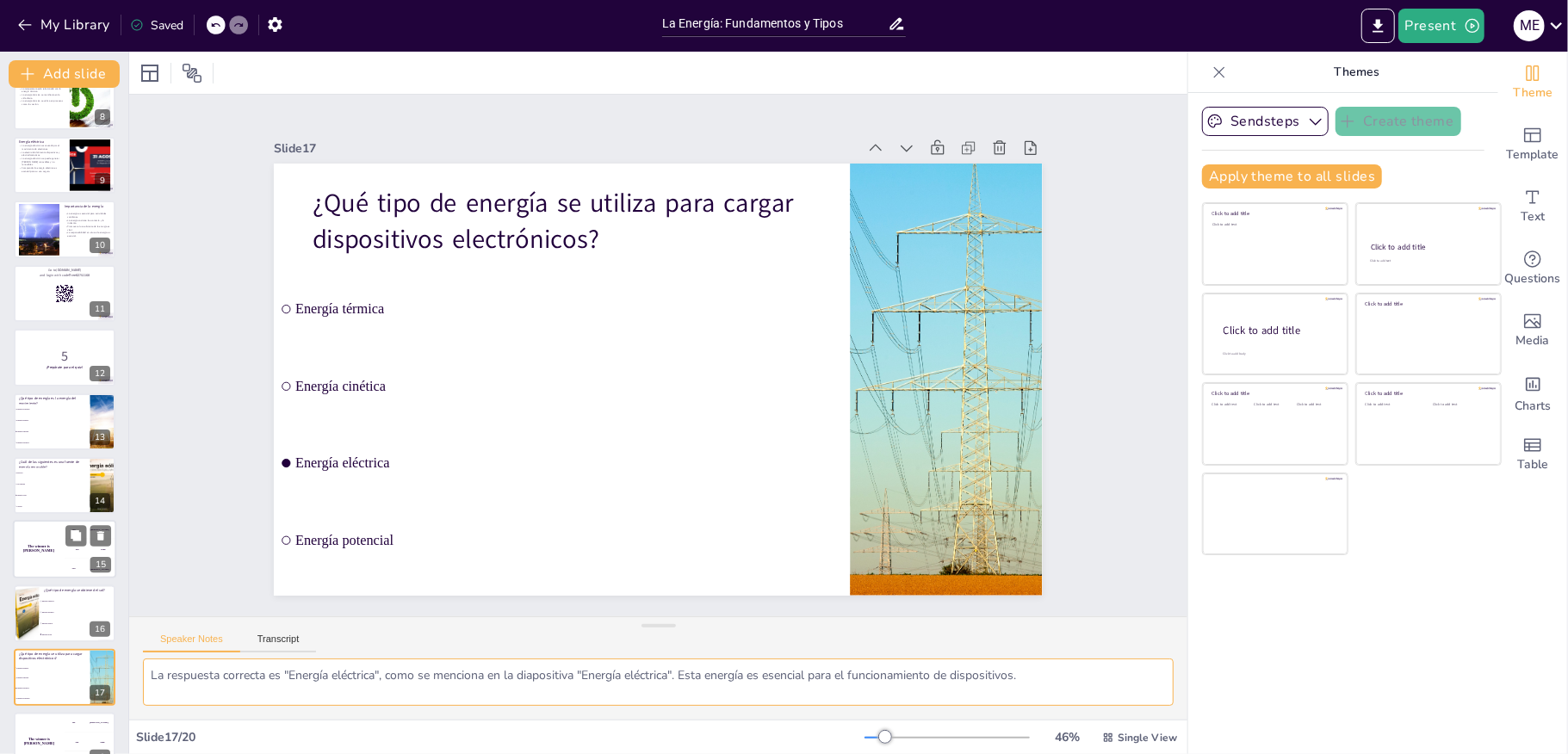
scroll to position [635, 0]
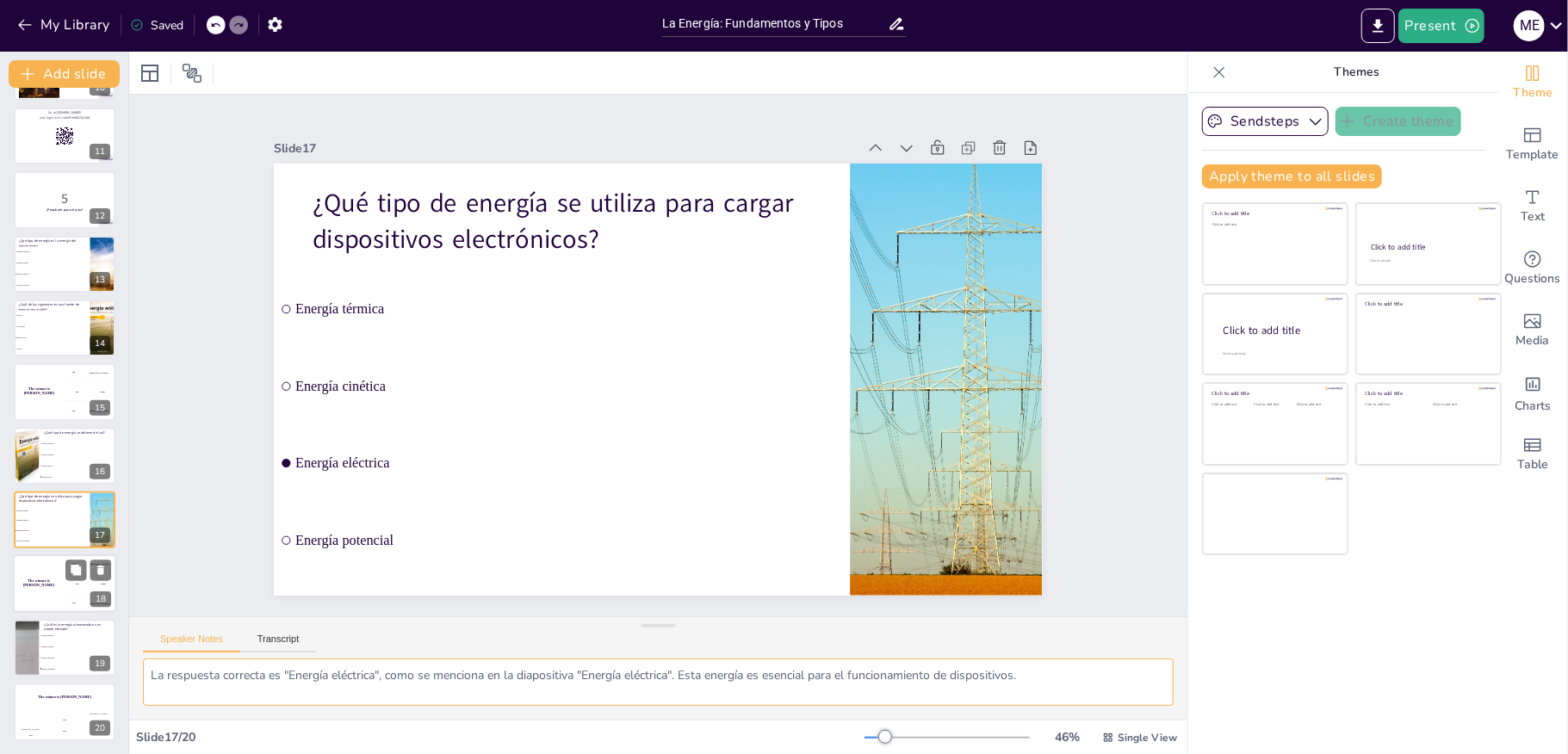
click at [22, 593] on div "The winner is Niels 🏆" at bounding box center [39, 584] width 52 height 58
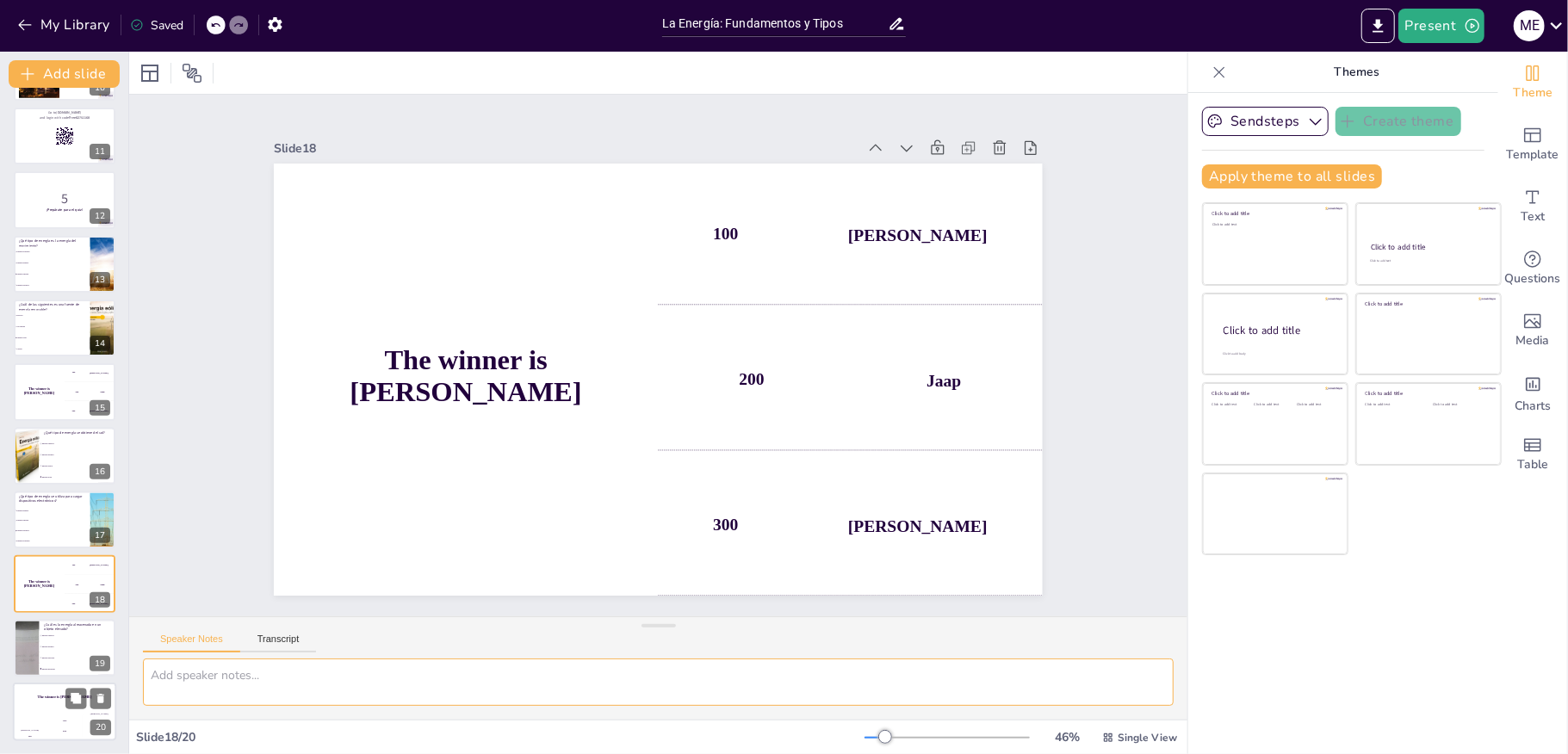
click at [18, 700] on div "The winner is Niels 🏆" at bounding box center [64, 697] width 103 height 30
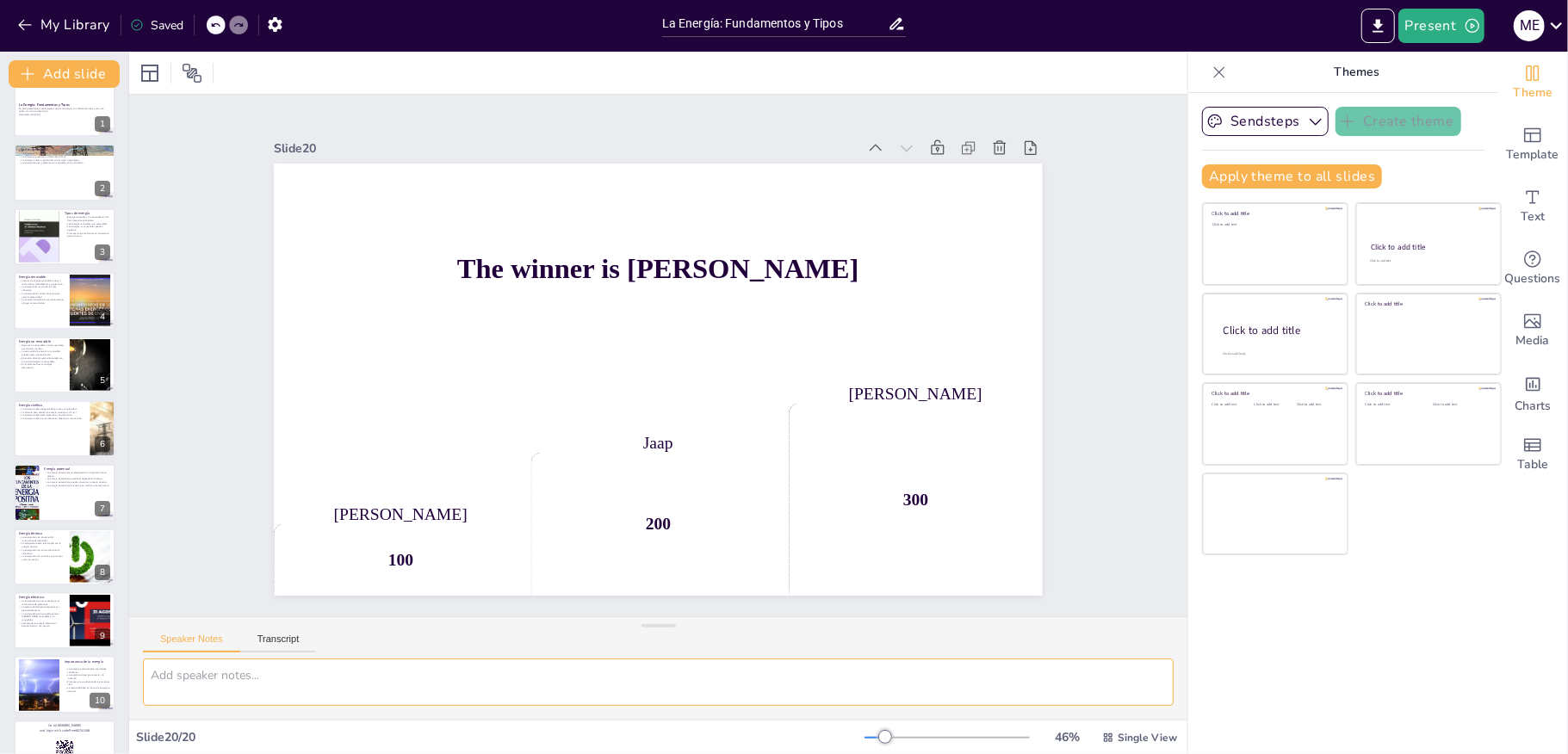
scroll to position [0, 0]
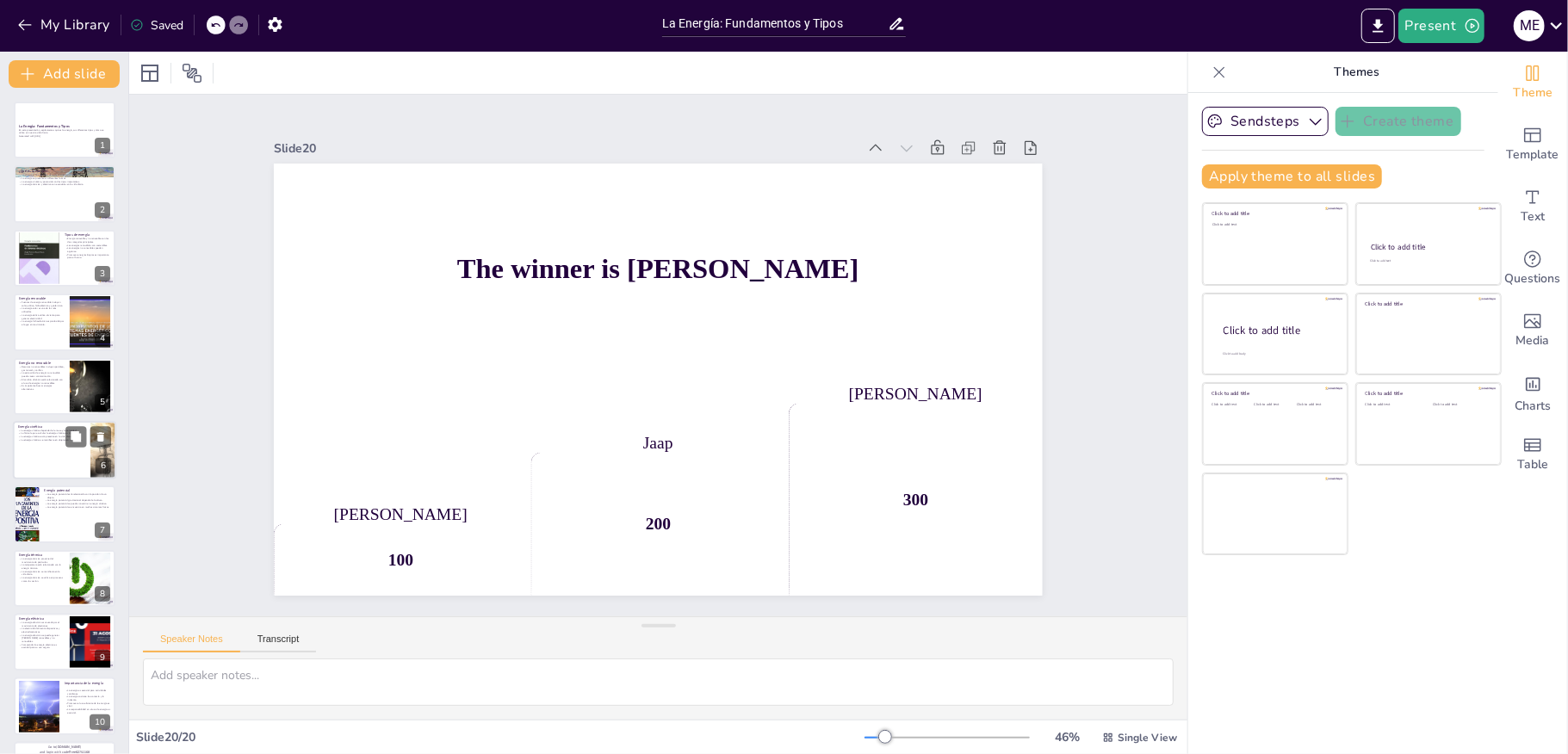
click at [43, 463] on div at bounding box center [64, 449] width 103 height 58
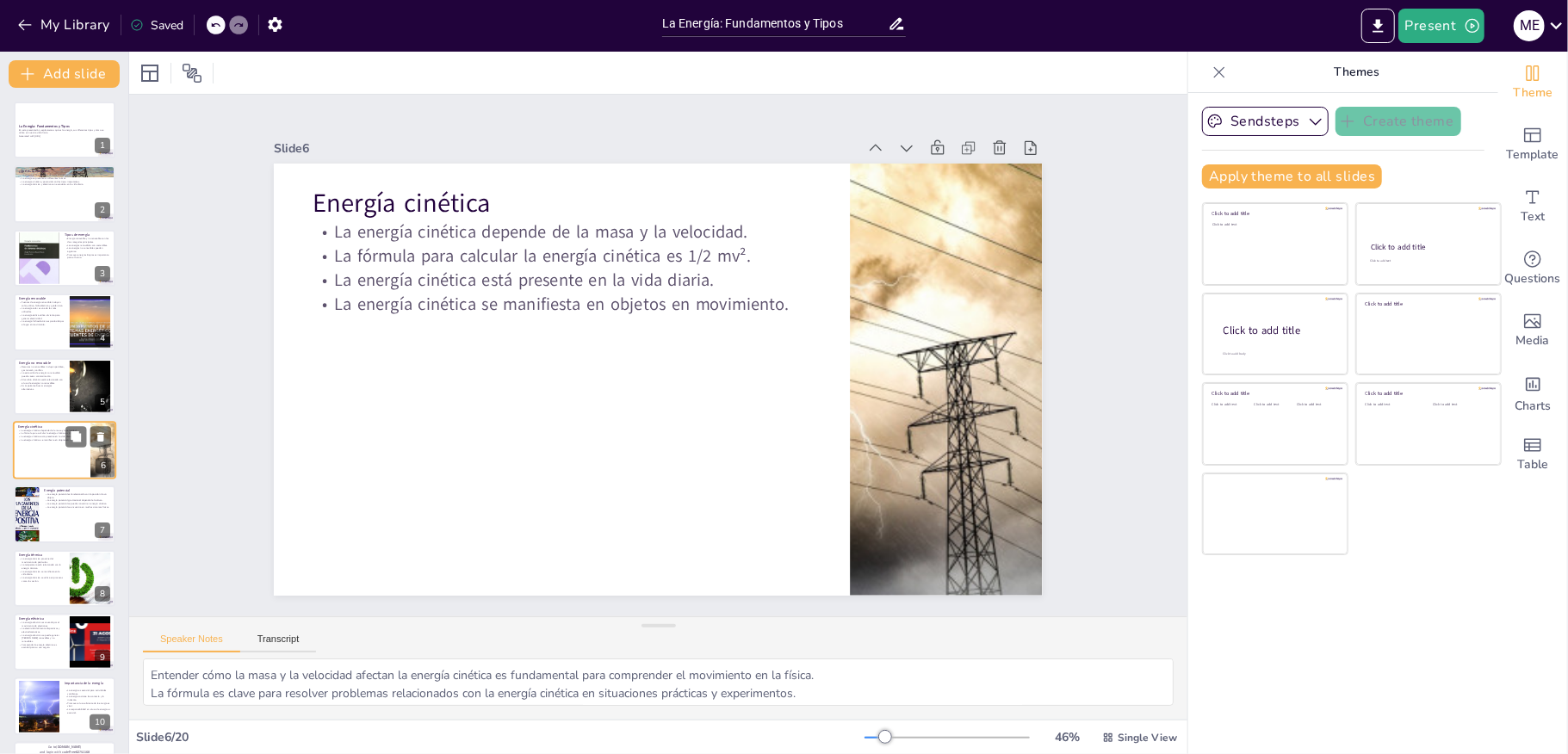
scroll to position [29, 0]
